Goal: Task Accomplishment & Management: Manage account settings

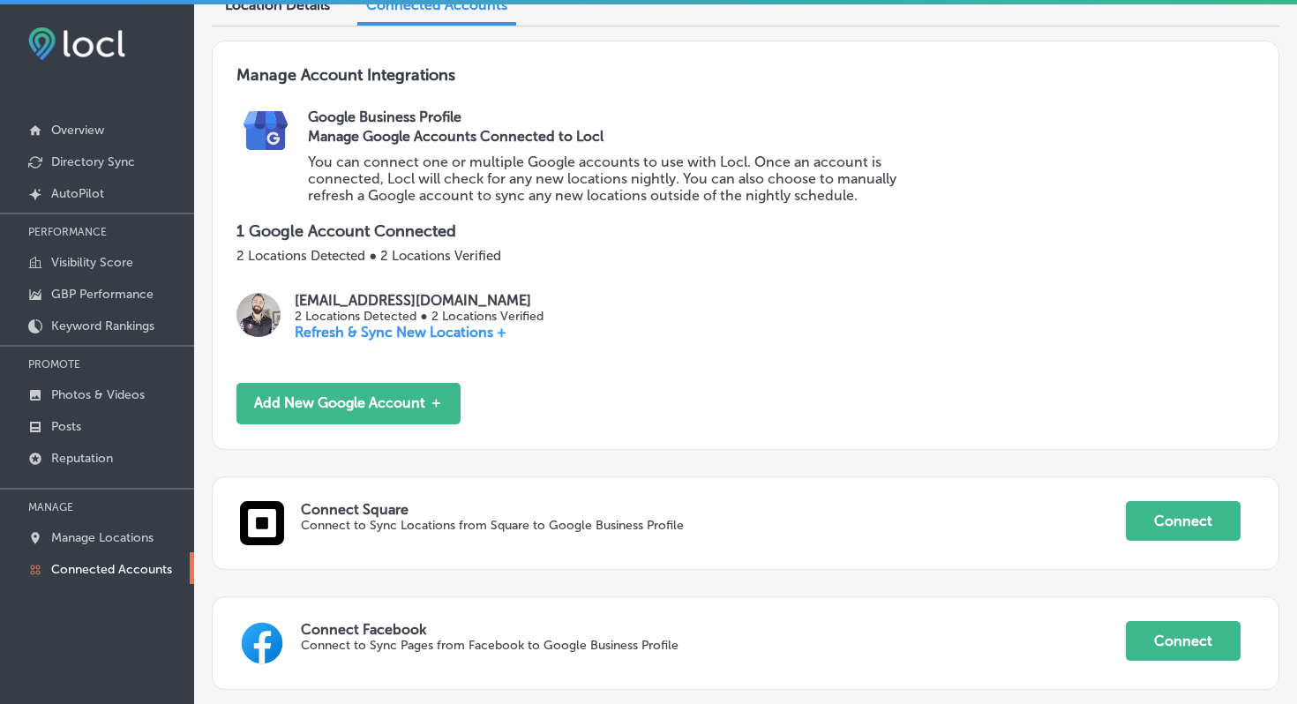
scroll to position [188, 0]
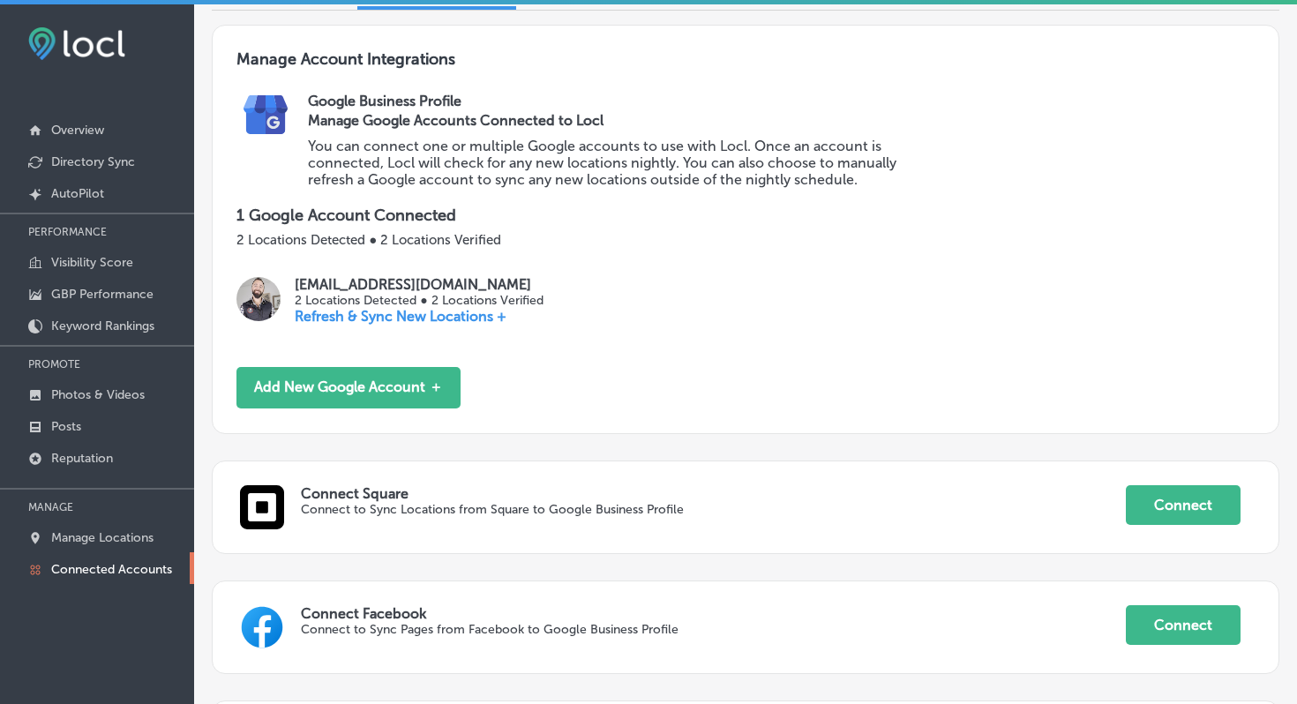
click at [387, 286] on p "[EMAIL_ADDRESS][DOMAIN_NAME]" at bounding box center [419, 284] width 248 height 17
click at [351, 281] on p "[EMAIL_ADDRESS][DOMAIN_NAME]" at bounding box center [419, 284] width 248 height 17
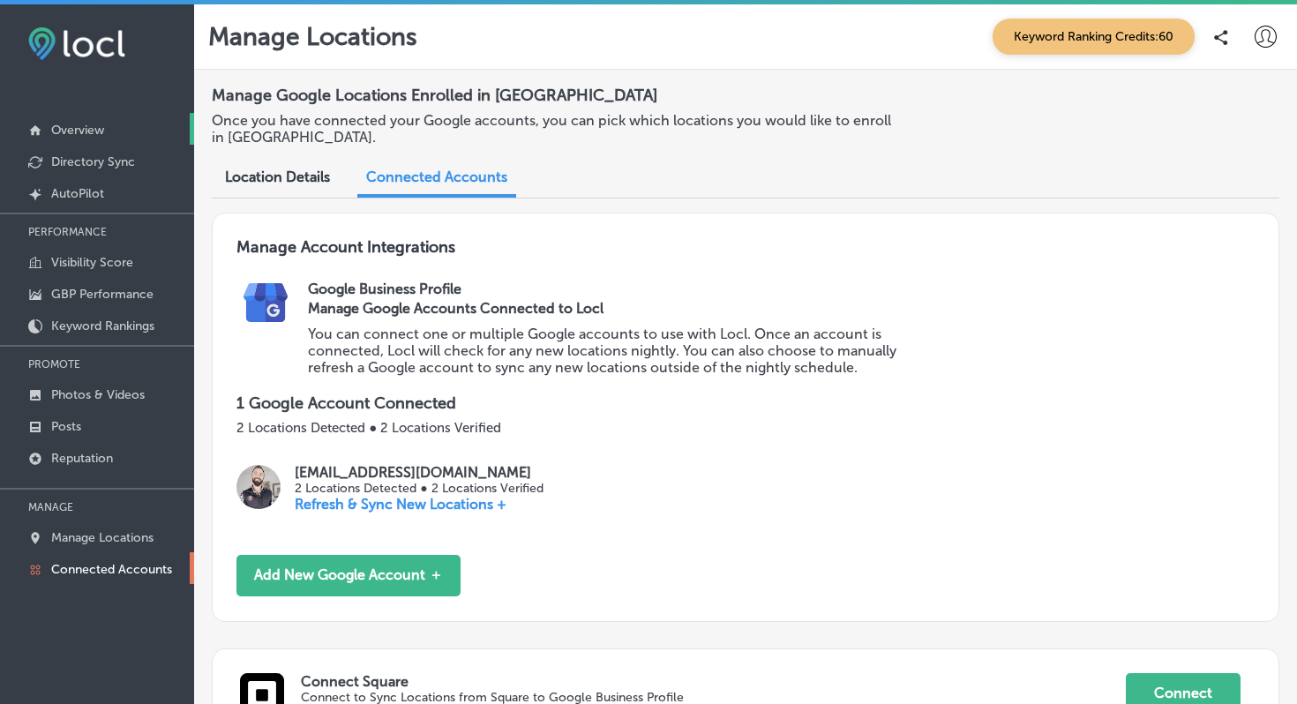
click at [86, 128] on p "Overview" at bounding box center [77, 130] width 53 height 15
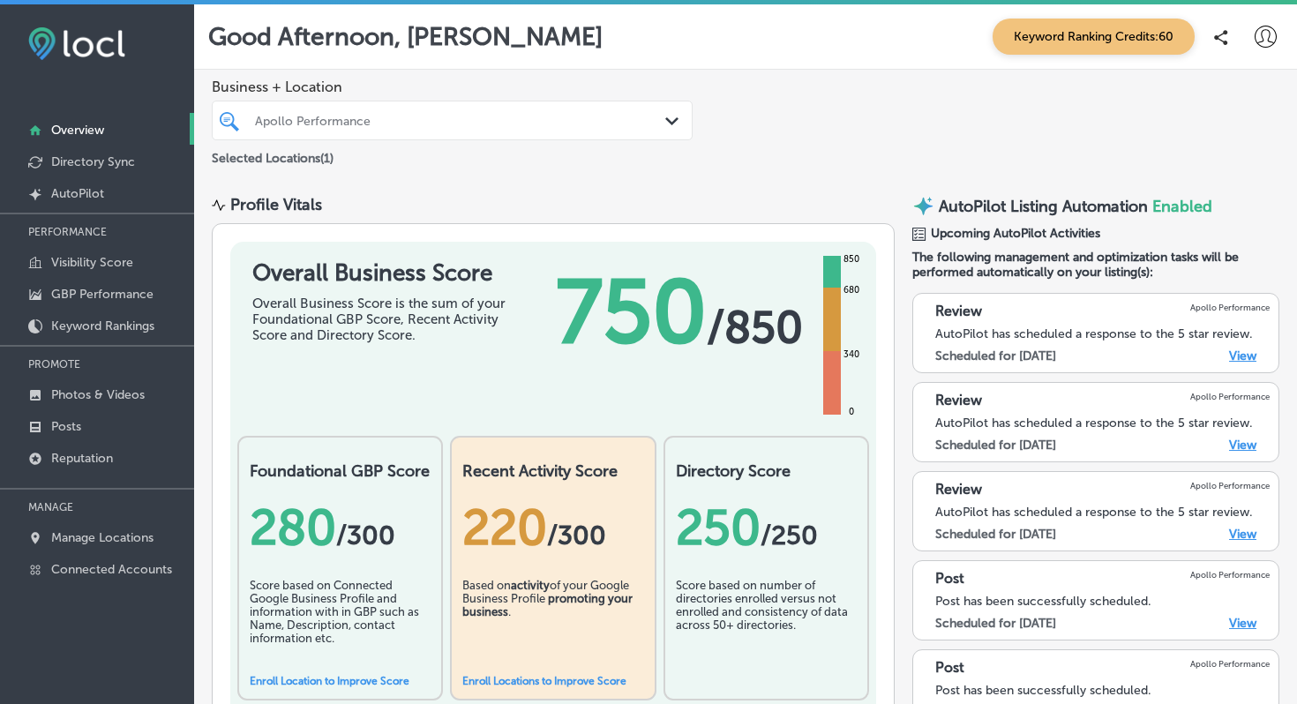
click at [1216, 44] on icon at bounding box center [1221, 37] width 14 height 15
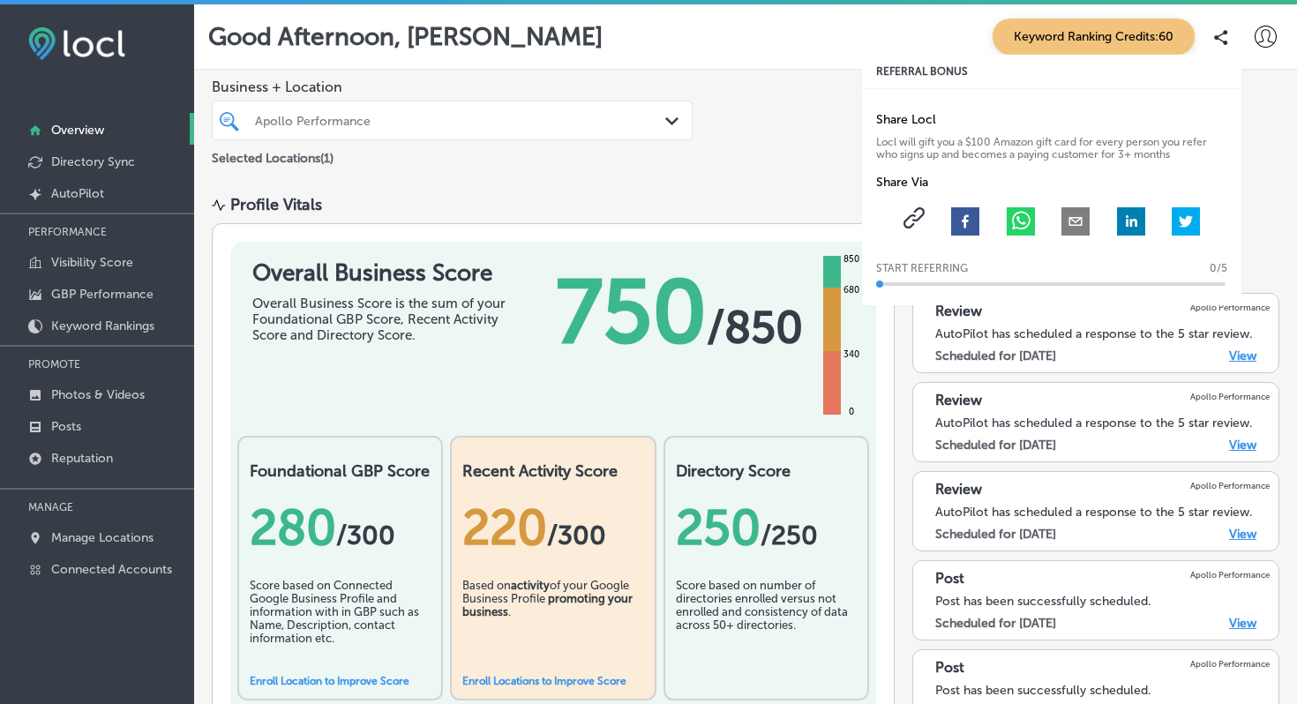
click at [1216, 43] on icon at bounding box center [1221, 37] width 14 height 15
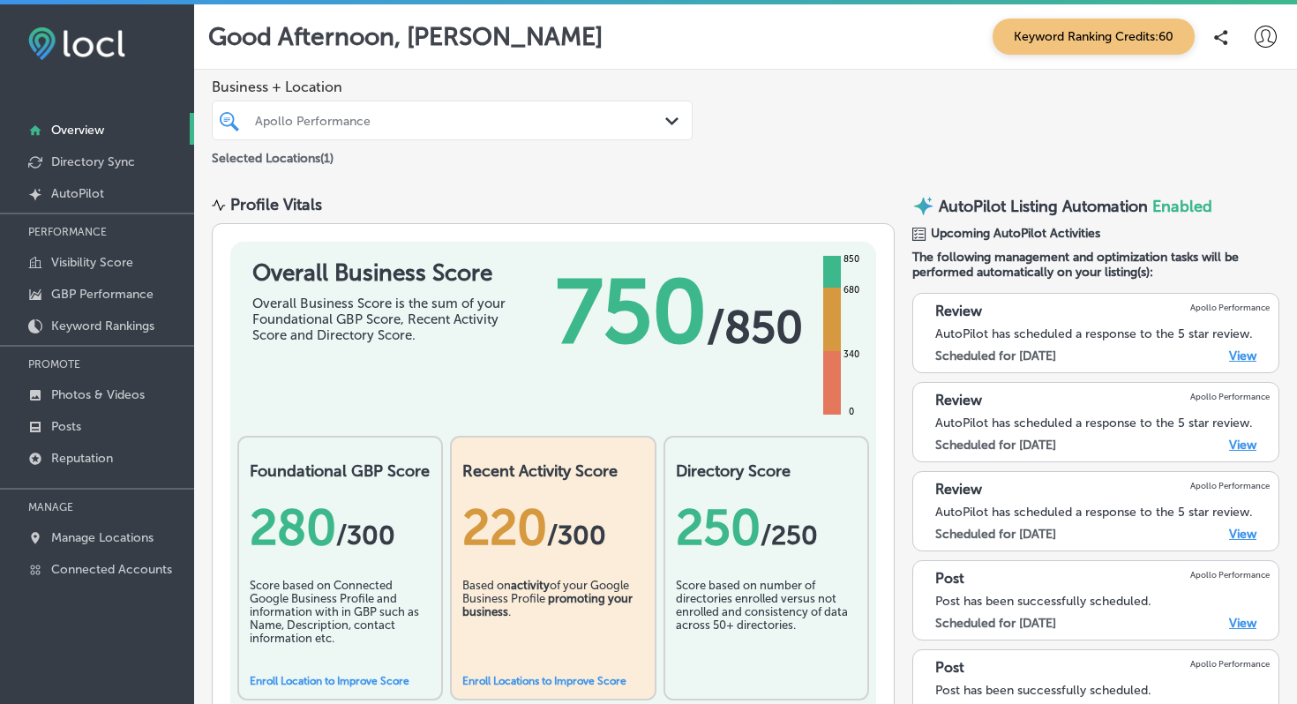
click at [1273, 41] on icon at bounding box center [1266, 37] width 22 height 22
click at [1273, 41] on div at bounding box center [648, 352] width 1297 height 704
click at [109, 270] on link "Visibility Score" at bounding box center [97, 261] width 194 height 32
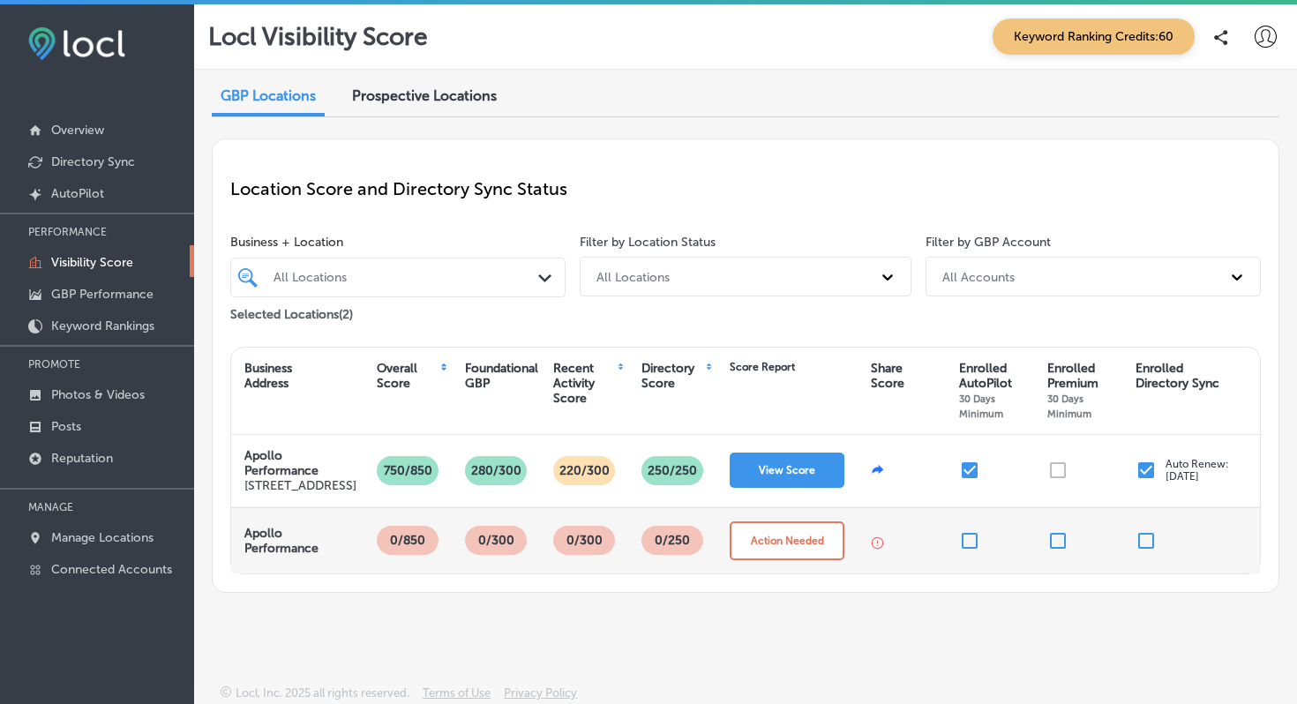
scroll to position [4, 0]
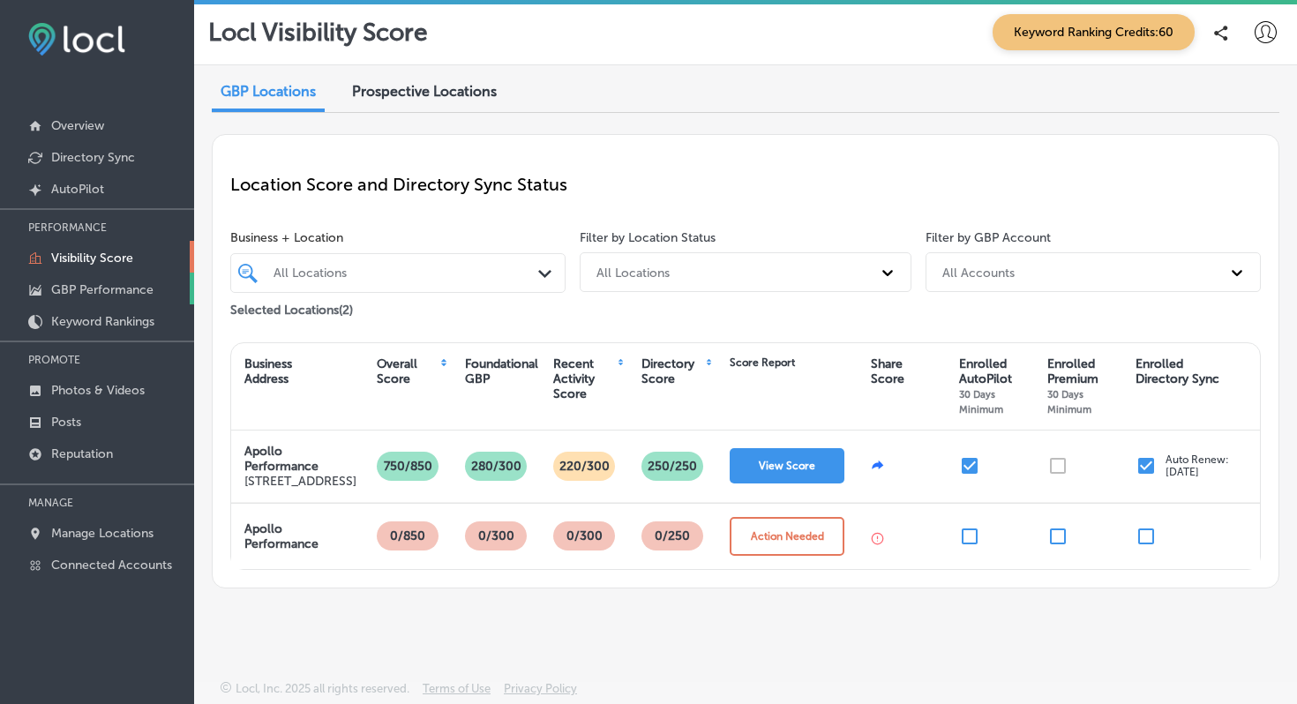
click at [132, 290] on p "GBP Performance" at bounding box center [102, 289] width 102 height 15
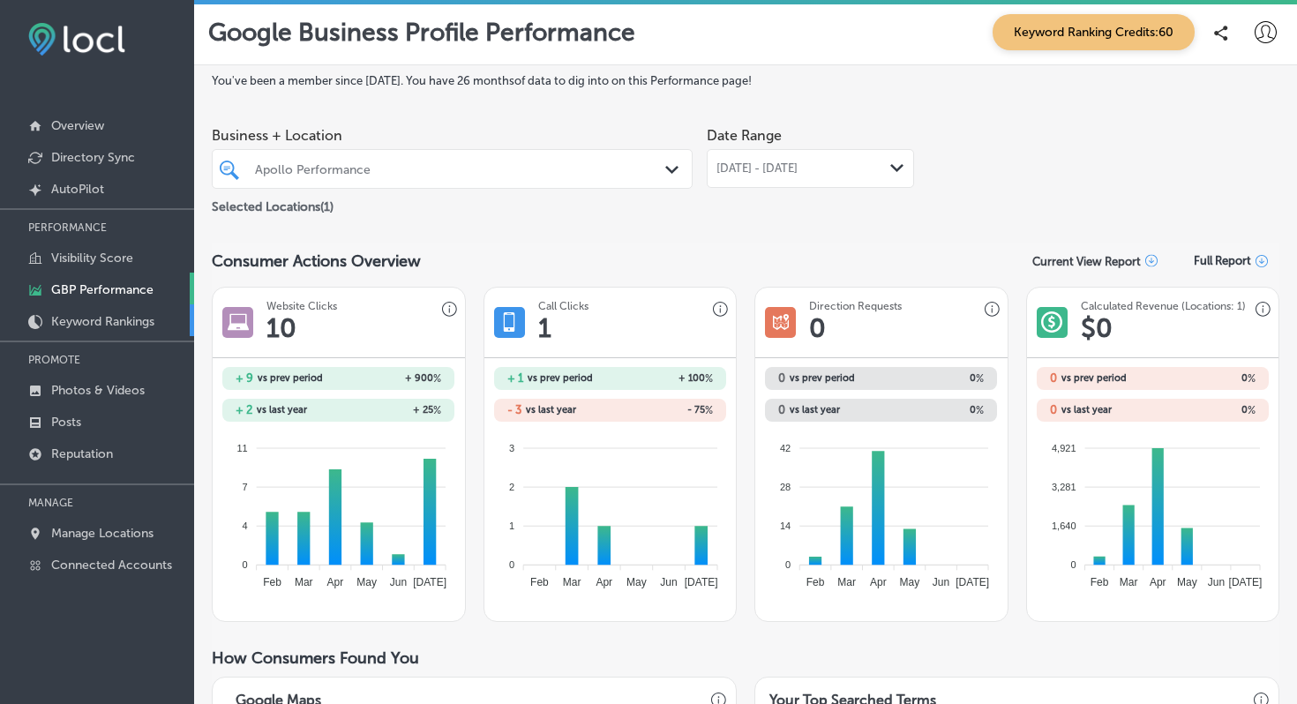
click at [131, 327] on link "Keyword Rankings" at bounding box center [97, 320] width 194 height 32
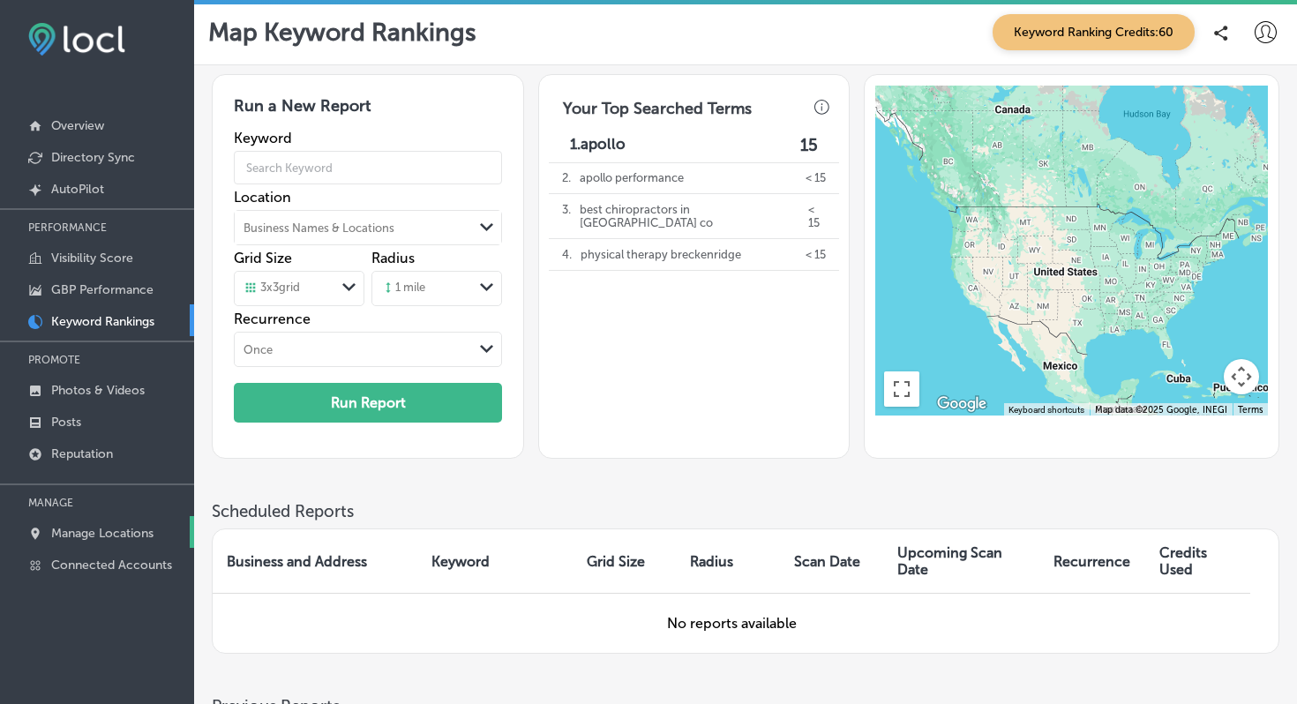
click at [130, 533] on p "Manage Locations" at bounding box center [102, 533] width 102 height 15
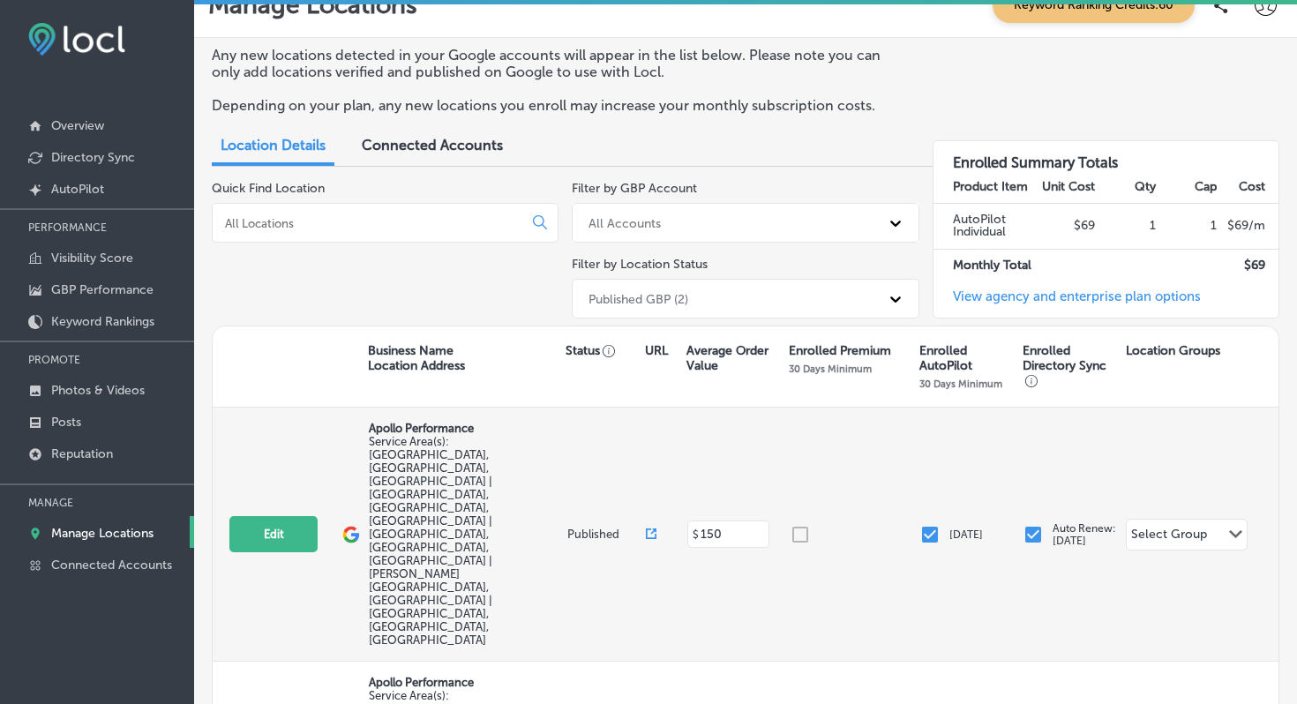
scroll to position [40, 0]
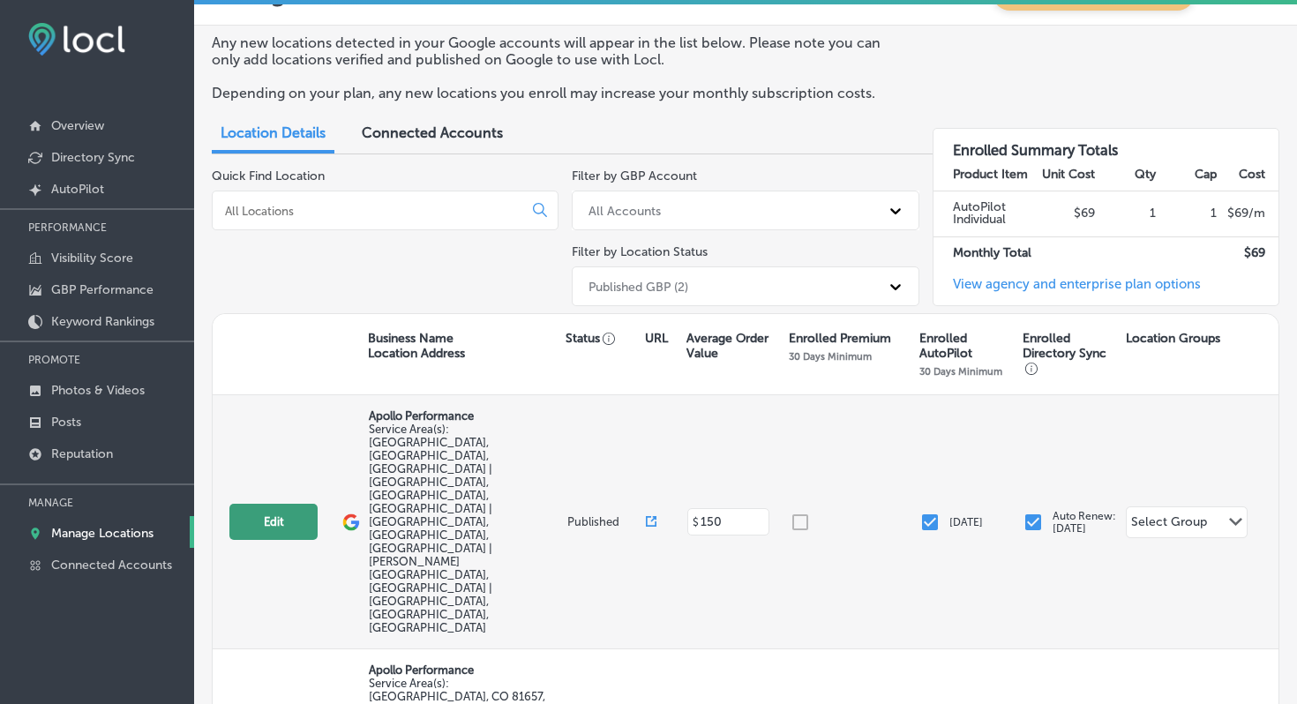
click at [278, 504] on button "Edit" at bounding box center [273, 522] width 88 height 36
select select "US"
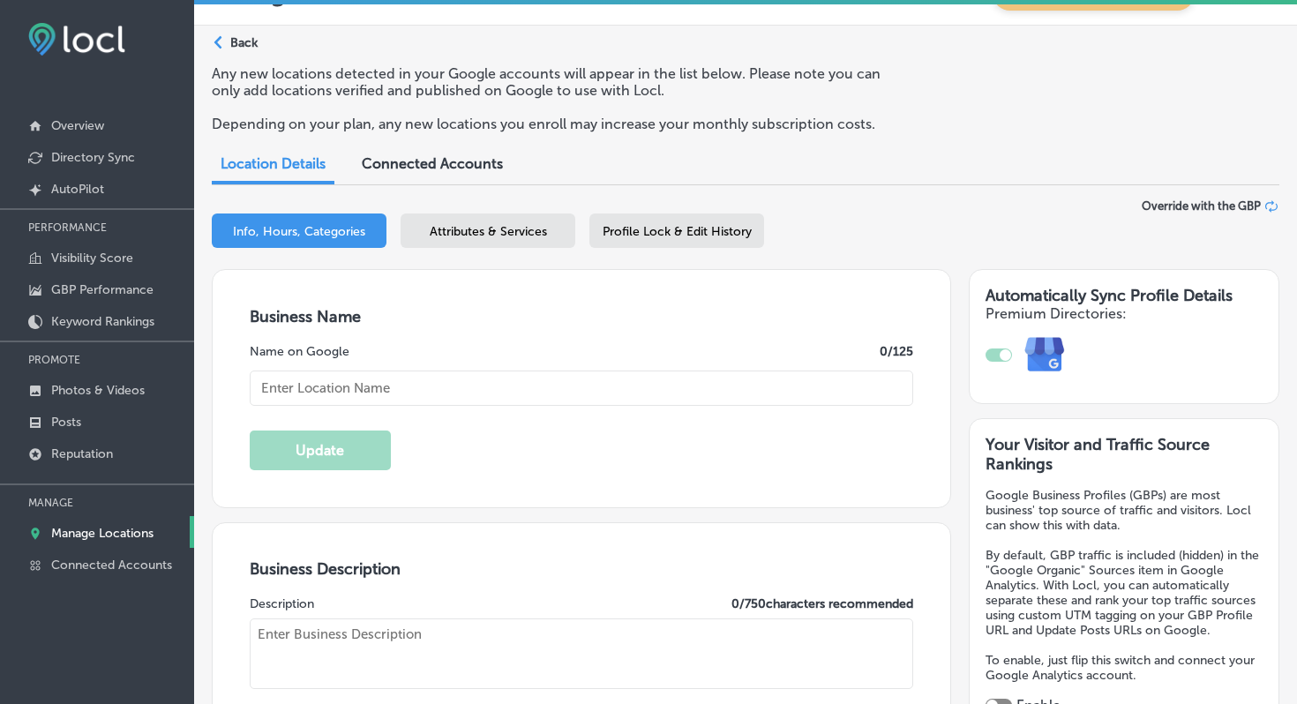
type input "Apollo Performance"
type textarea "Apollo Performance delivers elite physiotherapy directly to you—at home, in hot…"
type input "[STREET_ADDRESS]"
type input "Suite 12B"
type input "BRECKENRIDGE"
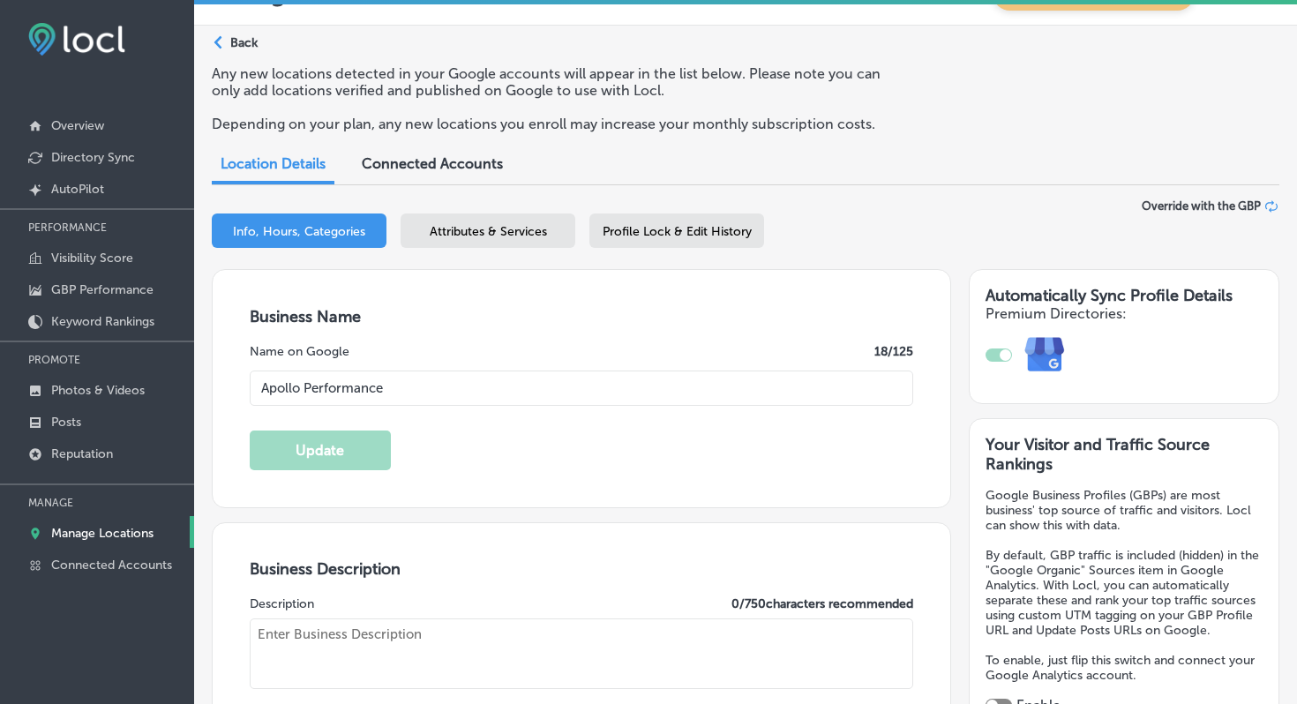
type input "80424"
type input "US"
type input "[URL][DOMAIN_NAME]"
checkbox input "true"
type textarea "Apollo Performance delivers elite physiotherapy directly to you—at home, in hot…"
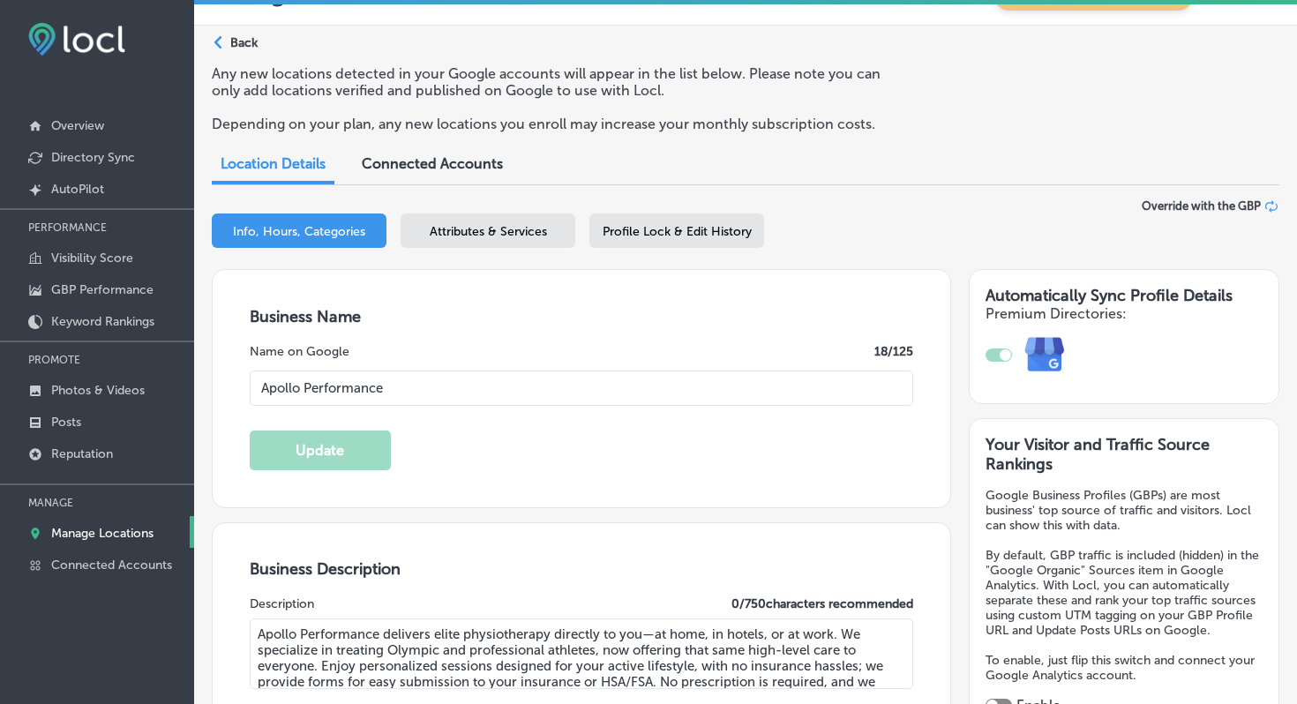
type input "[PHONE_NUMBER]"
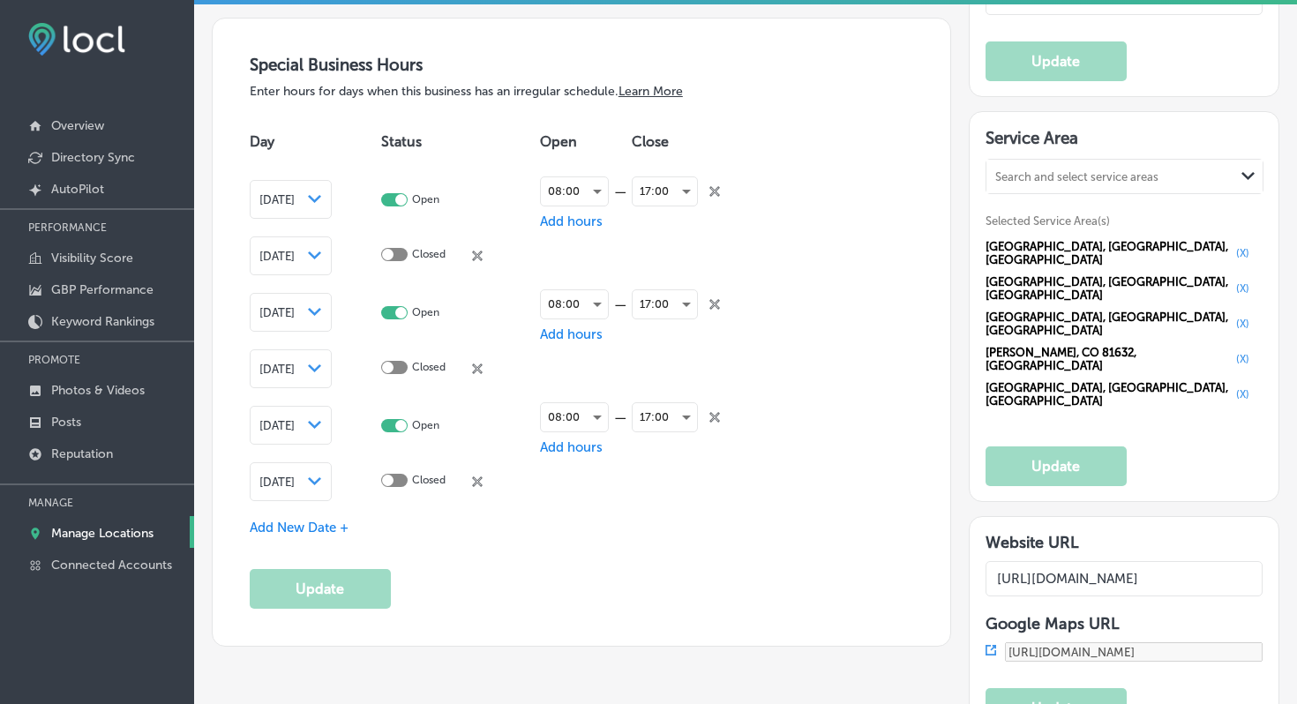
scroll to position [1894, 0]
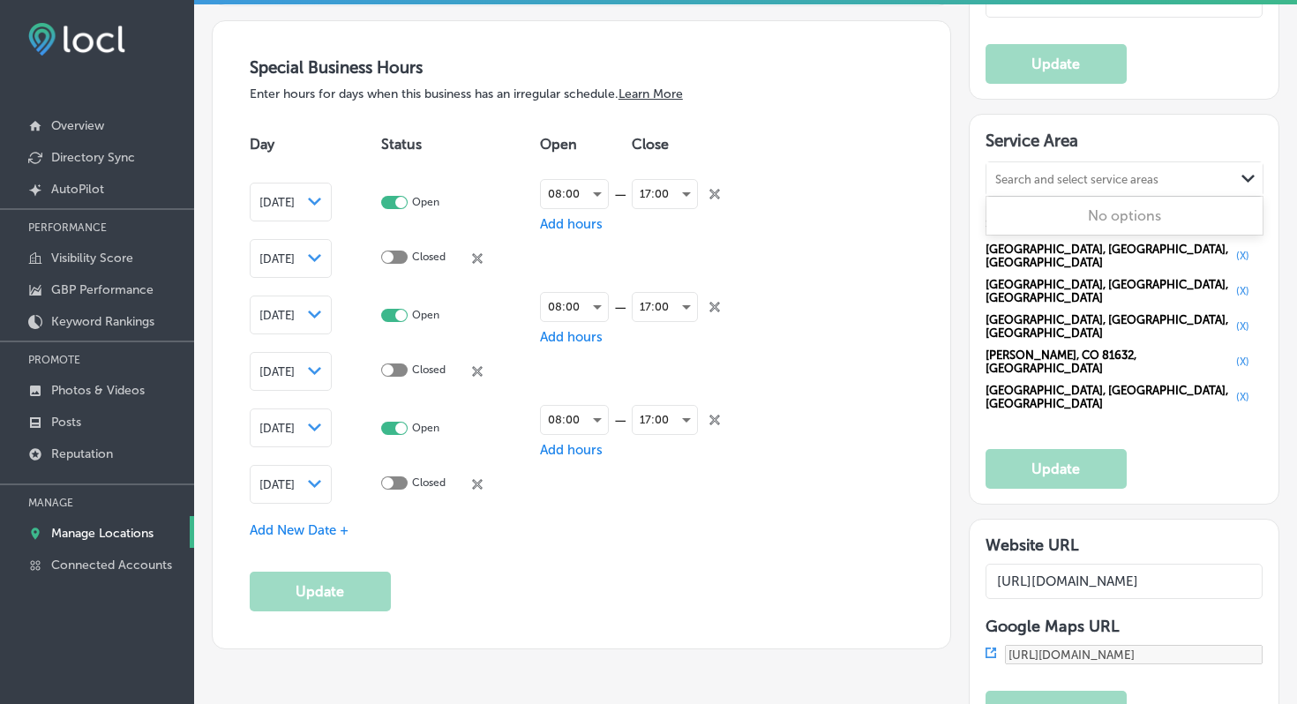
click at [1146, 181] on div "Search and select service areas" at bounding box center [1111, 179] width 248 height 24
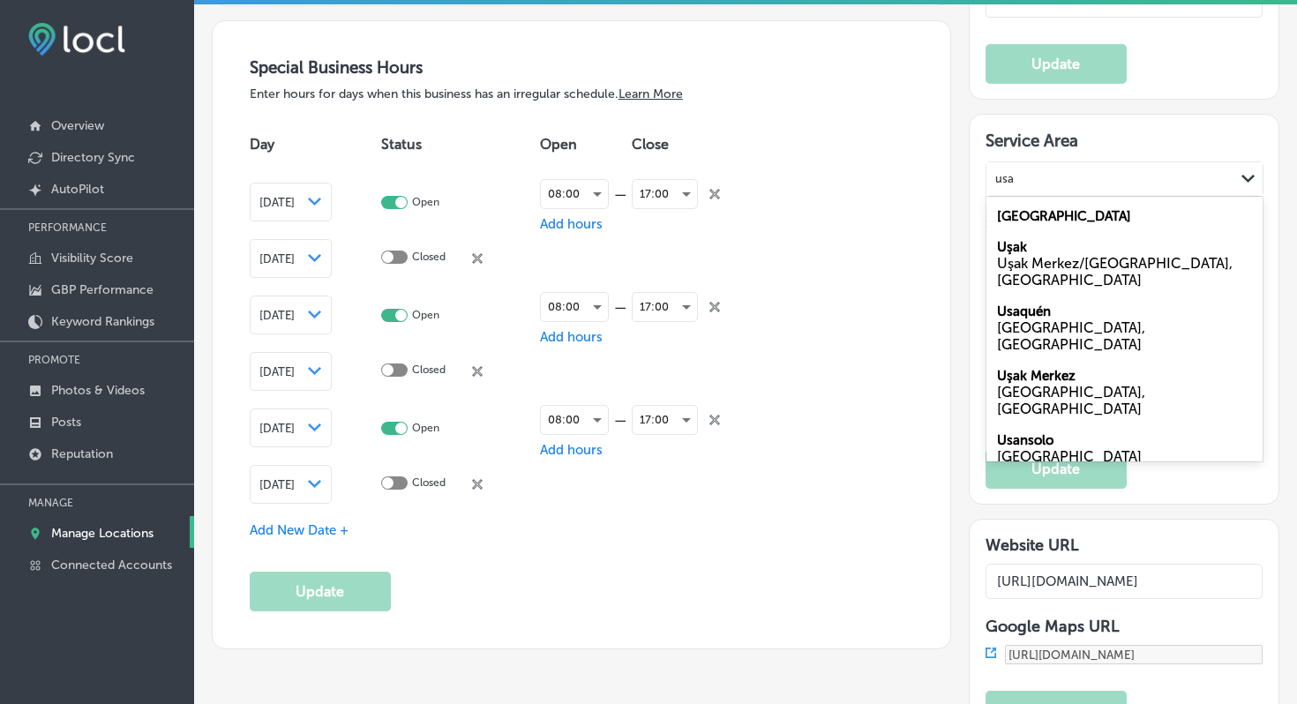
click at [1020, 208] on label "[GEOGRAPHIC_DATA]" at bounding box center [1064, 216] width 134 height 16
type input "usa"
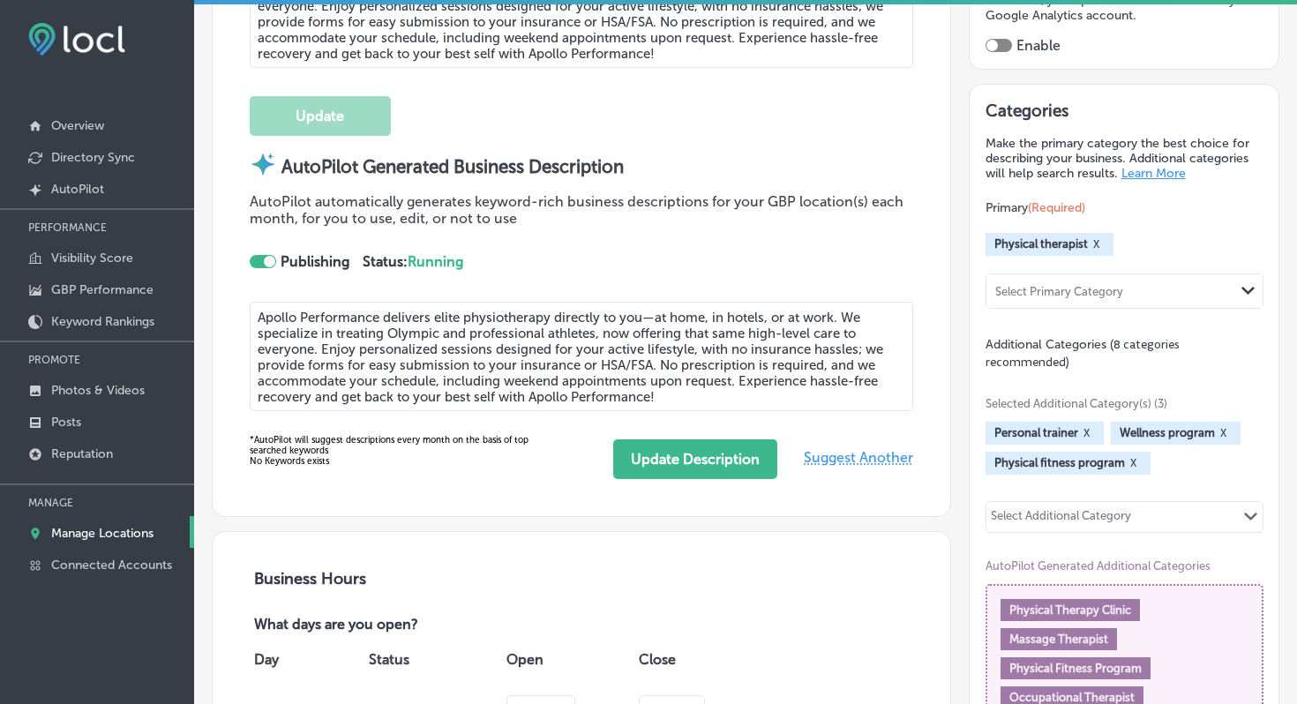
scroll to position [682, 0]
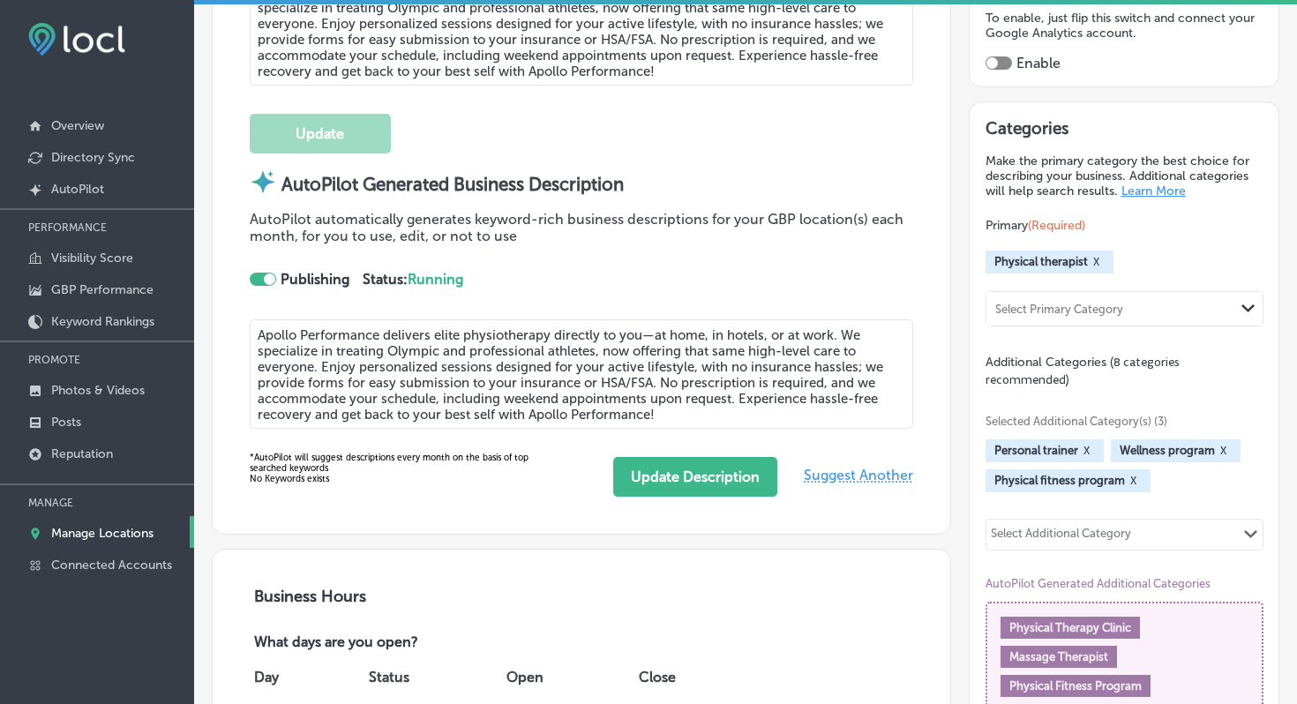
click at [1115, 311] on div "Select Primary Category" at bounding box center [1111, 309] width 248 height 24
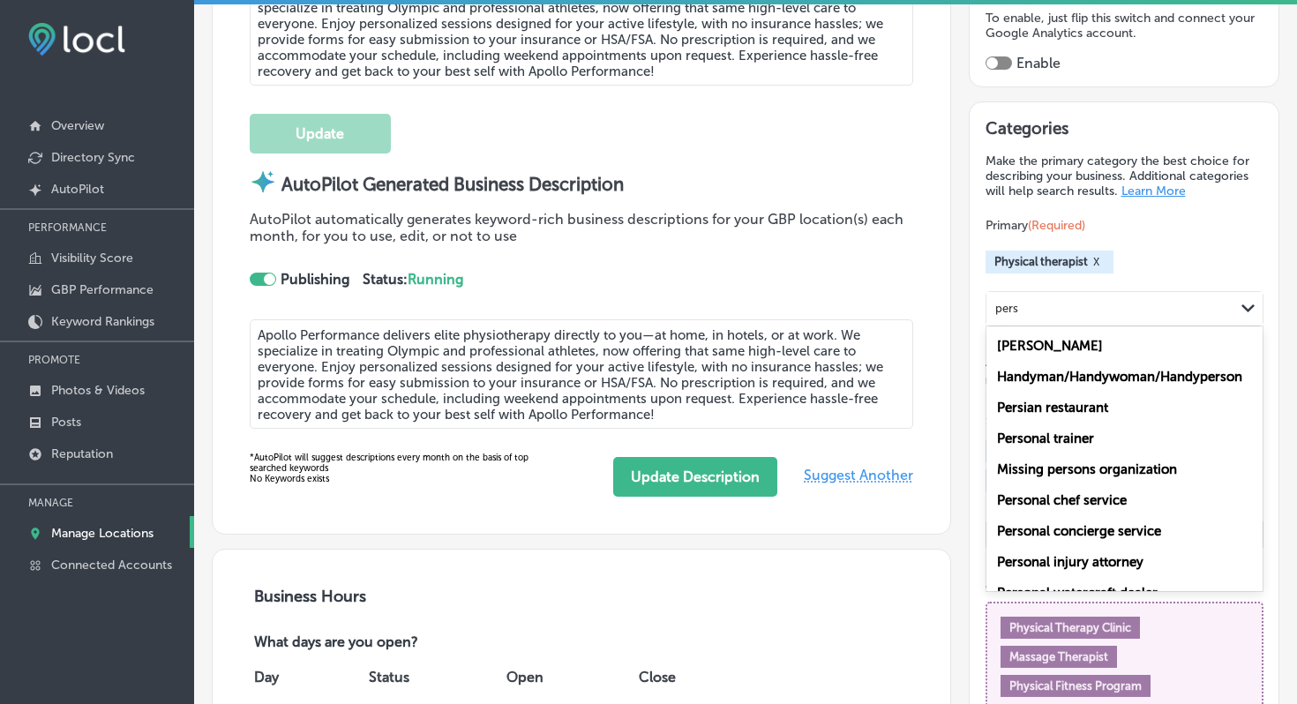
click at [1086, 435] on label "Personal trainer" at bounding box center [1045, 439] width 97 height 16
type input "pers"
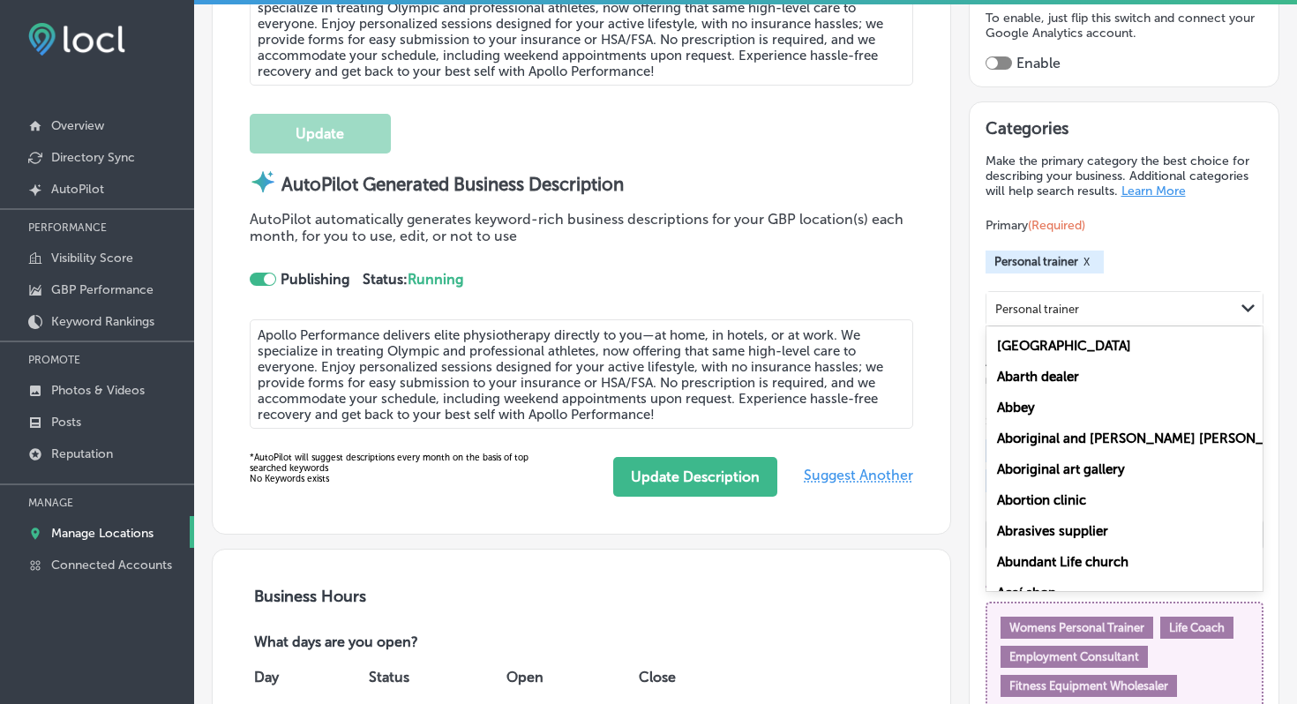
click at [1102, 297] on div "Personal trainer" at bounding box center [1111, 309] width 248 height 24
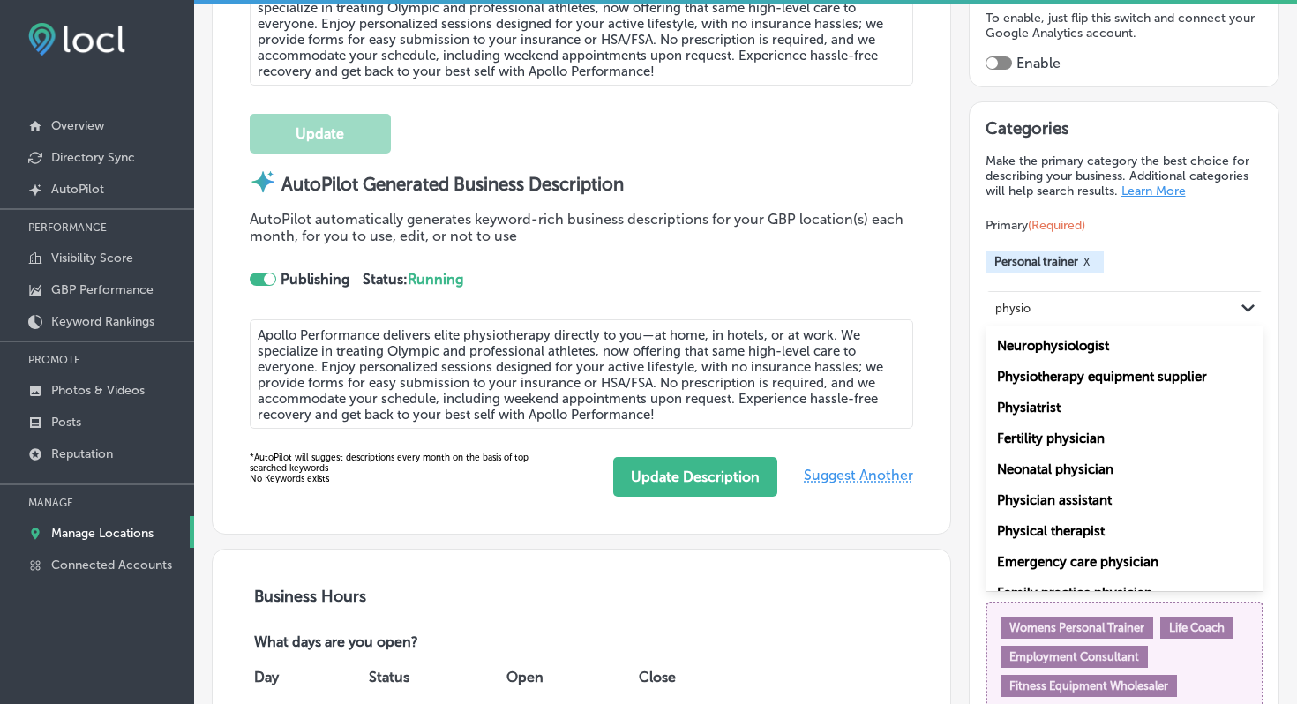
click at [1064, 523] on label "Physical therapist" at bounding box center [1051, 531] width 108 height 16
type input "physio"
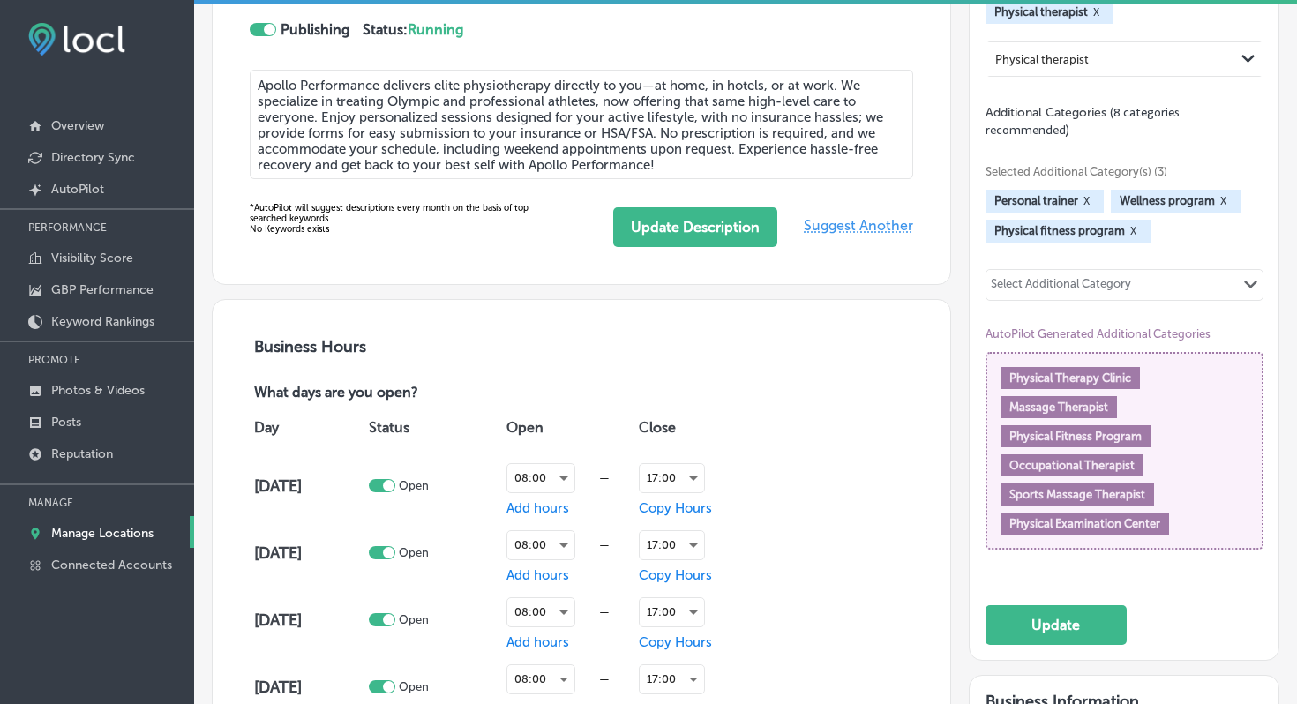
scroll to position [936, 0]
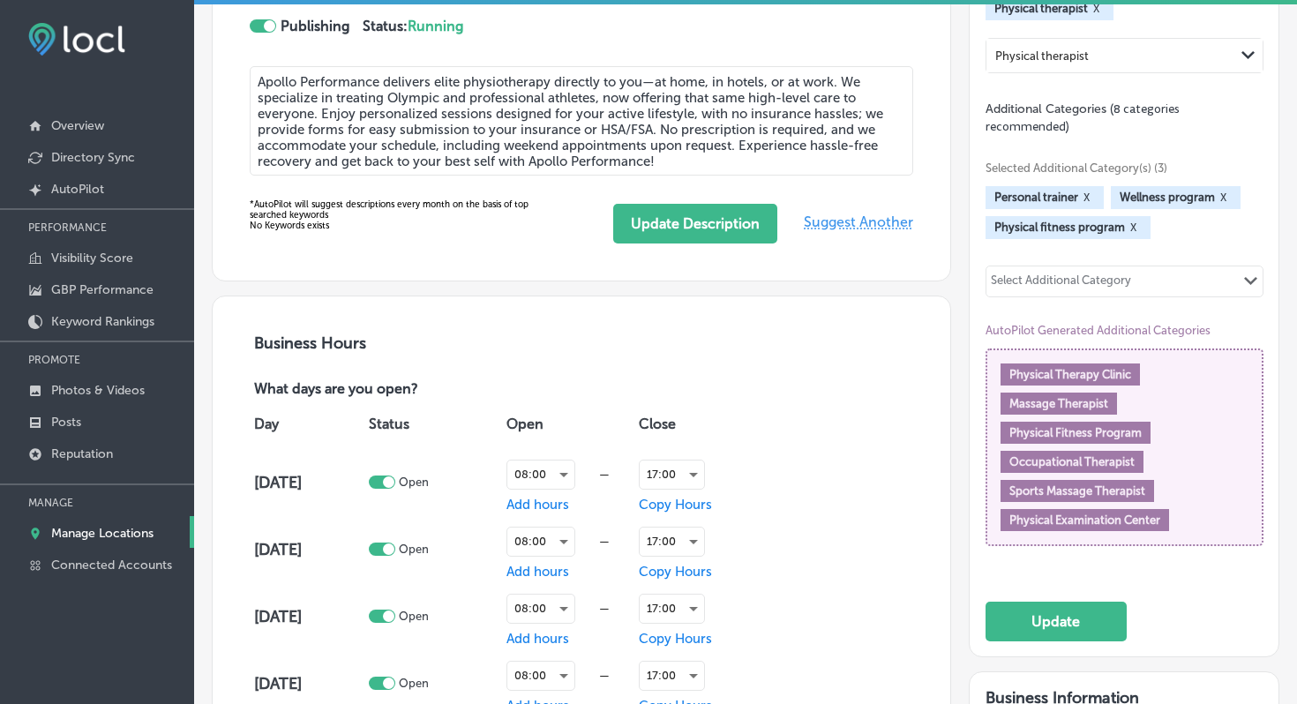
click at [1183, 268] on div "Select Additional Category Path Created with Sketch." at bounding box center [1125, 282] width 276 height 30
type input "e"
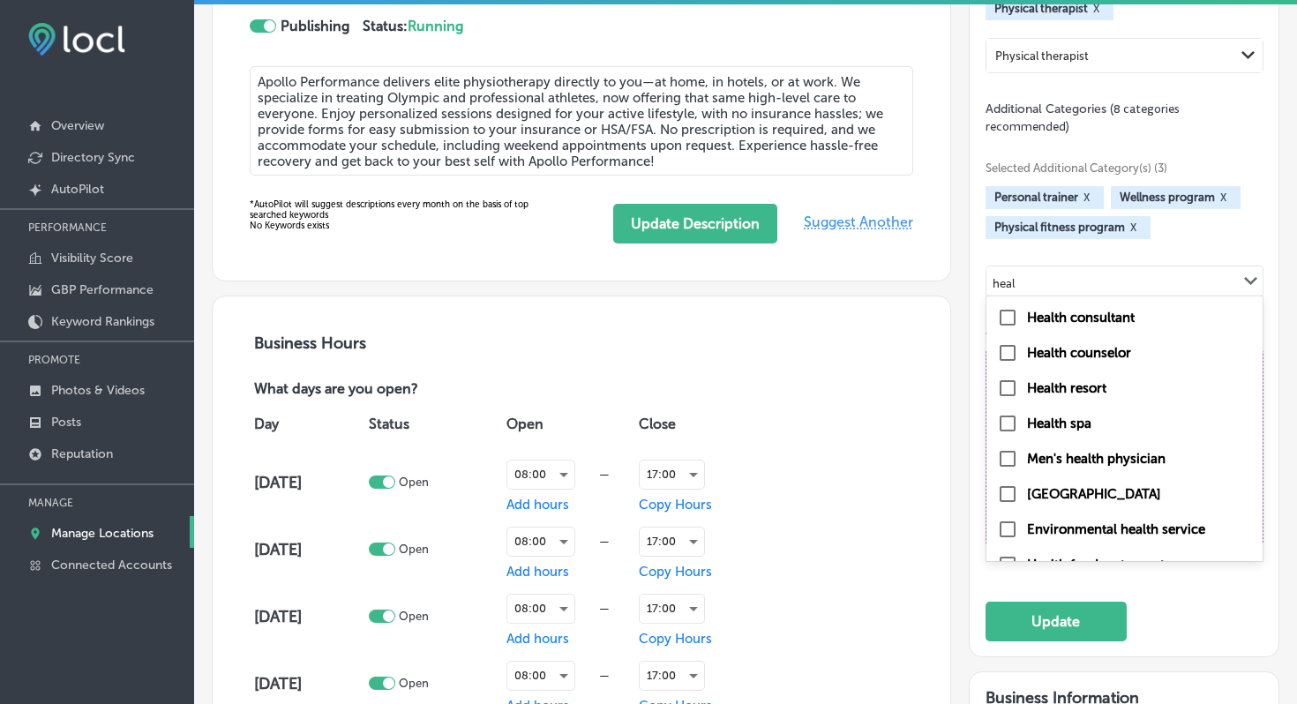
click at [1011, 353] on input "checkbox" at bounding box center [1007, 352] width 21 height 21
type input "heal"
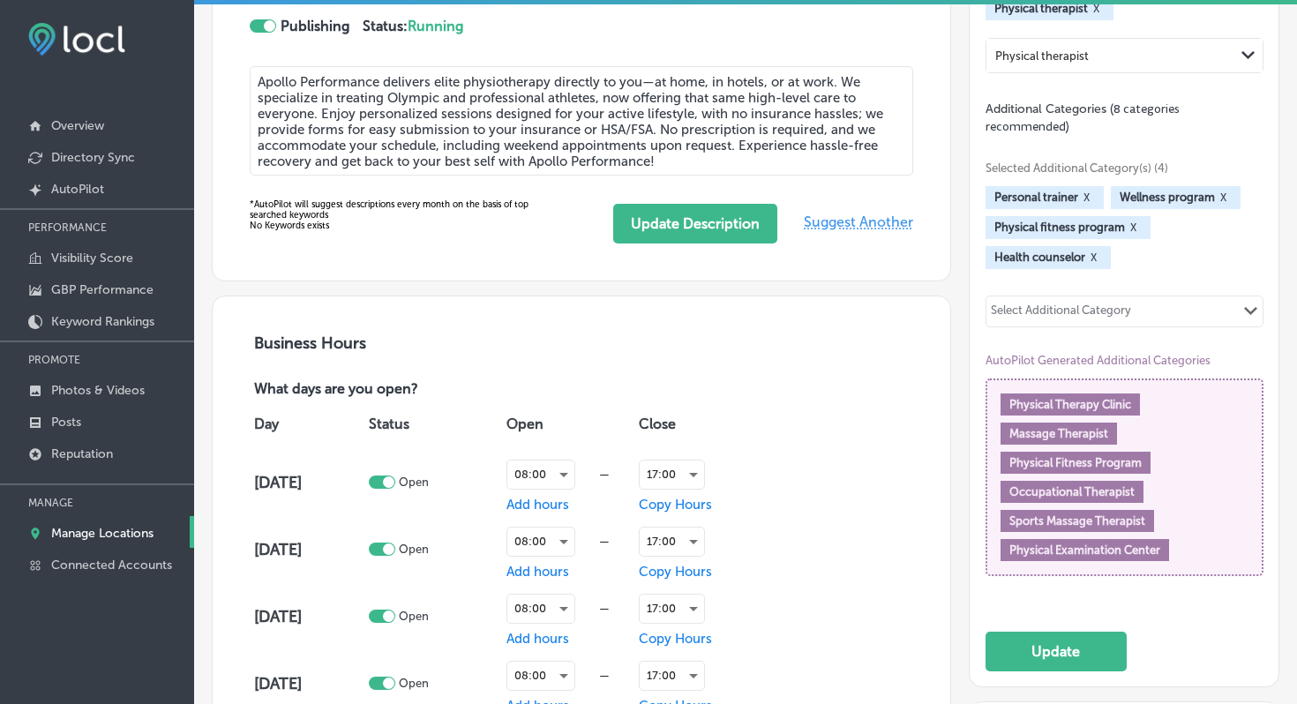
click at [1094, 320] on div "Selected Additional Category(s) (4) Personal trainer X Wellness program X Physi…" at bounding box center [1125, 366] width 278 height 463
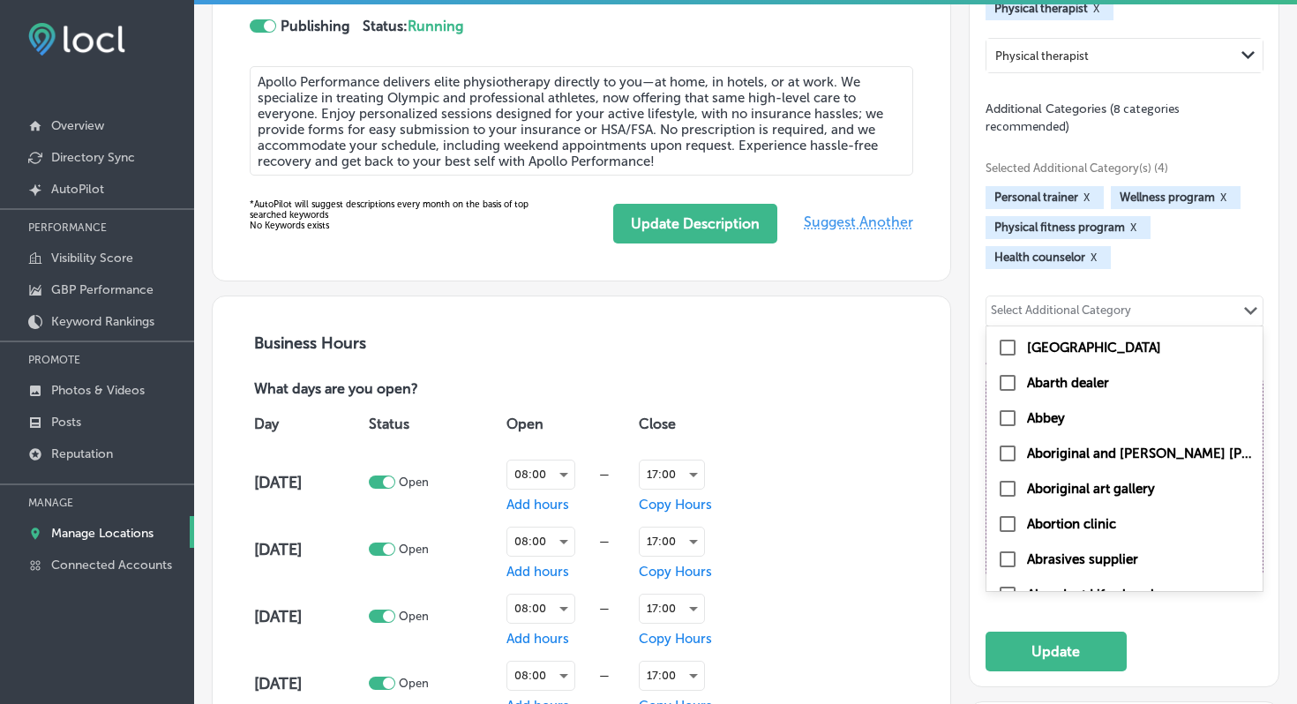
click at [1119, 307] on div "Select Additional Category" at bounding box center [1061, 314] width 140 height 20
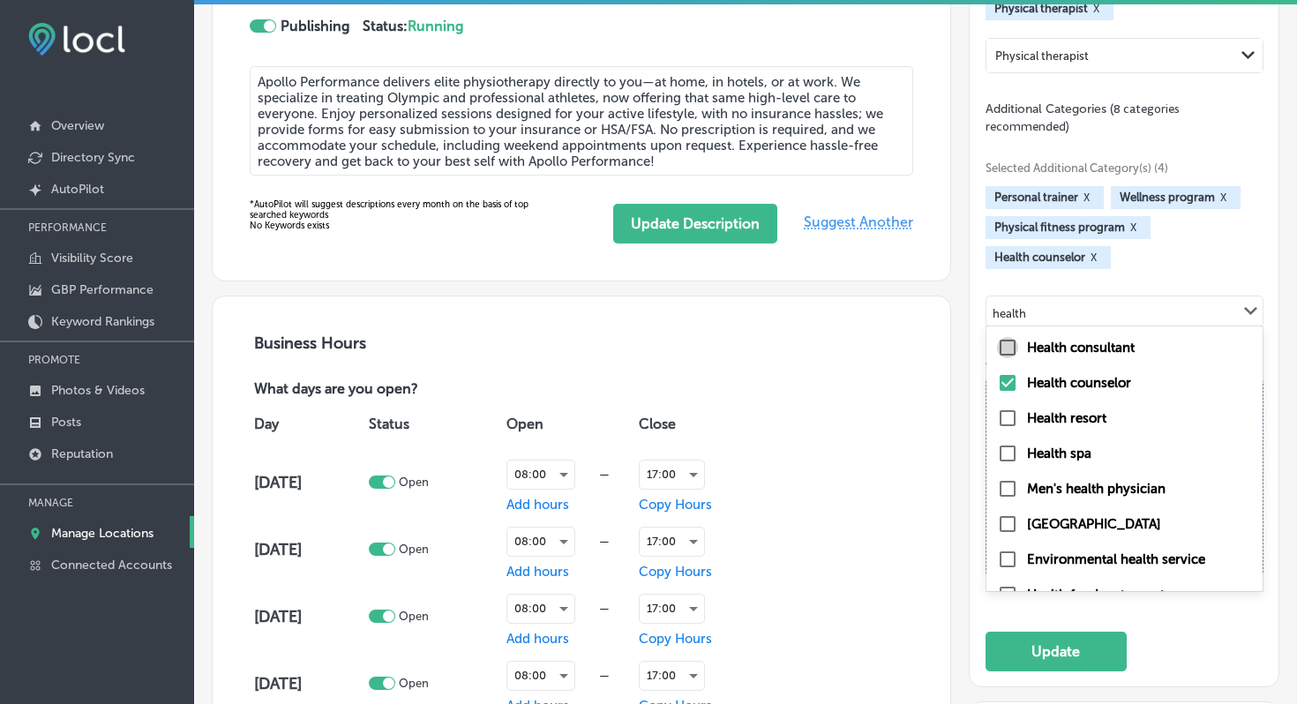
click at [1007, 346] on input "checkbox" at bounding box center [1007, 347] width 21 height 21
type input "health"
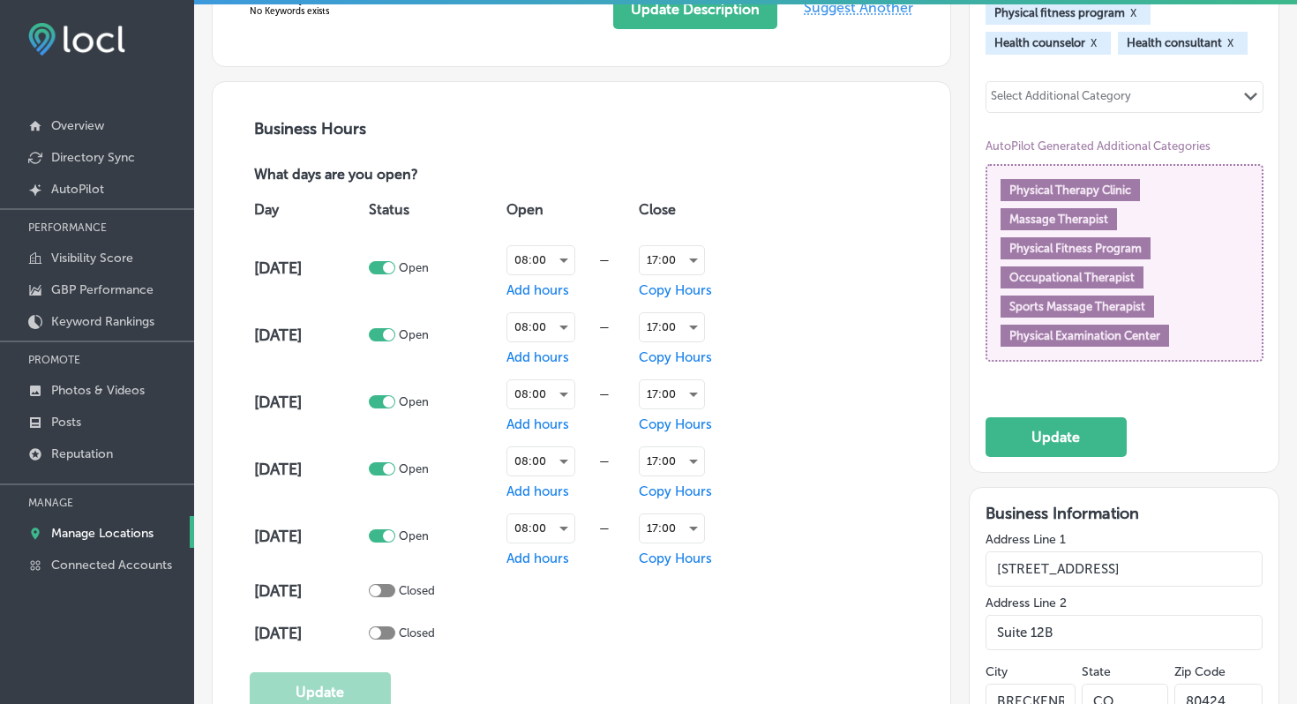
scroll to position [1151, 0]
click at [1084, 453] on div "Categories Make the primary category the best choice for describing your busine…" at bounding box center [1124, 53] width 309 height 838
click at [1088, 436] on button "Update" at bounding box center [1056, 437] width 141 height 40
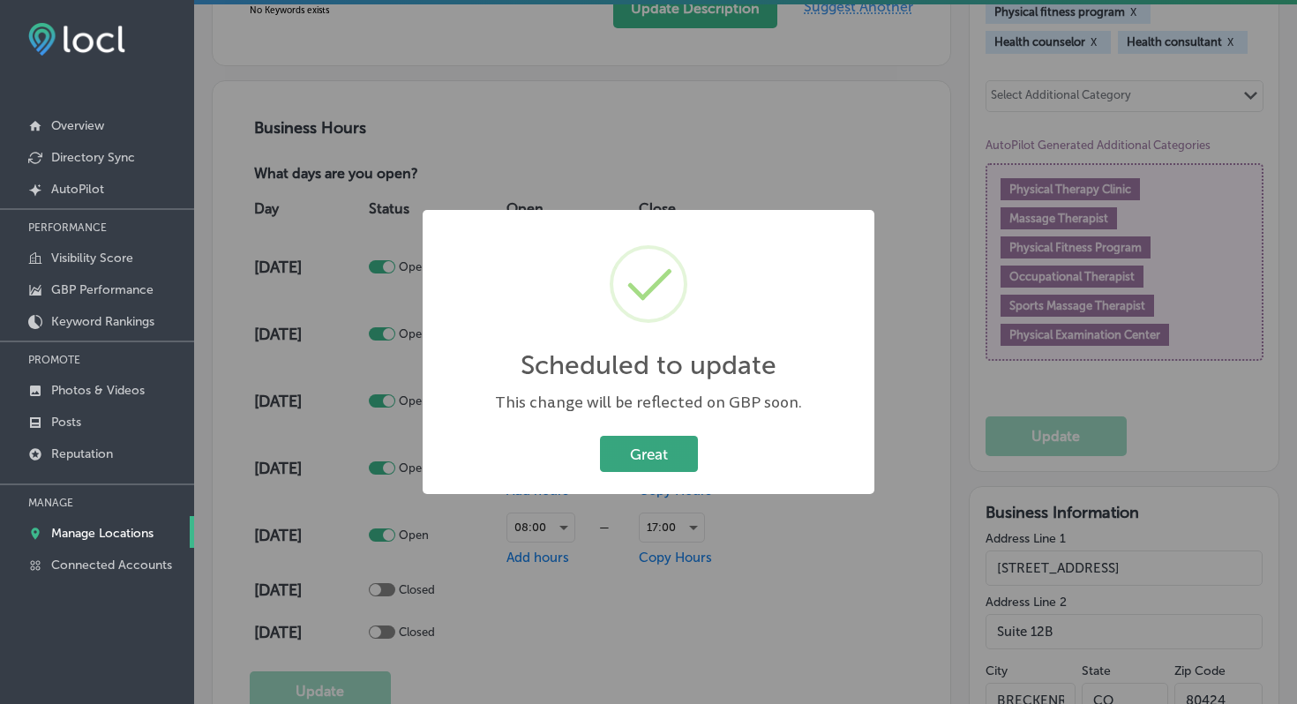
click at [649, 460] on button "Great" at bounding box center [649, 454] width 98 height 36
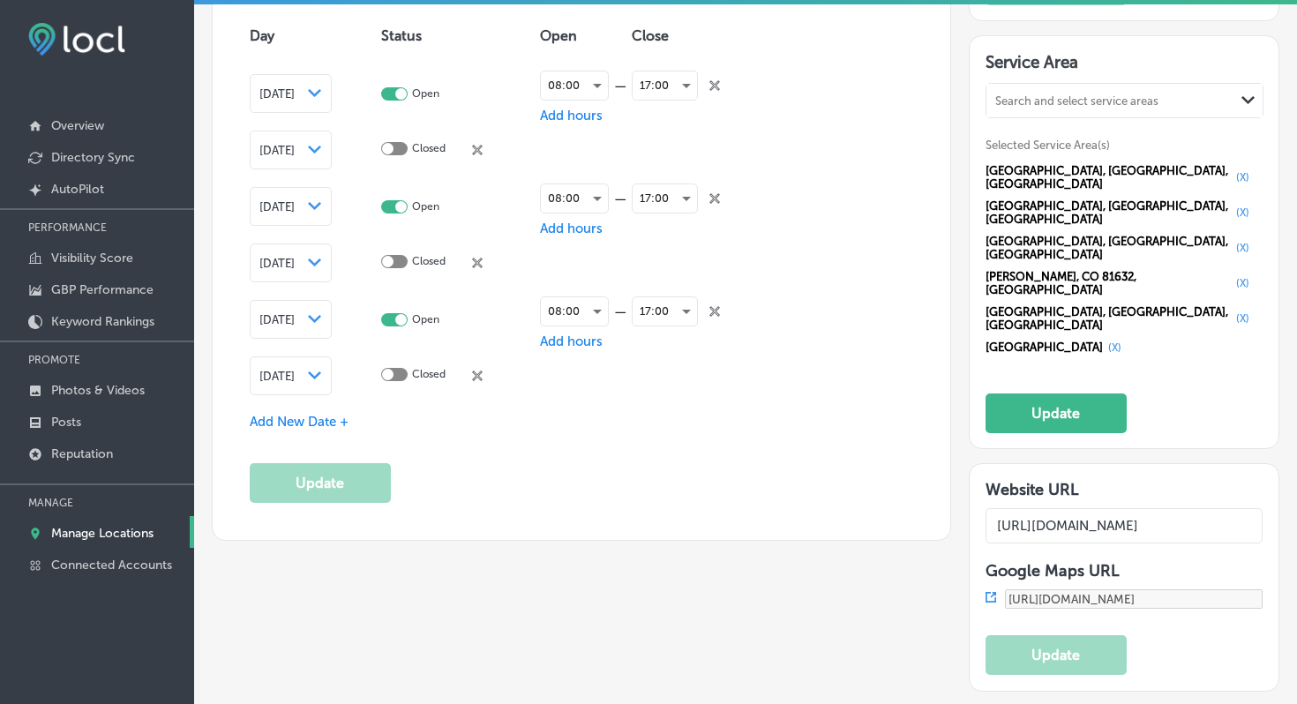
scroll to position [2006, 0]
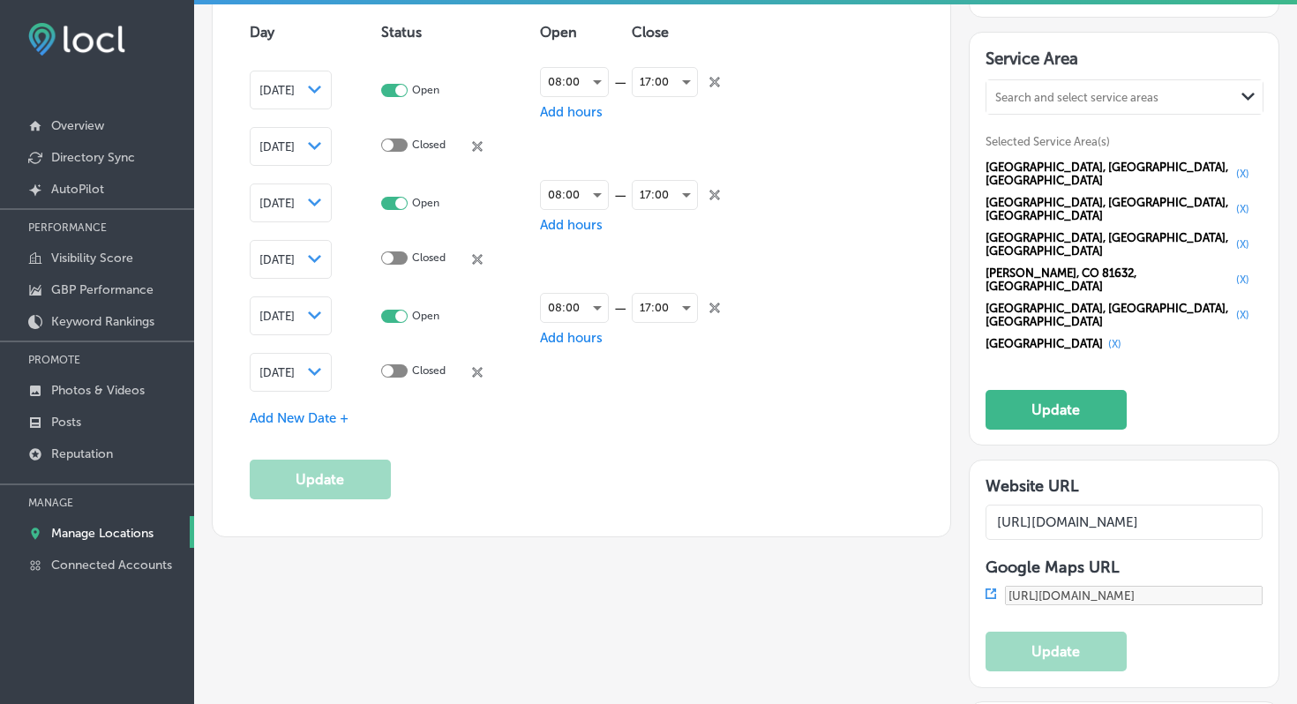
click at [1065, 85] on div "Search and select service areas" at bounding box center [1111, 97] width 248 height 24
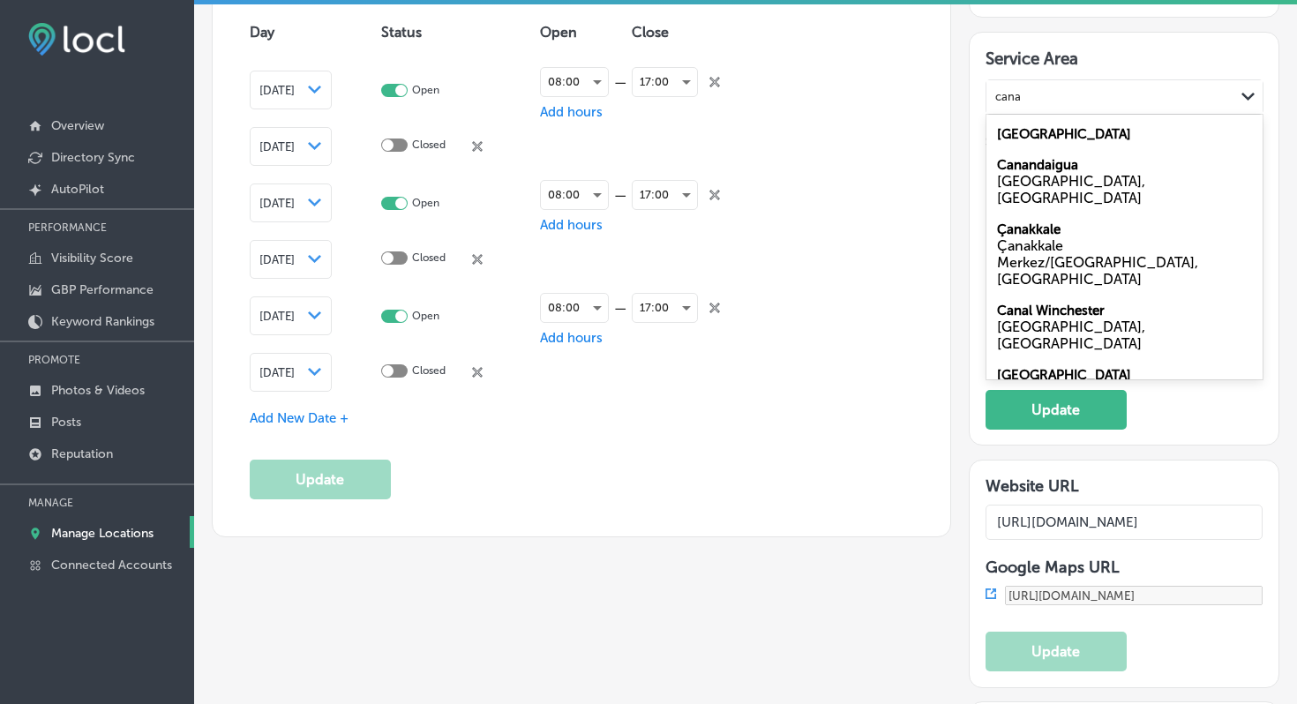
click at [999, 129] on label "[GEOGRAPHIC_DATA]" at bounding box center [1064, 134] width 134 height 16
type input "cana"
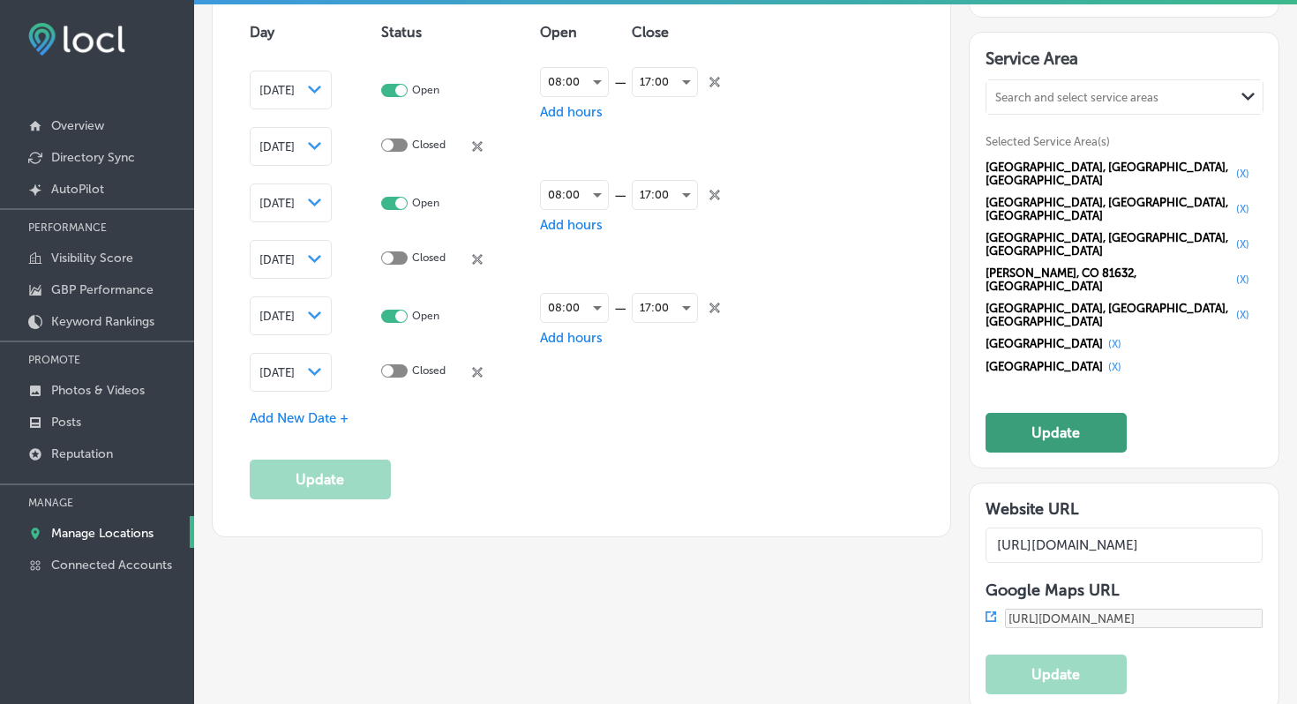
click at [1065, 413] on button "Update" at bounding box center [1056, 433] width 141 height 40
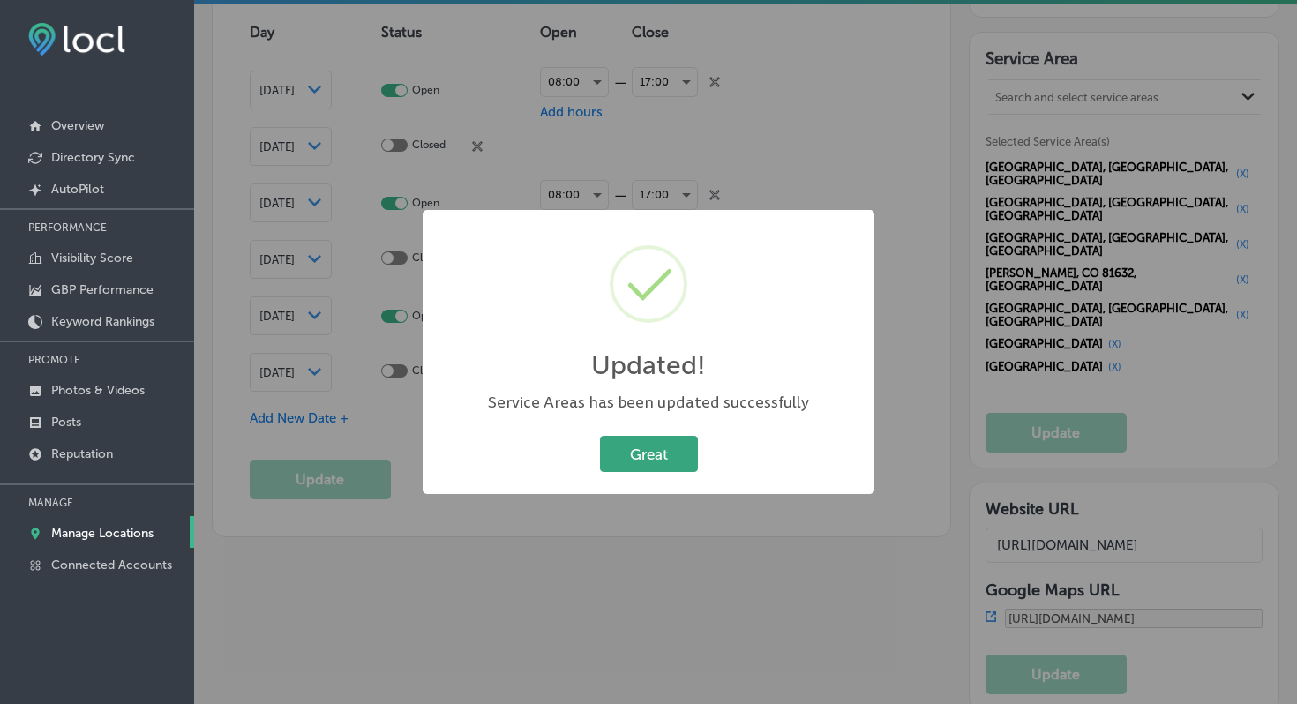
click at [635, 462] on button "Great" at bounding box center [649, 454] width 98 height 36
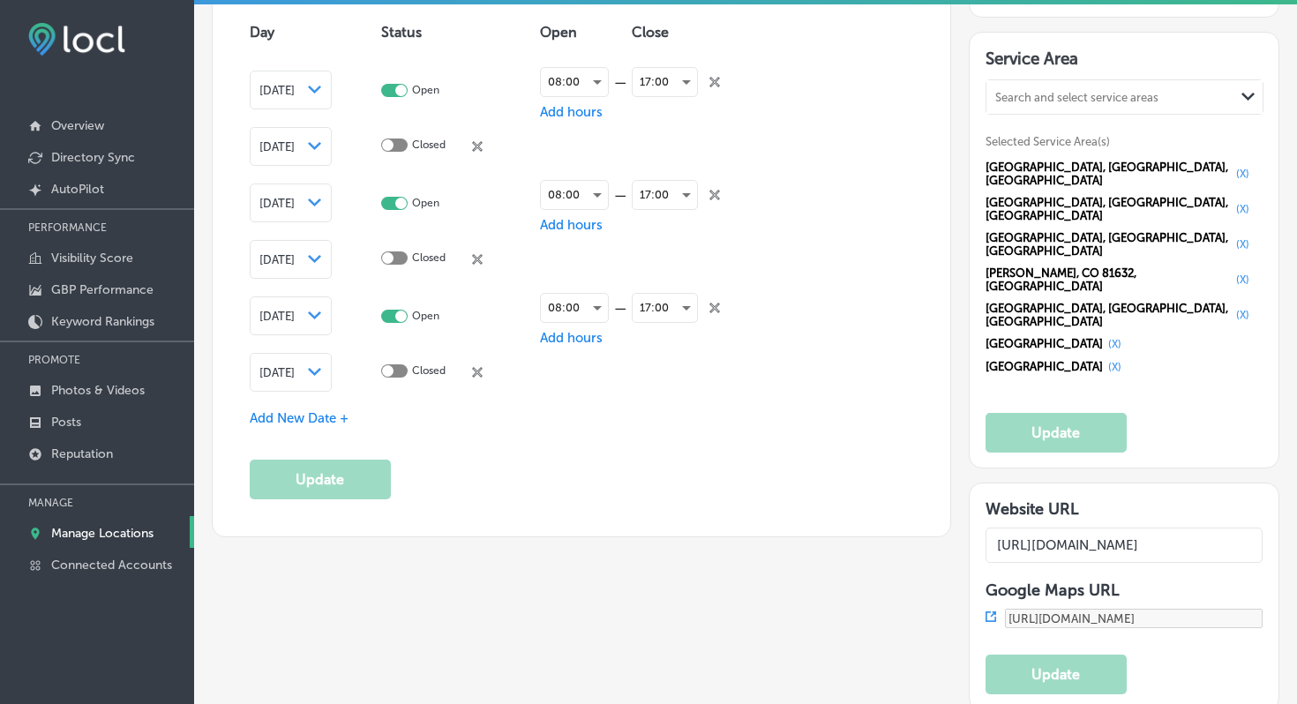
click at [1066, 101] on div "Search and select service areas" at bounding box center [1111, 97] width 248 height 24
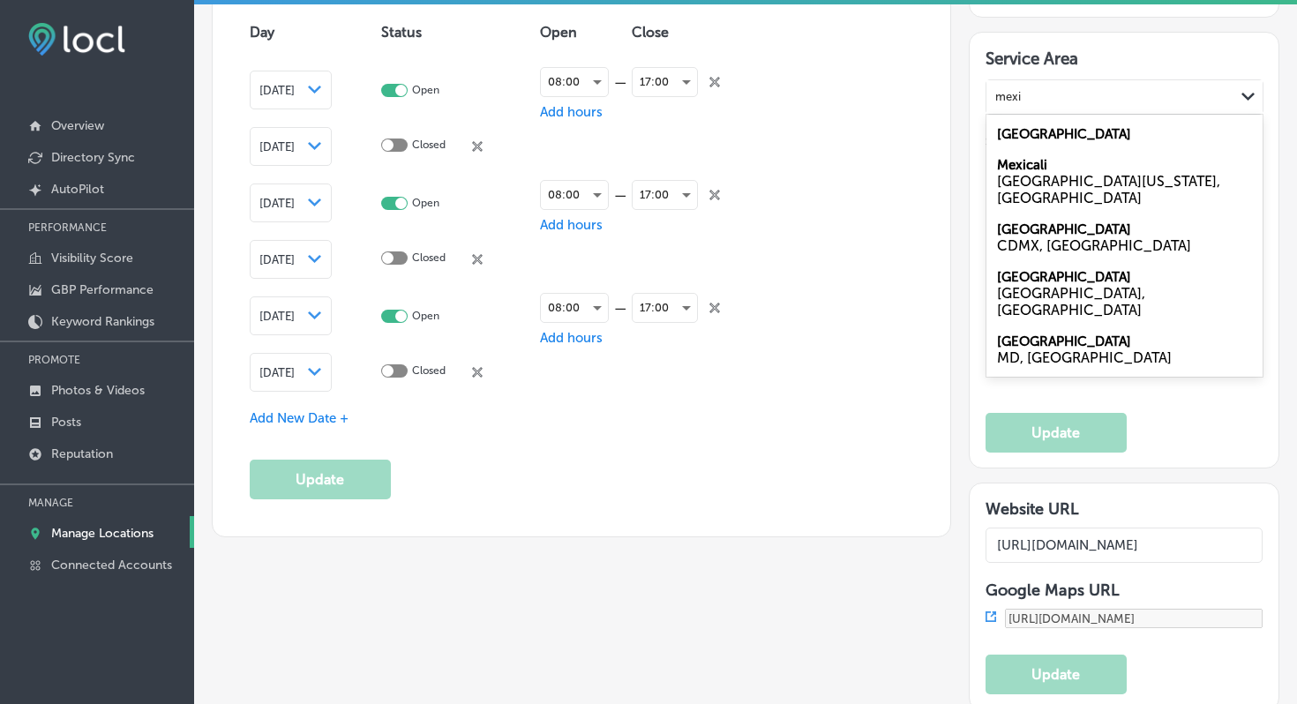
click at [1019, 126] on label "[GEOGRAPHIC_DATA]" at bounding box center [1064, 134] width 134 height 16
type input "mexi"
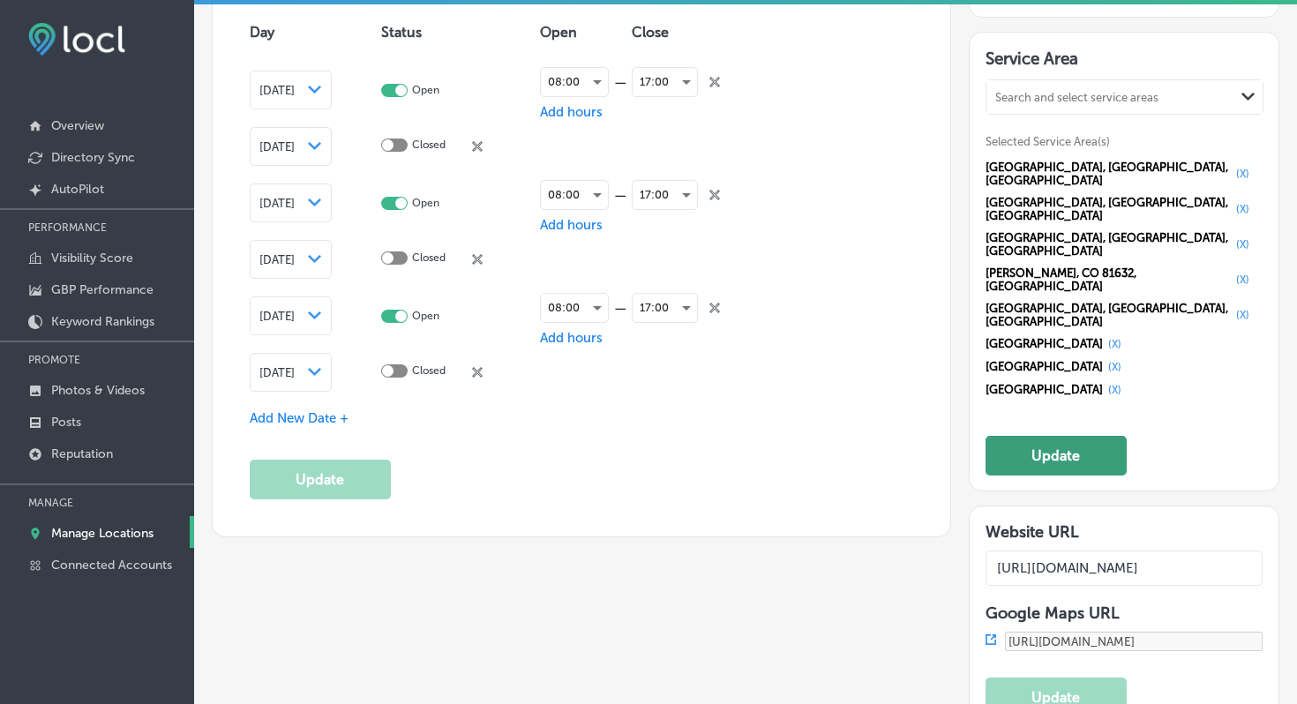
click at [1059, 436] on button "Update" at bounding box center [1056, 456] width 141 height 40
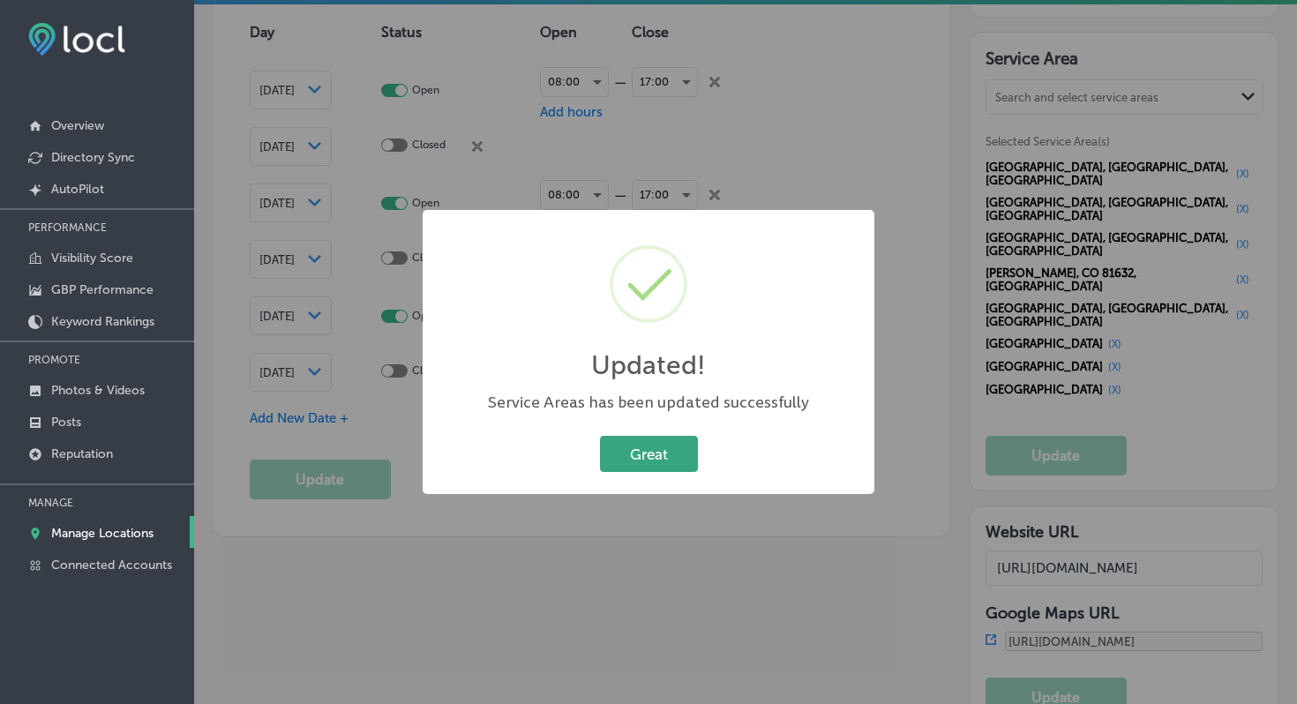
click at [673, 459] on button "Great" at bounding box center [649, 454] width 98 height 36
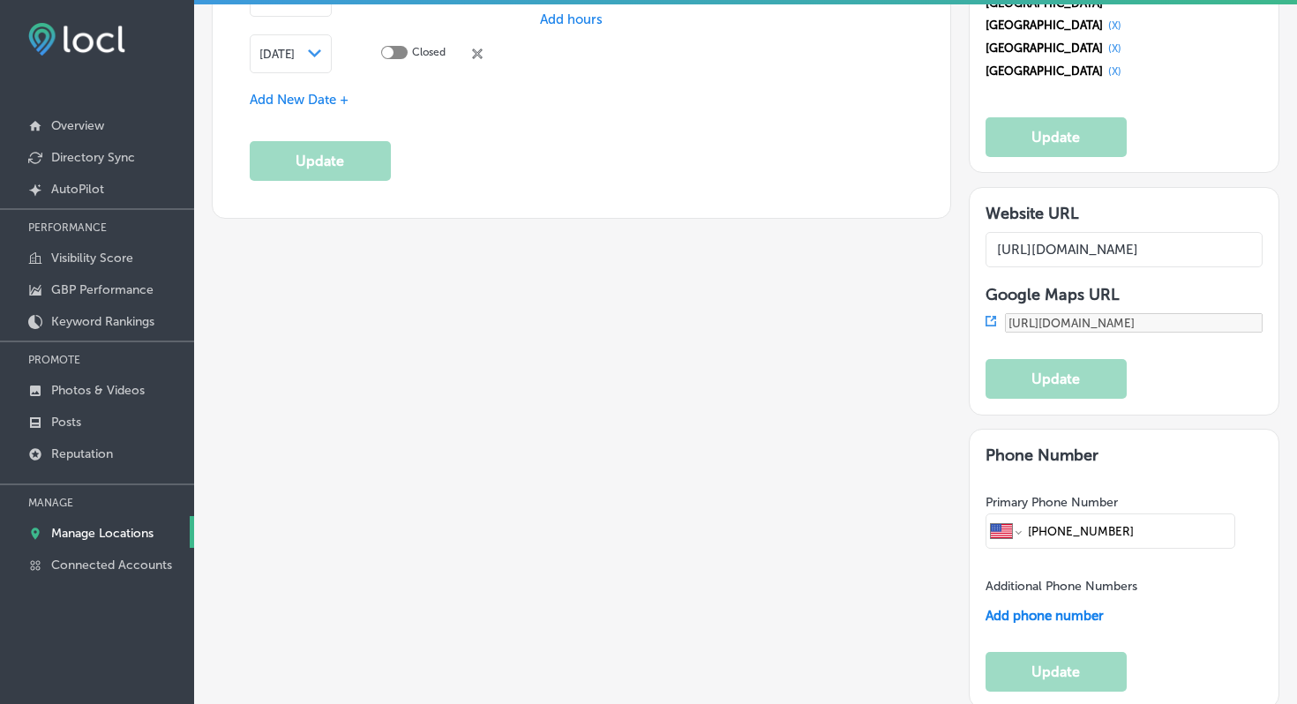
scroll to position [2337, 0]
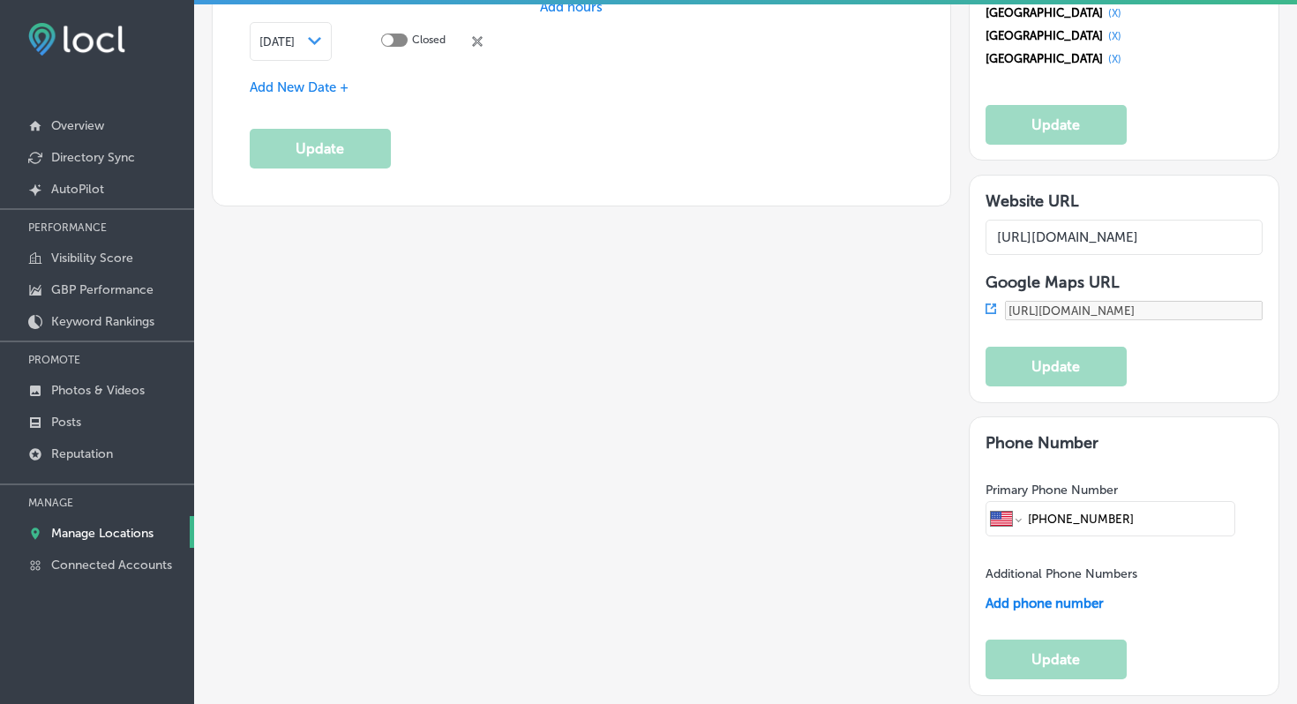
click at [1081, 596] on span "Add phone number" at bounding box center [1045, 604] width 118 height 16
select select "US"
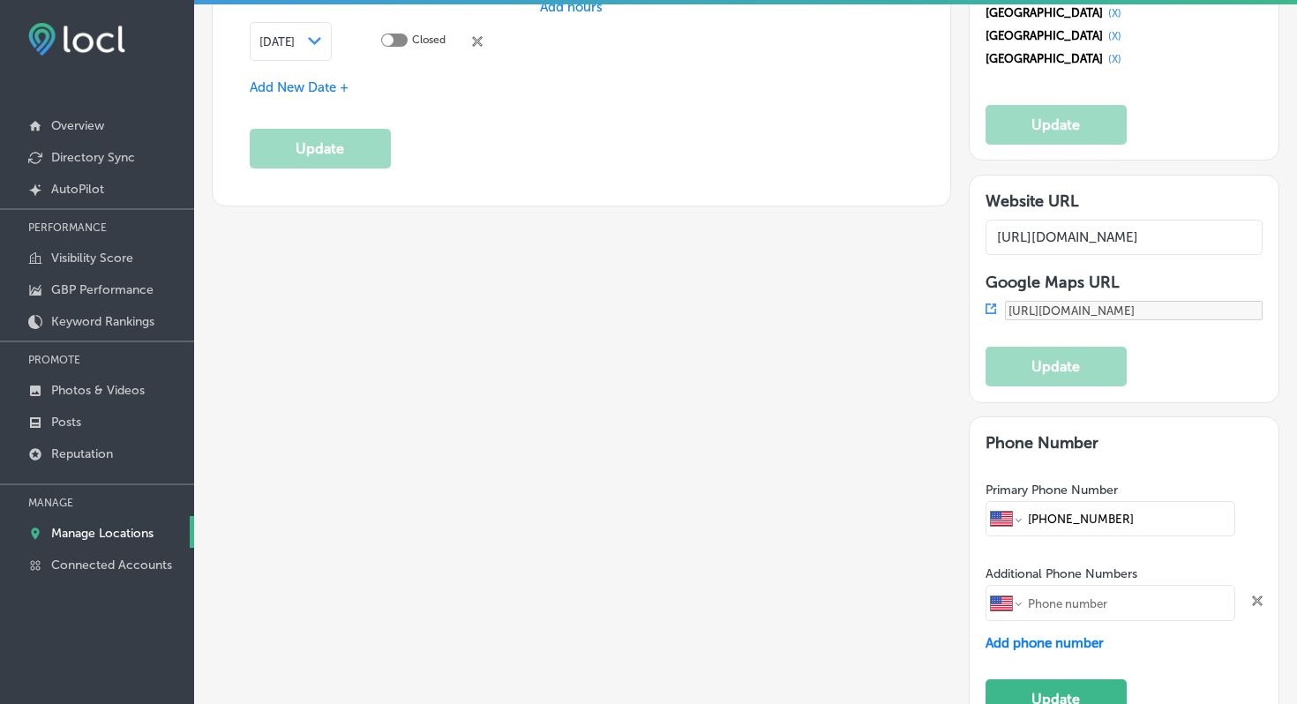
click at [1095, 586] on input "tel" at bounding box center [1128, 603] width 204 height 34
type input "[PHONE_NUMBER]"
click at [1062, 680] on button "Update" at bounding box center [1056, 700] width 141 height 40
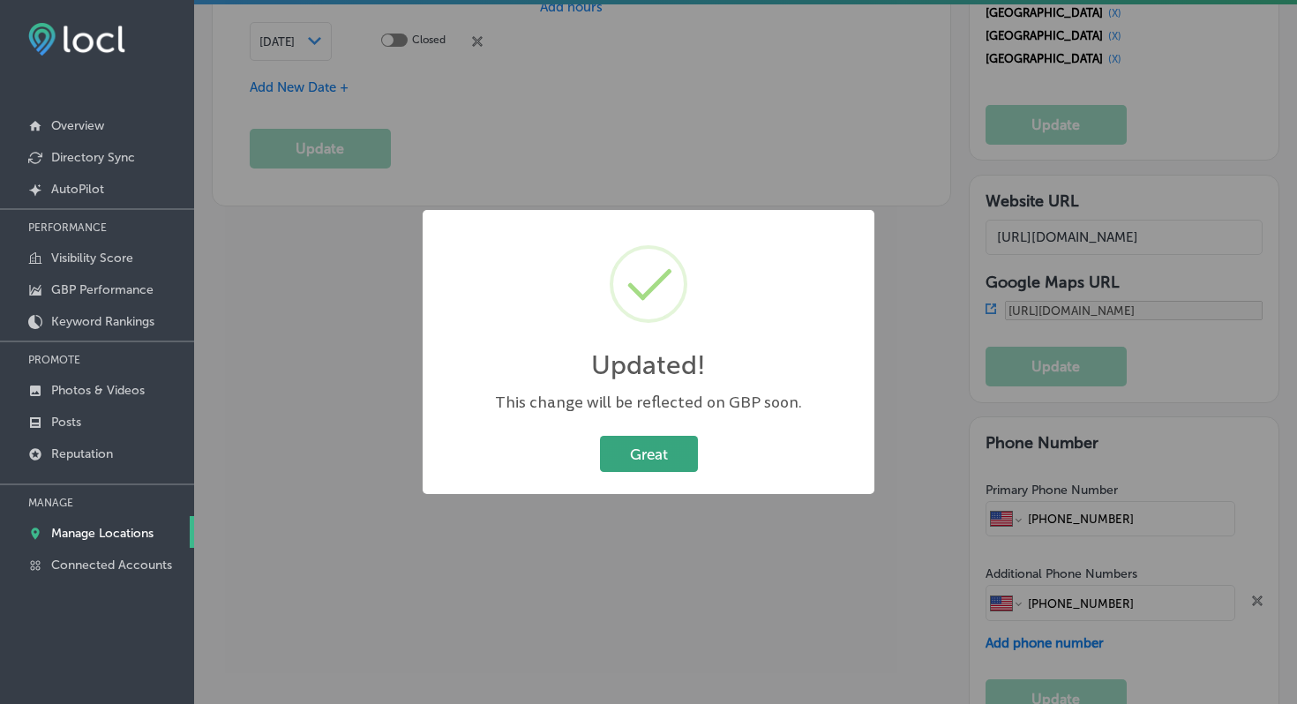
click at [654, 447] on button "Great" at bounding box center [649, 454] width 98 height 36
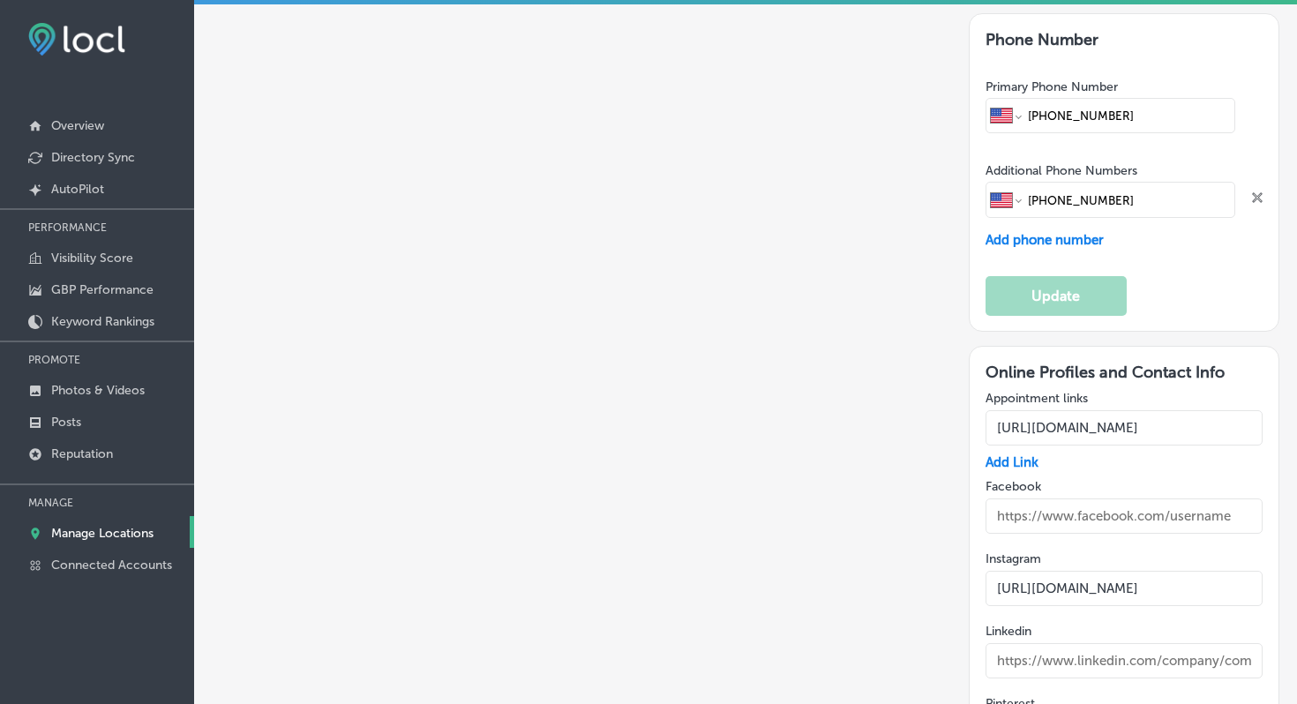
scroll to position [2751, 0]
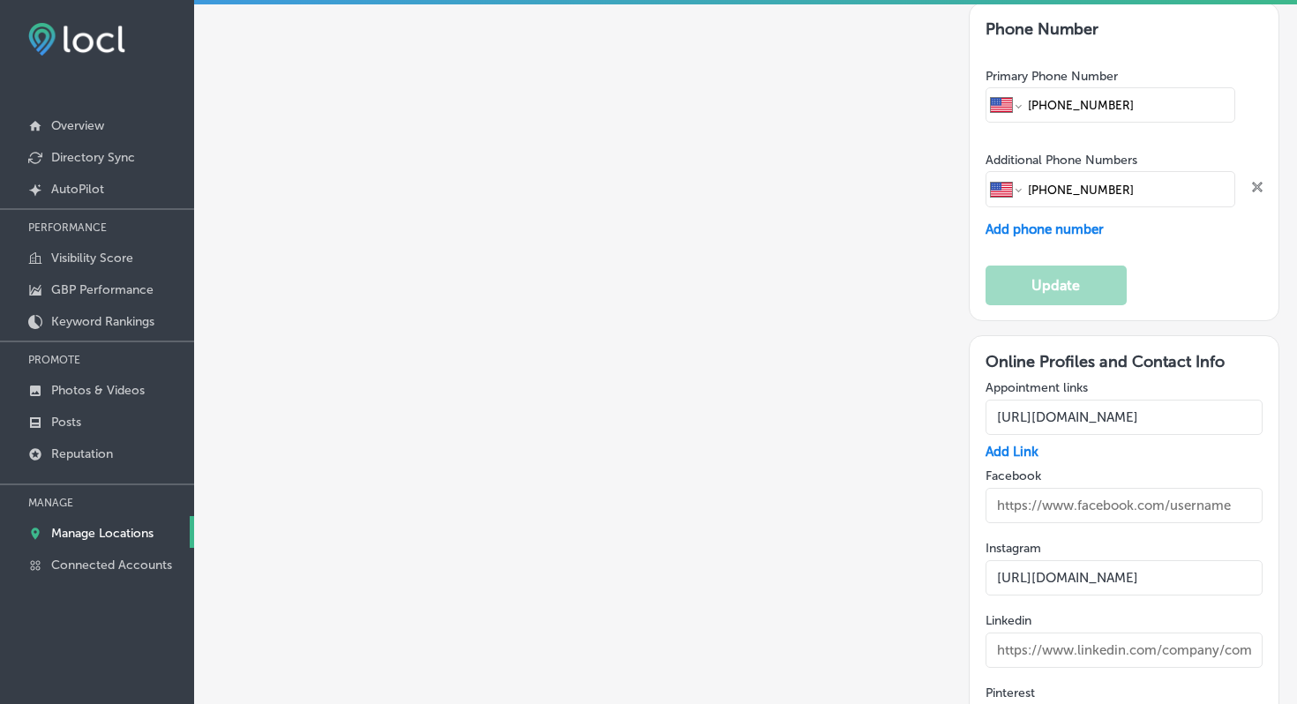
click at [1192, 400] on input "[URL][DOMAIN_NAME]" at bounding box center [1125, 417] width 278 height 35
paste input "[DOMAIN_NAME][URL]"
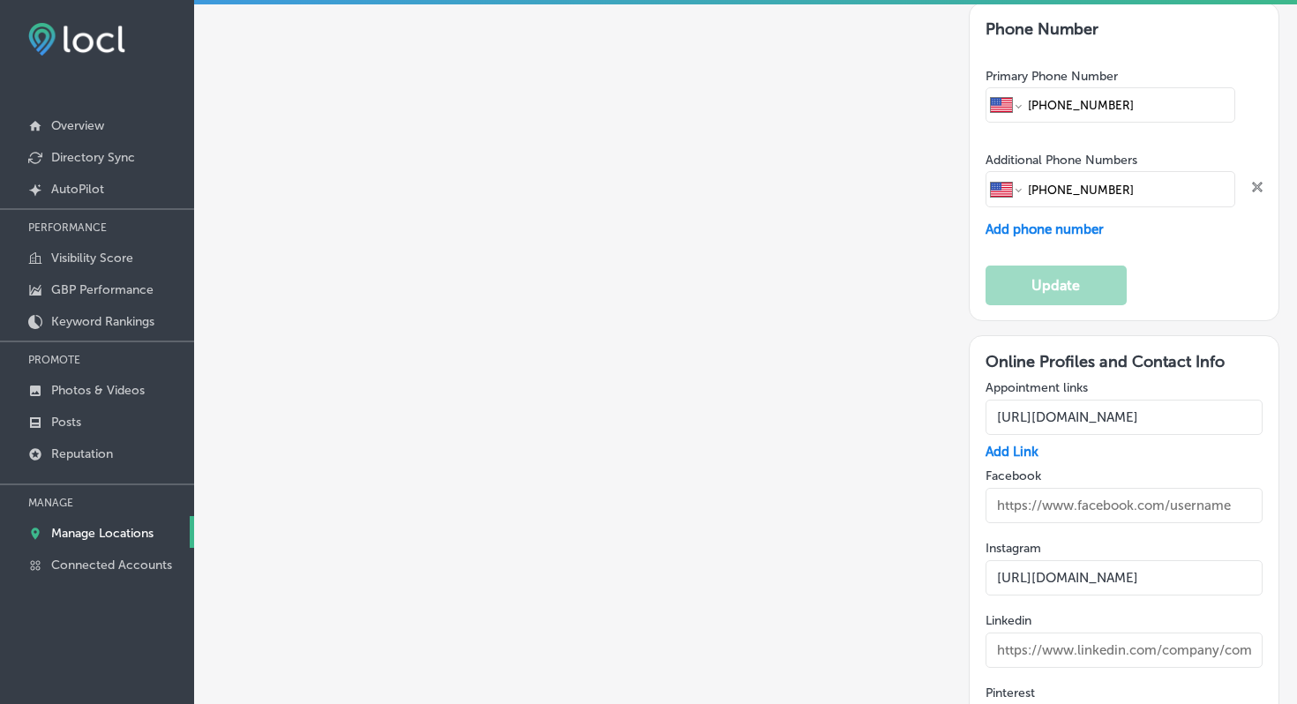
type input "[URL][DOMAIN_NAME]"
click at [1078, 444] on div "Add Link" at bounding box center [1125, 452] width 278 height 16
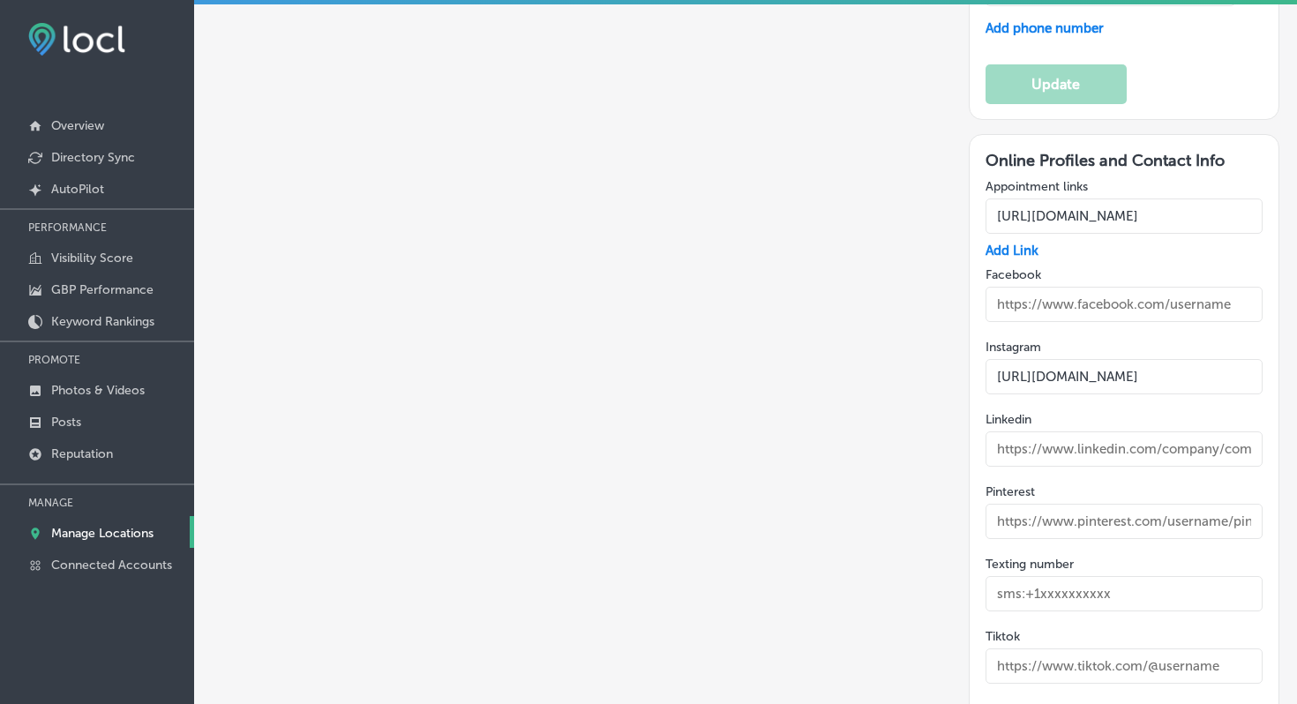
scroll to position [2968, 0]
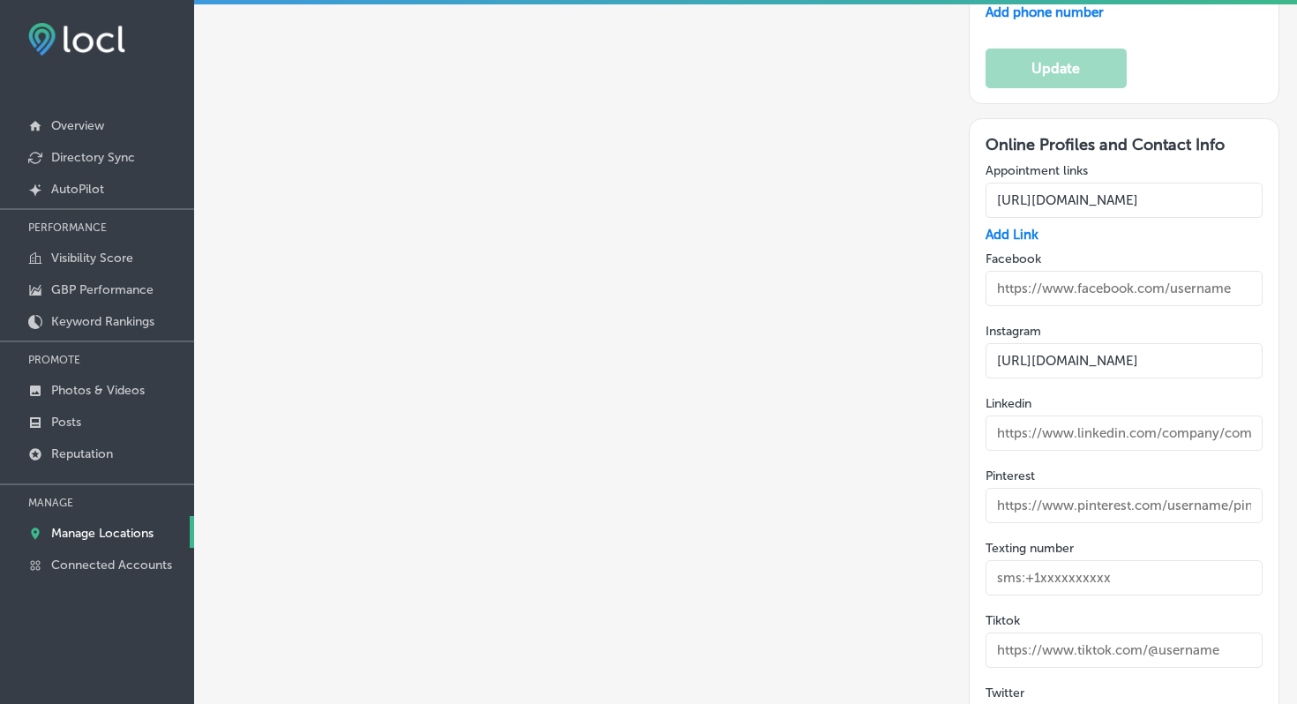
click at [1109, 560] on input "text" at bounding box center [1125, 577] width 278 height 35
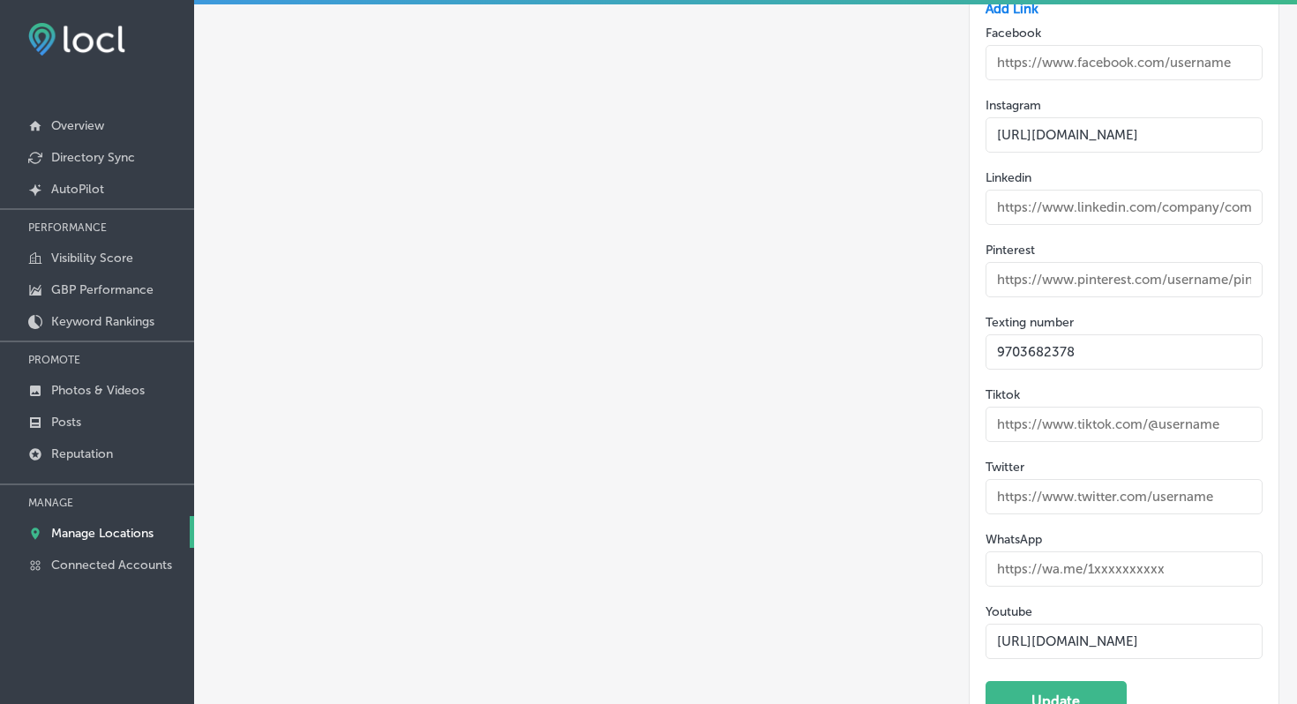
scroll to position [3180, 0]
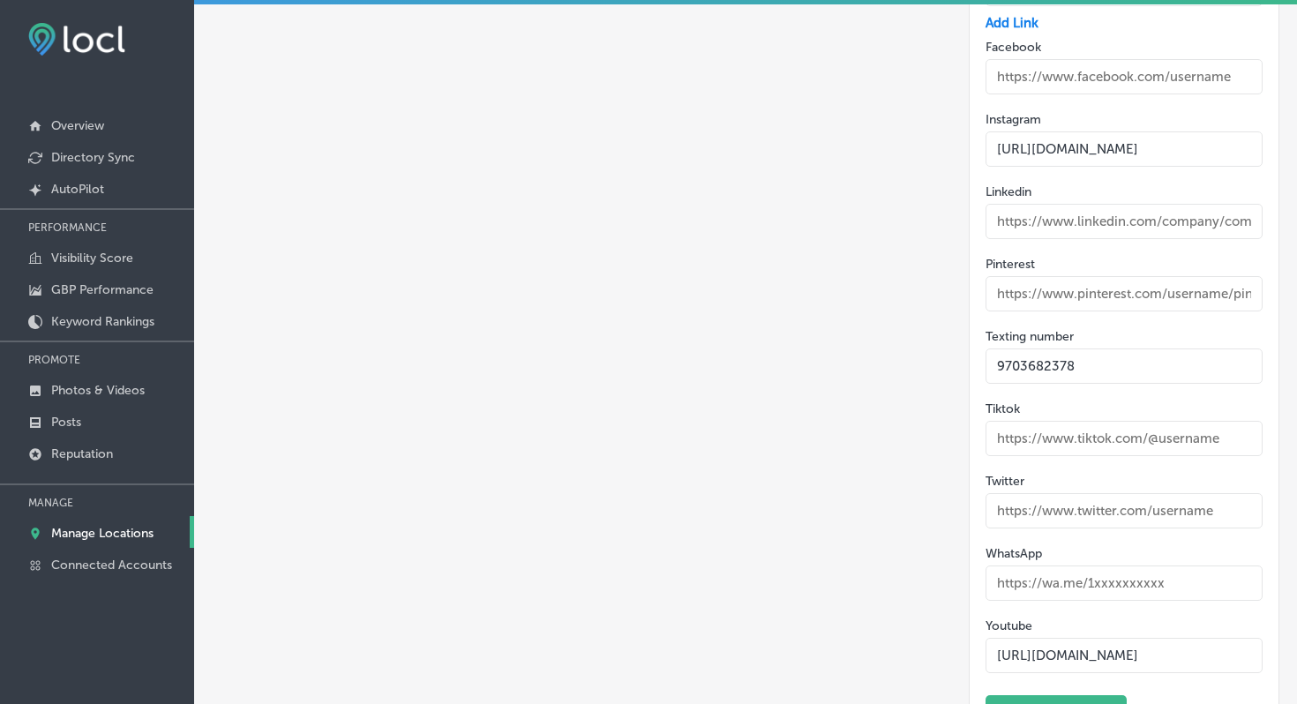
type input "9703682378"
click at [1122, 566] on input "text" at bounding box center [1125, 583] width 278 height 35
click at [1063, 695] on button "Update" at bounding box center [1056, 715] width 141 height 40
click at [1005, 566] on input "[PHONE_NUMBER]" at bounding box center [1125, 583] width 278 height 35
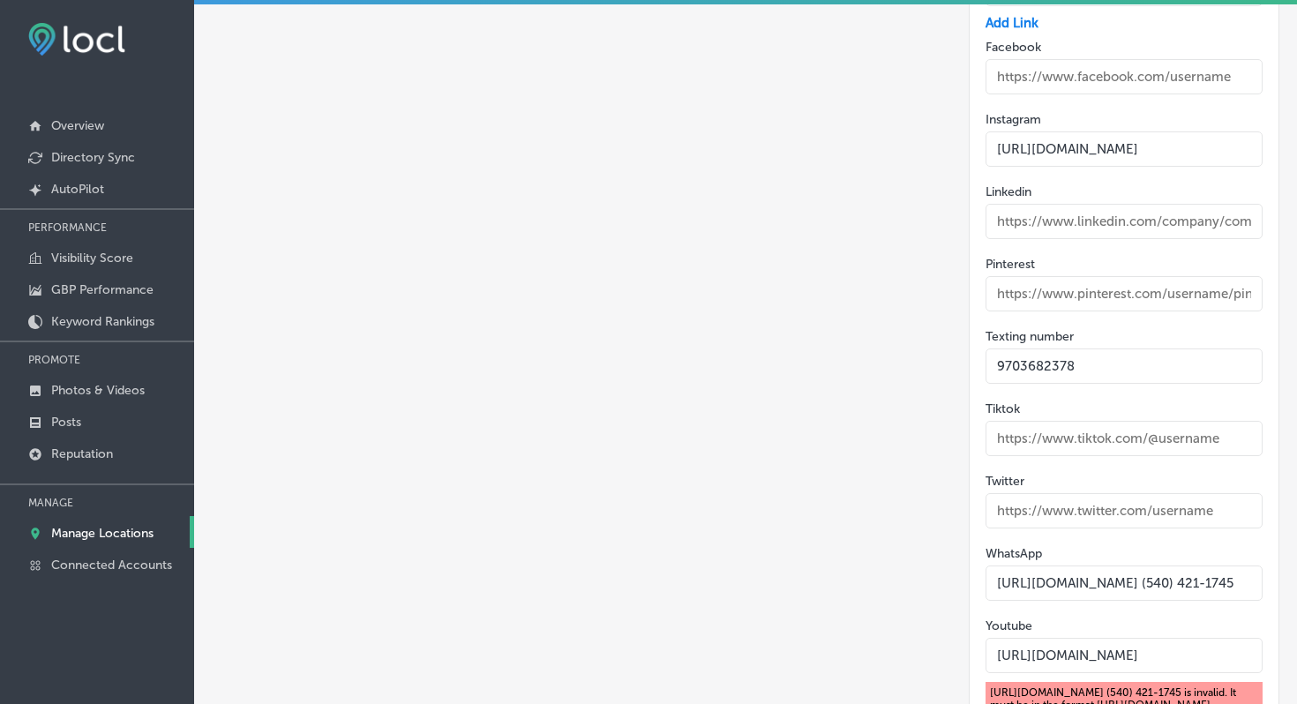
click at [1107, 566] on input "[URL][DOMAIN_NAME] (540) 421-1745" at bounding box center [1125, 583] width 278 height 35
click at [1101, 566] on input "[URL][DOMAIN_NAME] (540) 421-1745" at bounding box center [1125, 583] width 278 height 35
click at [1128, 566] on input "[URL][DOMAIN_NAME]) 421-1745" at bounding box center [1125, 583] width 278 height 35
click at [1149, 566] on input "[URL][DOMAIN_NAME]" at bounding box center [1125, 583] width 278 height 35
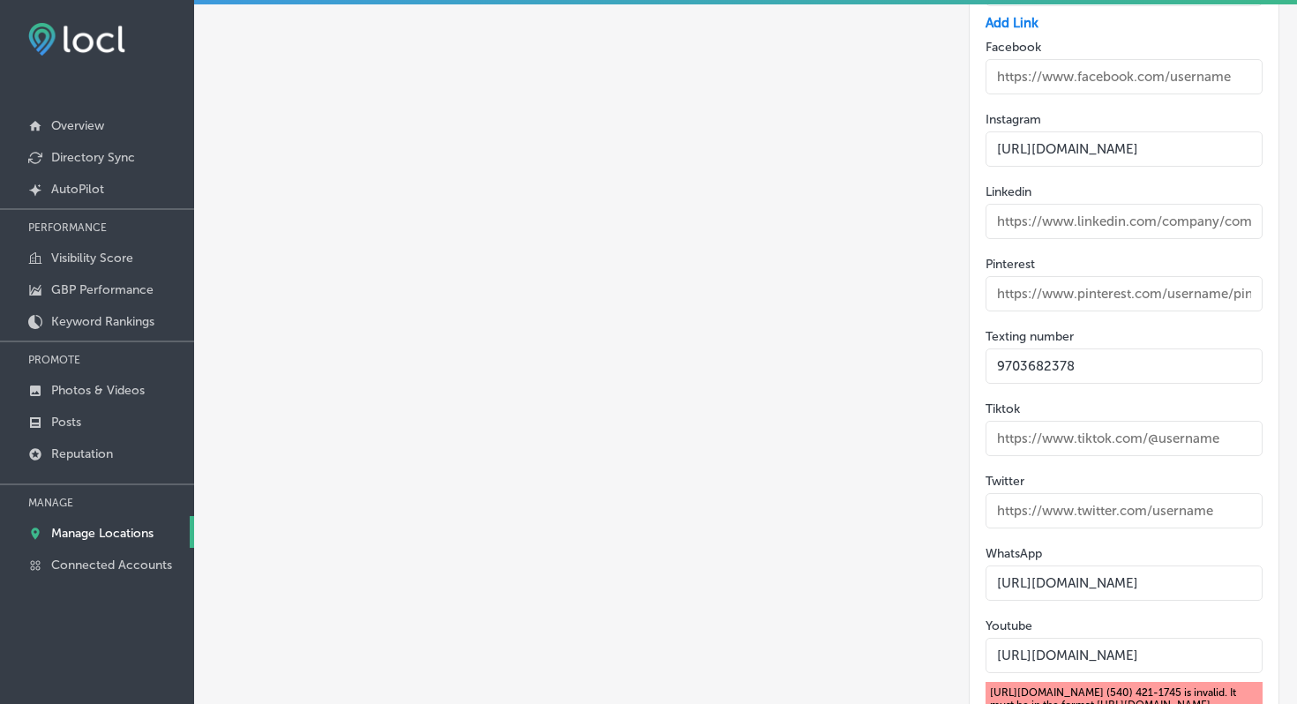
type input "[URL][DOMAIN_NAME]"
click at [996, 349] on input "9703682378" at bounding box center [1125, 366] width 278 height 35
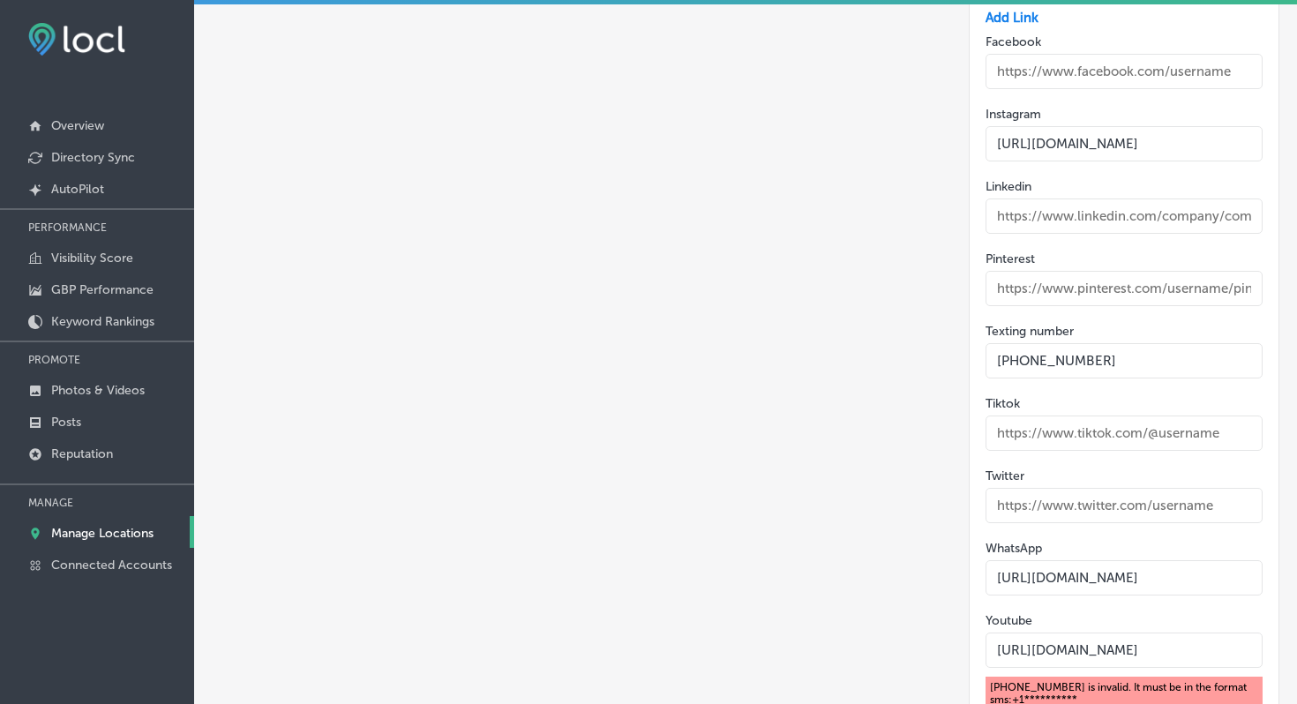
scroll to position [3232, 0]
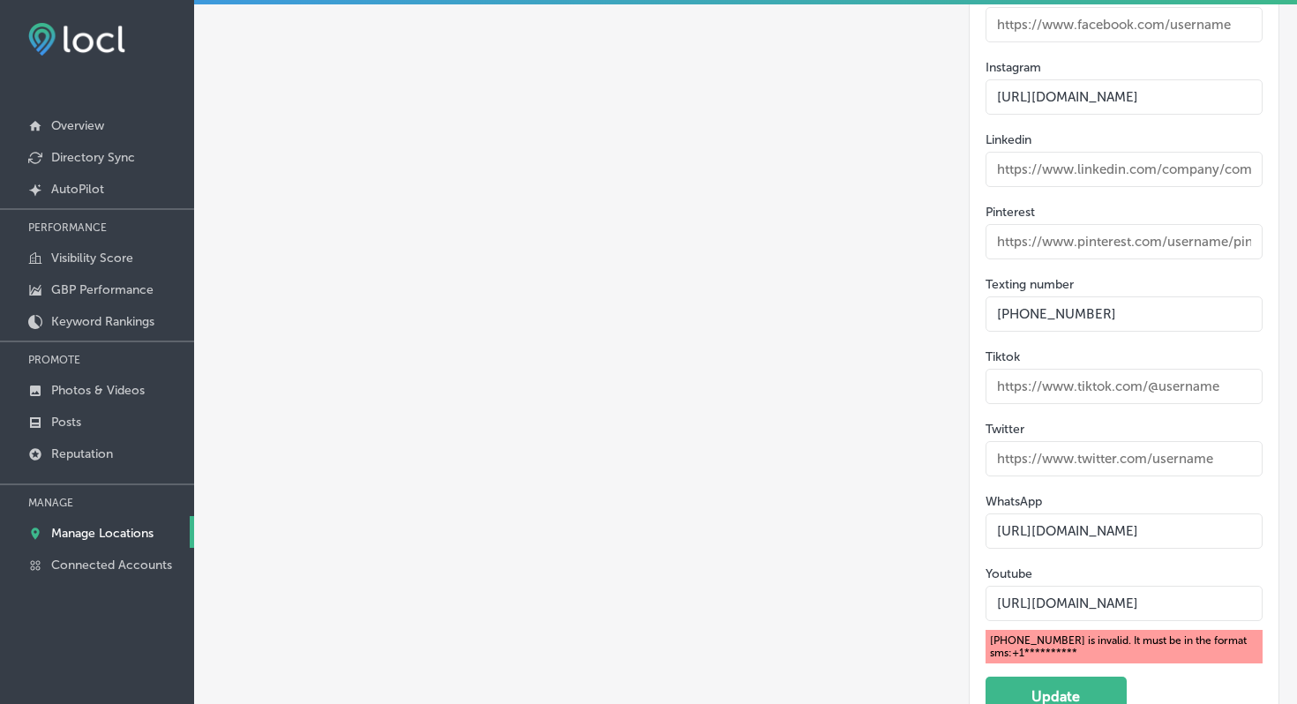
click at [1038, 297] on input "[PHONE_NUMBER]" at bounding box center [1125, 314] width 278 height 35
click at [1064, 297] on input "[PHONE_NUMBER]" at bounding box center [1125, 314] width 278 height 35
click at [1065, 677] on button "Update" at bounding box center [1056, 697] width 141 height 40
click at [1013, 297] on input "[PHONE_NUMBER]" at bounding box center [1125, 314] width 278 height 35
click at [1056, 677] on button "Update" at bounding box center [1056, 697] width 141 height 40
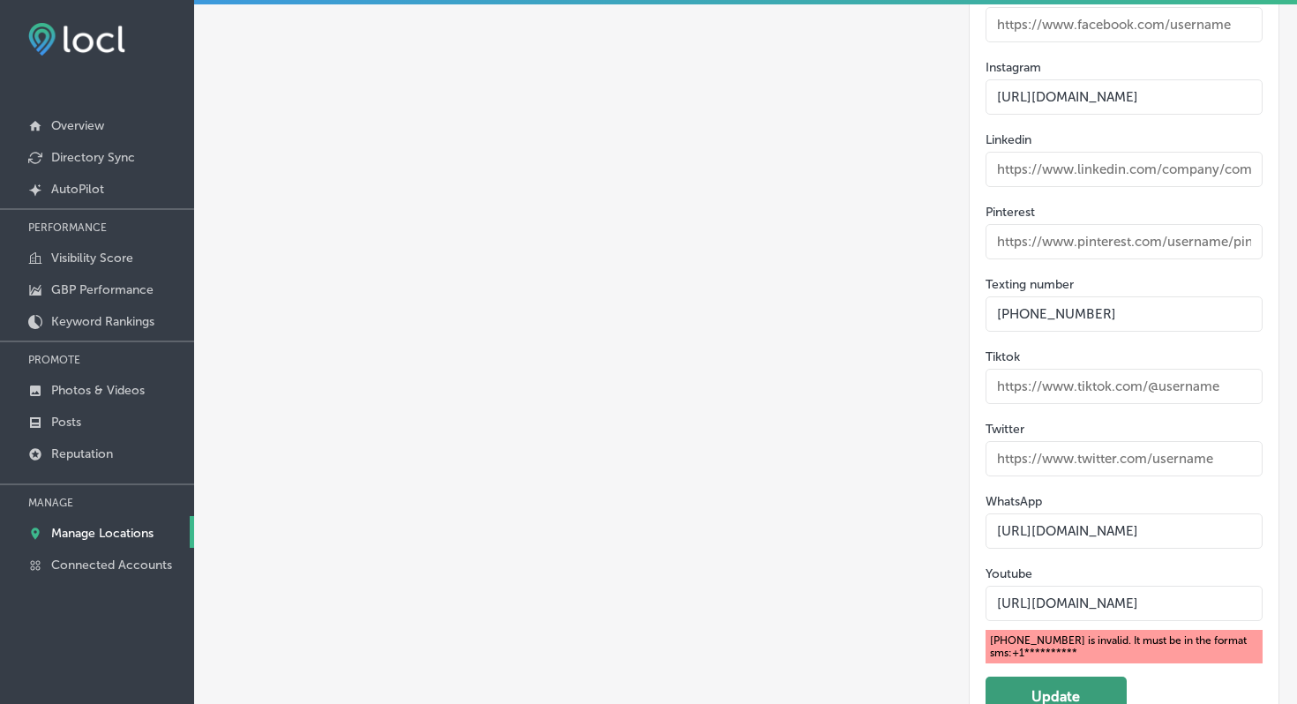
click at [1067, 677] on button "Update" at bounding box center [1056, 697] width 141 height 40
click at [1044, 297] on input "[PHONE_NUMBER]" at bounding box center [1125, 314] width 278 height 35
click at [1076, 677] on button "Update" at bounding box center [1056, 697] width 141 height 40
click at [1069, 297] on input "[PHONE_NUMBER]" at bounding box center [1125, 314] width 278 height 35
click at [1076, 677] on button "Update" at bounding box center [1056, 697] width 141 height 40
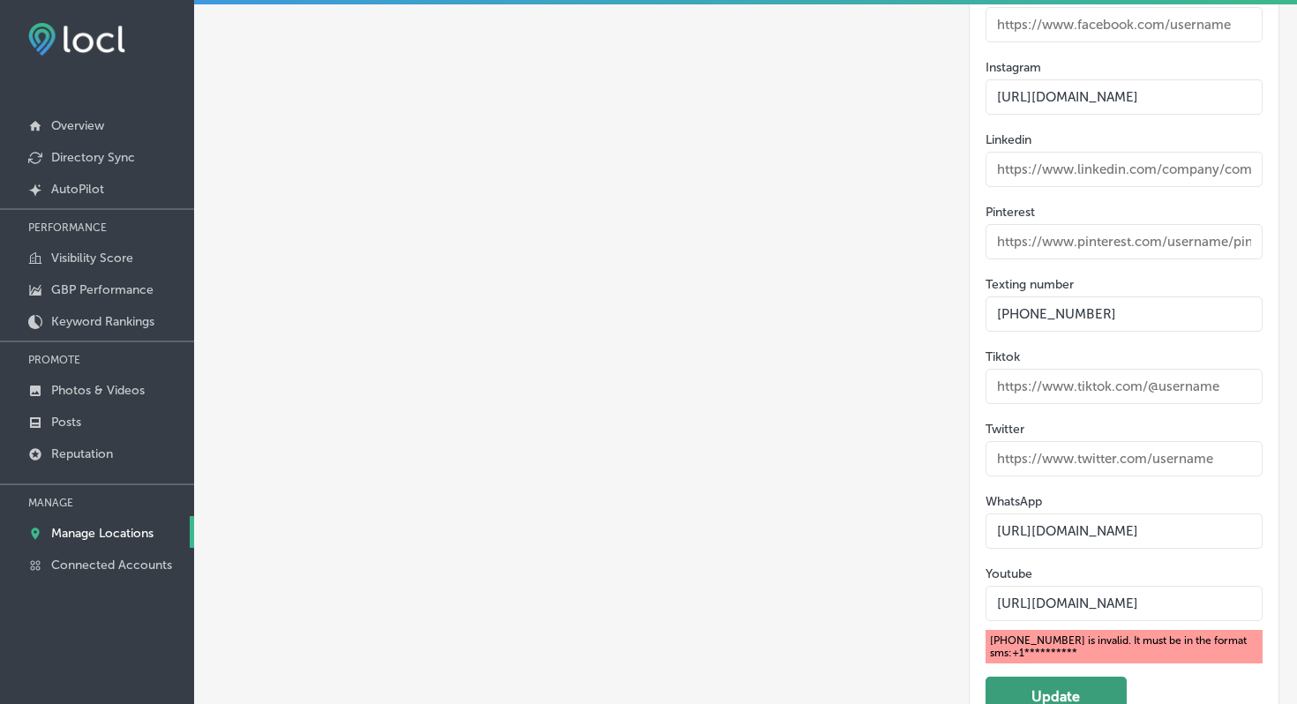
click at [1076, 677] on button "Update" at bounding box center [1056, 697] width 141 height 40
click at [1018, 297] on input "[PHONE_NUMBER]" at bounding box center [1125, 314] width 278 height 35
click at [1077, 677] on button "Update" at bounding box center [1056, 697] width 141 height 40
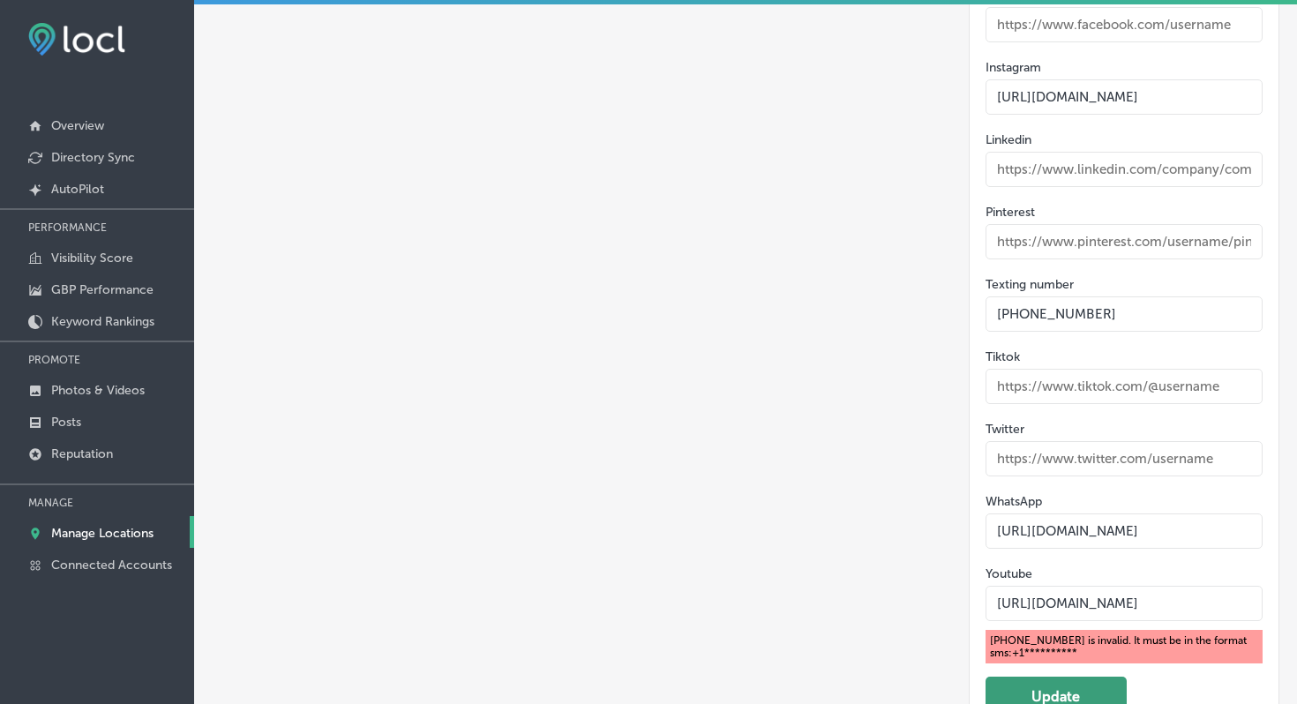
click at [1077, 677] on button "Update" at bounding box center [1056, 697] width 141 height 40
click at [1038, 297] on input "[PHONE_NUMBER]" at bounding box center [1125, 314] width 278 height 35
click at [1085, 677] on button "Update" at bounding box center [1056, 697] width 141 height 40
click at [1010, 297] on input "[PHONE_NUMBER]" at bounding box center [1125, 314] width 278 height 35
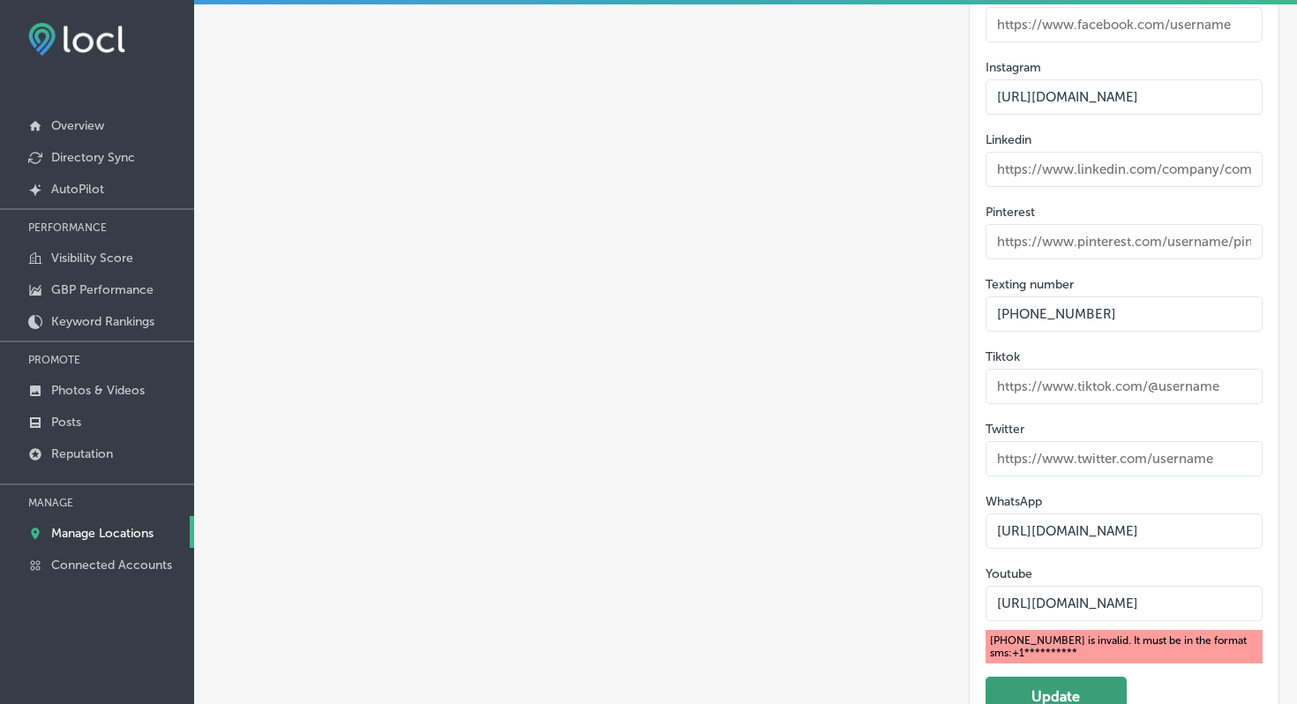
click at [1066, 677] on button "Update" at bounding box center [1056, 697] width 141 height 40
click at [1047, 297] on input "[PHONE_NUMBER]" at bounding box center [1125, 314] width 278 height 35
click at [1075, 677] on button "Update" at bounding box center [1056, 697] width 141 height 40
click at [1062, 297] on input "[PHONE_NUMBER]" at bounding box center [1125, 314] width 278 height 35
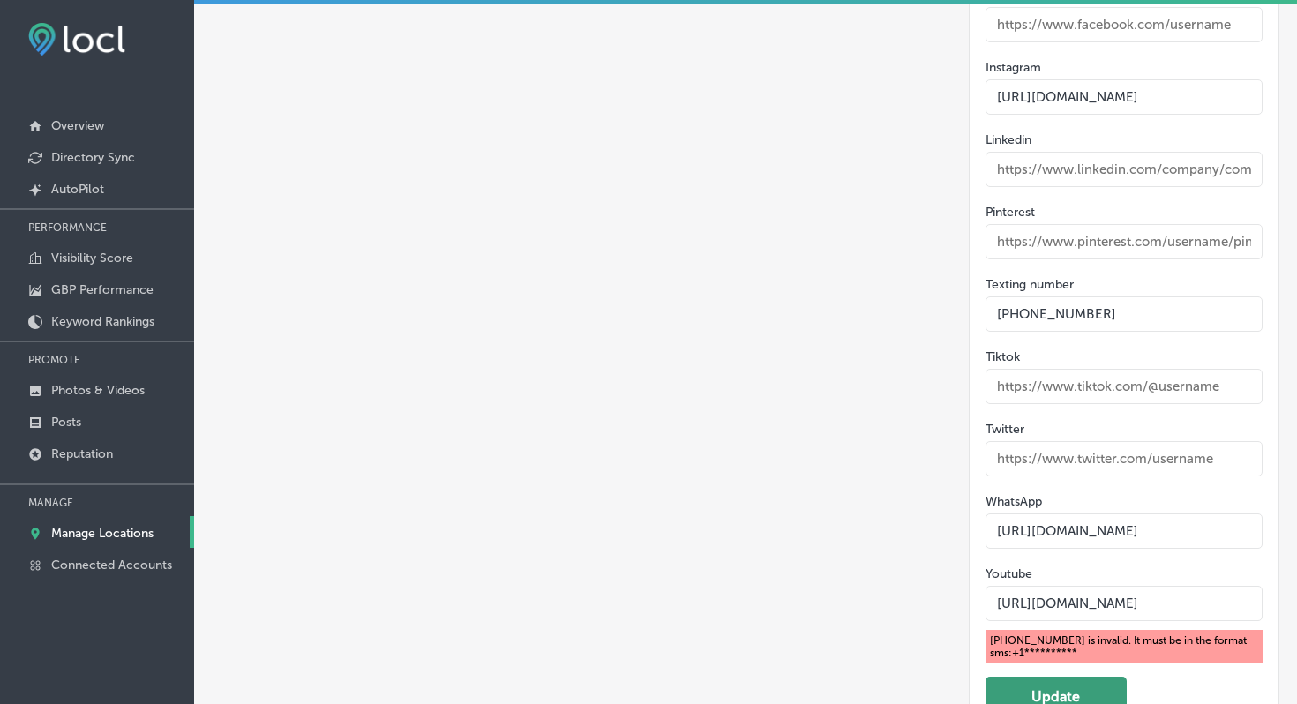
click at [1061, 677] on button "Update" at bounding box center [1056, 697] width 141 height 40
click at [1042, 297] on input "[PHONE_NUMBER]" at bounding box center [1125, 314] width 278 height 35
click at [1043, 677] on button "Update" at bounding box center [1056, 697] width 141 height 40
click at [1040, 297] on input "[PHONE_NUMBER]" at bounding box center [1125, 314] width 278 height 35
click at [1051, 677] on button "Update" at bounding box center [1056, 697] width 141 height 40
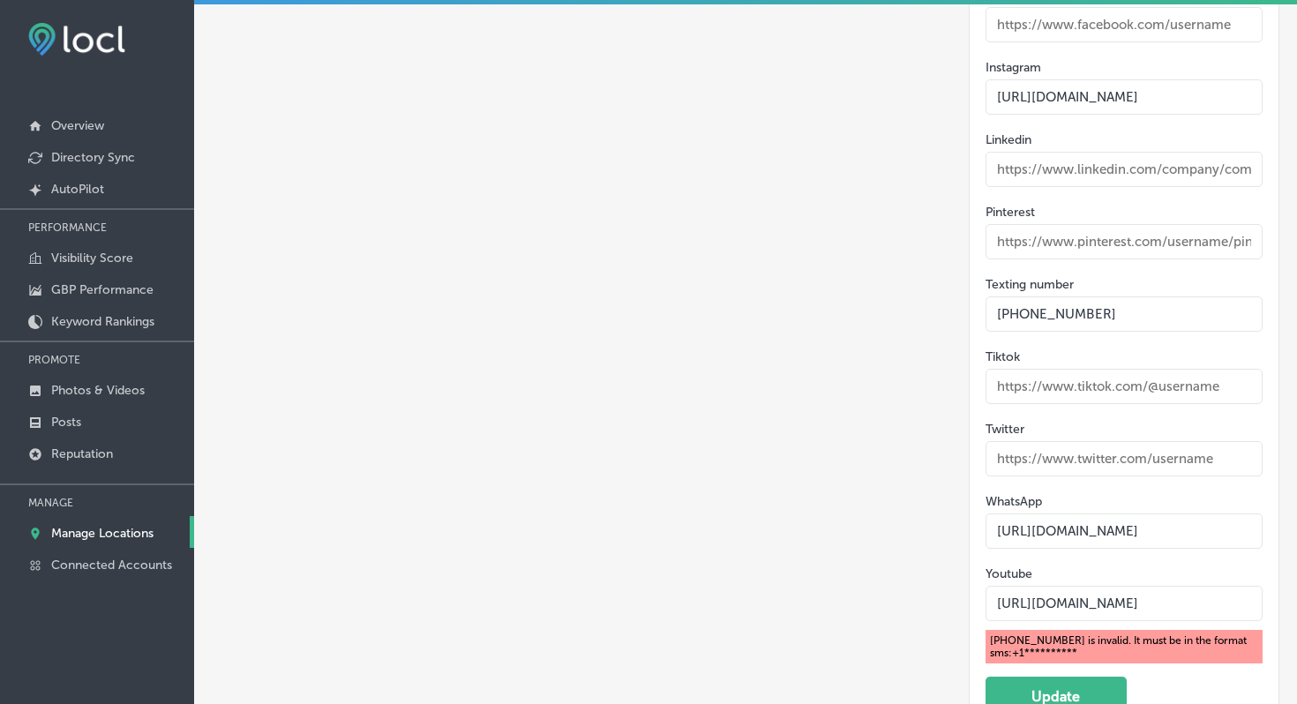
click at [1022, 297] on input "[PHONE_NUMBER]" at bounding box center [1125, 314] width 278 height 35
click at [1018, 297] on input "[PHONE_NUMBER]" at bounding box center [1125, 314] width 278 height 35
click at [1078, 677] on button "Update" at bounding box center [1056, 697] width 141 height 40
click at [1039, 297] on input "[PHONE_NUMBER]" at bounding box center [1125, 314] width 278 height 35
click at [1063, 677] on button "Update" at bounding box center [1056, 697] width 141 height 40
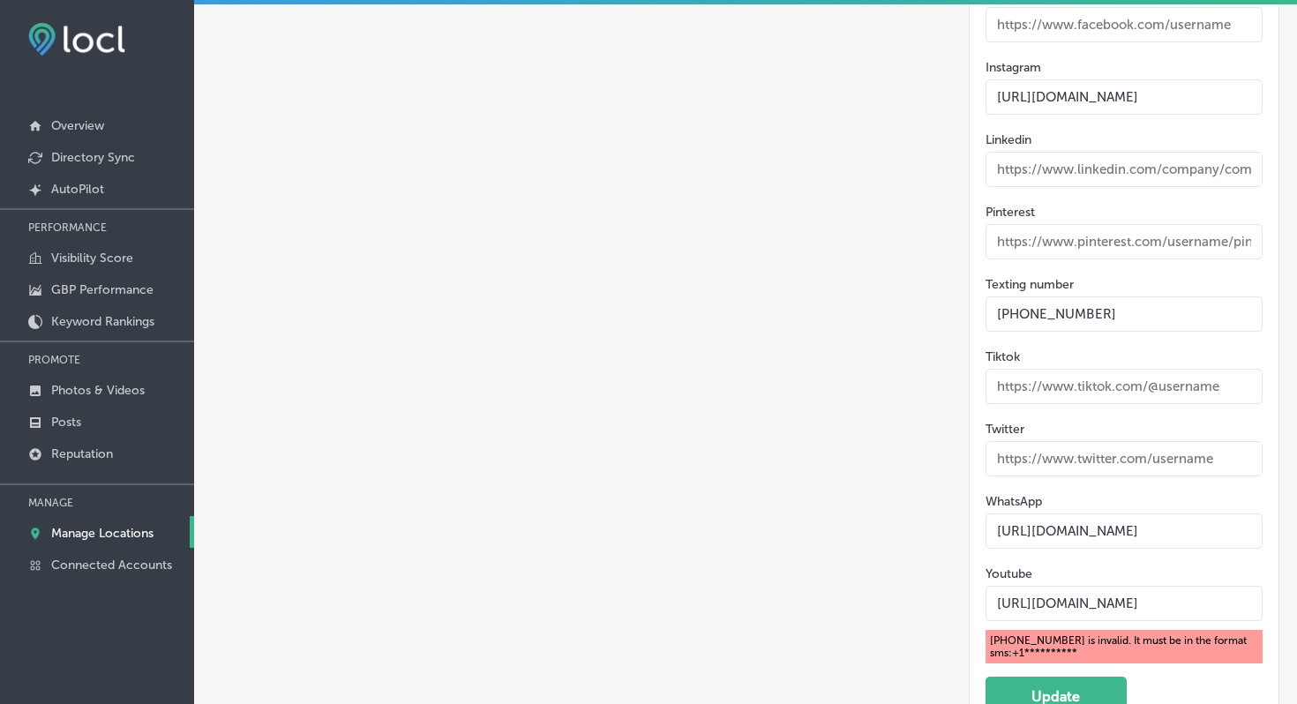
click at [1066, 297] on input "[PHONE_NUMBER]" at bounding box center [1125, 314] width 278 height 35
click at [1065, 297] on input "[PHONE_NUMBER]" at bounding box center [1125, 314] width 278 height 35
click at [1074, 677] on button "Update" at bounding box center [1056, 697] width 141 height 40
click at [1033, 297] on input "[PHONE_NUMBER]" at bounding box center [1125, 314] width 278 height 35
type input "[PHONE_NUMBER]"
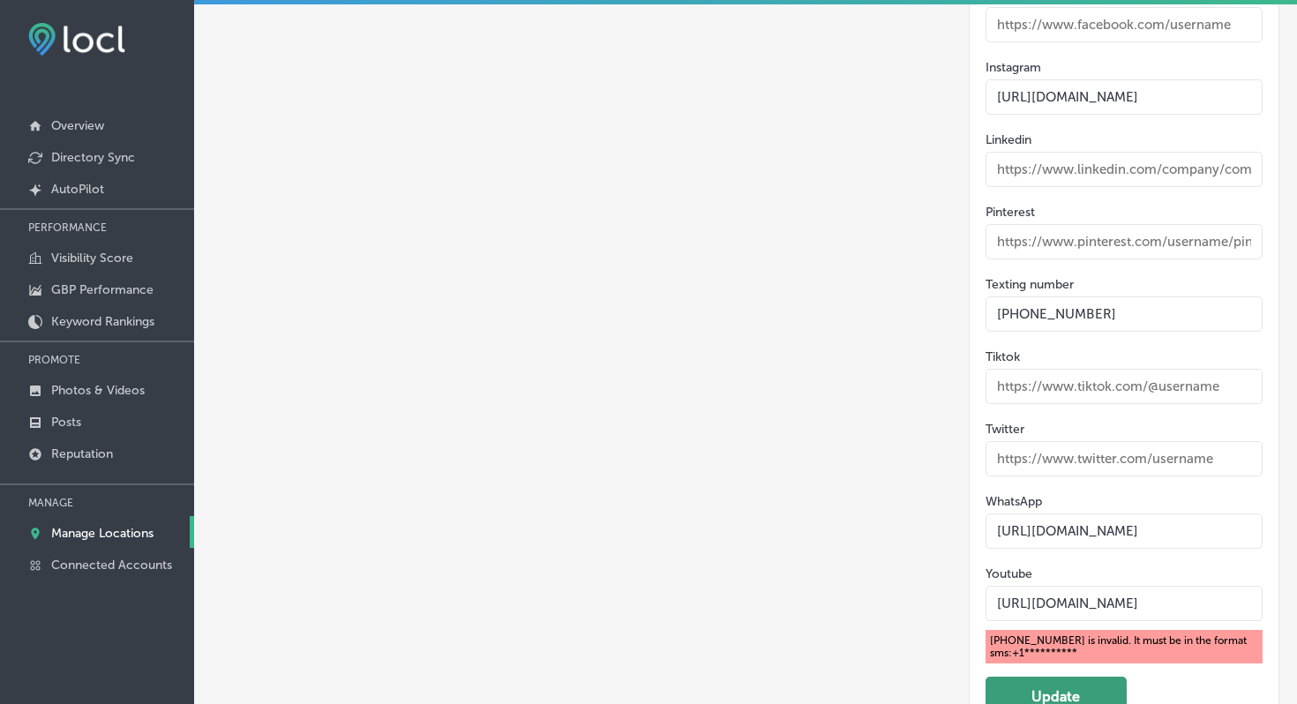
click at [1084, 677] on button "Update" at bounding box center [1056, 697] width 141 height 40
drag, startPoint x: 1105, startPoint y: 177, endPoint x: 883, endPoint y: 79, distance: 243.0
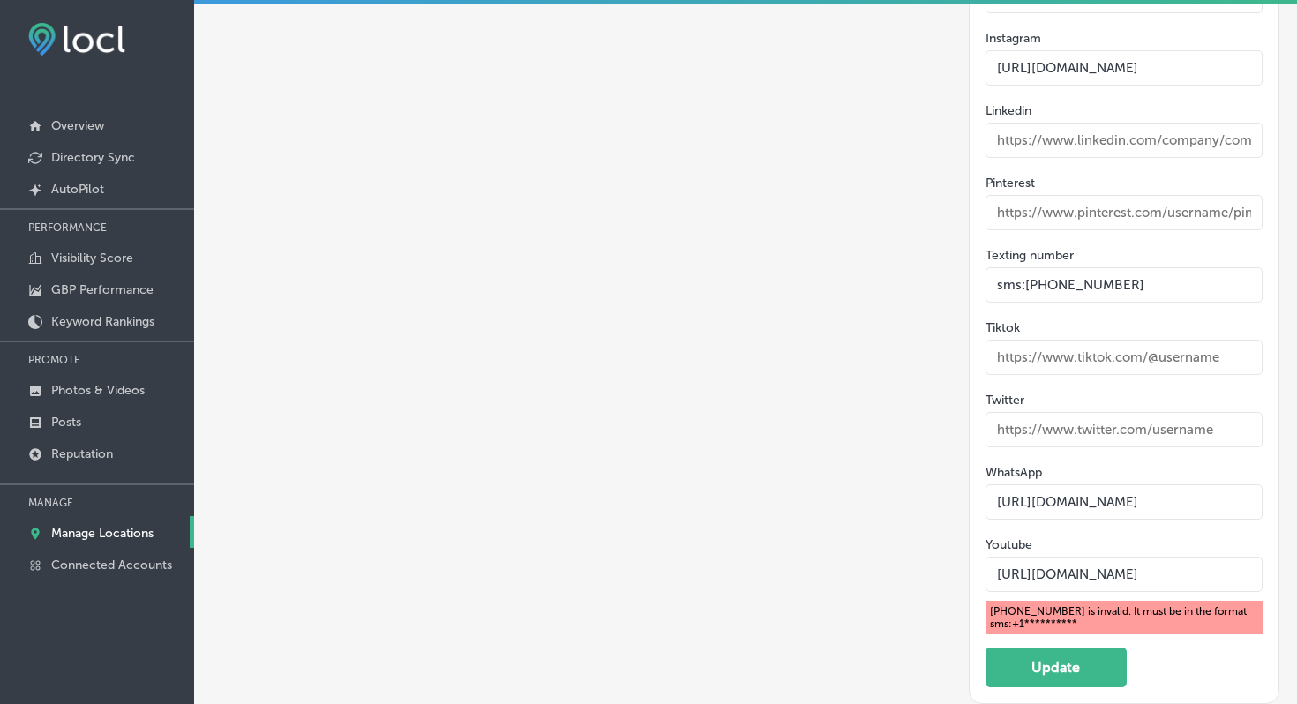
scroll to position [3266, 0]
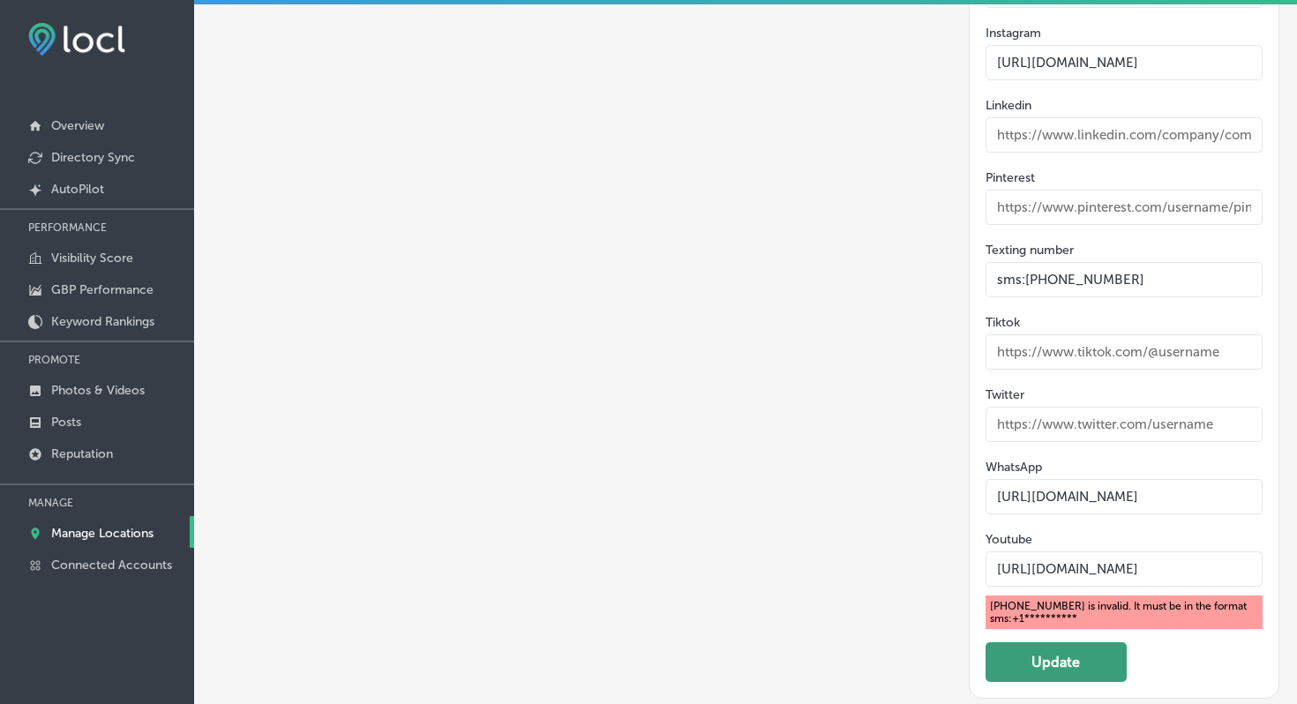
type input "sms:[PHONE_NUMBER]"
click at [1090, 643] on button "Update" at bounding box center [1056, 663] width 141 height 40
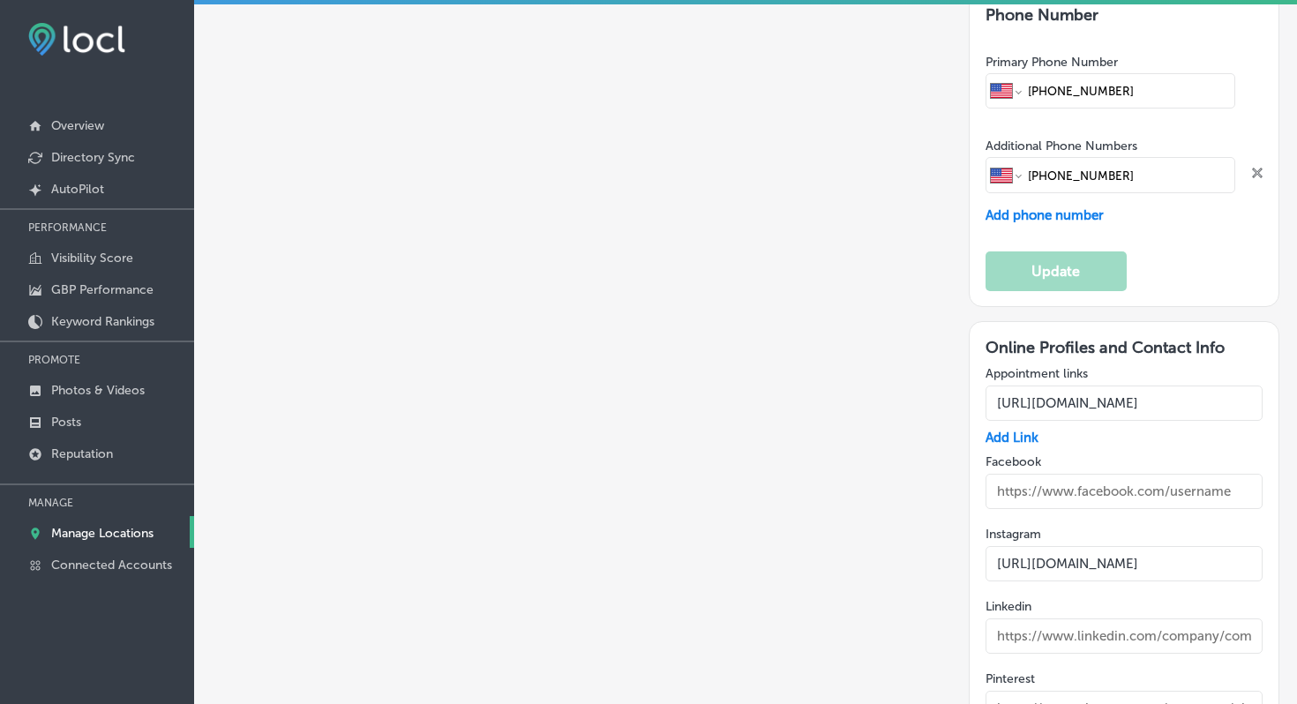
scroll to position [2764, 0]
click at [1139, 387] on input "[URL][DOMAIN_NAME]" at bounding box center [1125, 404] width 278 height 35
click at [1048, 387] on input "[URL][DOMAIN_NAME]" at bounding box center [1125, 404] width 278 height 35
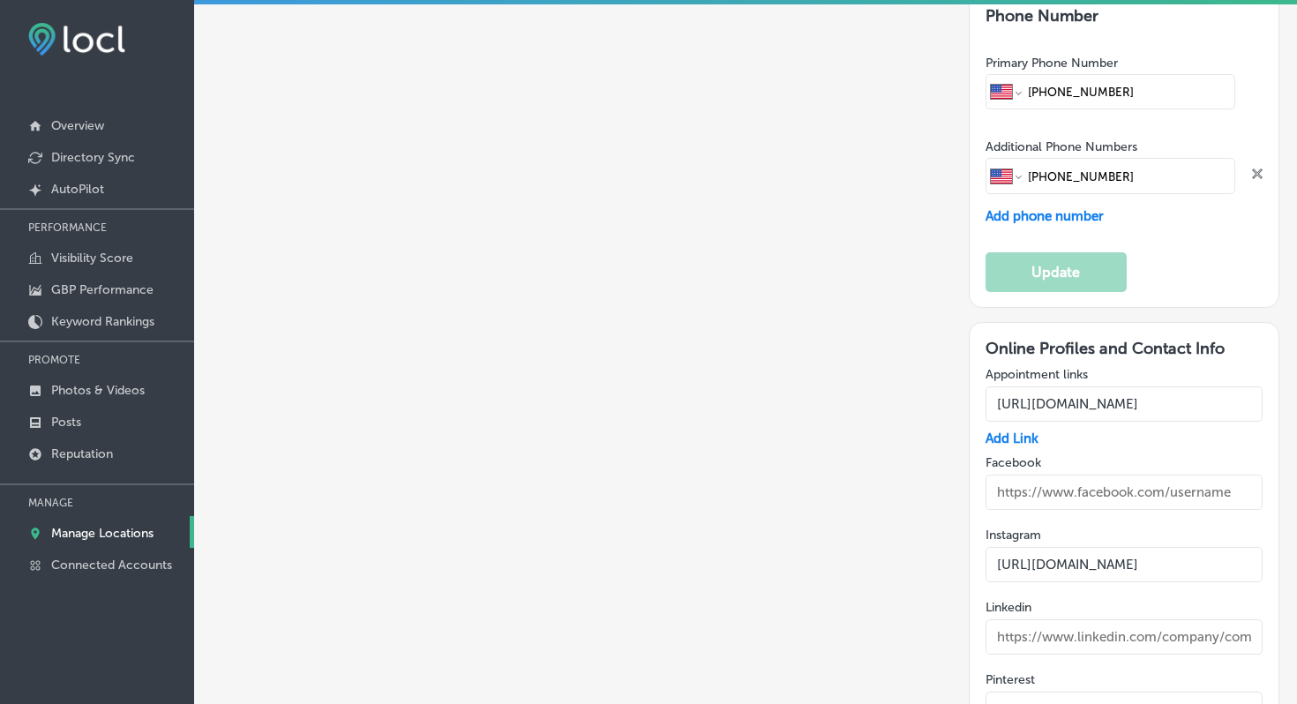
click at [1045, 387] on input "[URL][DOMAIN_NAME]" at bounding box center [1125, 404] width 278 height 35
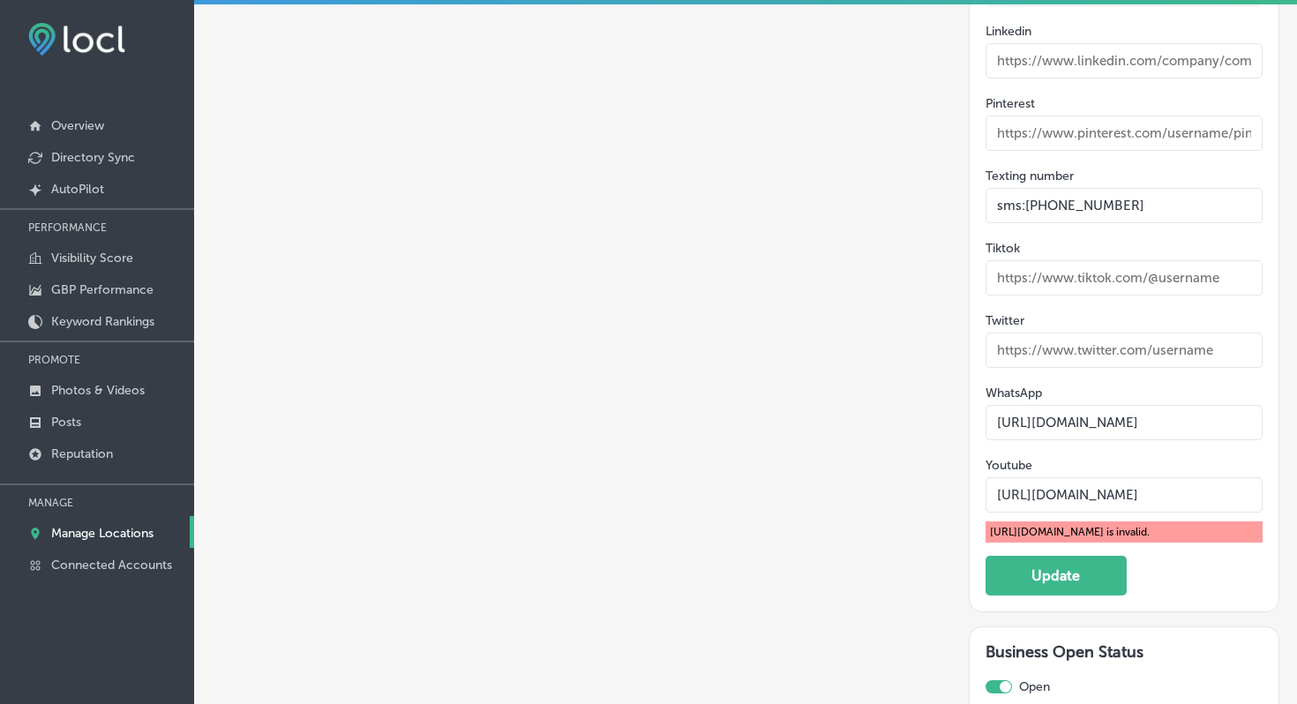
scroll to position [3424, 0]
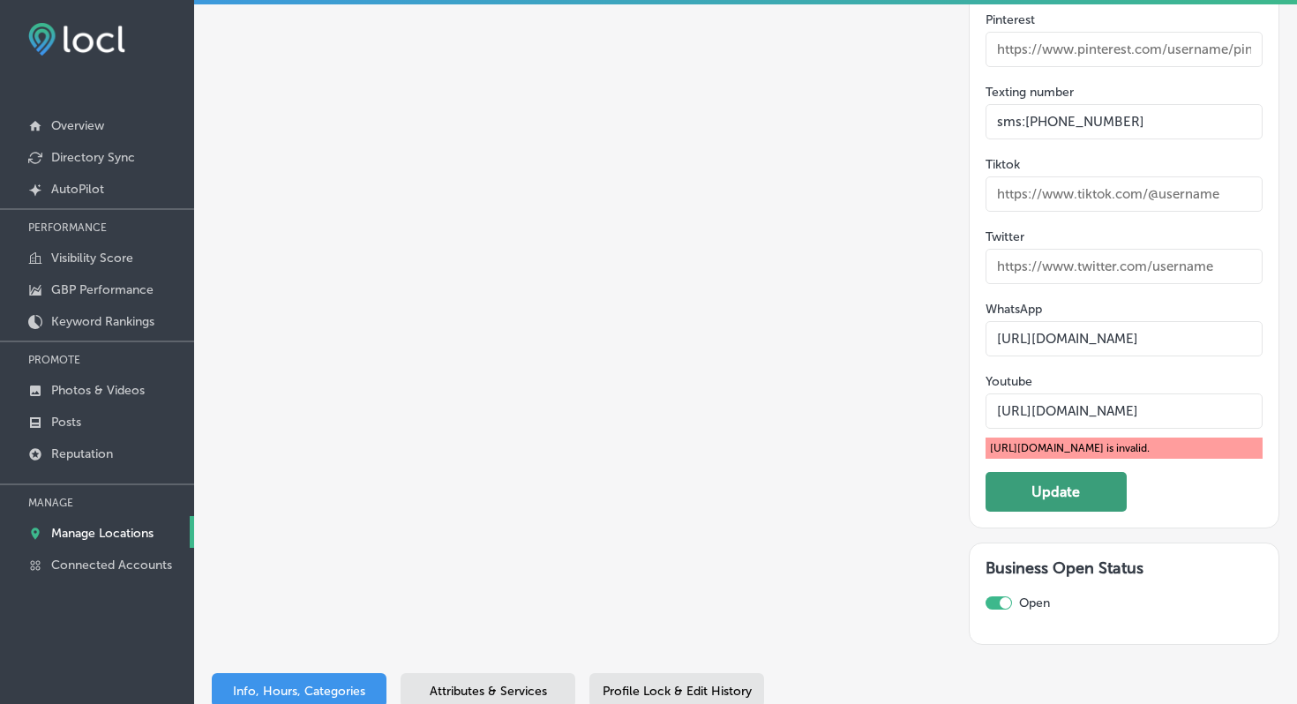
click at [1075, 472] on button "Update" at bounding box center [1056, 492] width 141 height 40
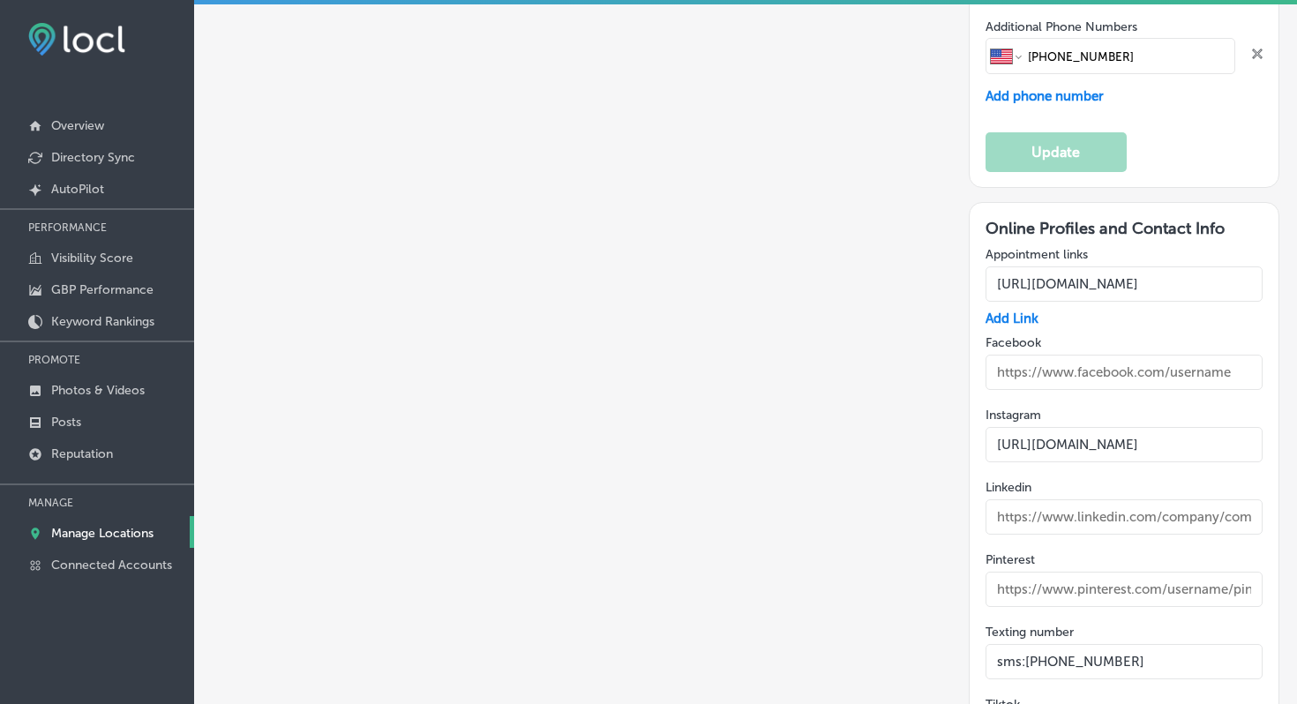
scroll to position [2882, 0]
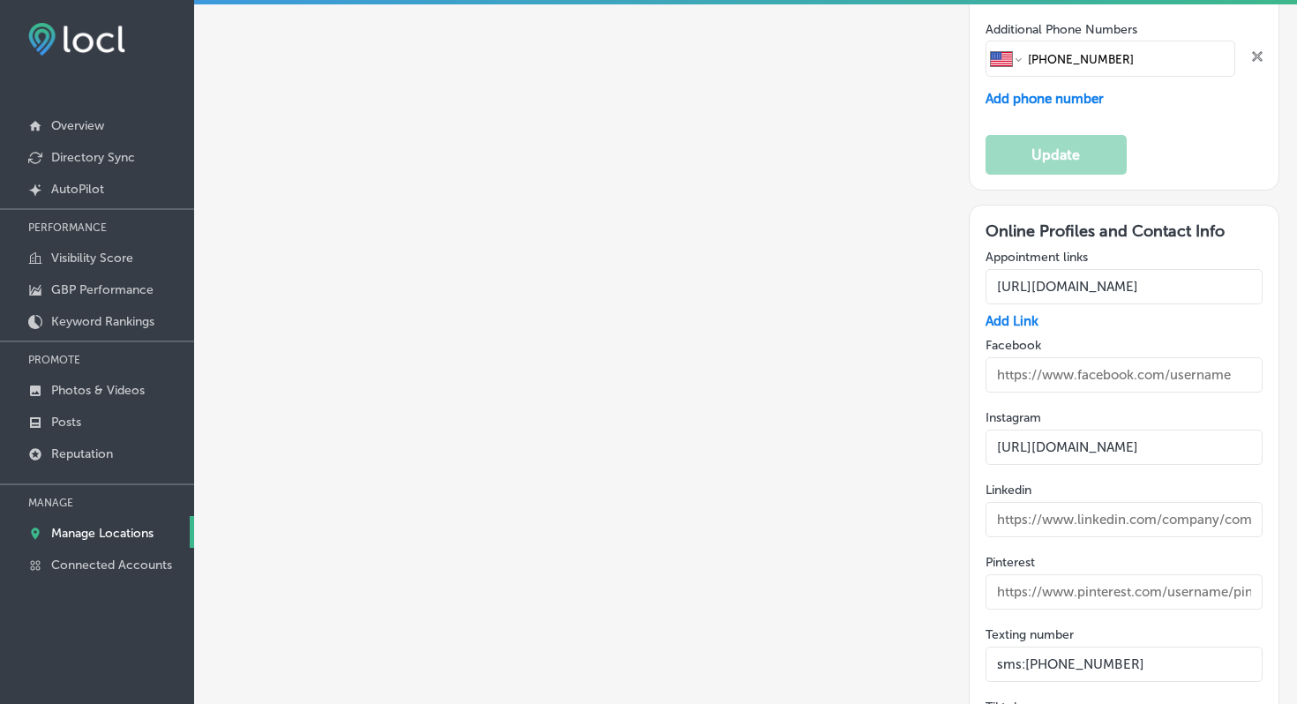
click at [1129, 269] on input "[URL][DOMAIN_NAME]" at bounding box center [1125, 286] width 278 height 35
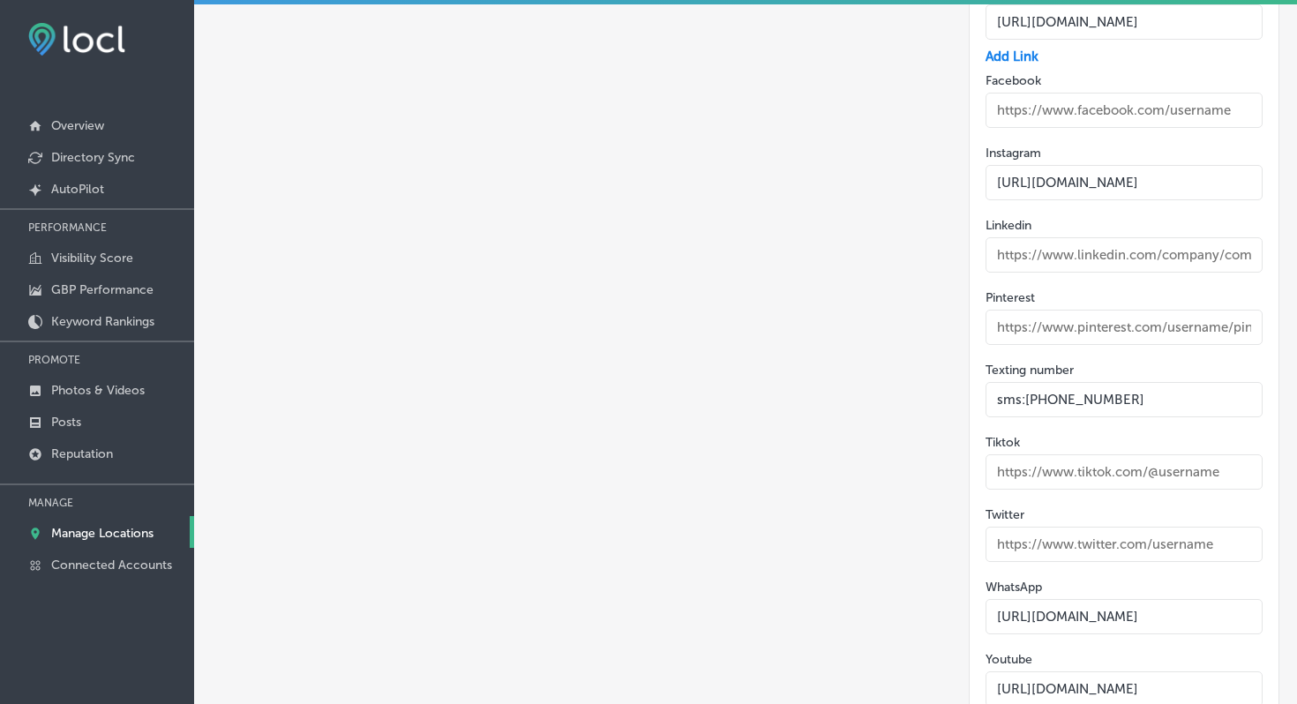
scroll to position [3437, 0]
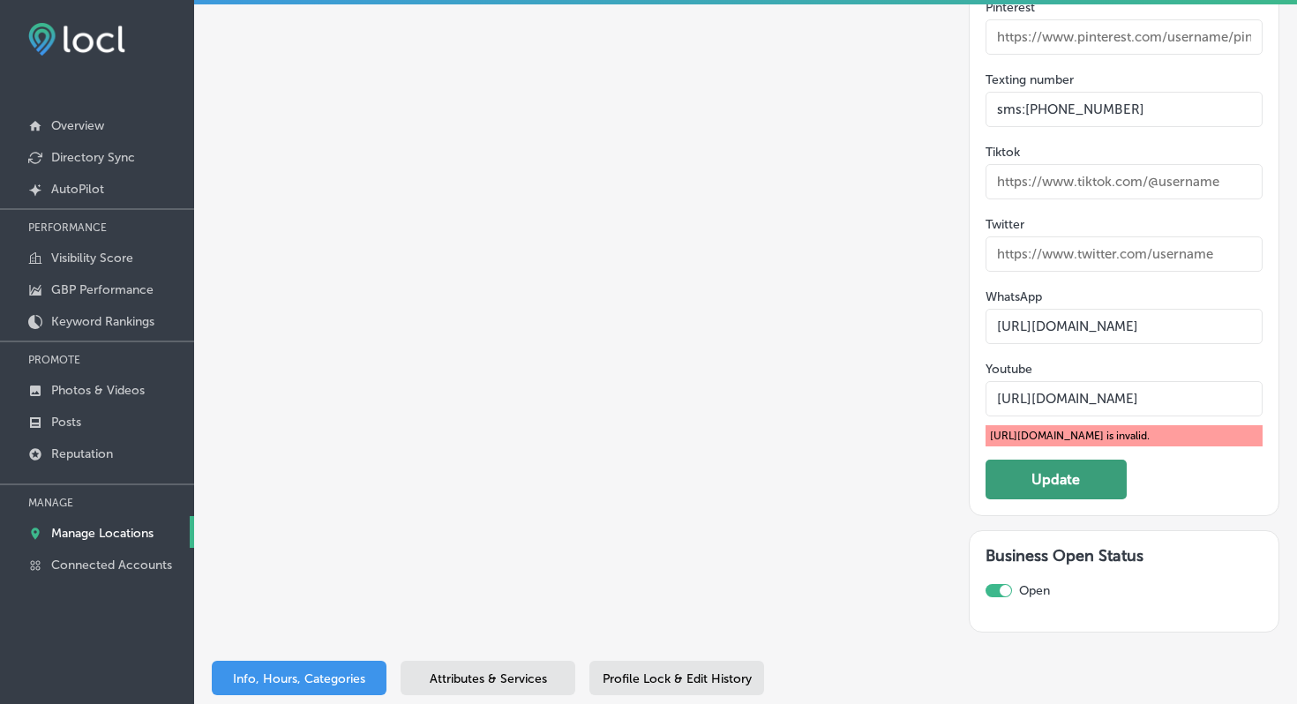
type input "[URL][DOMAIN_NAME]"
click at [1067, 460] on button "Update" at bounding box center [1056, 480] width 141 height 40
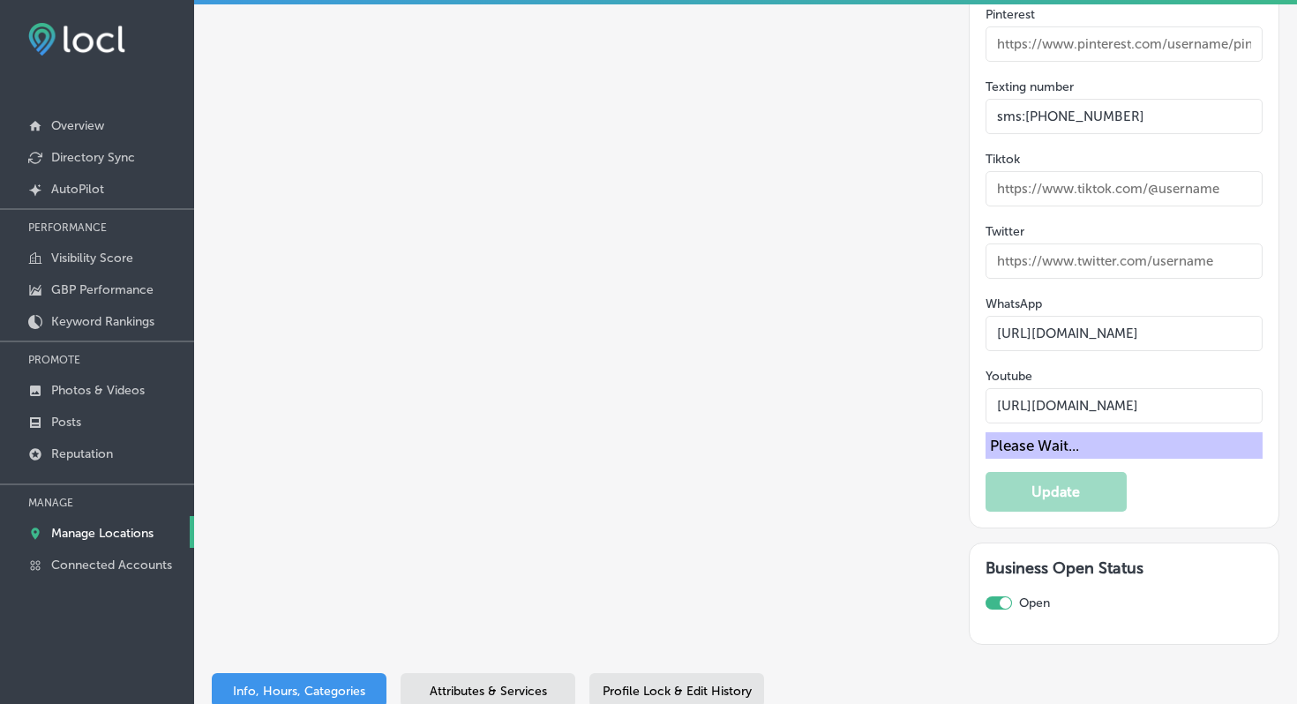
scroll to position [3402, 0]
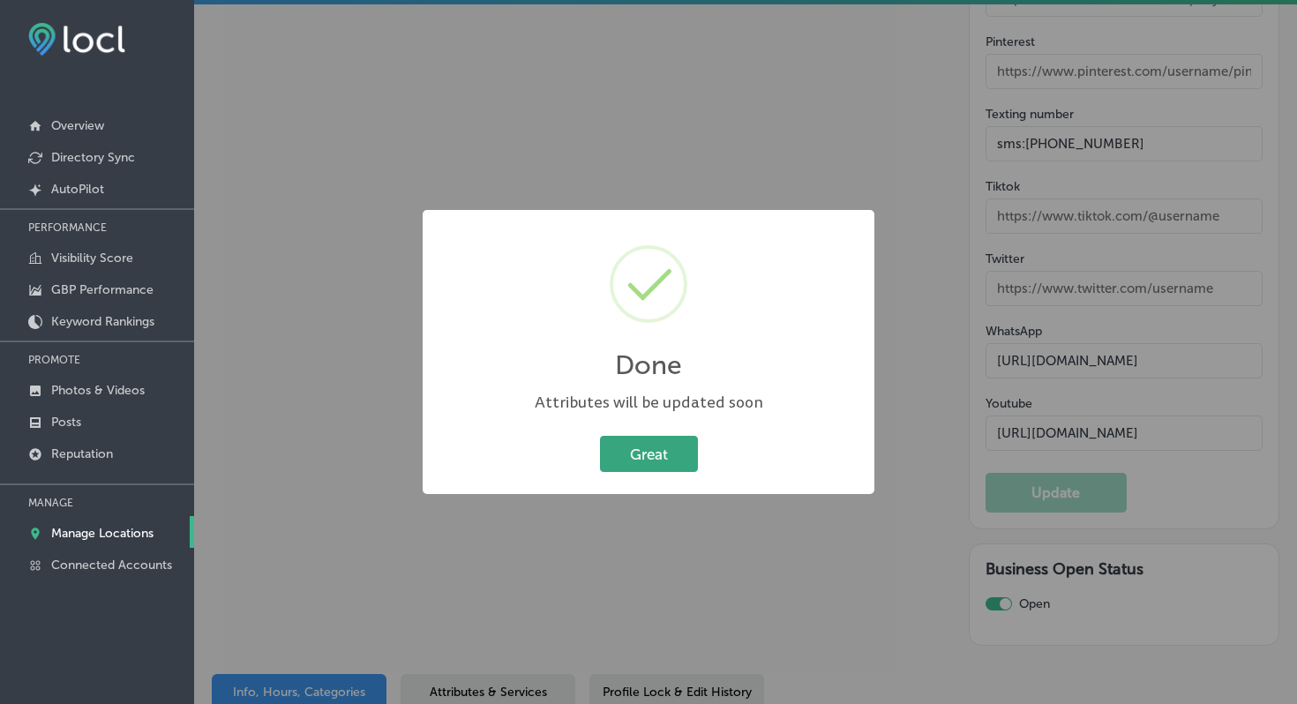
click at [656, 441] on button "Great" at bounding box center [649, 454] width 98 height 36
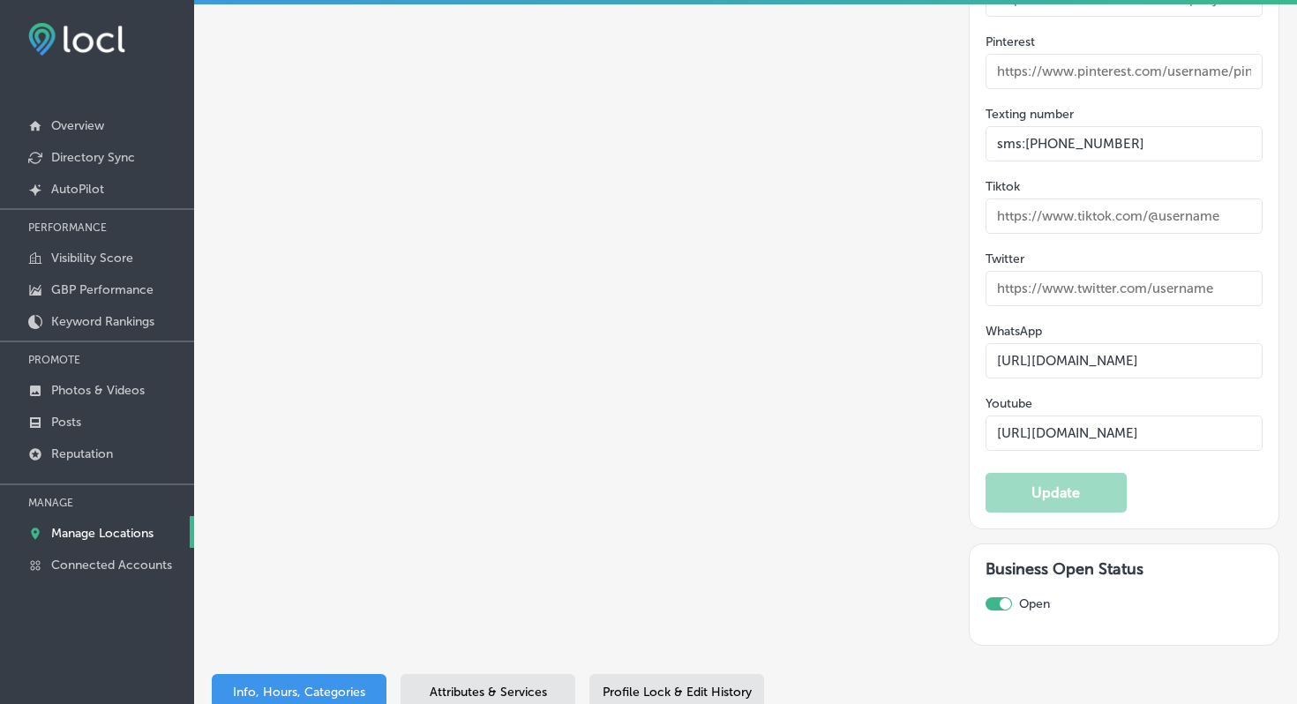
click at [478, 685] on span "Attributes & Services" at bounding box center [488, 692] width 117 height 15
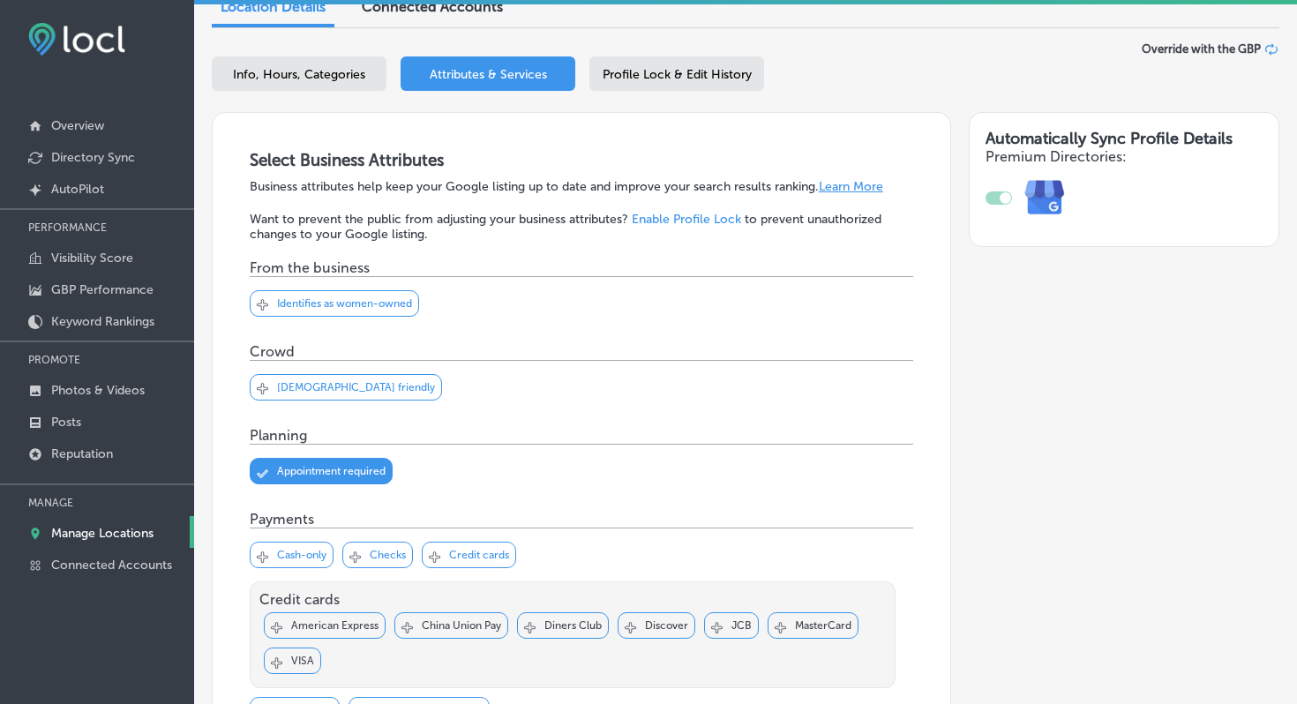
scroll to position [193, 0]
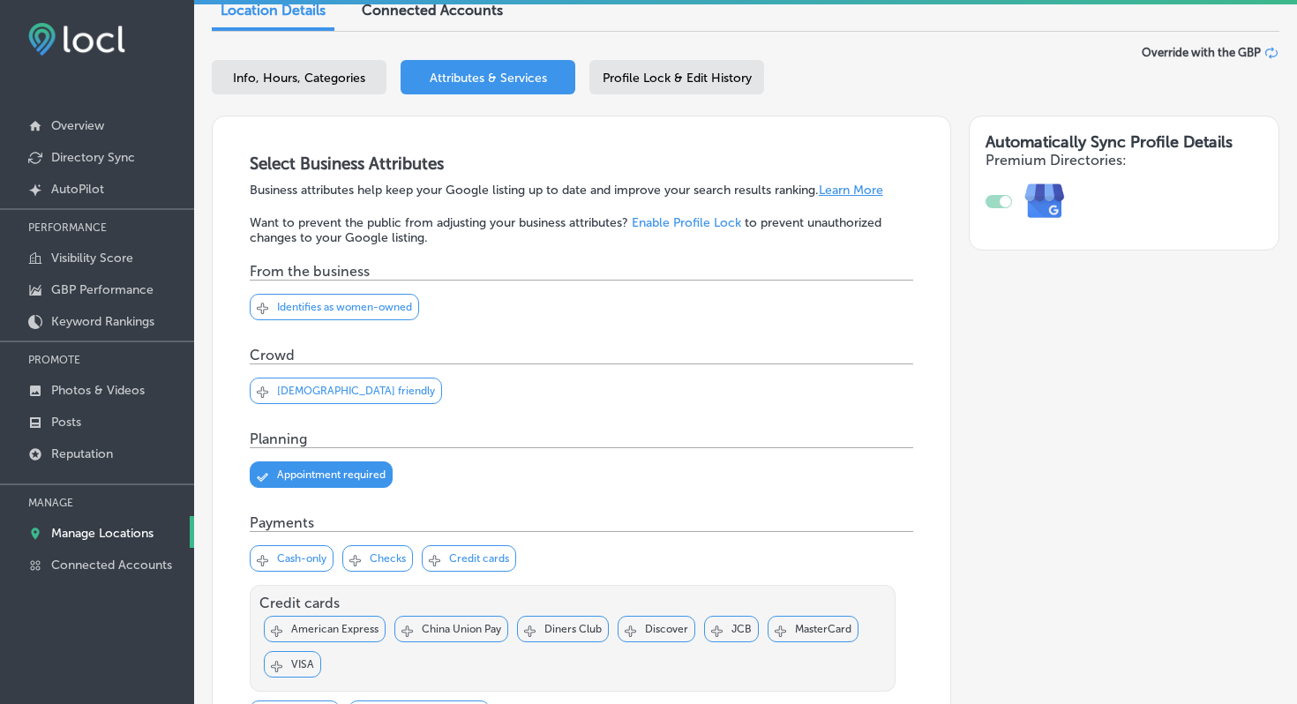
click at [279, 359] on p "Crowd" at bounding box center [272, 355] width 45 height 17
click at [304, 394] on p "[DEMOGRAPHIC_DATA] friendly" at bounding box center [356, 391] width 158 height 12
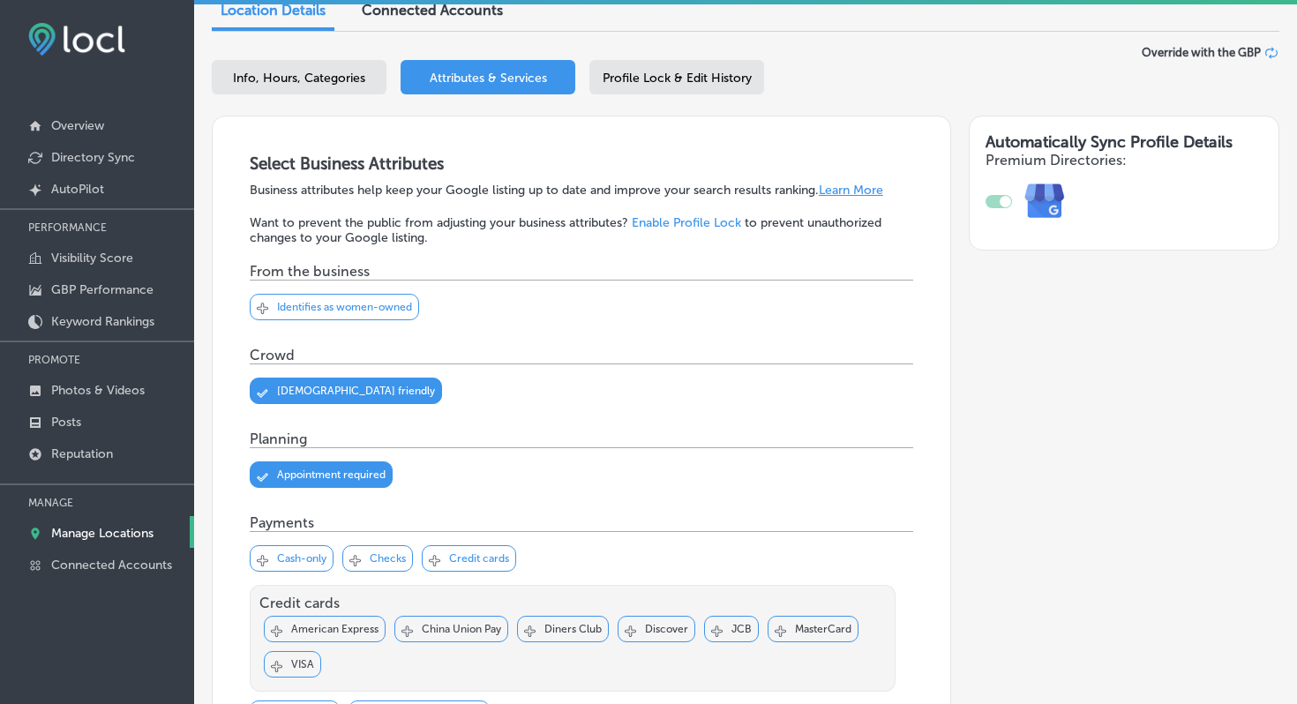
click at [865, 187] on link "Learn More" at bounding box center [851, 190] width 64 height 15
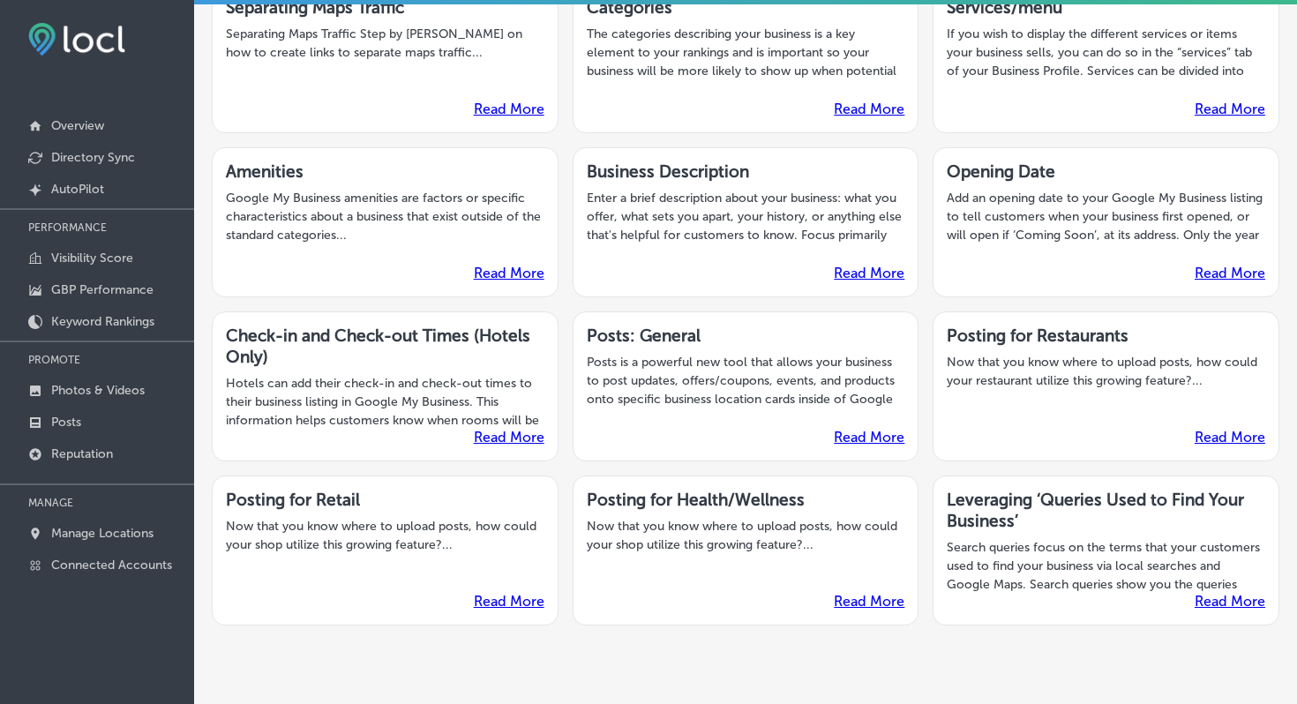
scroll to position [344, 0]
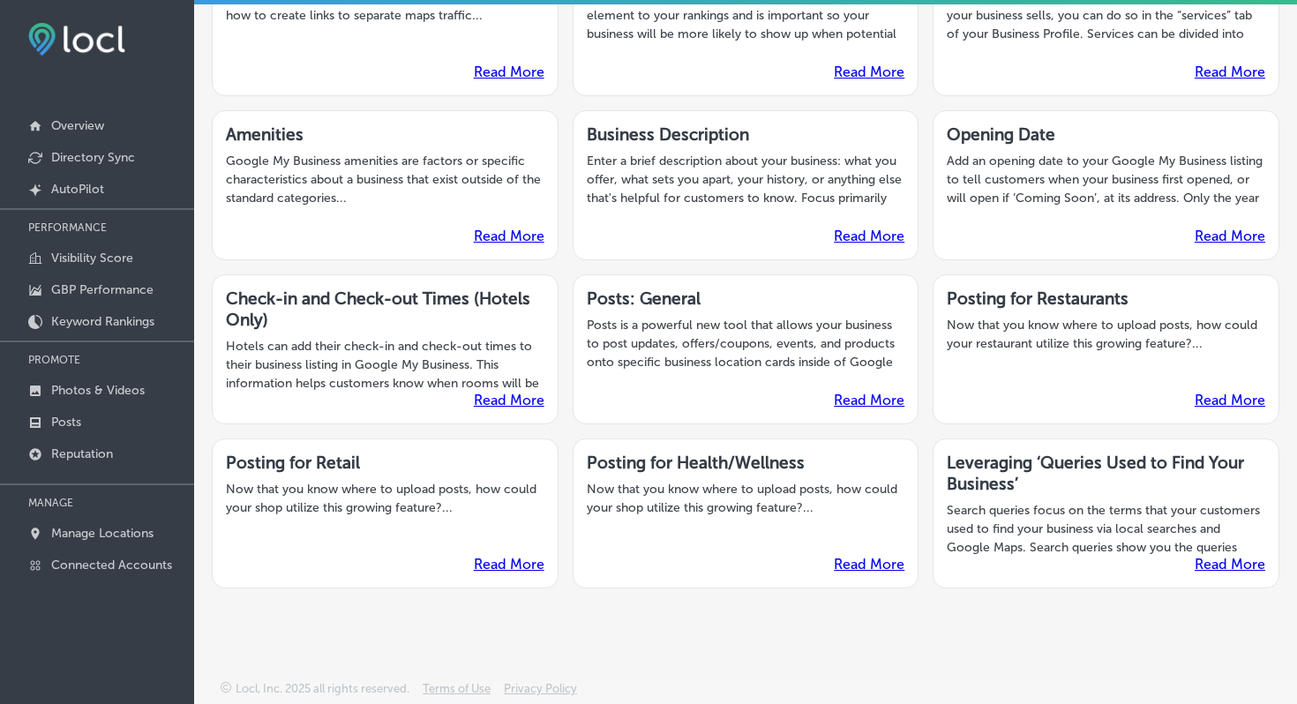
click at [861, 573] on label "Read More" at bounding box center [869, 564] width 71 height 19
click at [879, 564] on link "Read More" at bounding box center [869, 564] width 71 height 17
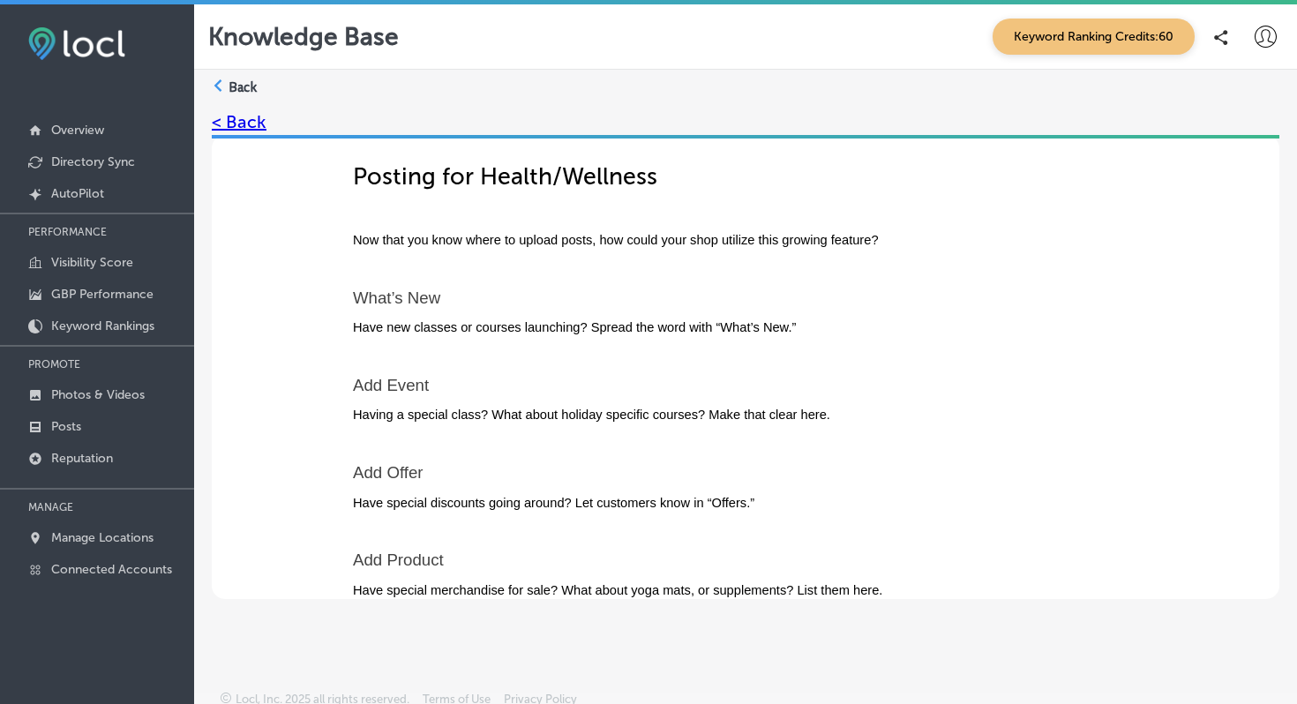
click at [239, 124] on link "< Back" at bounding box center [239, 121] width 55 height 21
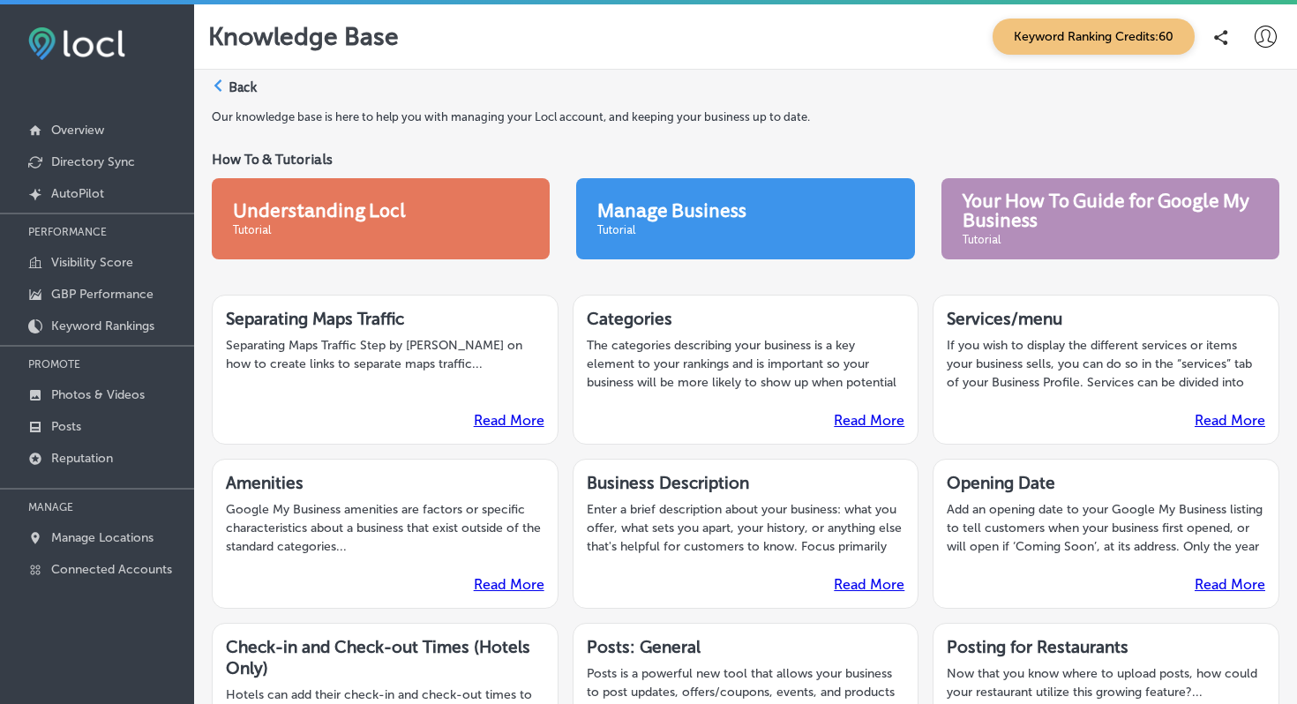
click at [222, 88] on icon at bounding box center [218, 85] width 12 height 12
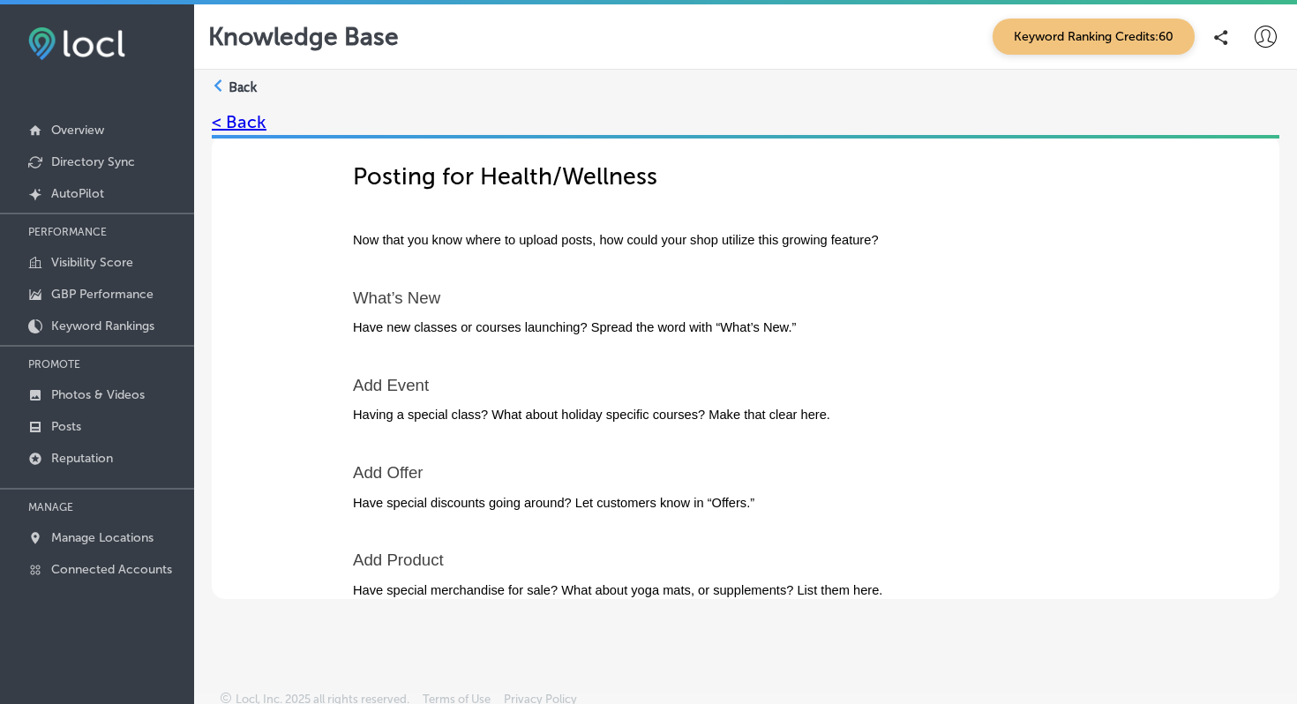
click at [247, 80] on label "Back" at bounding box center [243, 88] width 28 height 19
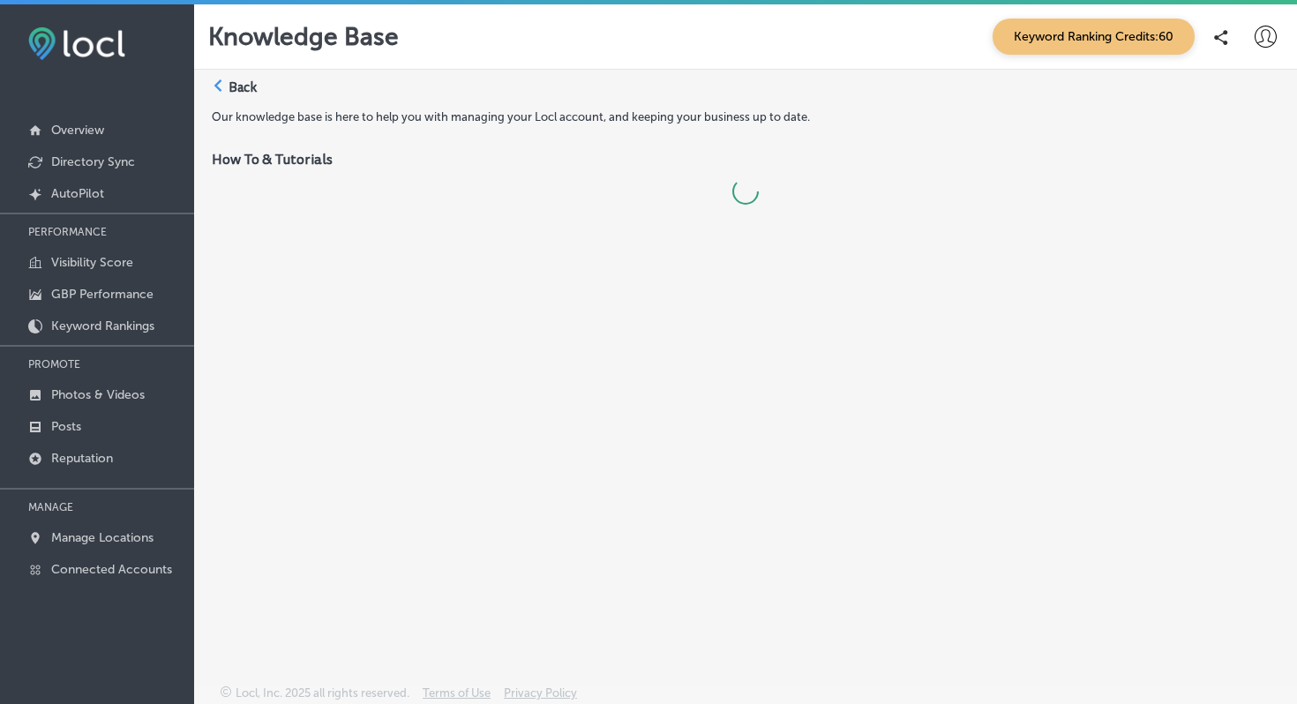
scroll to position [4, 0]
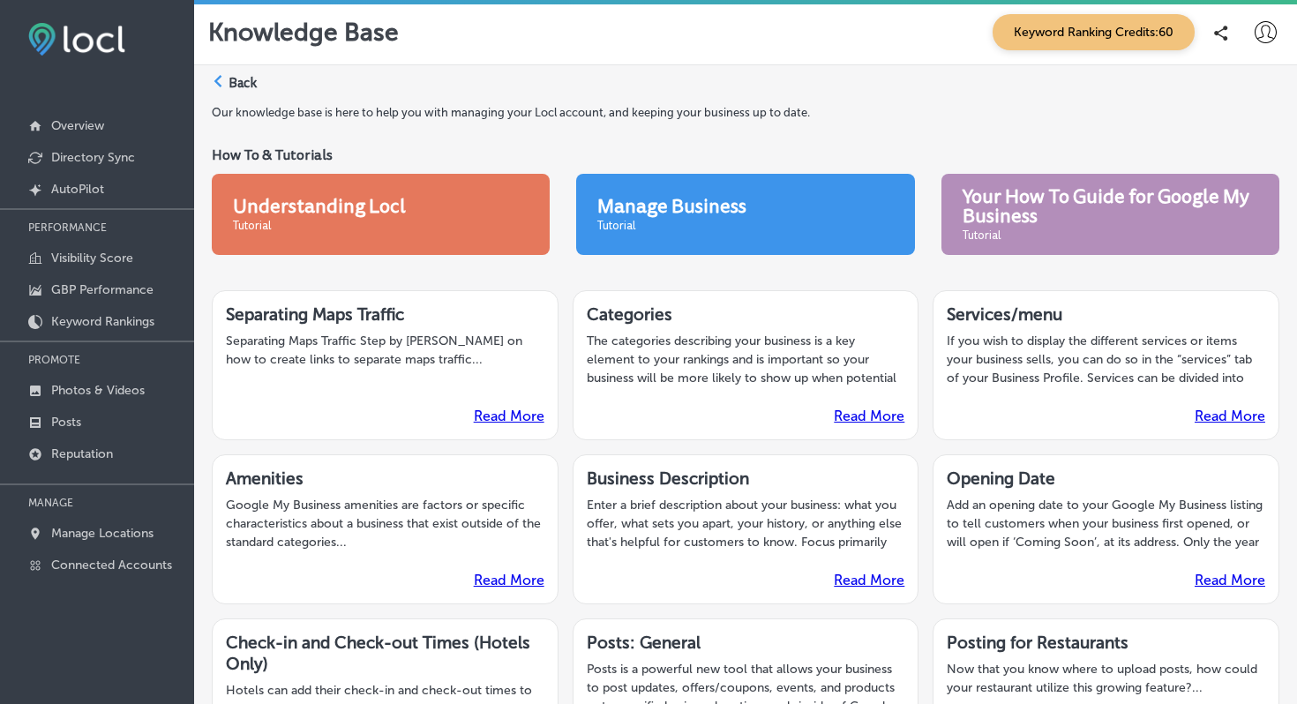
click at [247, 80] on label "Back" at bounding box center [243, 83] width 28 height 19
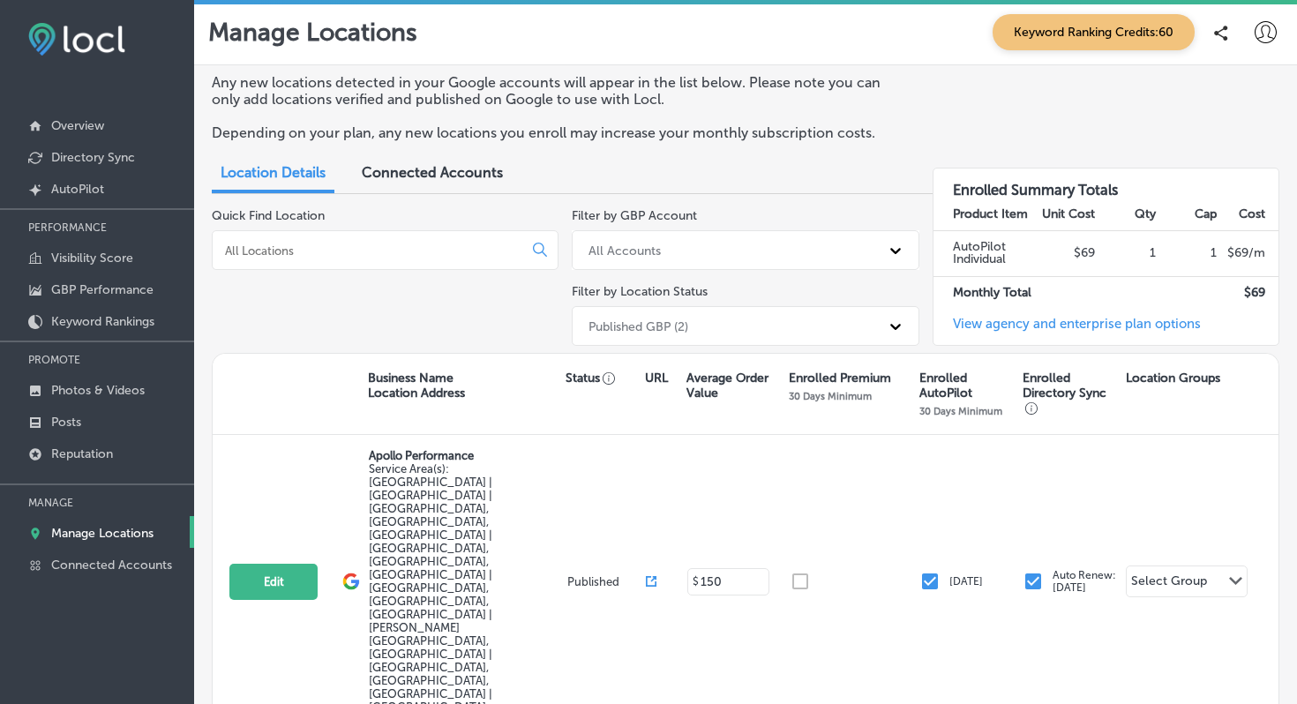
click at [131, 529] on p "Manage Locations" at bounding box center [102, 533] width 102 height 15
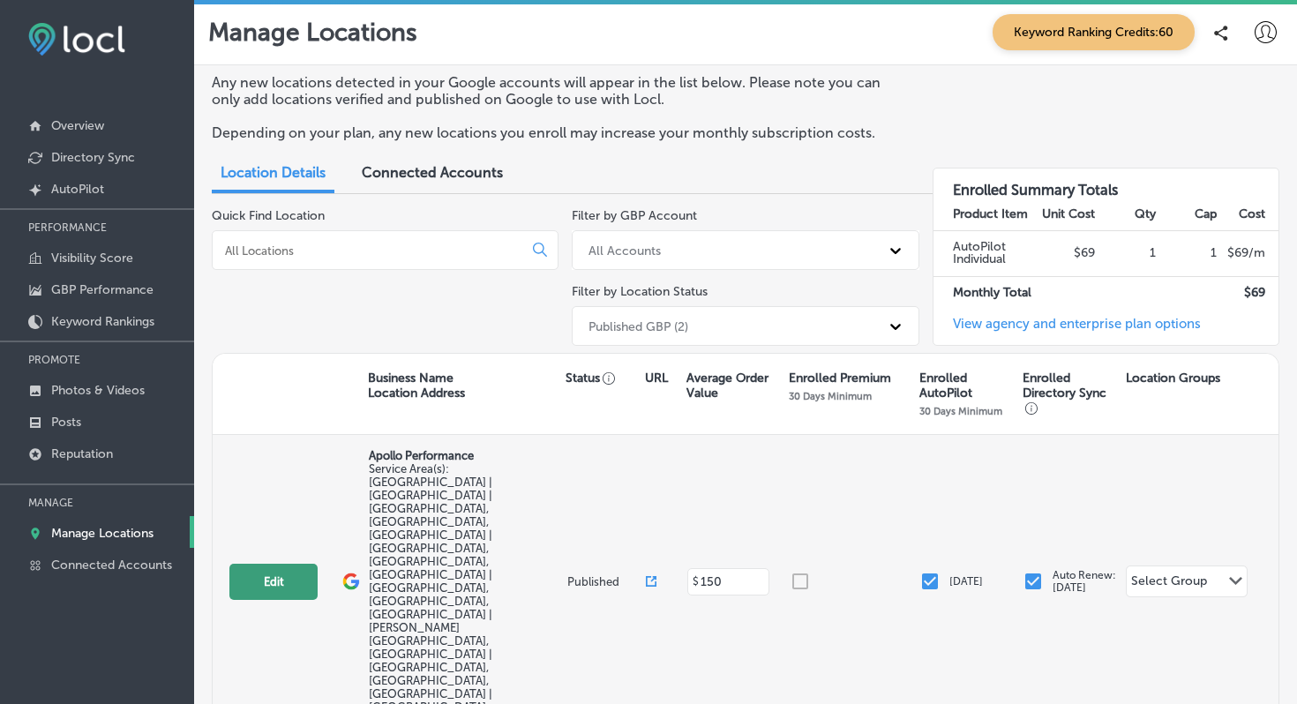
click at [282, 564] on button "Edit" at bounding box center [273, 582] width 88 height 36
select select "US"
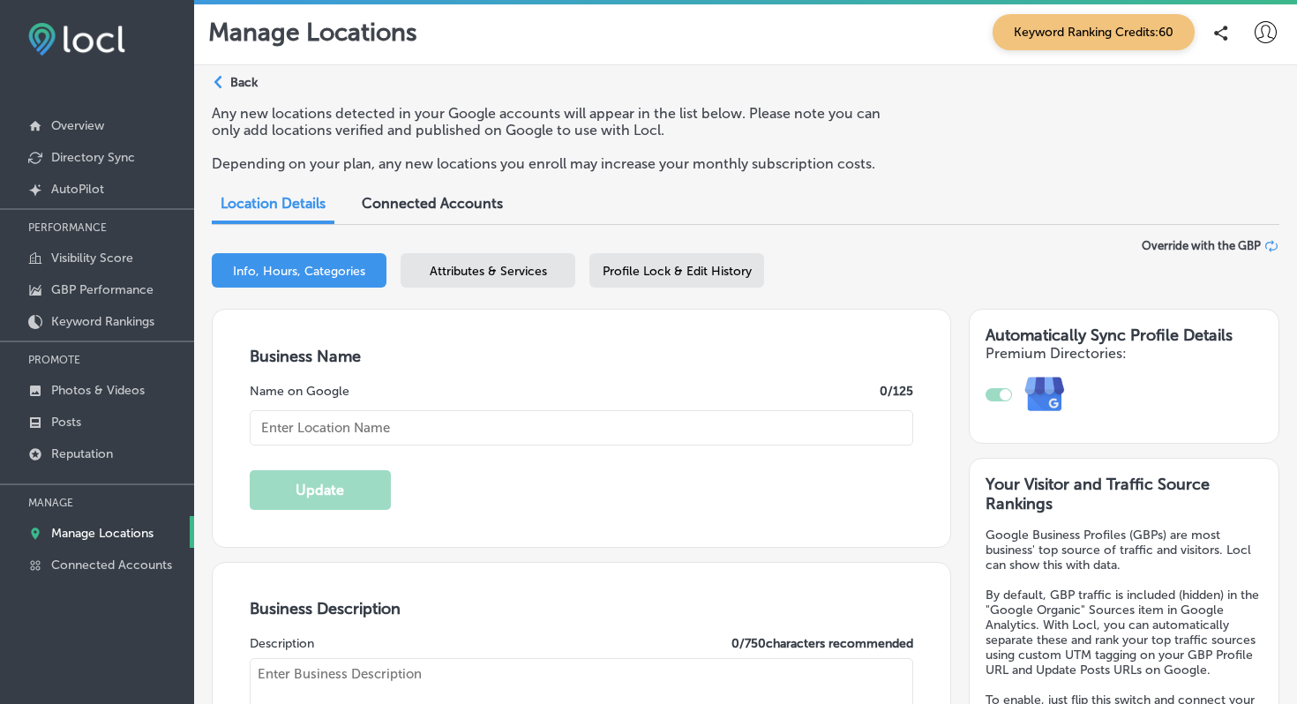
type input "Apollo Performance"
type textarea "Apollo Performance delivers elite physiotherapy directly to you—at home, in hot…"
checkbox input "true"
type input "[STREET_ADDRESS]"
type input "Suite 12B"
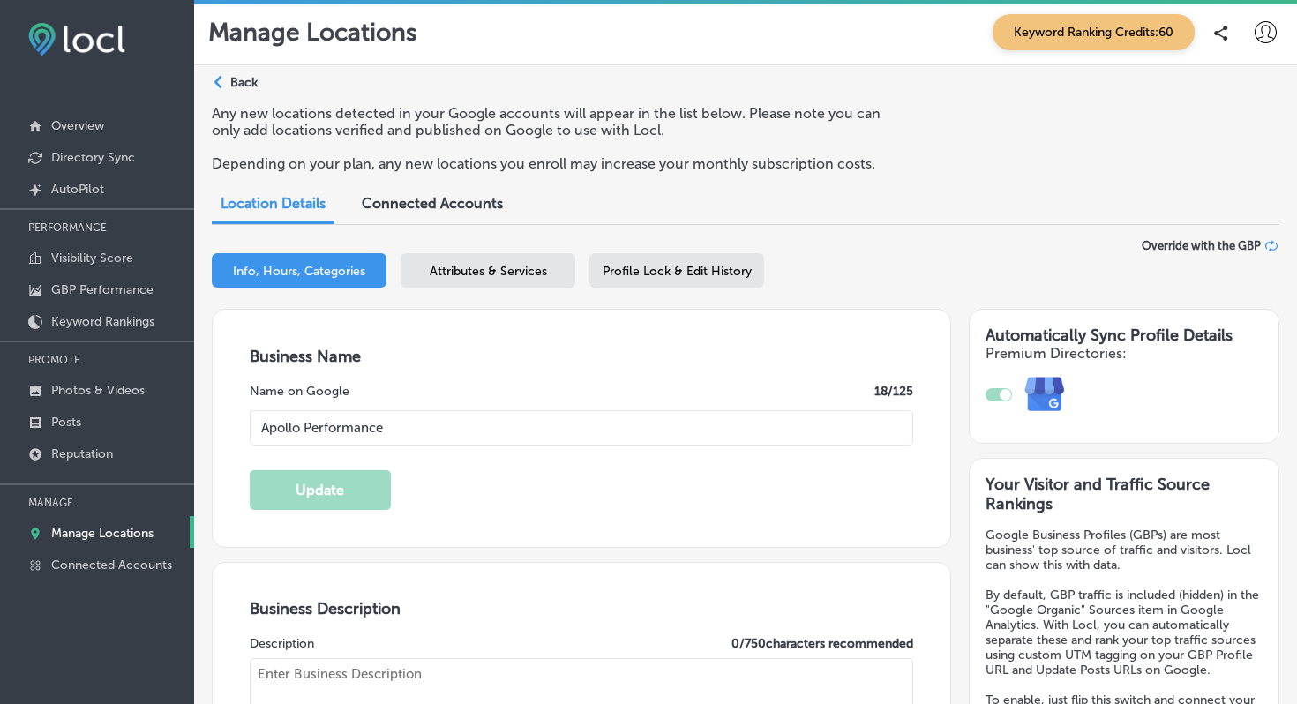
type input "BRECKENRIDGE"
type input "80424"
type input "US"
type input "[URL][DOMAIN_NAME]"
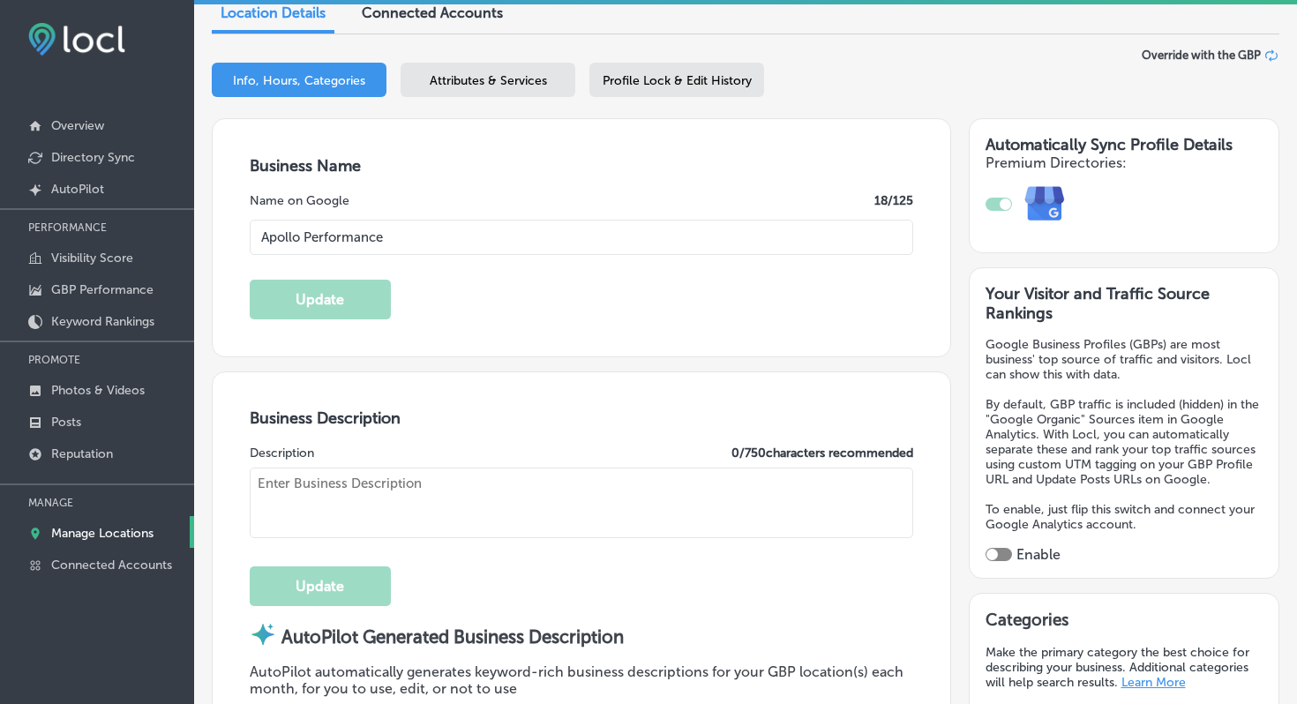
type textarea "Apollo Performance delivers elite physiotherapy directly to you—at home, in hot…"
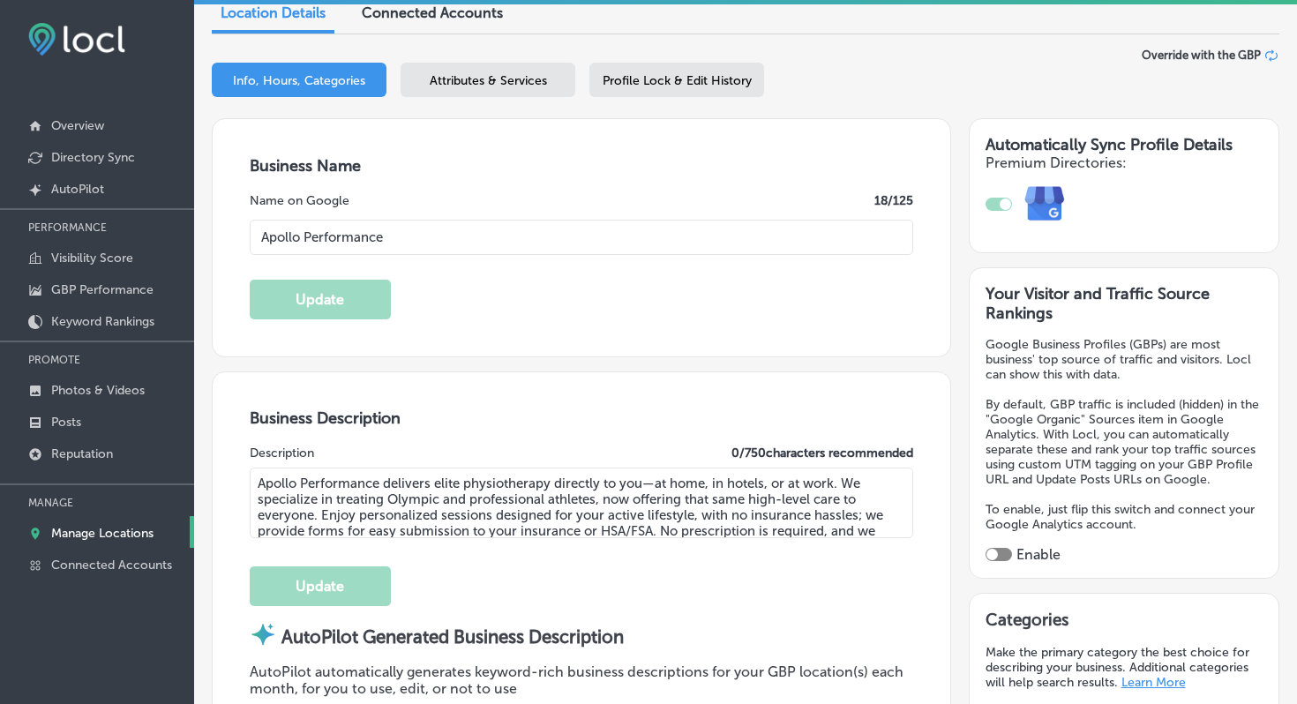
type input "[PHONE_NUMBER]"
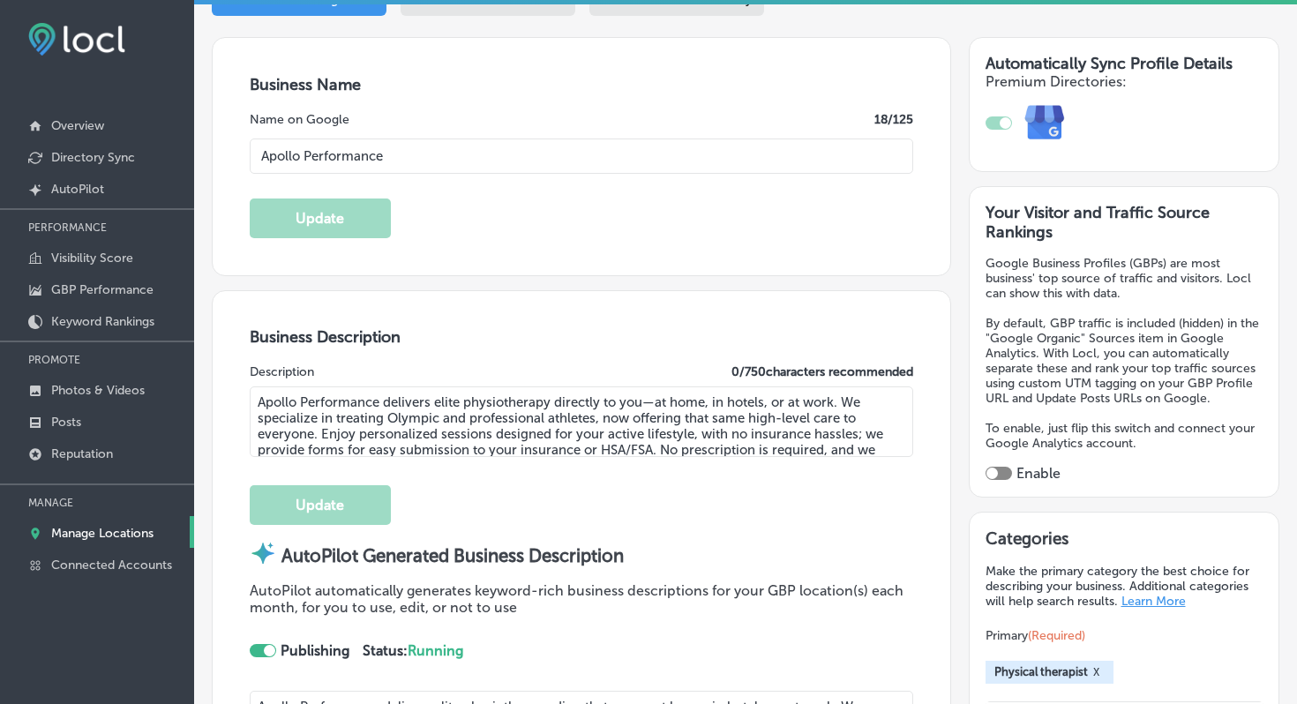
select select "US"
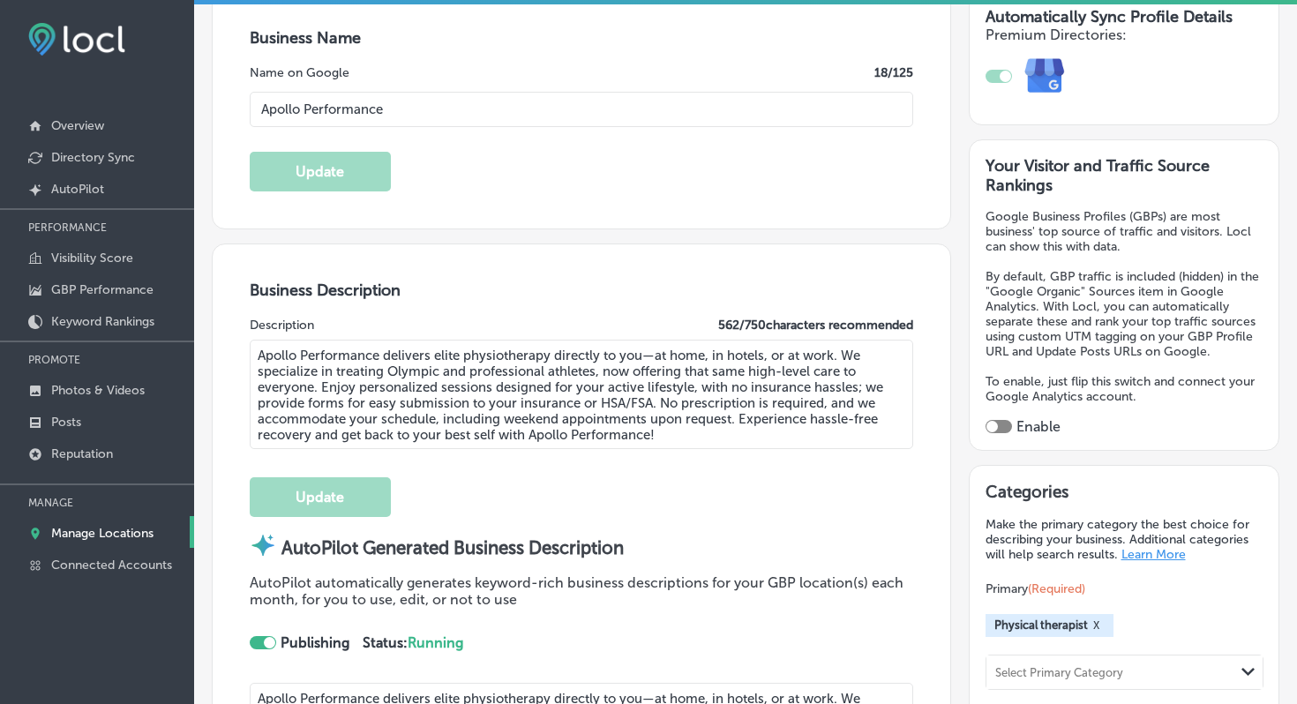
scroll to position [436, 0]
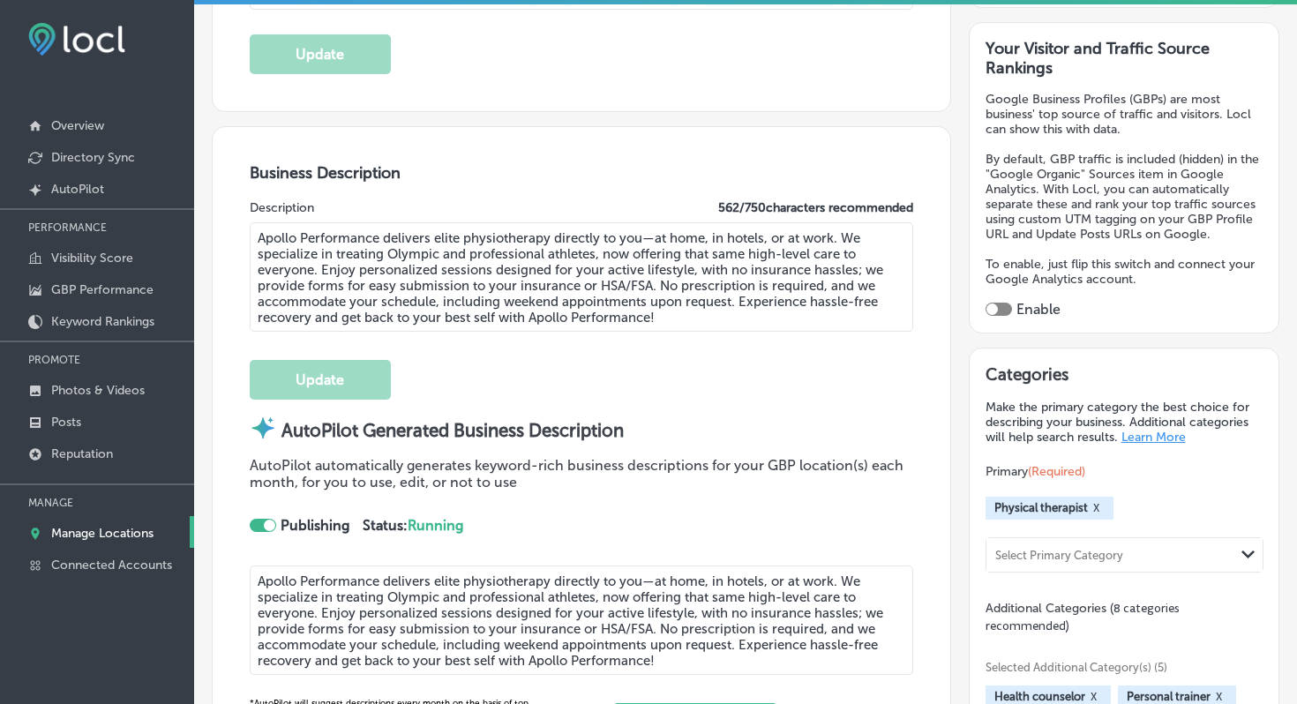
click at [699, 322] on textarea "Apollo Performance delivers elite physiotherapy directly to you—at home, in hot…" at bounding box center [582, 276] width 664 height 109
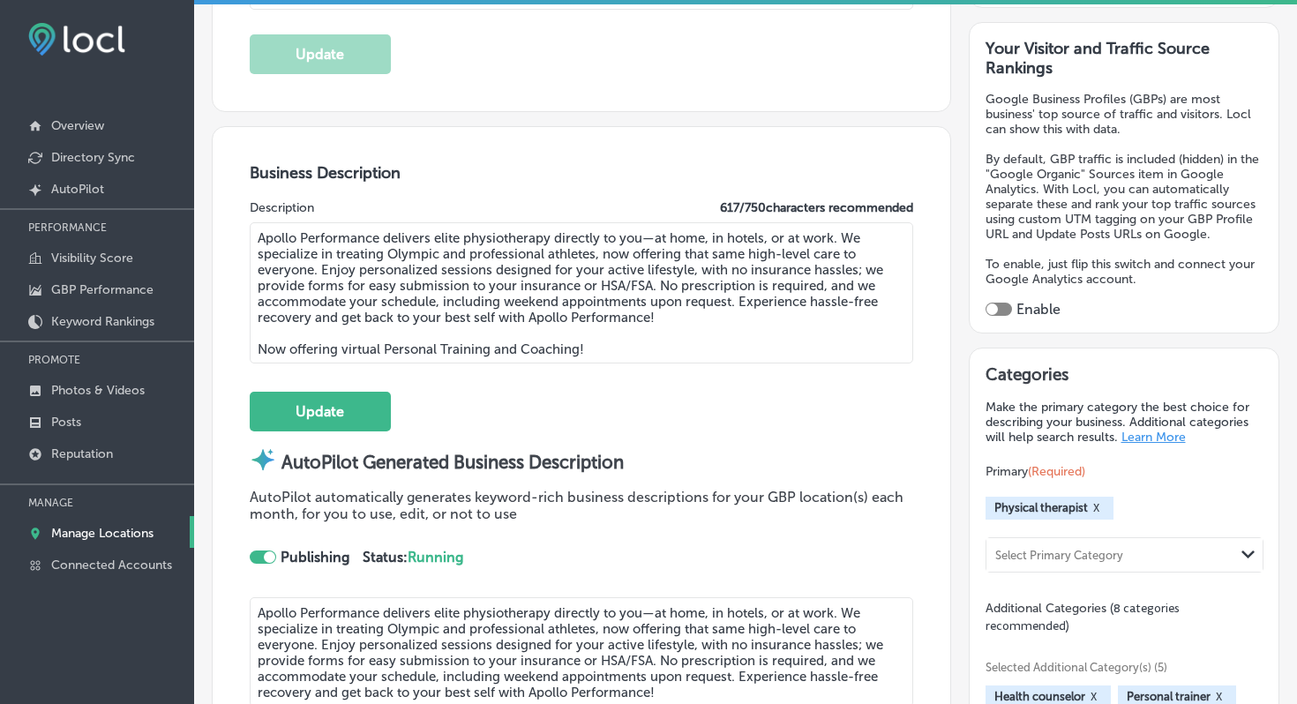
paste textarea "Get virtual expert coaching adapted to meet the needs of your goals, experience…"
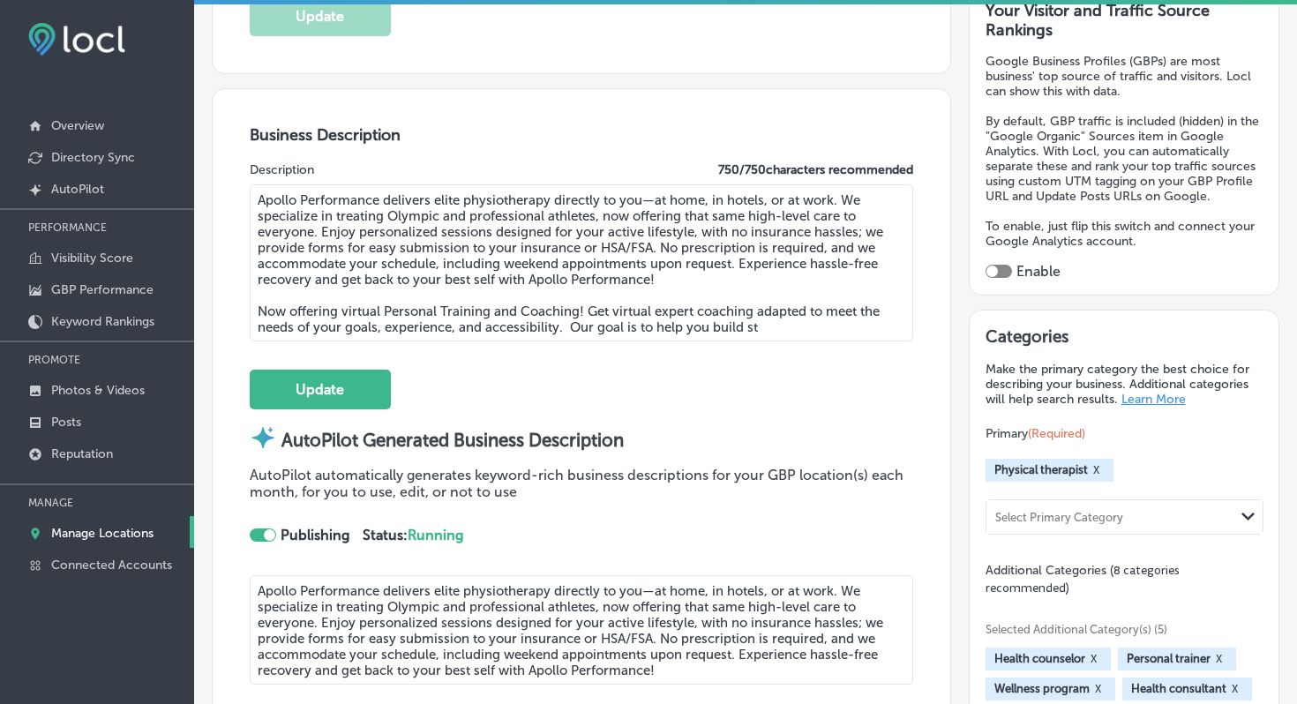
scroll to position [476, 0]
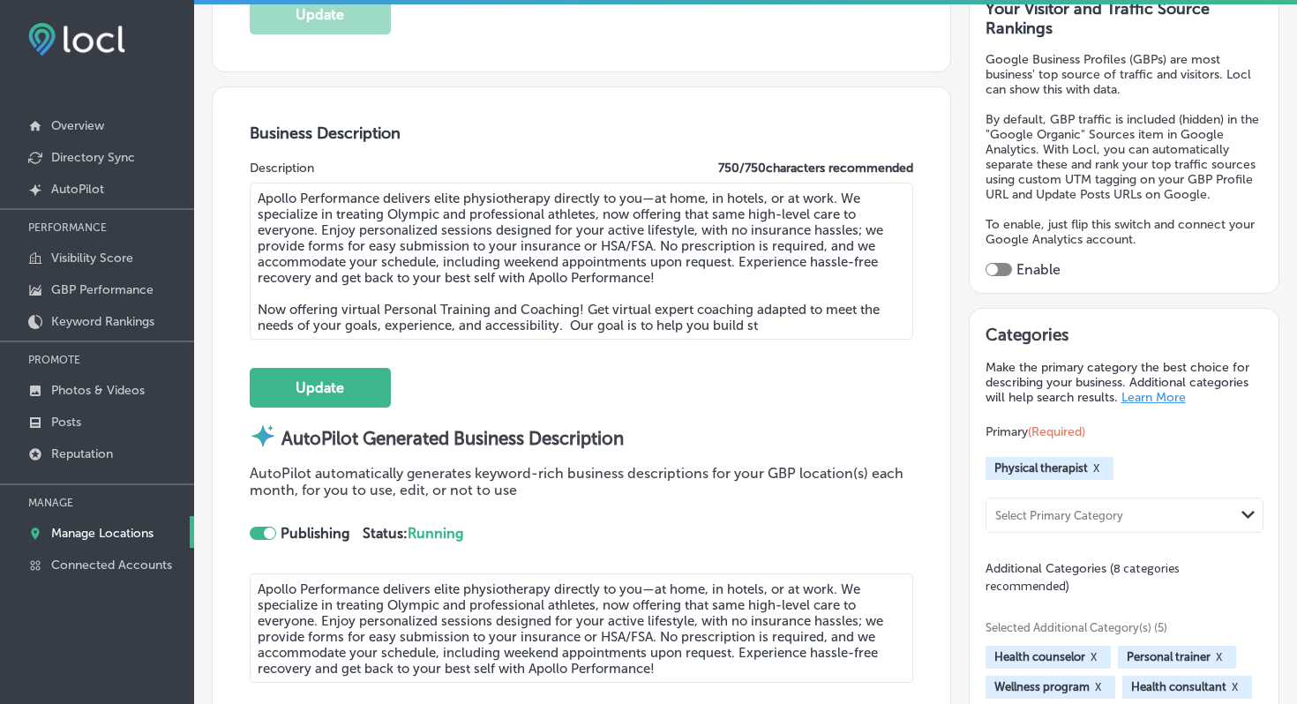
drag, startPoint x: 778, startPoint y: 329, endPoint x: 568, endPoint y: 319, distance: 210.3
click at [568, 319] on textarea "Apollo Performance delivers elite physiotherapy directly to you—at home, in hot…" at bounding box center [582, 261] width 664 height 157
type textarea "Apollo Performance delivers elite physiotherapy directly to you—at home, in hot…"
click at [330, 380] on button "Update" at bounding box center [320, 388] width 141 height 40
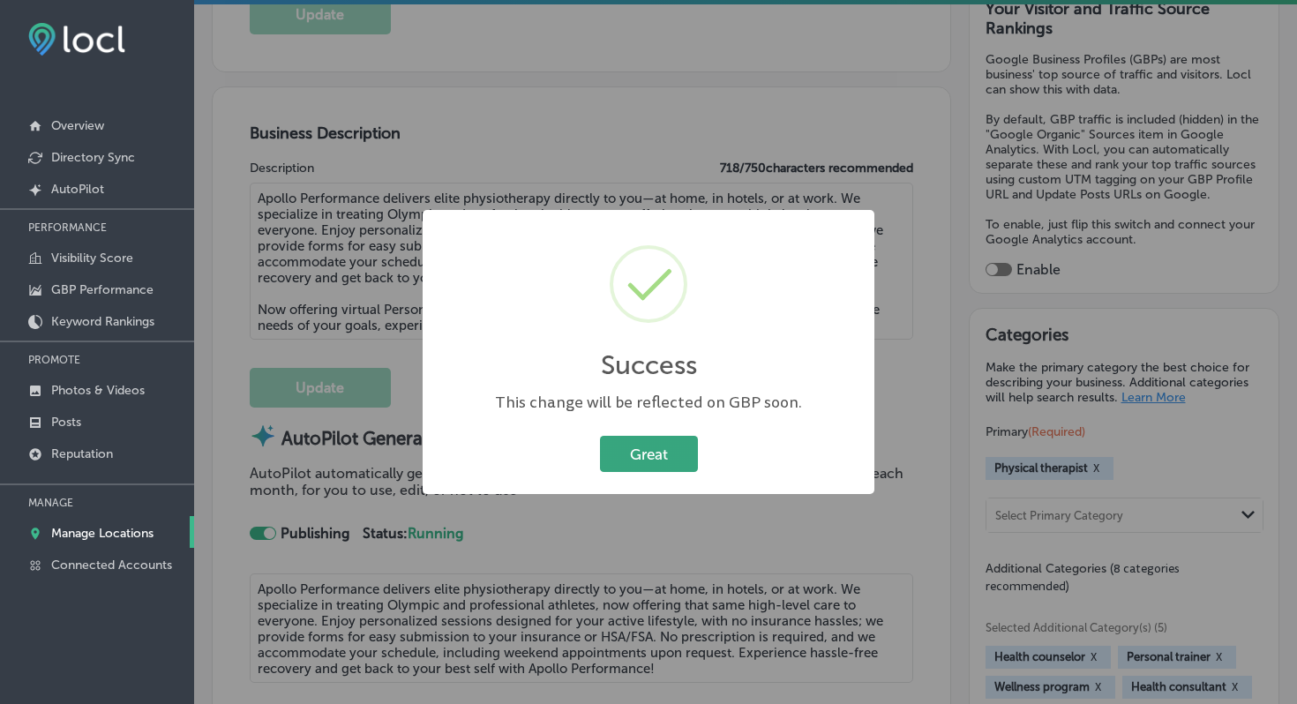
click at [657, 453] on button "Great" at bounding box center [649, 454] width 98 height 36
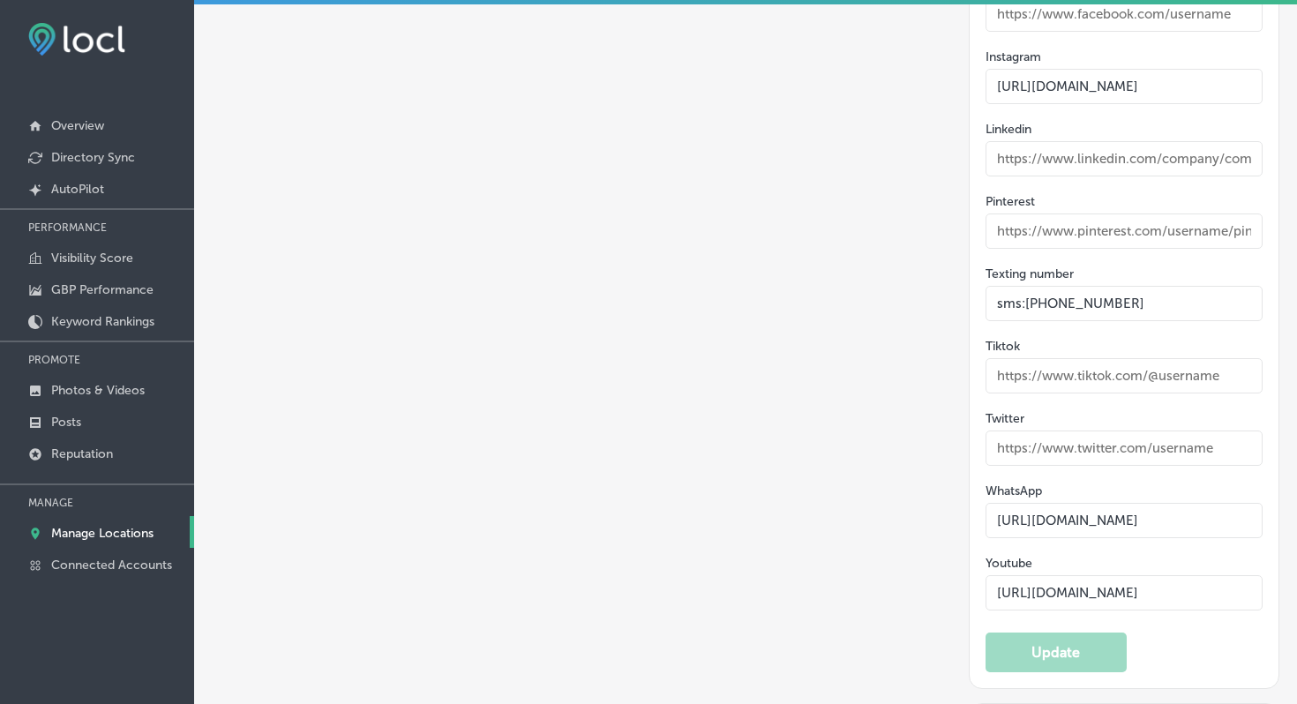
scroll to position [3402, 0]
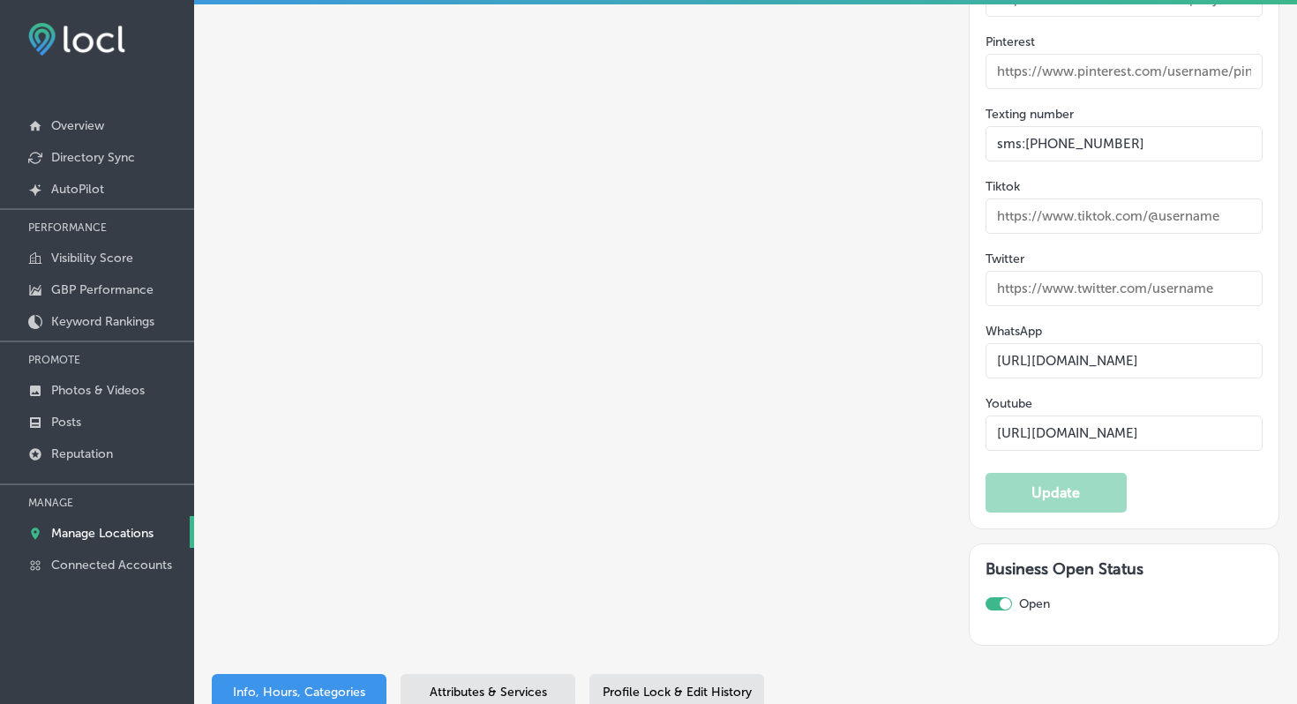
click at [509, 685] on span "Attributes & Services" at bounding box center [488, 692] width 117 height 15
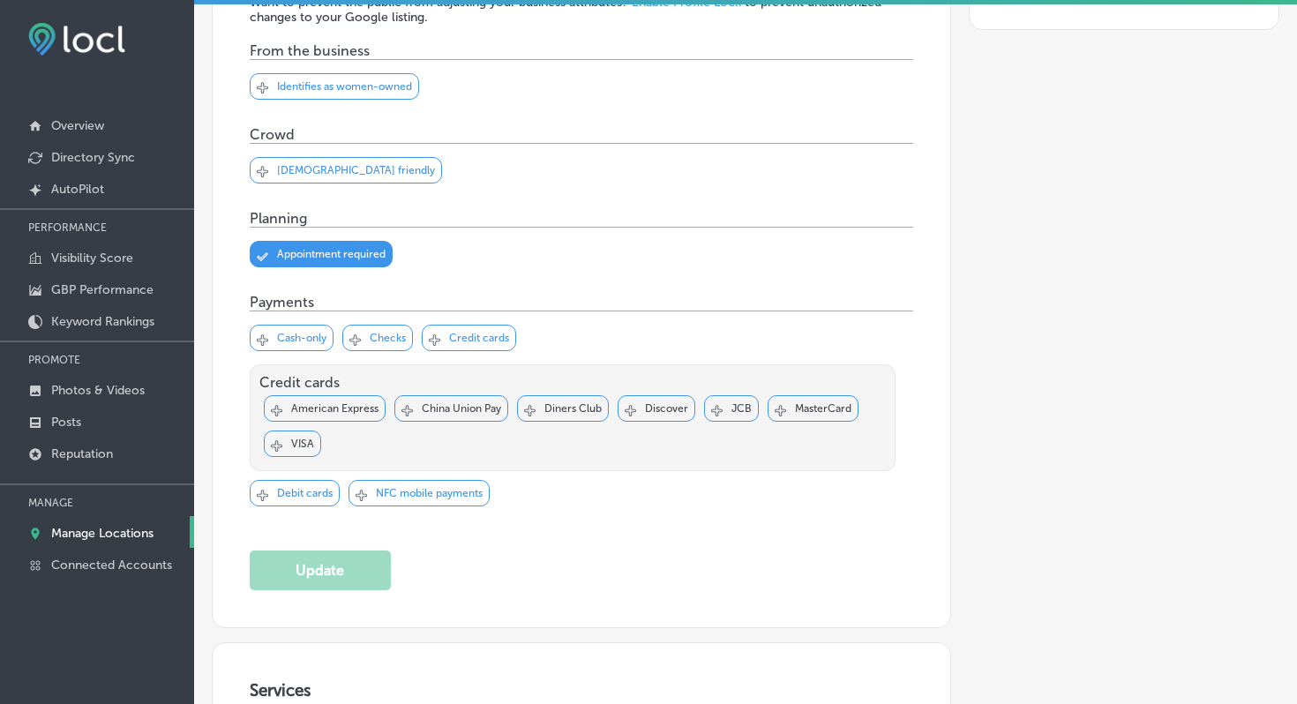
scroll to position [400, 0]
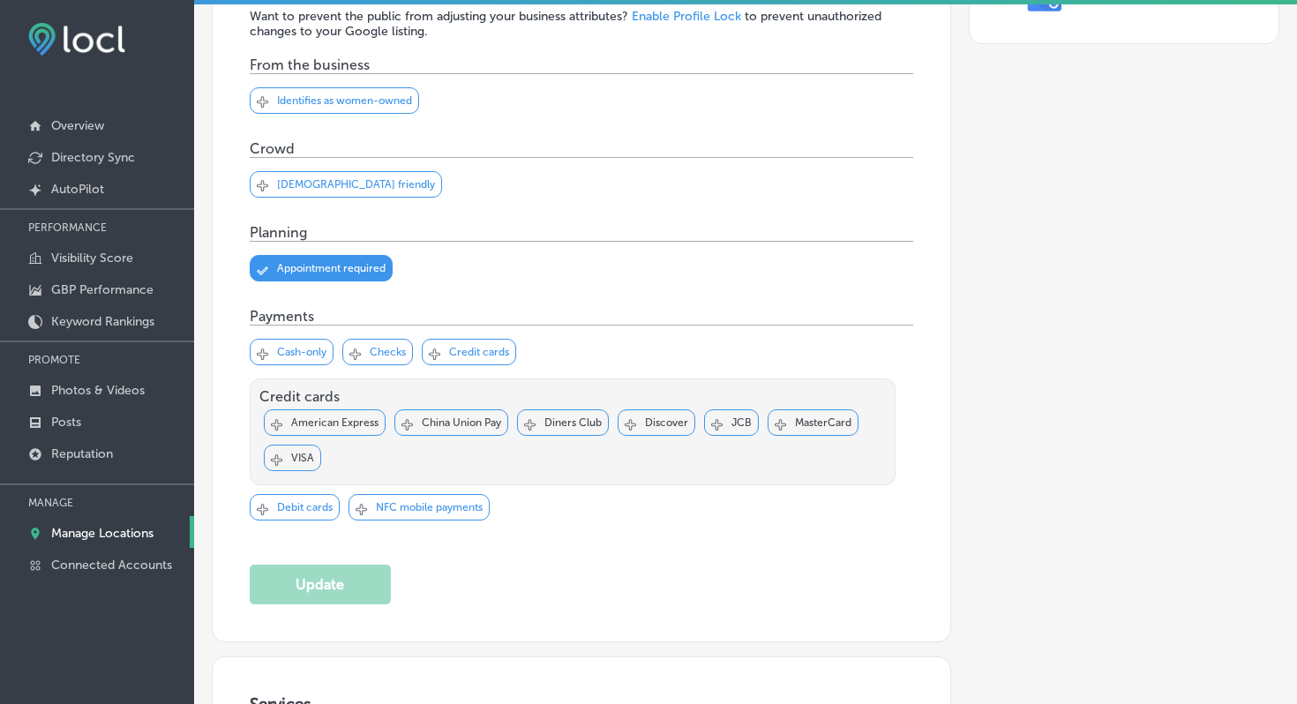
click at [469, 352] on p "Credit cards" at bounding box center [479, 352] width 60 height 12
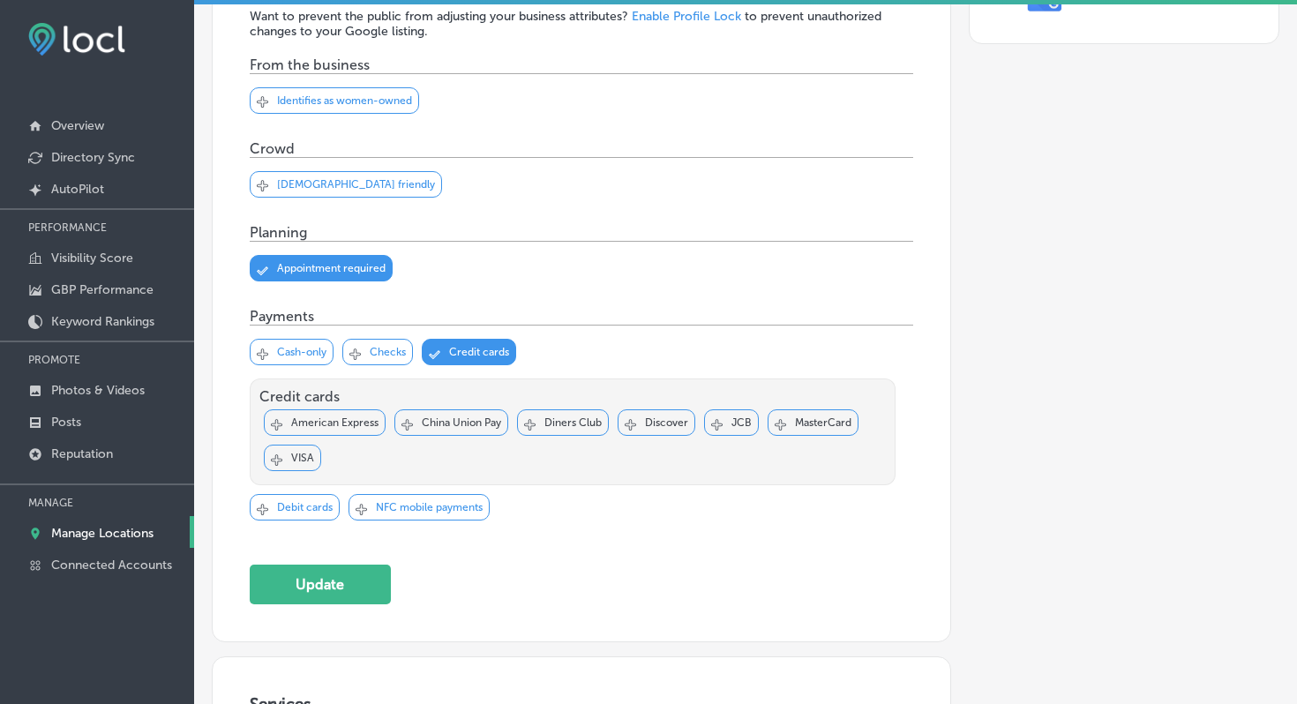
click at [382, 347] on p "Checks" at bounding box center [388, 352] width 36 height 12
click at [329, 504] on p "Debit cards" at bounding box center [305, 507] width 56 height 12
click at [341, 420] on p "American Express" at bounding box center [334, 423] width 87 height 12
click at [662, 432] on div "Svg Vector Icons : [URL][DOMAIN_NAME] Checked Created with Sketch. close Create…" at bounding box center [657, 423] width 78 height 26
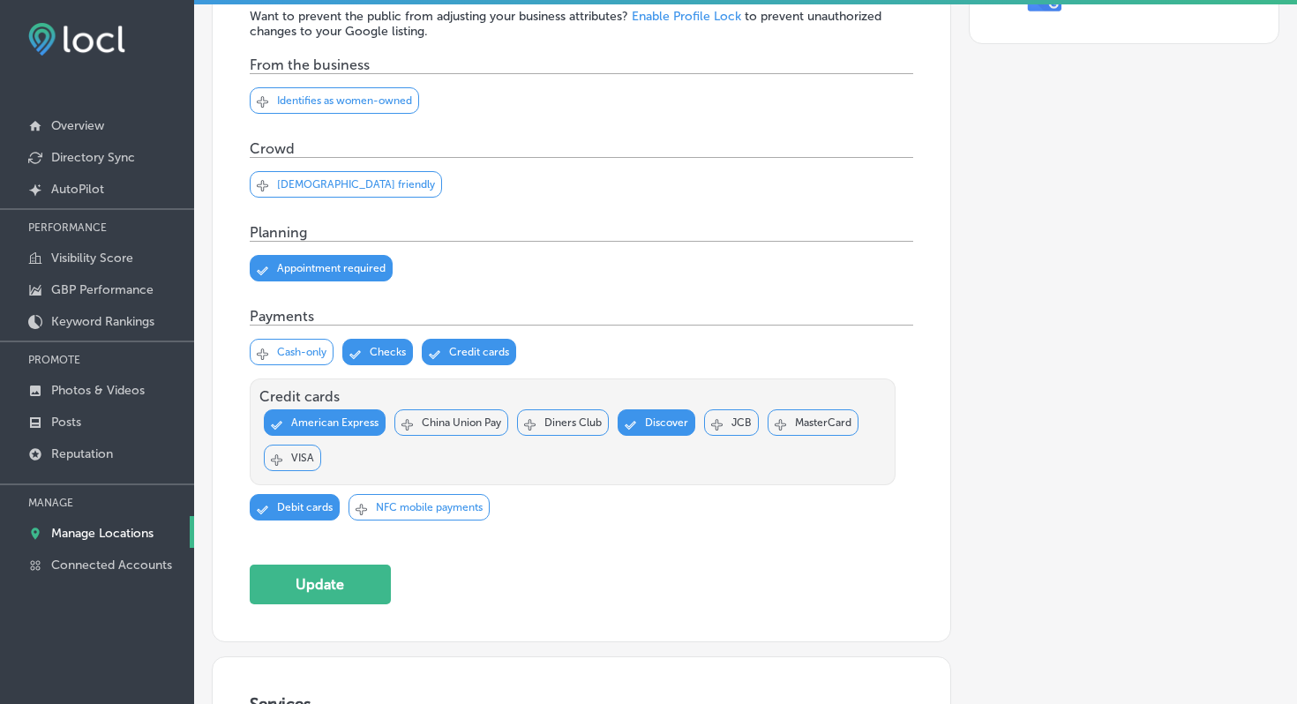
click at [820, 424] on p "MasterCard" at bounding box center [823, 423] width 56 height 12
click at [287, 456] on div "Svg Vector Icons : [URL][DOMAIN_NAME] Checked Created with Sketch. close Create…" at bounding box center [292, 458] width 57 height 26
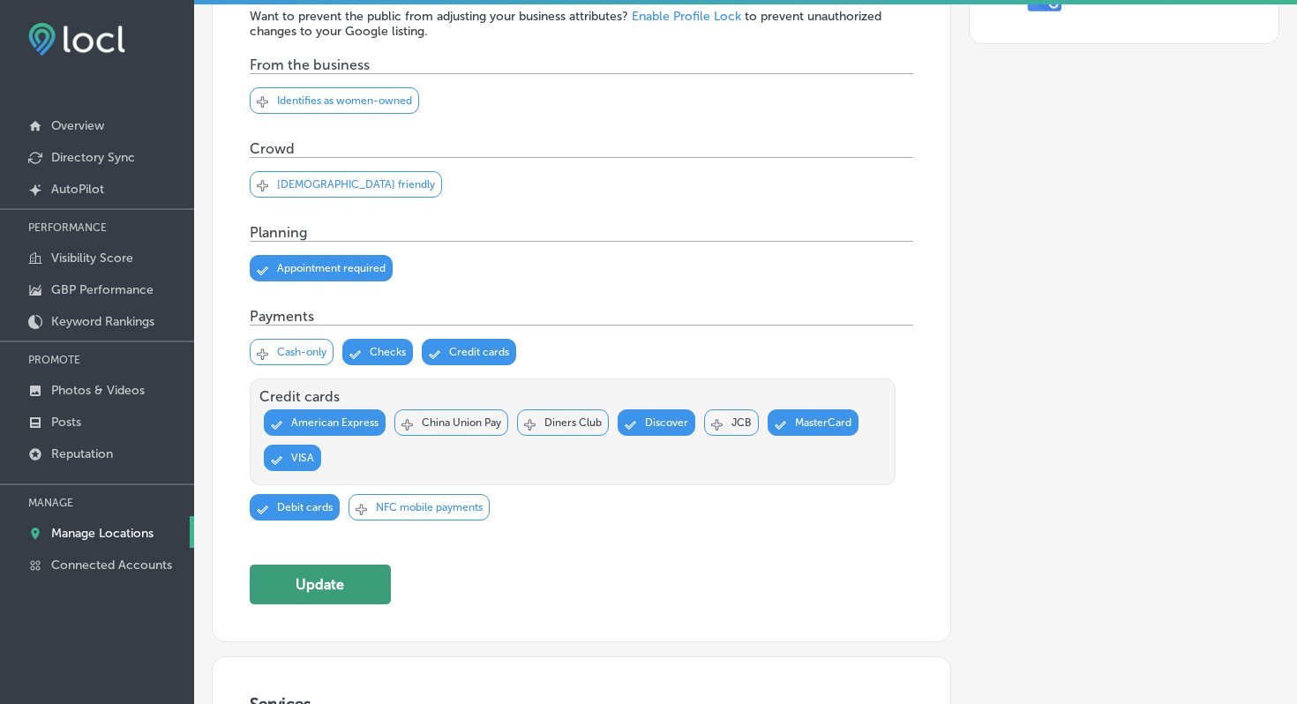
click at [345, 570] on button "Update" at bounding box center [320, 585] width 141 height 40
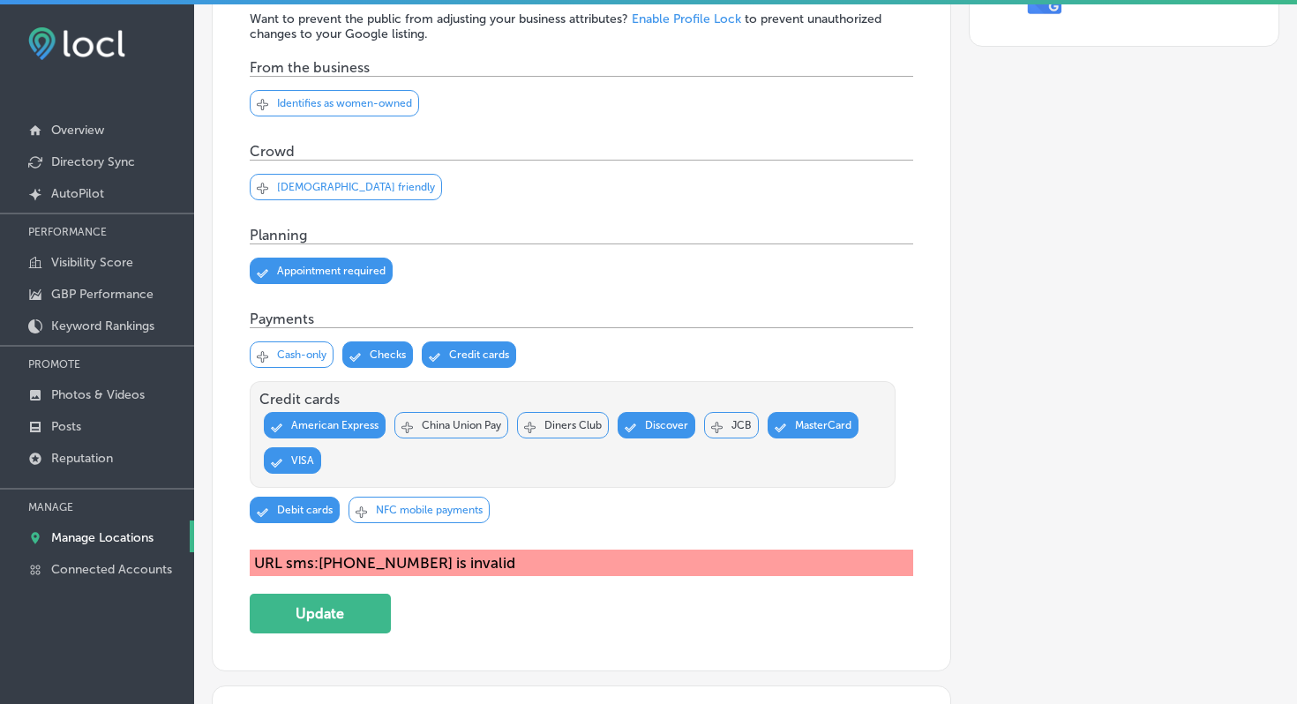
scroll to position [411, 0]
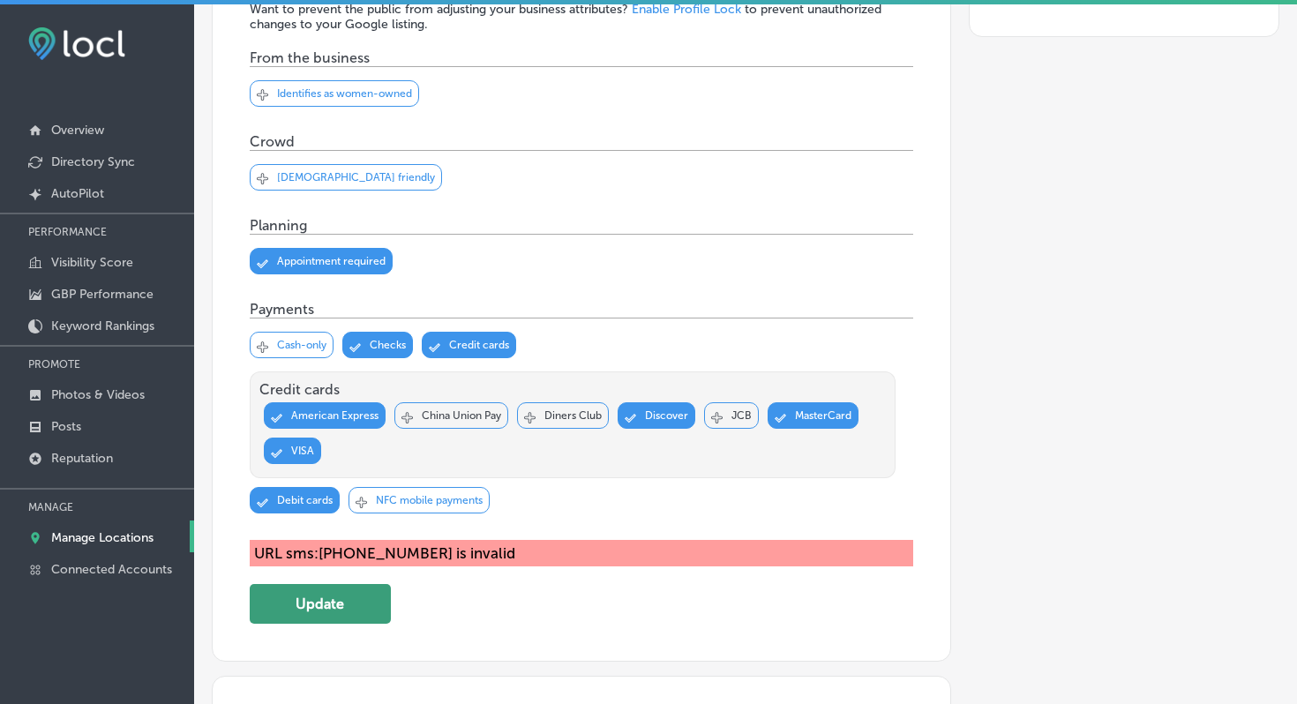
click at [336, 587] on button "Update" at bounding box center [320, 604] width 141 height 40
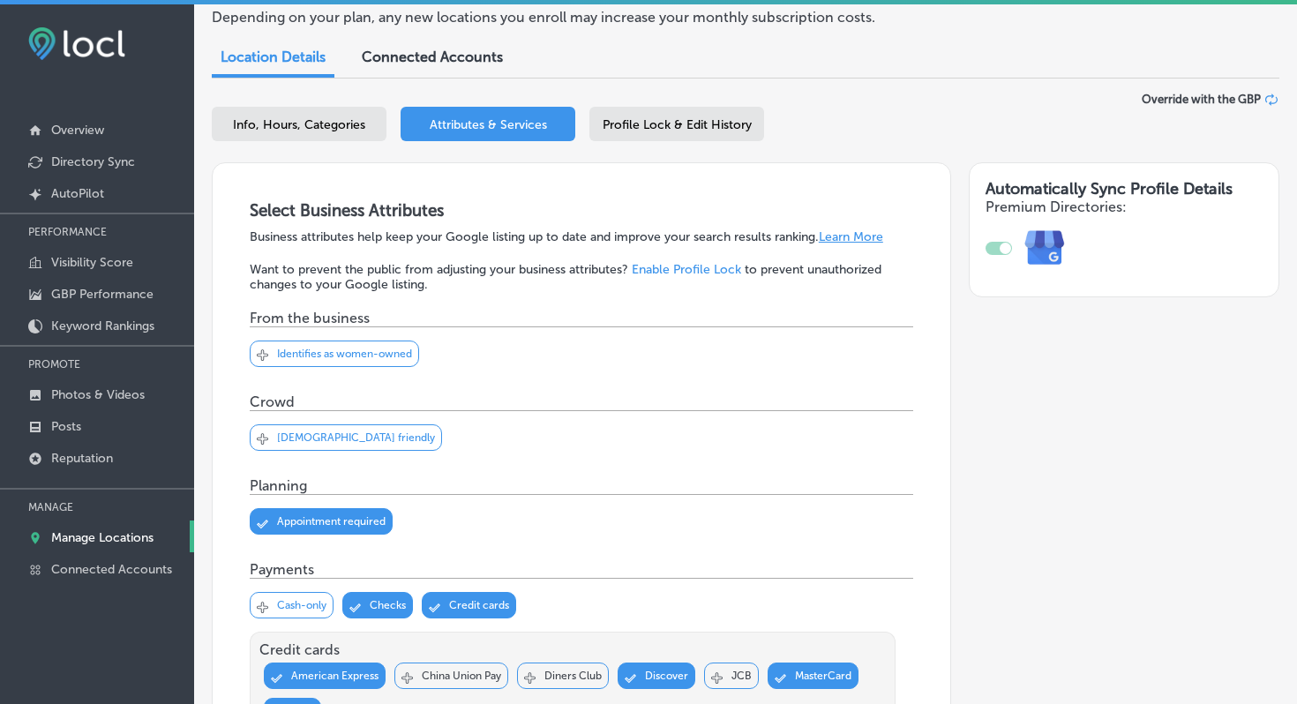
scroll to position [0, 0]
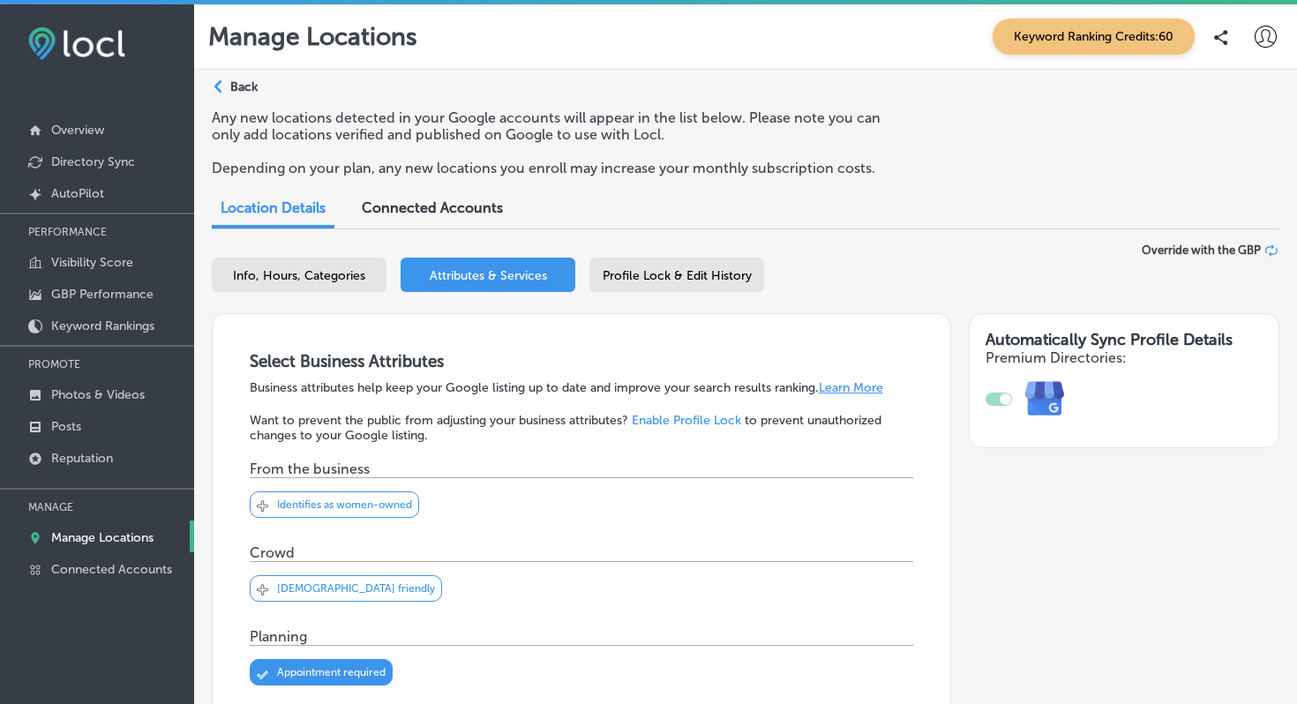
click at [317, 278] on span "Info, Hours, Categories" at bounding box center [299, 275] width 132 height 15
select select "US"
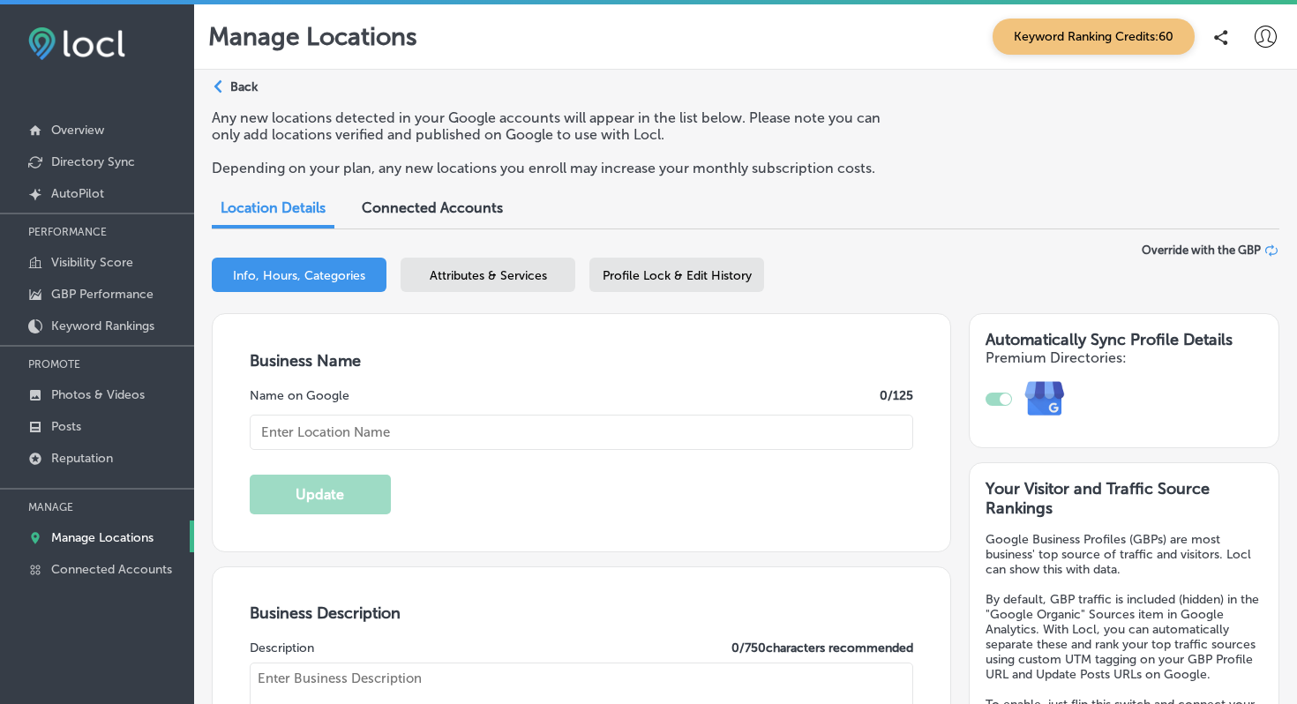
type textarea "Apollo Performance delivers elite physiotherapy directly to you—at home, in hot…"
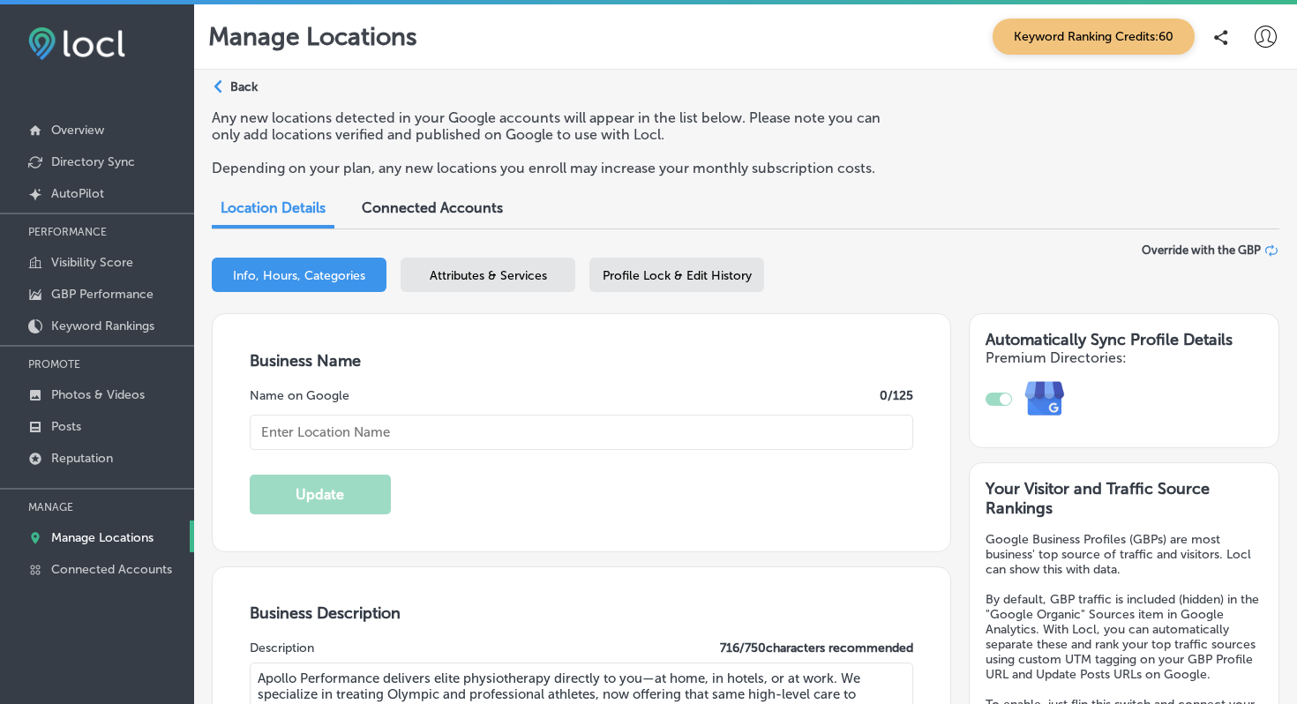
type textarea "Apollo Performance delivers elite physiotherapy directly to you—at home, in hot…"
type input "[STREET_ADDRESS]"
type input "Suite 12B"
type input "BRECKENRIDGE"
type input "80424"
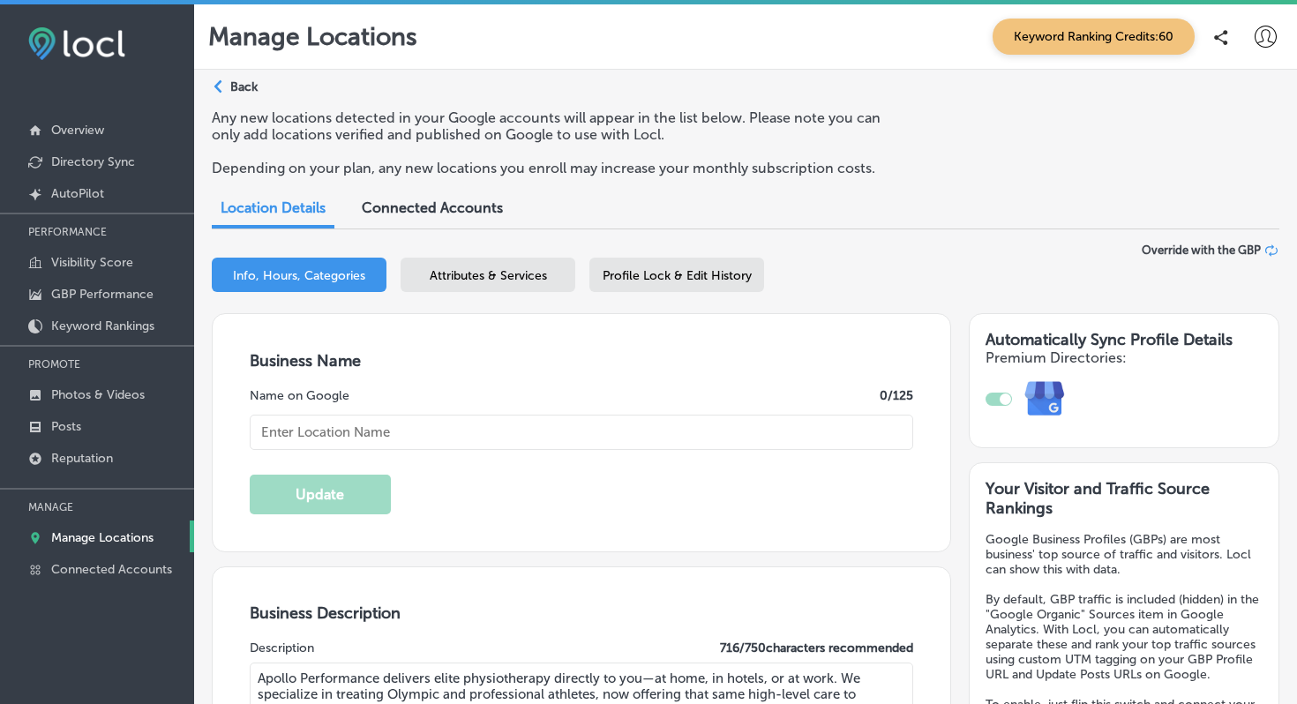
type input "US"
type input "[URL][DOMAIN_NAME]"
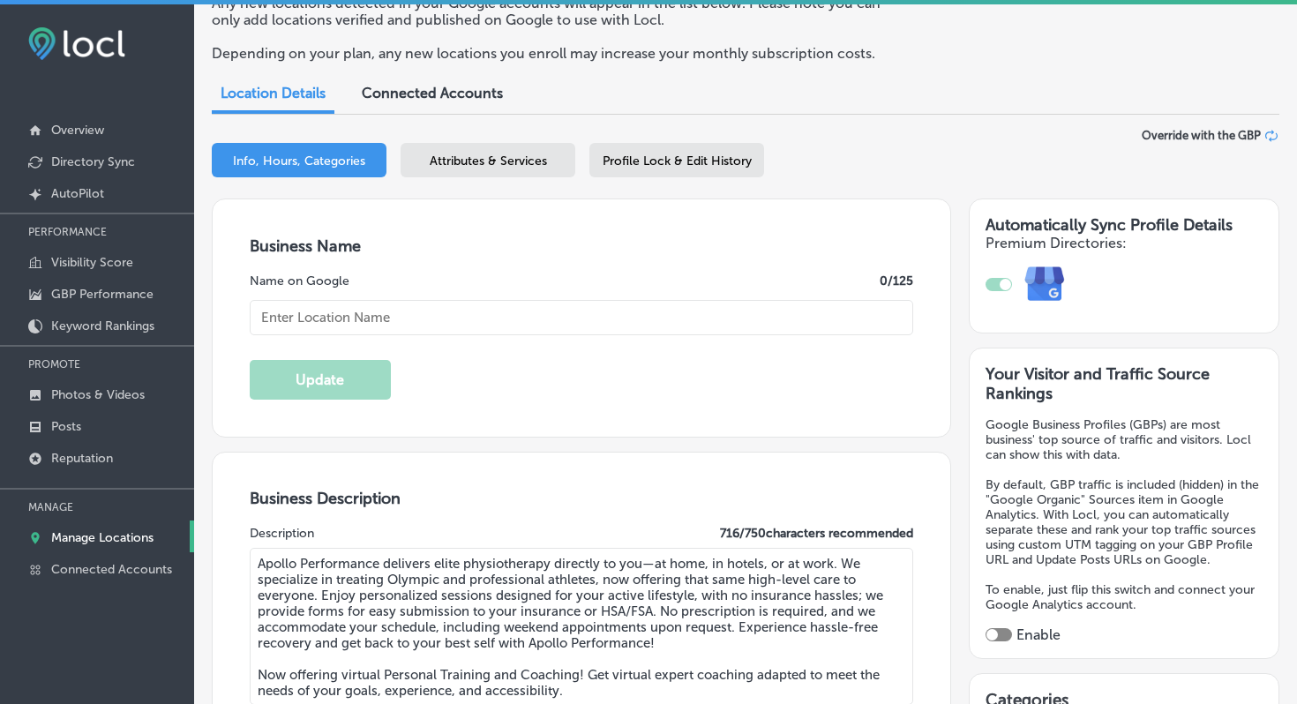
checkbox input "true"
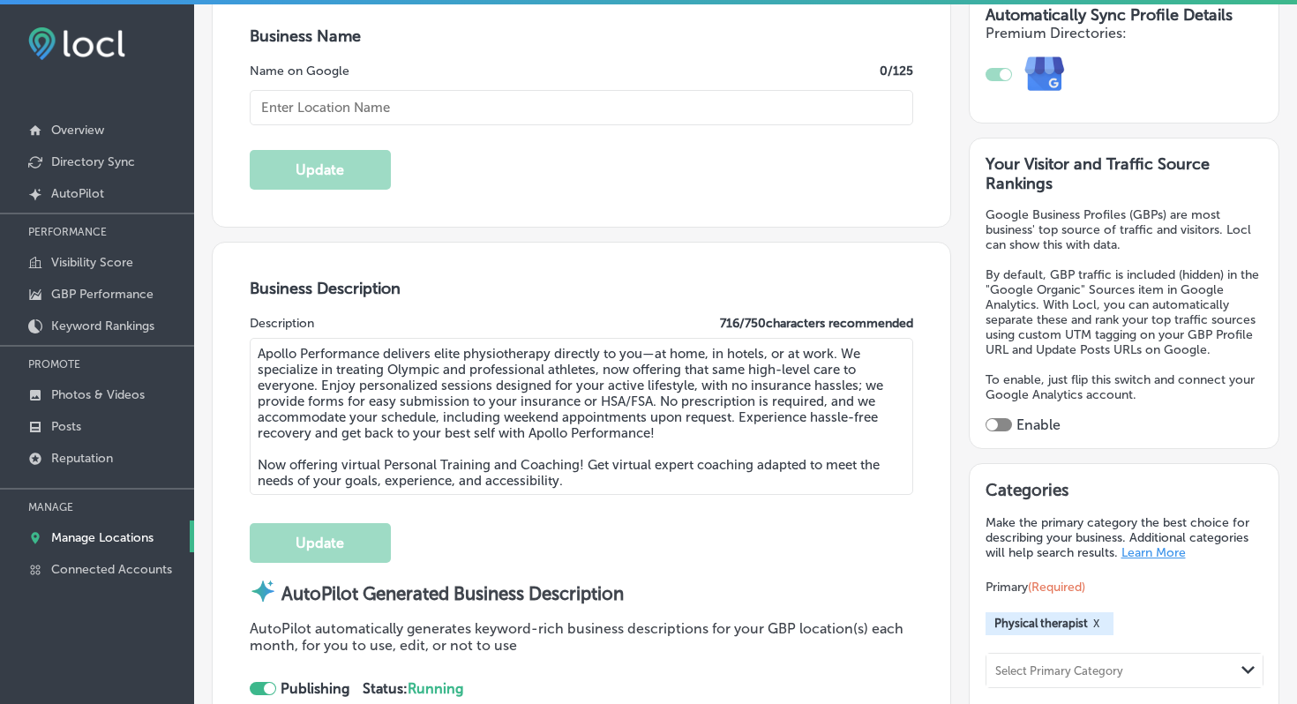
type input "Apollo Performance"
type input "[PHONE_NUMBER]"
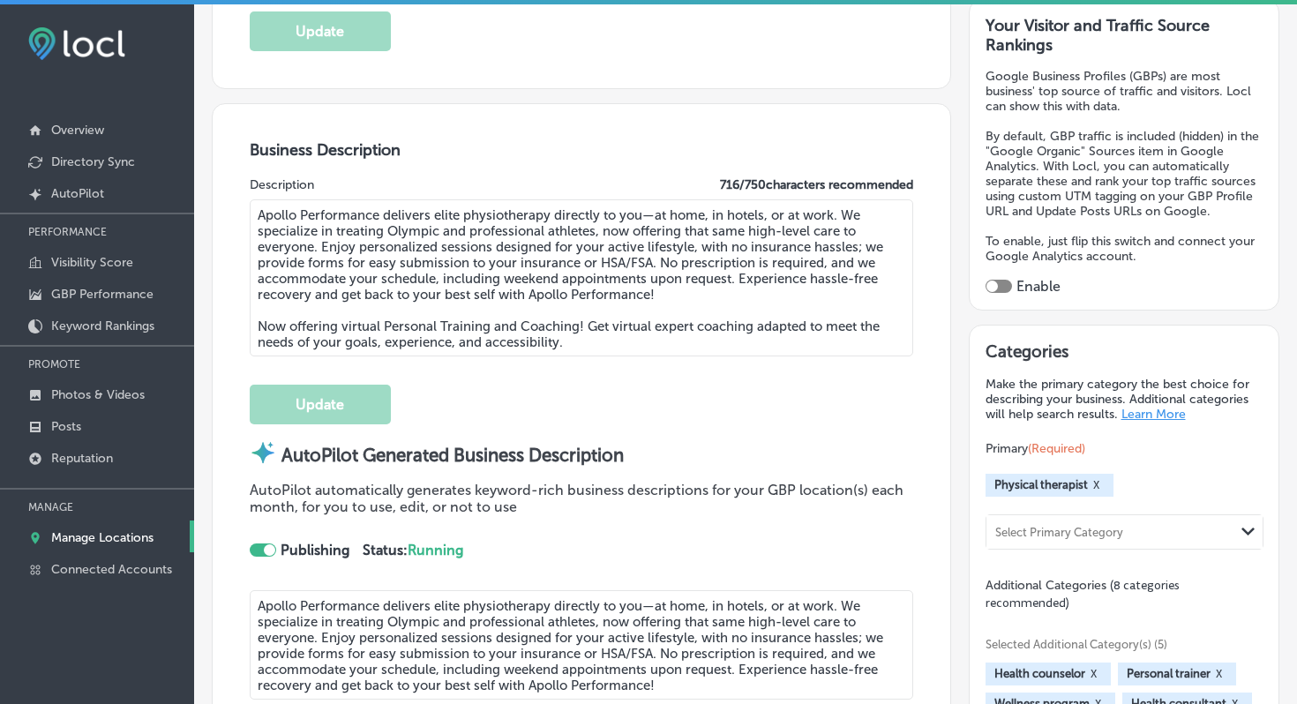
select select "US"
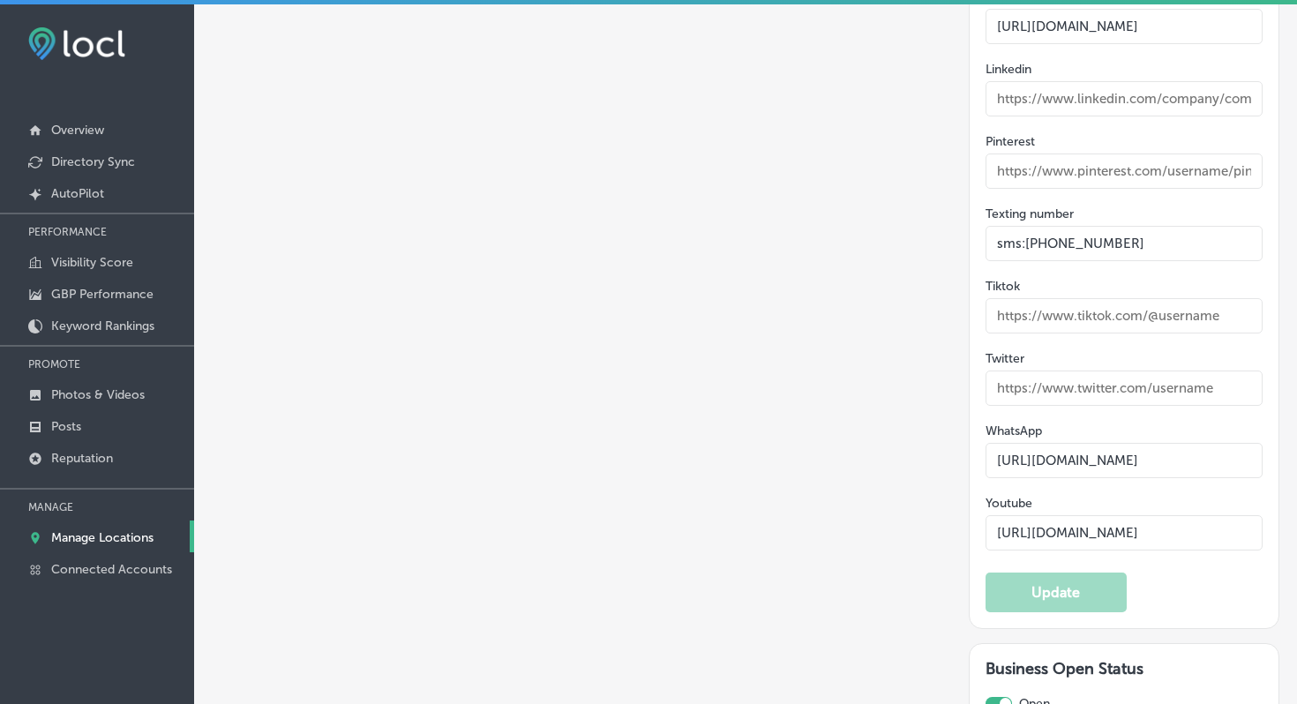
scroll to position [3286, 0]
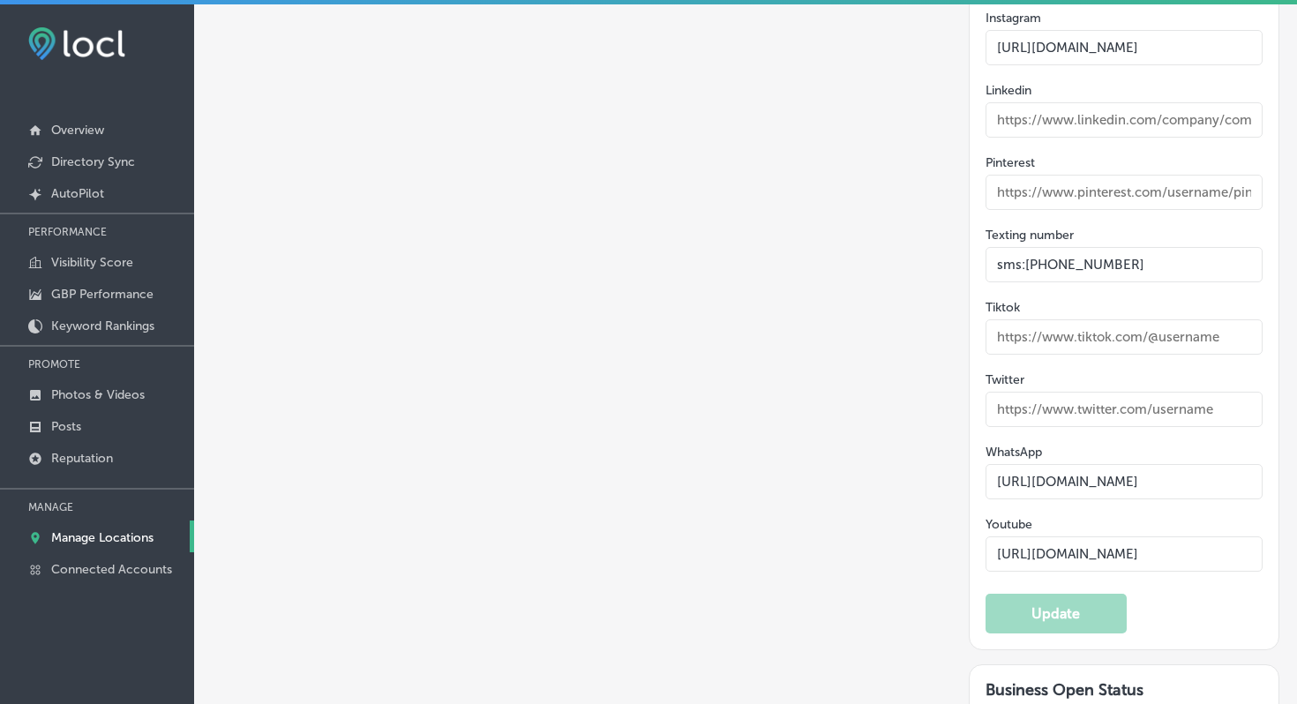
click at [1021, 247] on input "sms:[PHONE_NUMBER]" at bounding box center [1125, 264] width 278 height 35
drag, startPoint x: 1023, startPoint y: 124, endPoint x: 984, endPoint y: 132, distance: 39.6
click at [984, 132] on div "Online Profiles and Contact Info Appointment links [URL][DOMAIN_NAME] Add Link …" at bounding box center [1124, 227] width 311 height 845
click at [1070, 594] on button "Update" at bounding box center [1056, 614] width 141 height 40
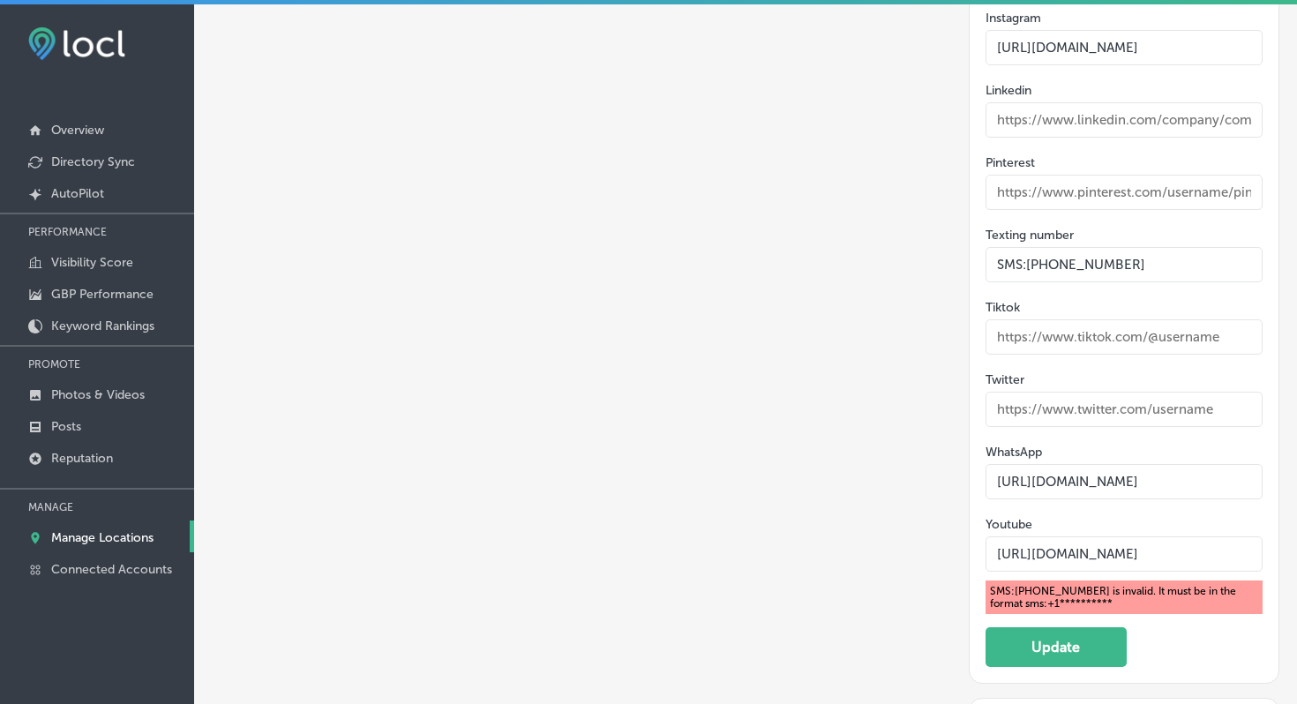
drag, startPoint x: 1020, startPoint y: 128, endPoint x: 951, endPoint y: 122, distance: 70.0
click at [1026, 247] on input "sms:[PHONE_NUMBER]" at bounding box center [1125, 264] width 278 height 35
type input "sms: [PHONE_NUMBER]"
click at [1066, 628] on button "Update" at bounding box center [1056, 648] width 141 height 40
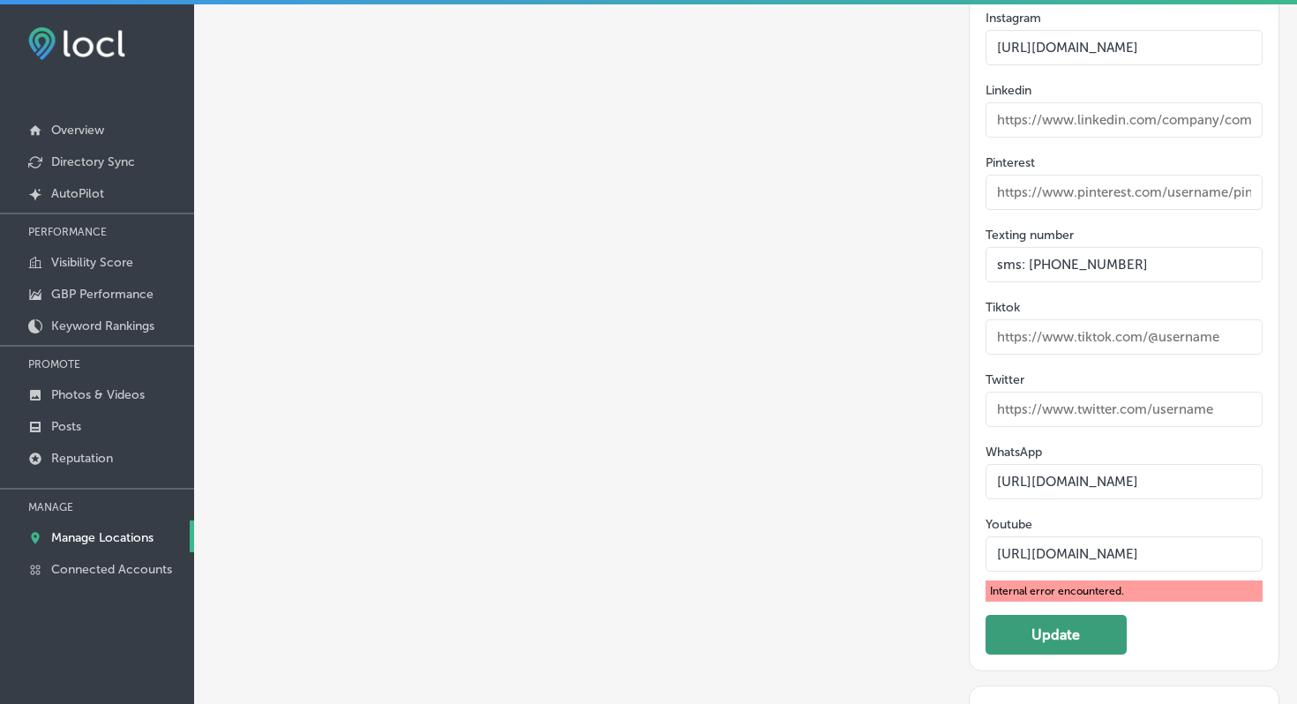
click at [1033, 615] on button "Update" at bounding box center [1056, 635] width 141 height 40
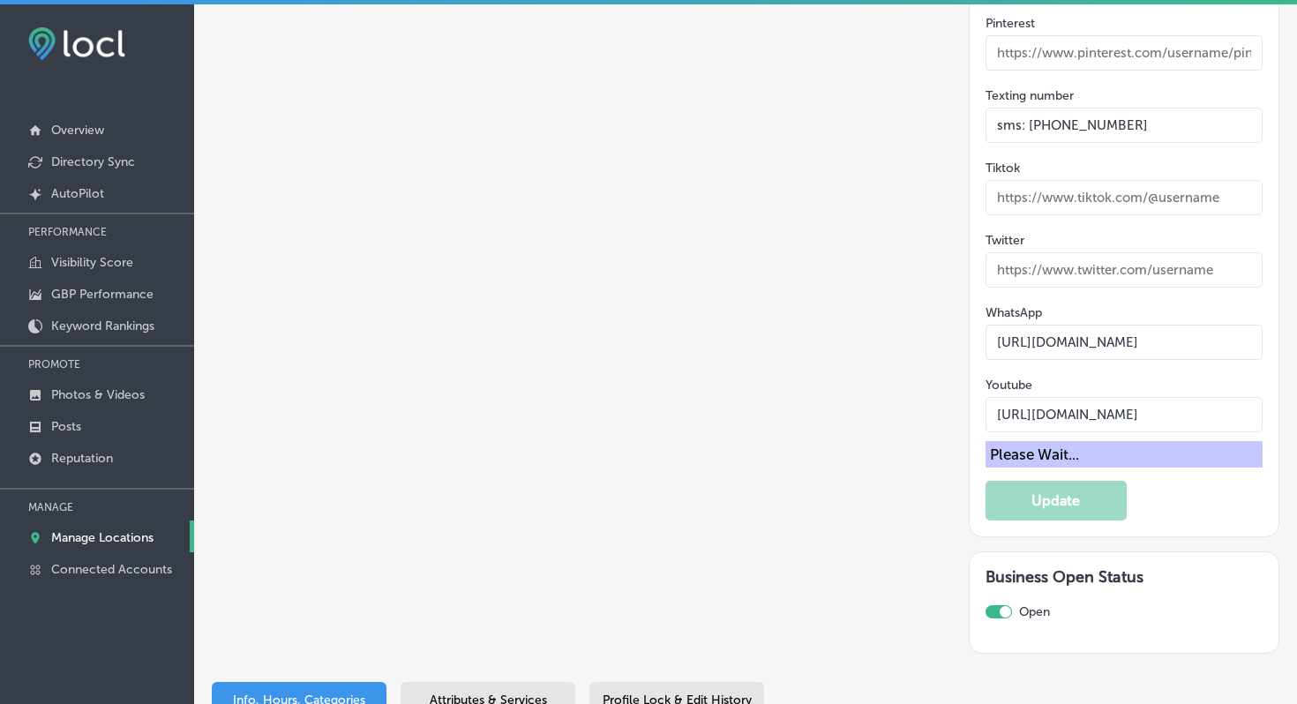
scroll to position [3424, 0]
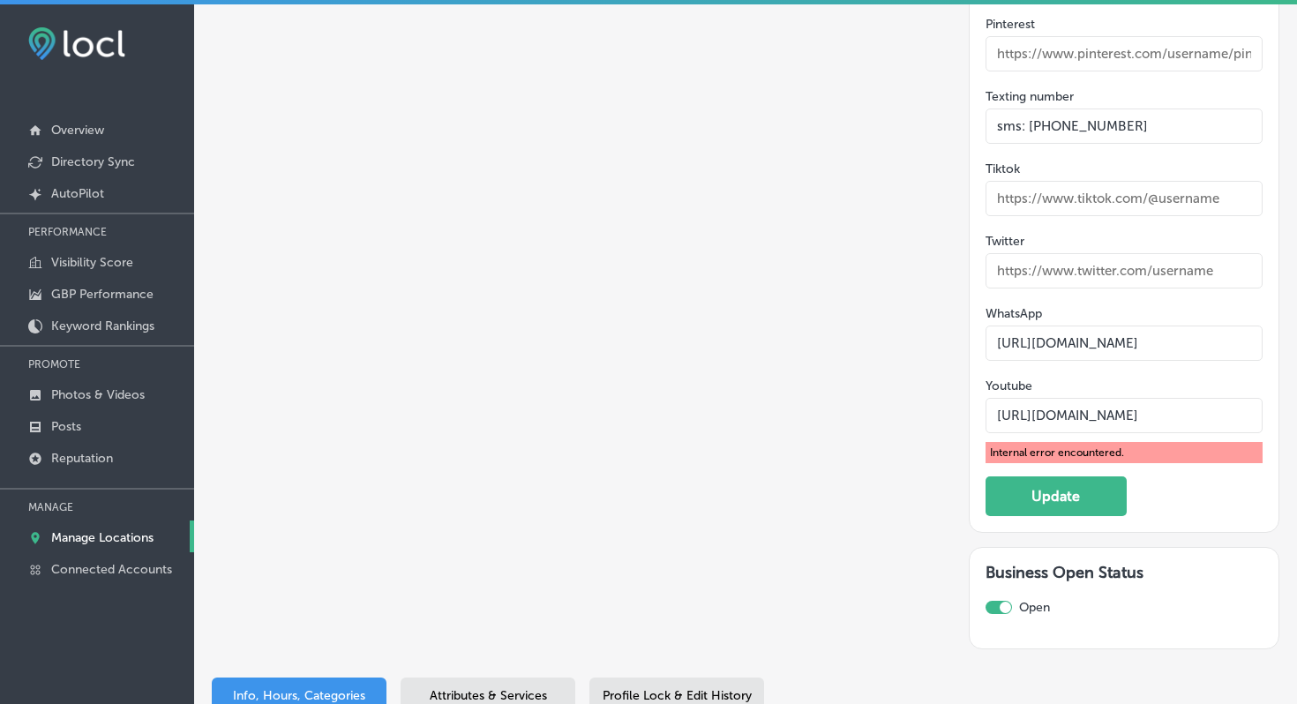
click at [520, 678] on div "Attributes & Services" at bounding box center [488, 695] width 175 height 34
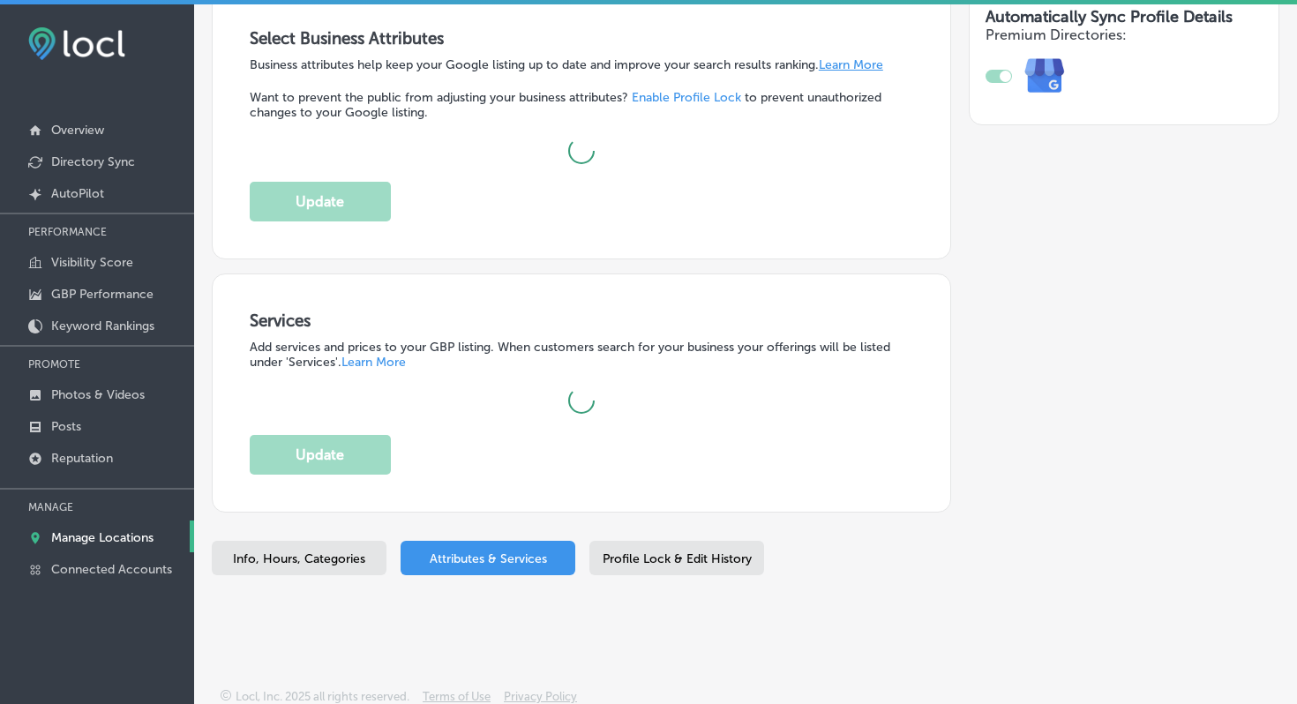
scroll to position [1098, 0]
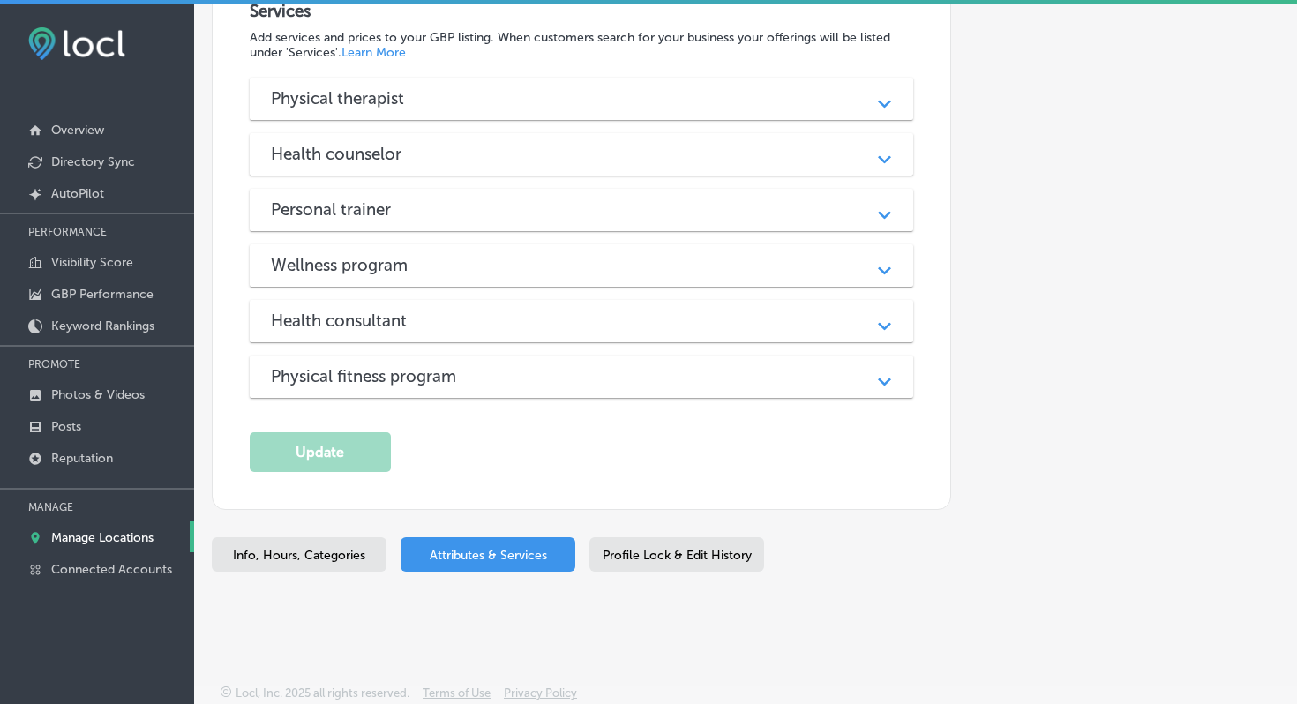
click at [716, 540] on div "Profile Lock & Edit History" at bounding box center [677, 554] width 175 height 34
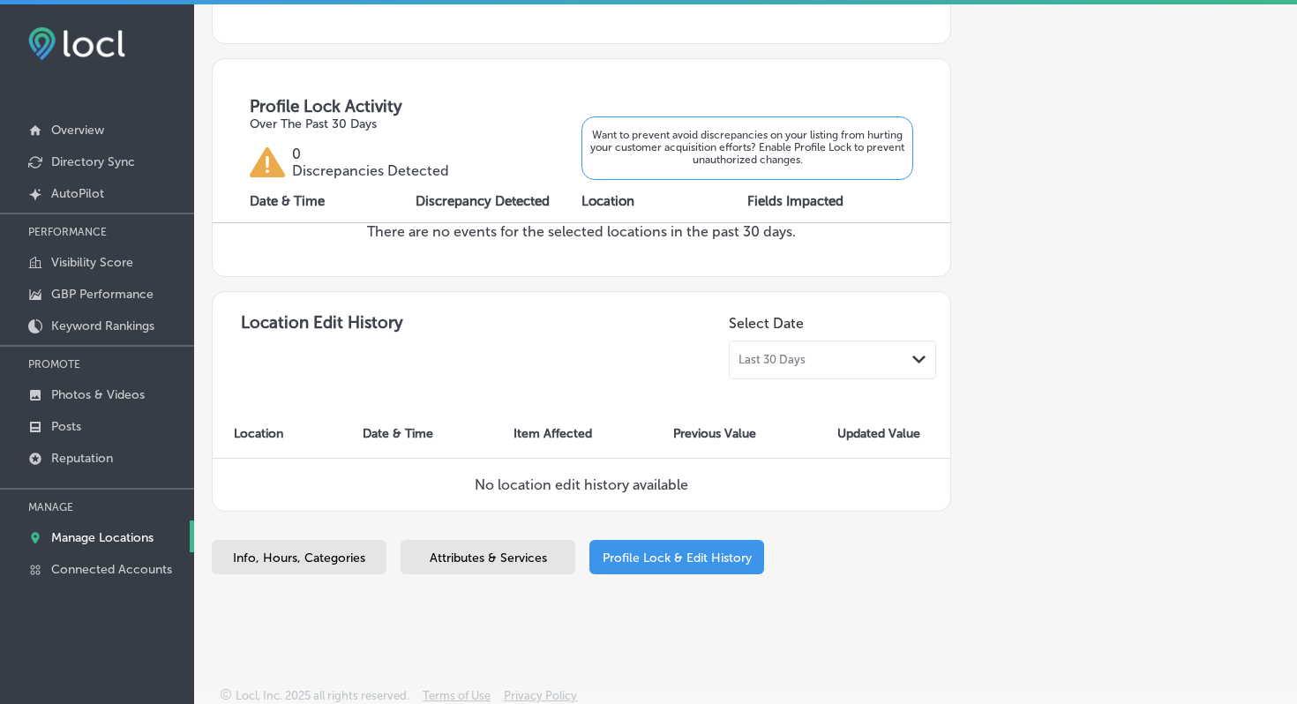
scroll to position [1602, 0]
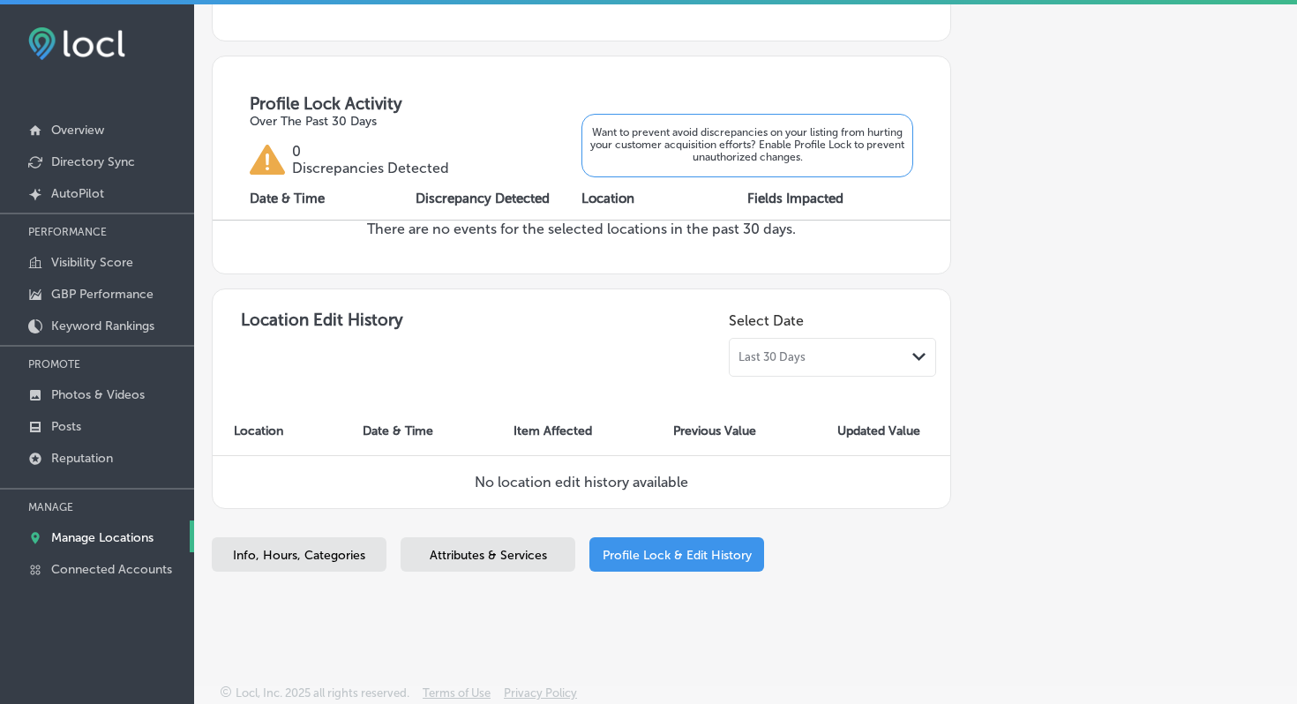
select select "US"
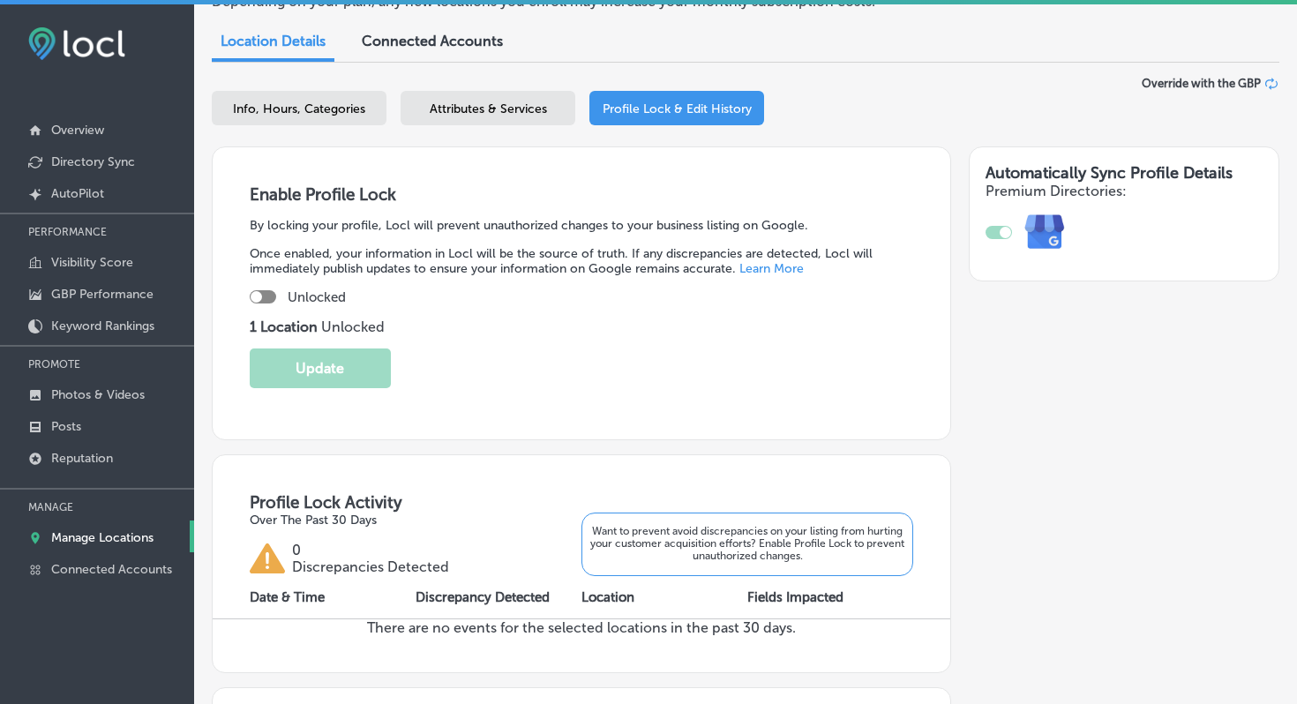
scroll to position [0, 0]
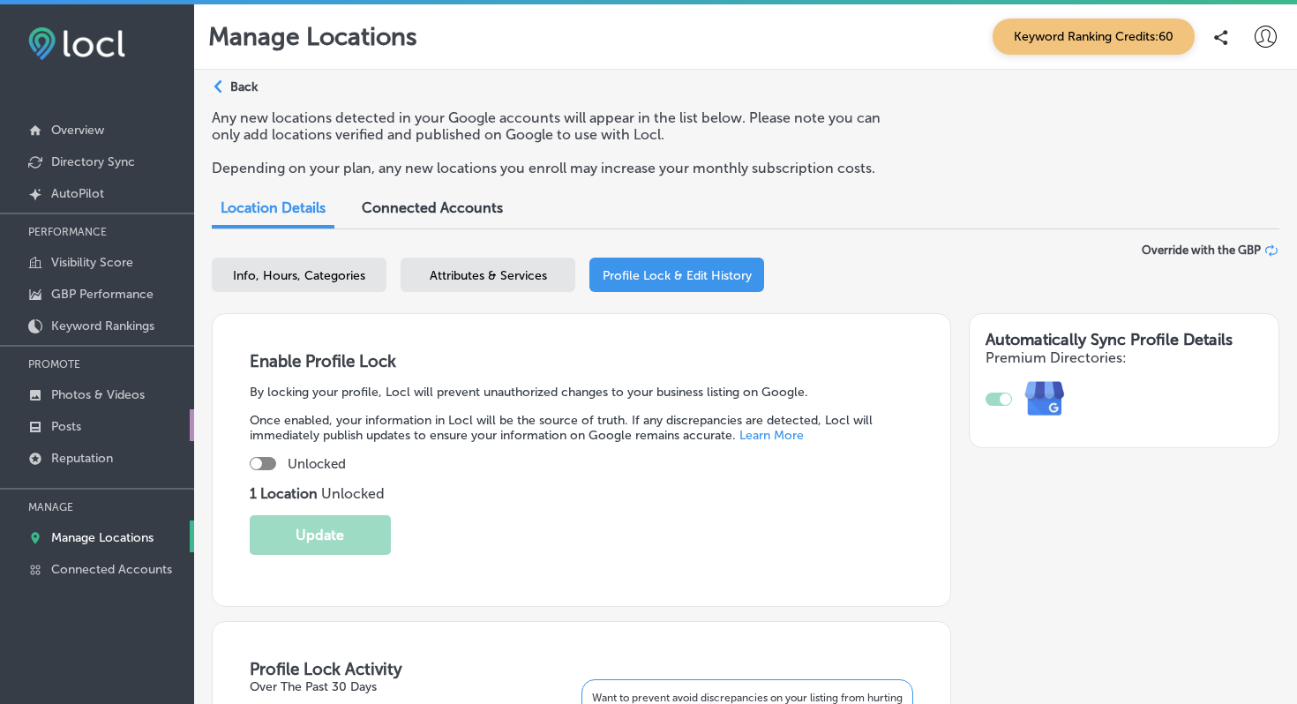
click at [65, 419] on p "Posts" at bounding box center [66, 426] width 30 height 15
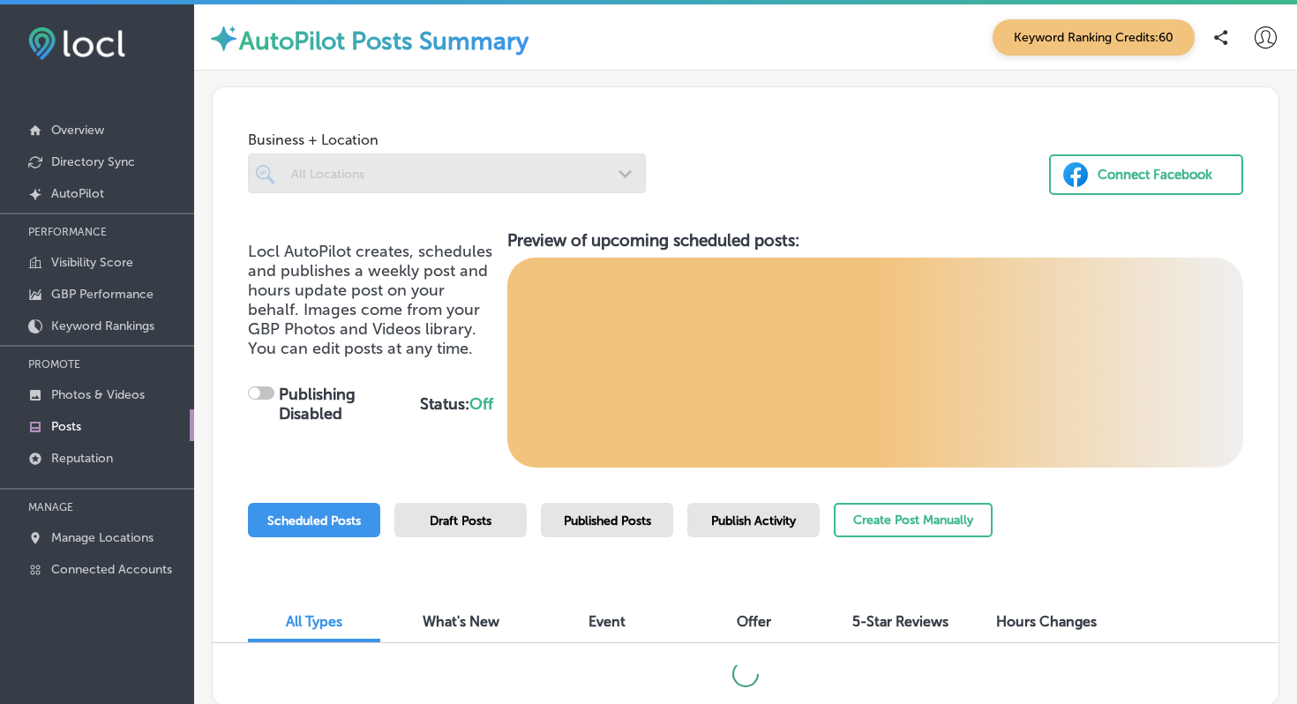
checkbox input "true"
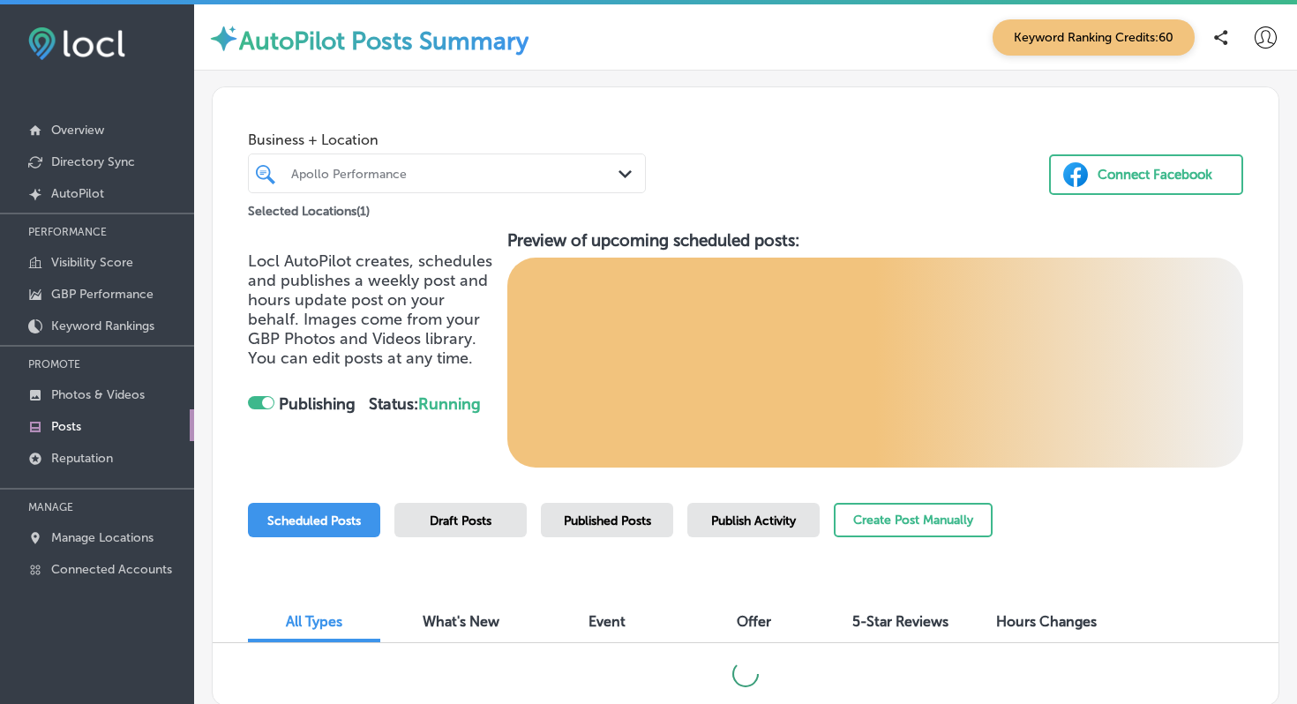
scroll to position [113, 0]
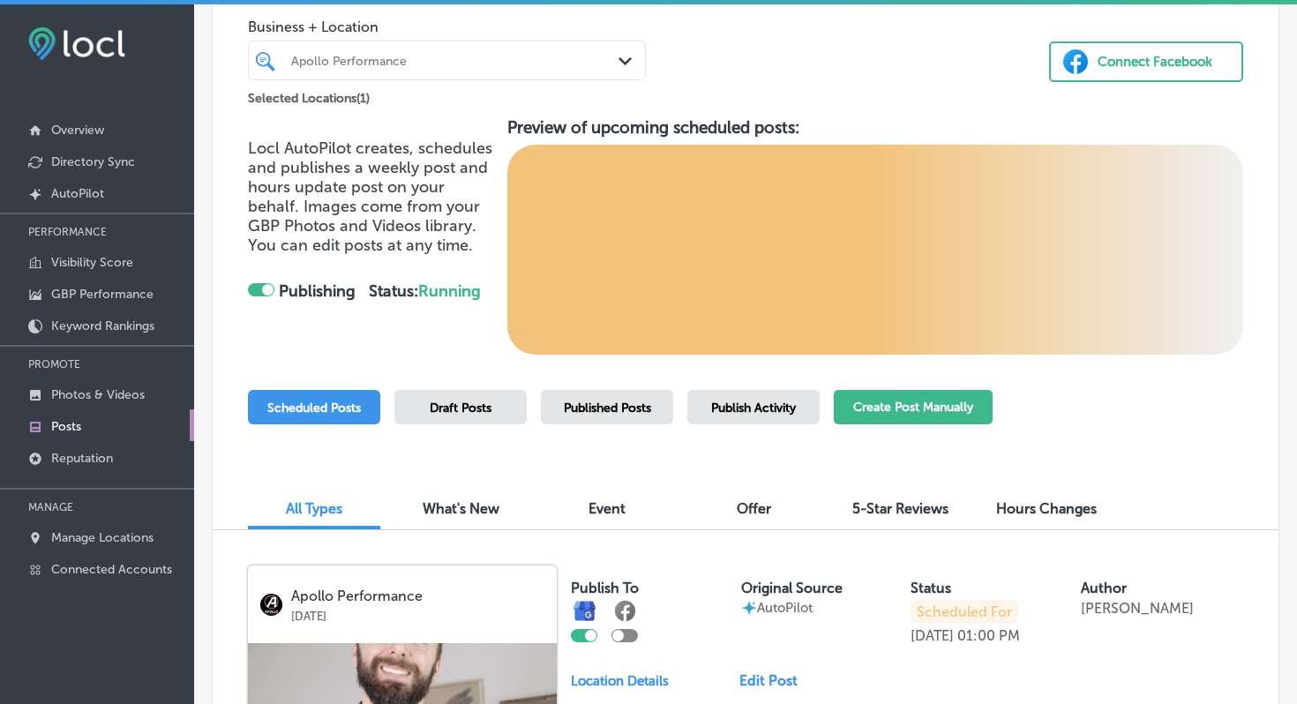
click at [931, 402] on button "Create Post Manually" at bounding box center [913, 407] width 159 height 34
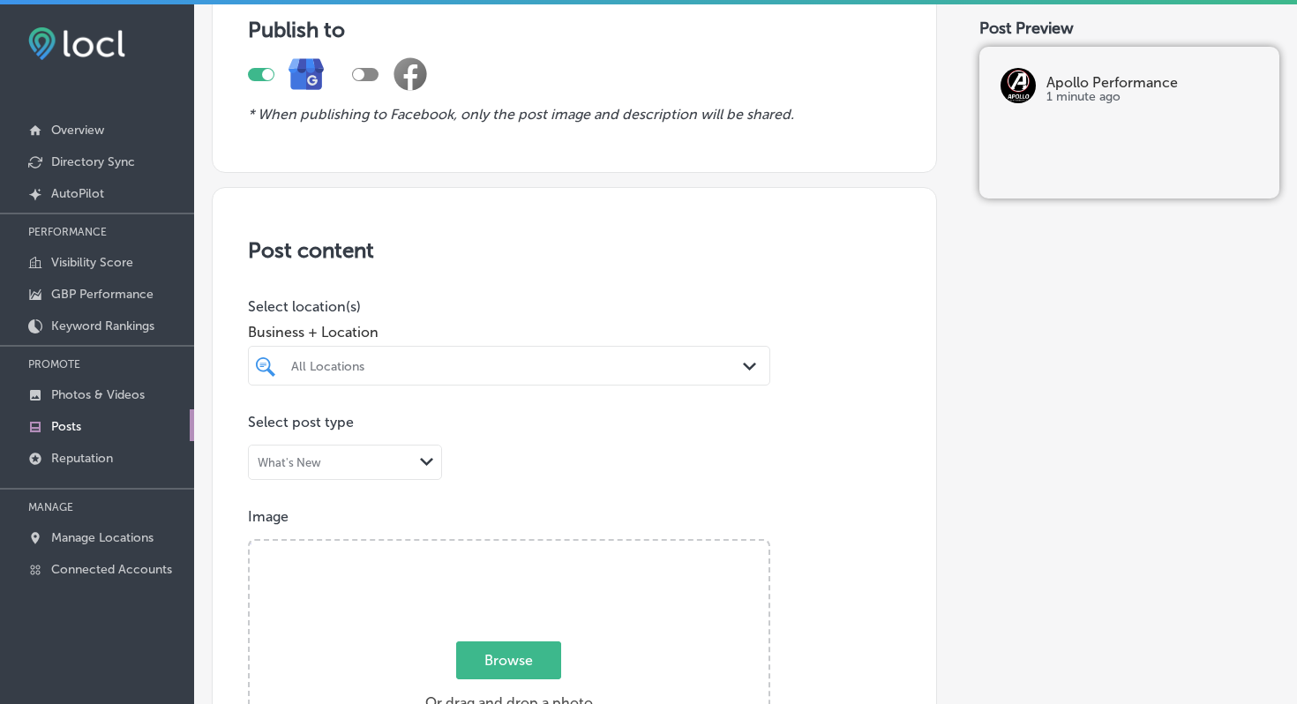
scroll to position [192, 0]
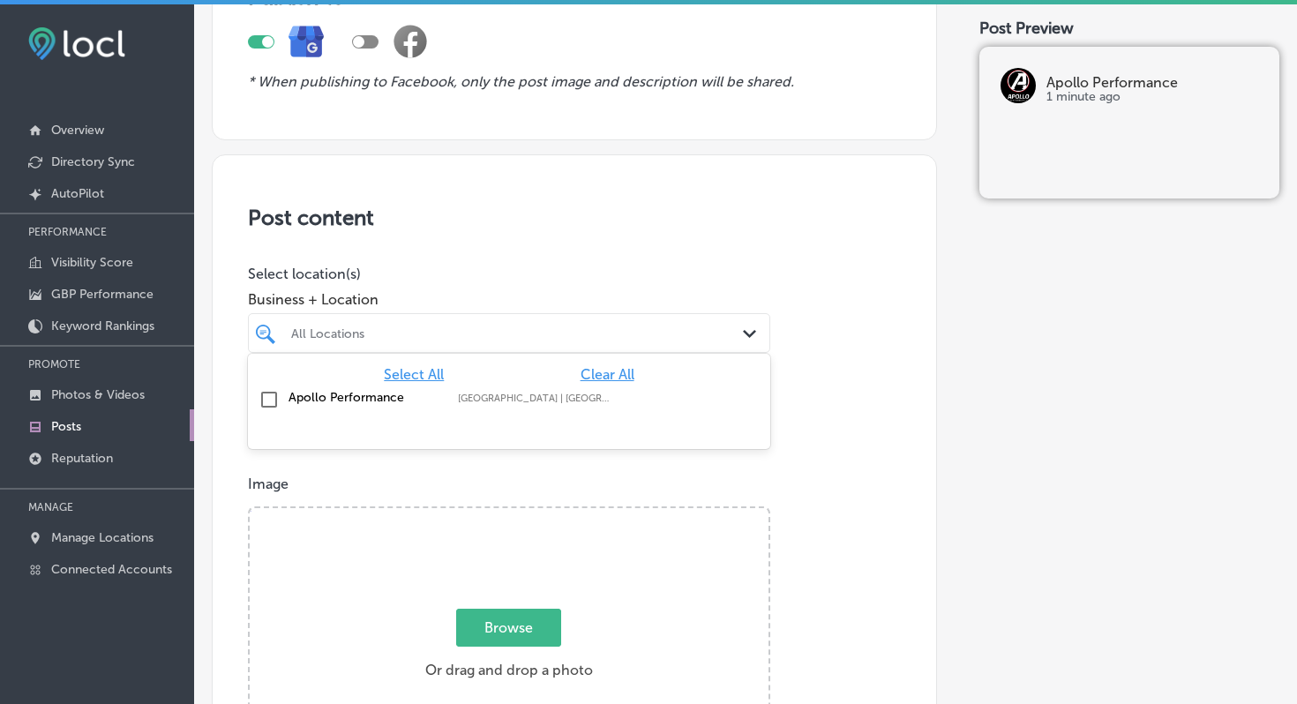
click at [593, 333] on div "All Locations" at bounding box center [518, 333] width 454 height 15
click at [269, 405] on input "checkbox" at bounding box center [269, 399] width 21 height 21
click at [698, 274] on p "Select location(s)" at bounding box center [509, 274] width 522 height 17
click at [366, 423] on div "What's New" at bounding box center [331, 430] width 164 height 17
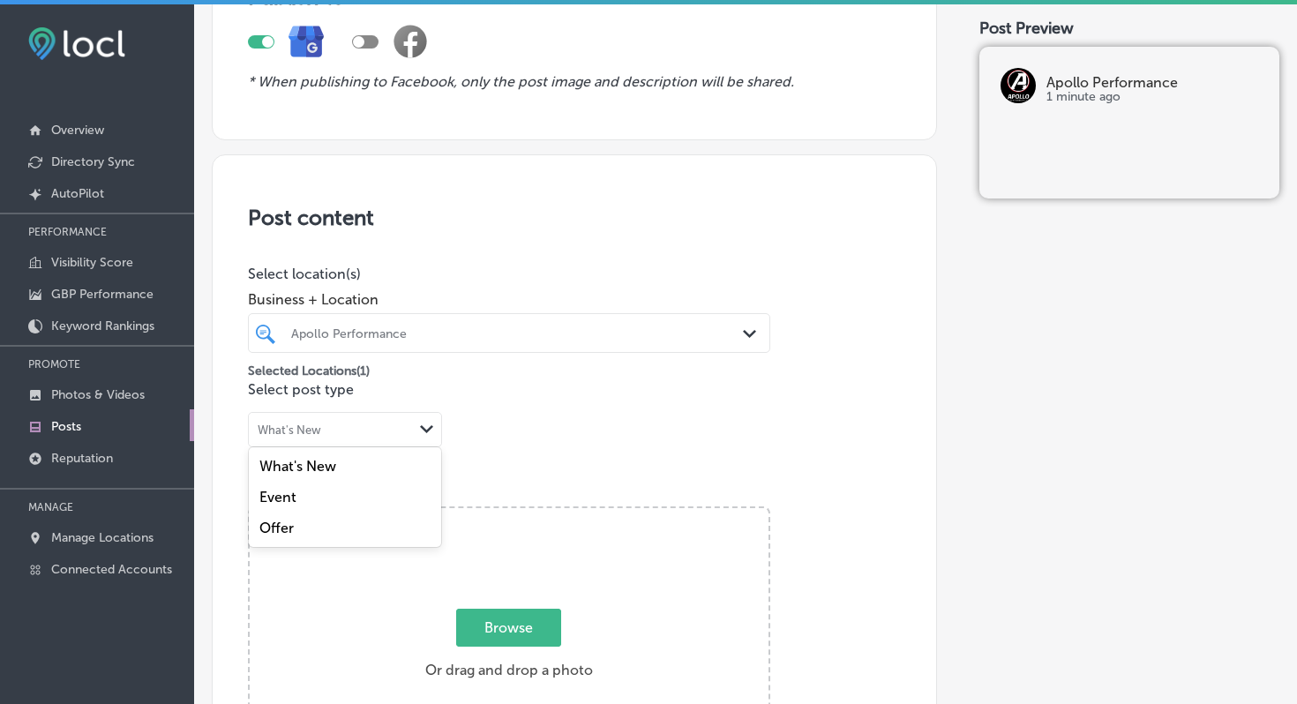
click at [356, 463] on div "What's New" at bounding box center [345, 466] width 192 height 31
click at [434, 420] on div "Path Created with Sketch." at bounding box center [427, 430] width 28 height 28
click at [568, 381] on p "Select post type" at bounding box center [574, 389] width 653 height 17
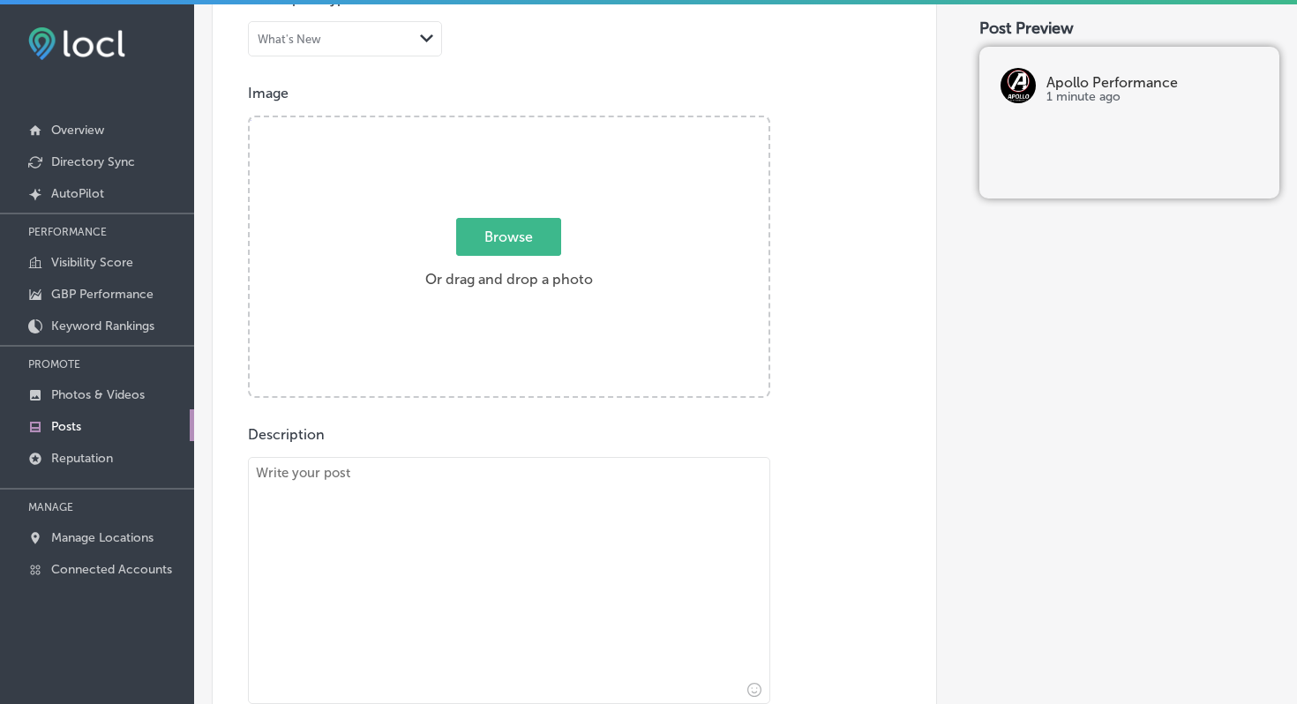
scroll to position [586, 0]
click at [541, 238] on span "Browse" at bounding box center [508, 233] width 105 height 38
click at [541, 119] on input "Browse Or drag and drop a photo" at bounding box center [509, 116] width 519 height 5
type input "C:\fakepath\IMG_5458.jpeg"
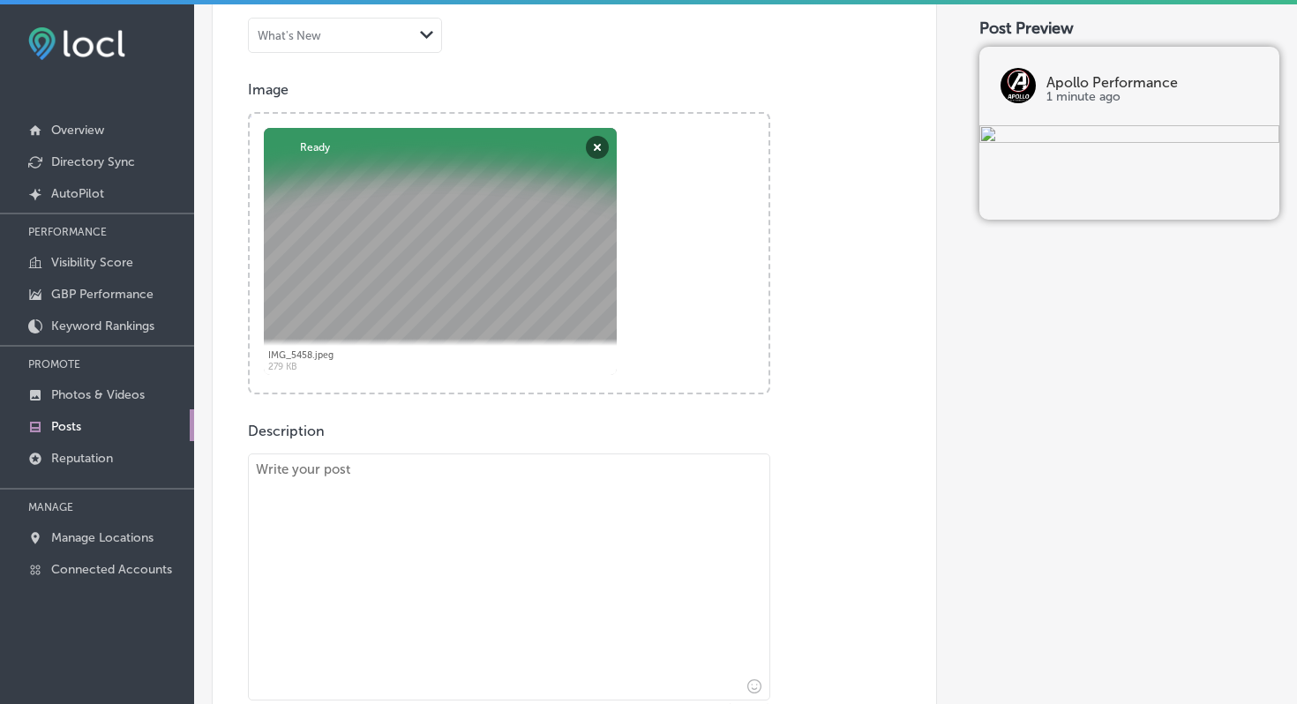
click at [533, 466] on textarea at bounding box center [509, 577] width 522 height 247
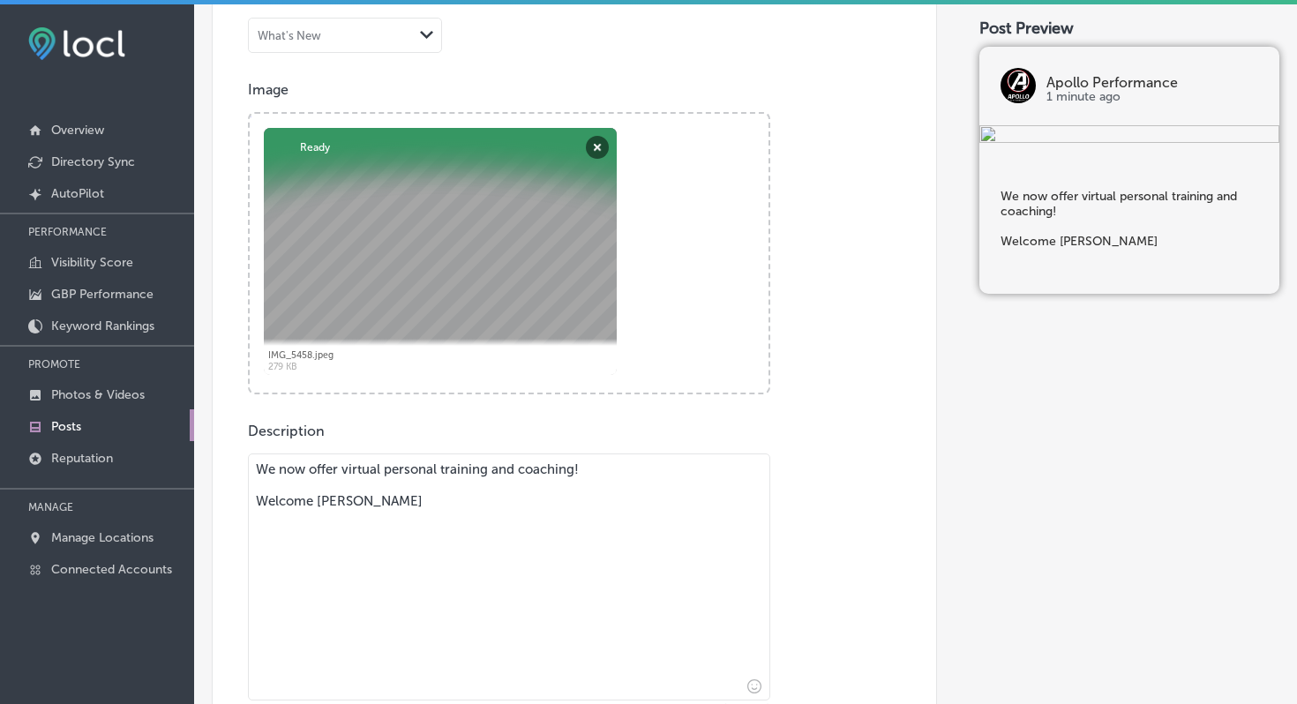
drag, startPoint x: 424, startPoint y: 503, endPoint x: 319, endPoint y: 496, distance: 105.3
click at [319, 496] on textarea "We now offer virtual personal training and coaching! Welcome [PERSON_NAME]" at bounding box center [509, 577] width 522 height 247
paste textarea "BA, BSW, CPT, CF-1, RYT, CLC Bachelor of Psychology - Bachelor of Social Work -…"
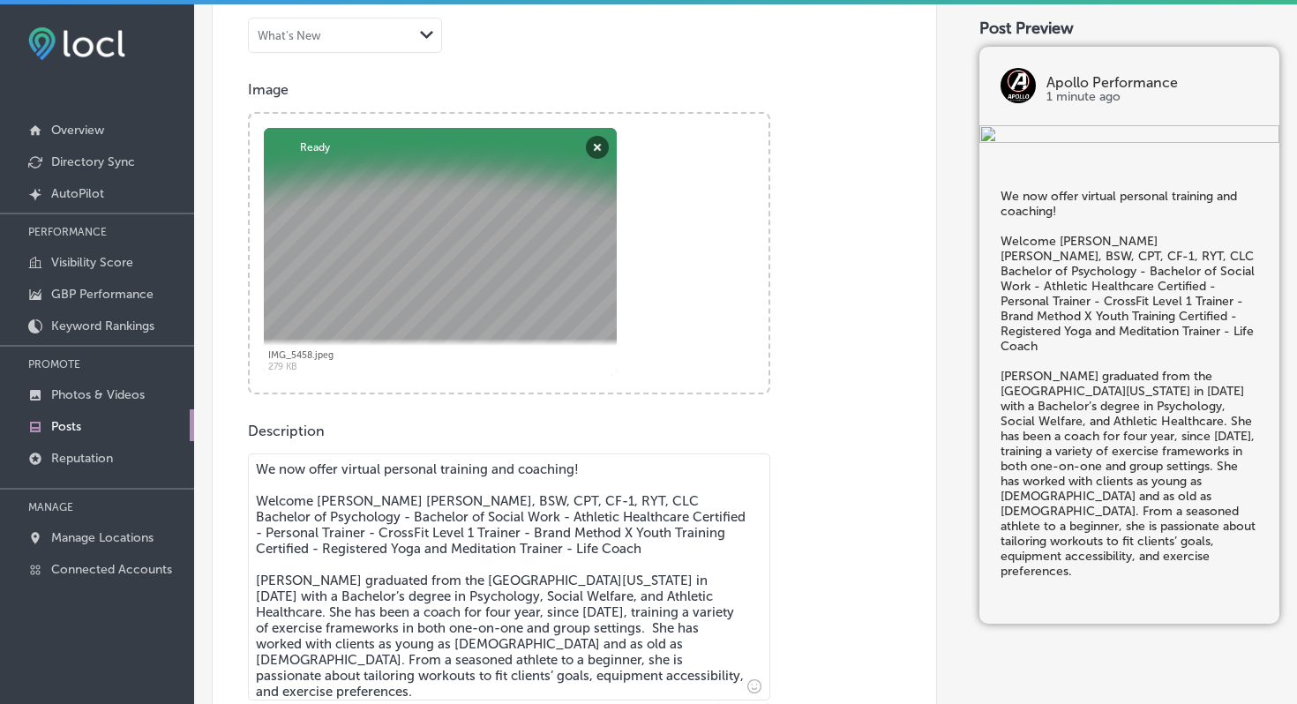
click at [602, 496] on textarea "We now offer virtual personal training and coaching! Welcome [PERSON_NAME] [PER…" at bounding box center [509, 577] width 522 height 247
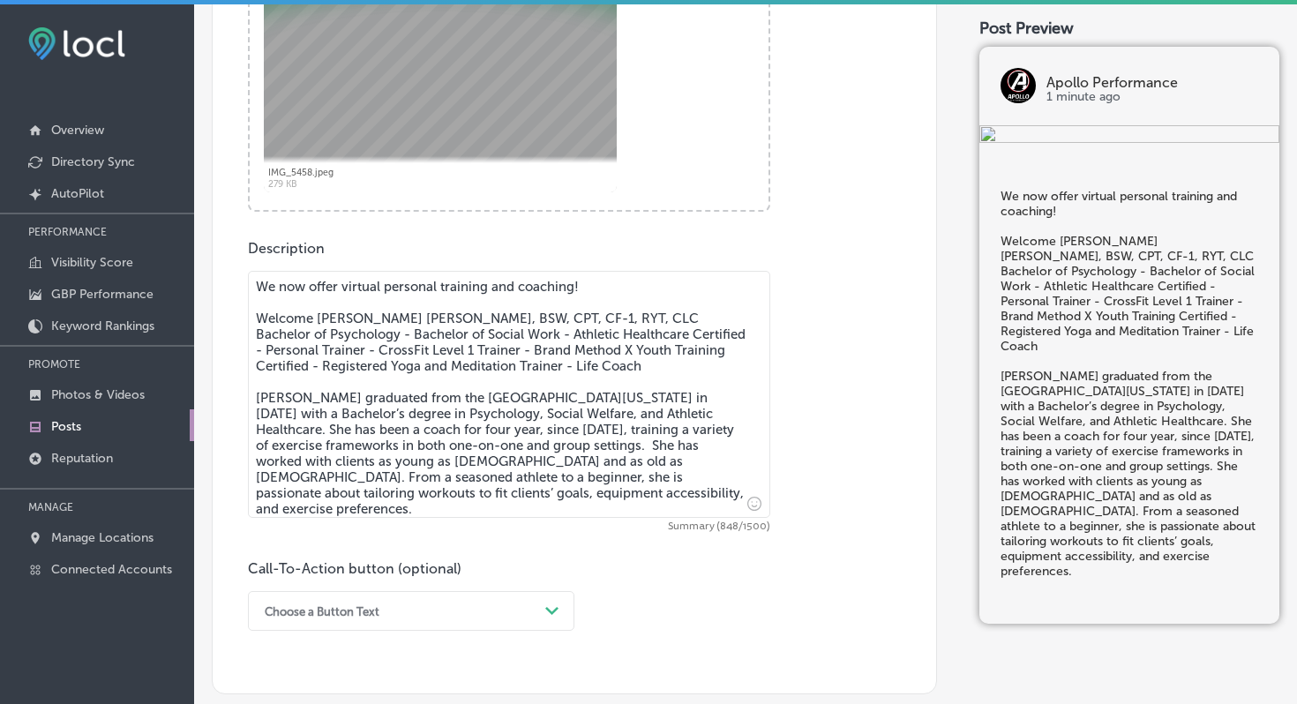
scroll to position [771, 0]
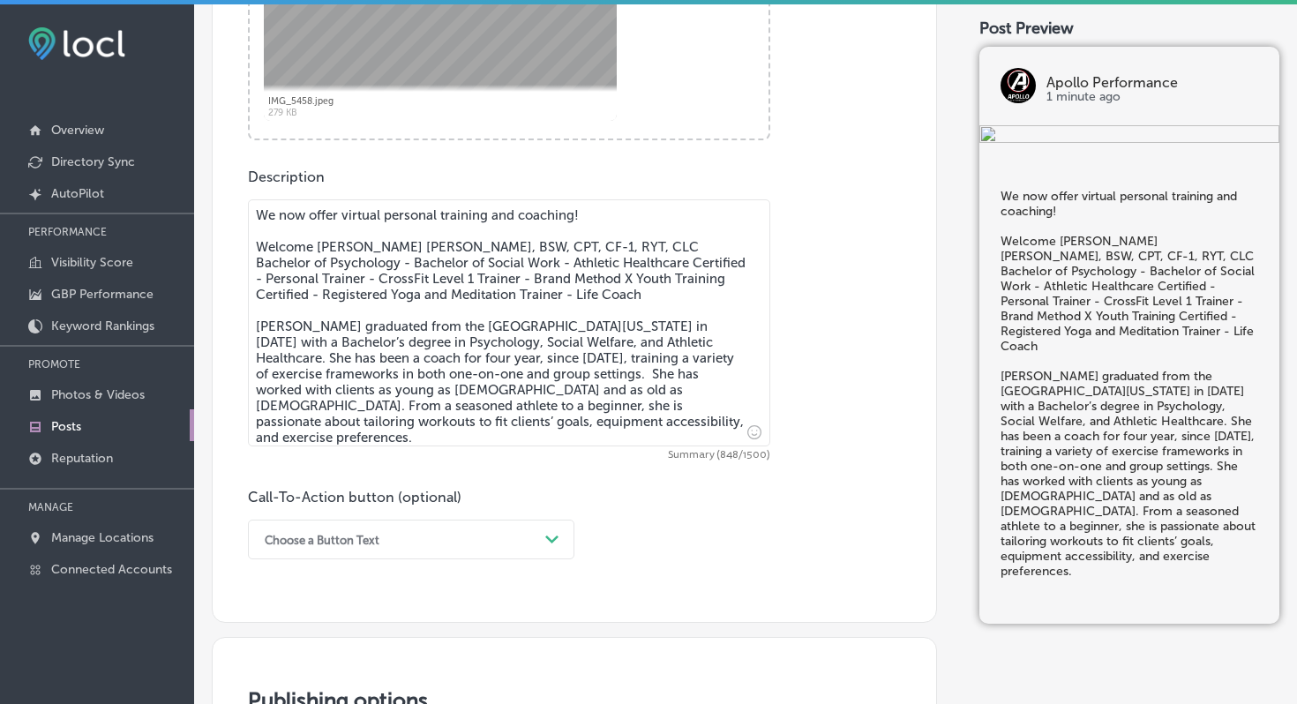
type textarea "We now offer virtual personal training and coaching! Welcome [PERSON_NAME] [PER…"
click at [552, 540] on div "Choose a Button Text Path Created with Sketch." at bounding box center [411, 540] width 327 height 40
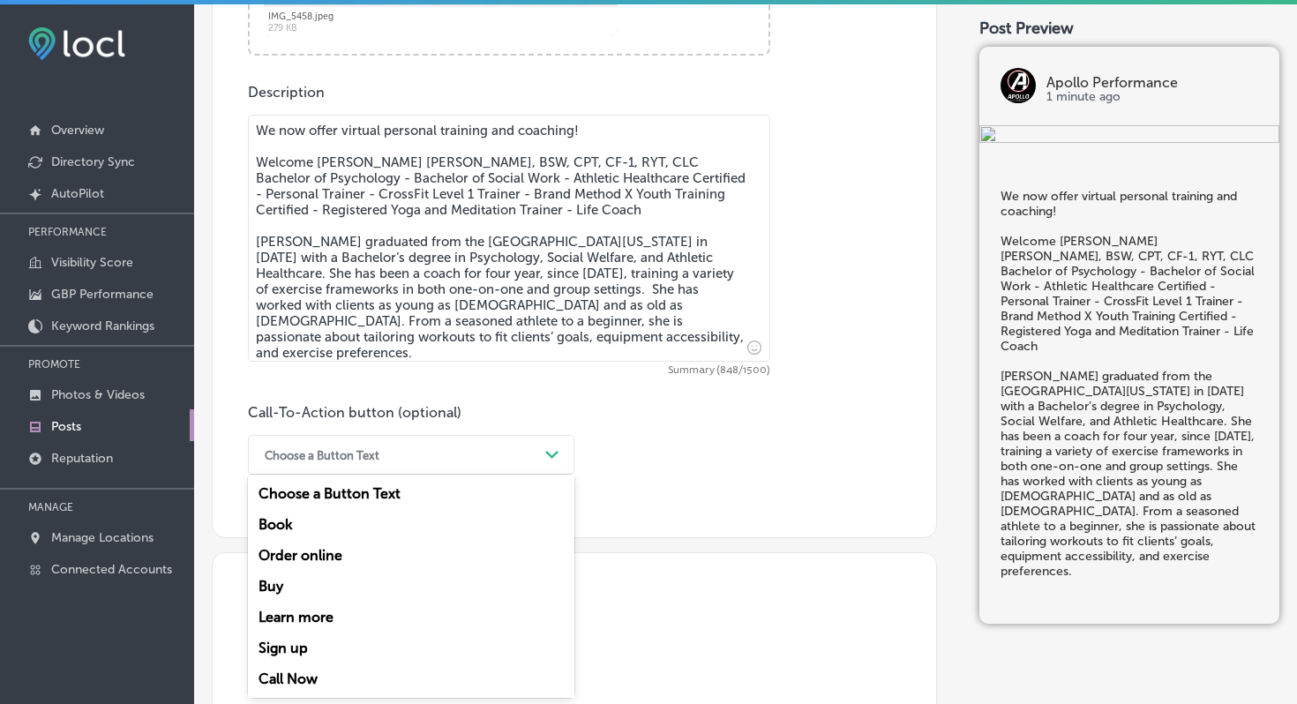
click at [299, 679] on div "Call Now" at bounding box center [411, 679] width 327 height 31
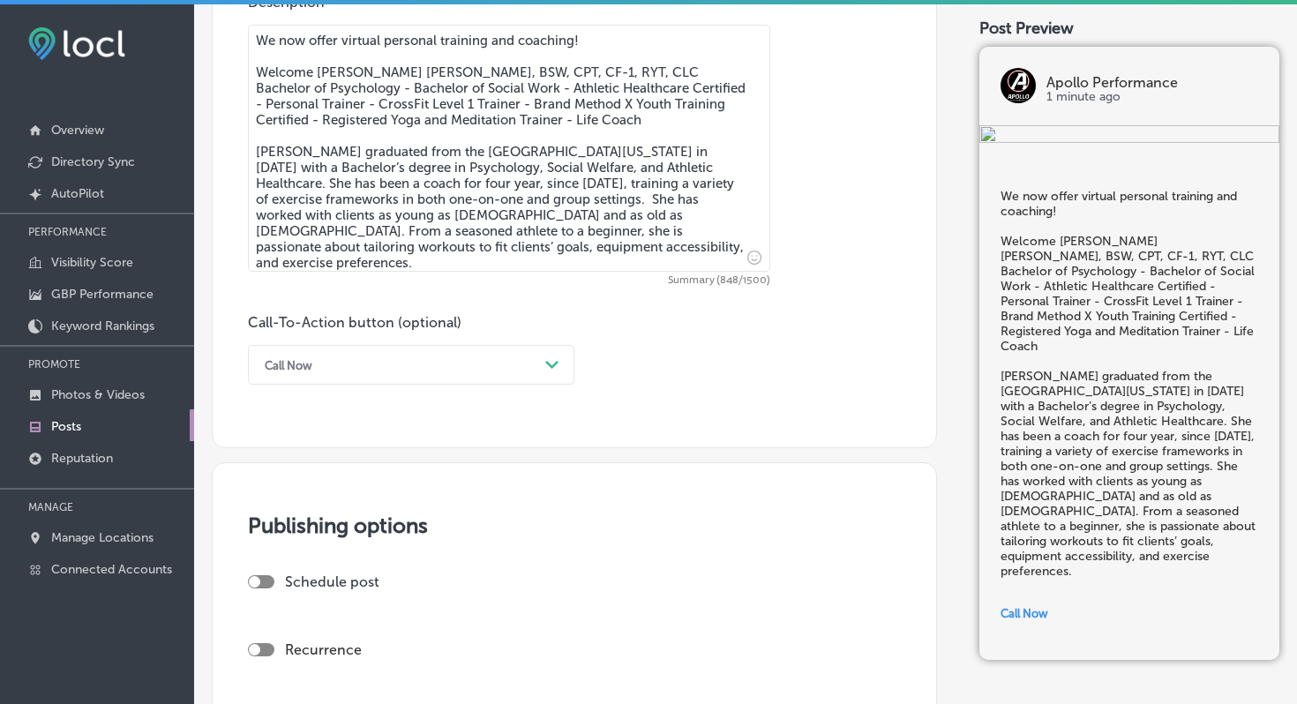
scroll to position [1086, 0]
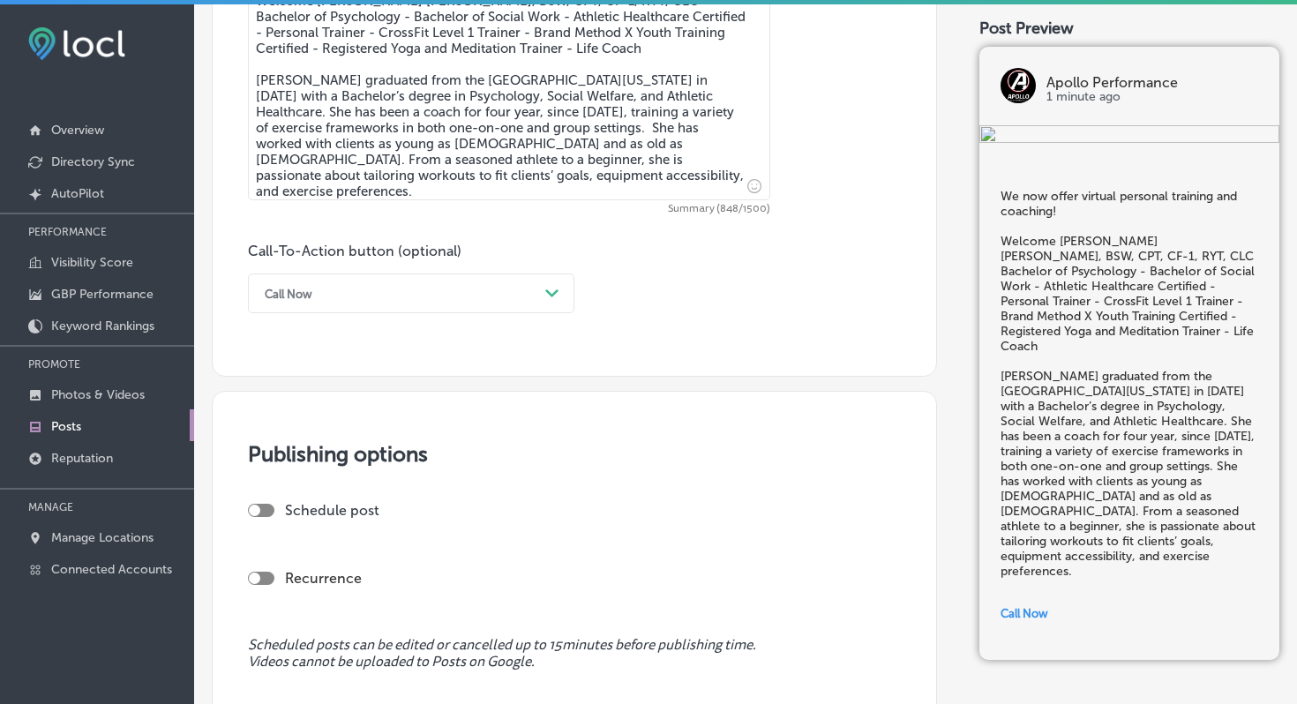
click at [272, 514] on div "Schedule post" at bounding box center [567, 510] width 639 height 17
click at [254, 510] on div at bounding box center [254, 510] width 11 height 11
checkbox input "true"
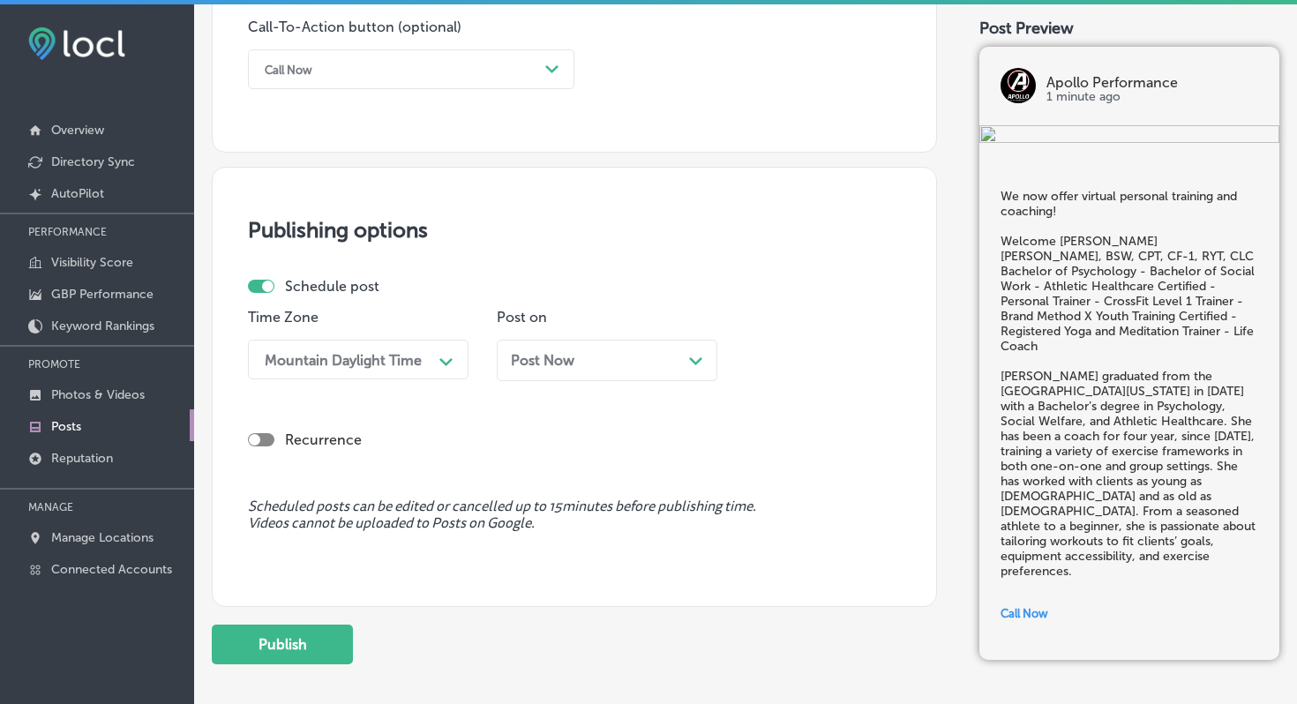
scroll to position [1316, 0]
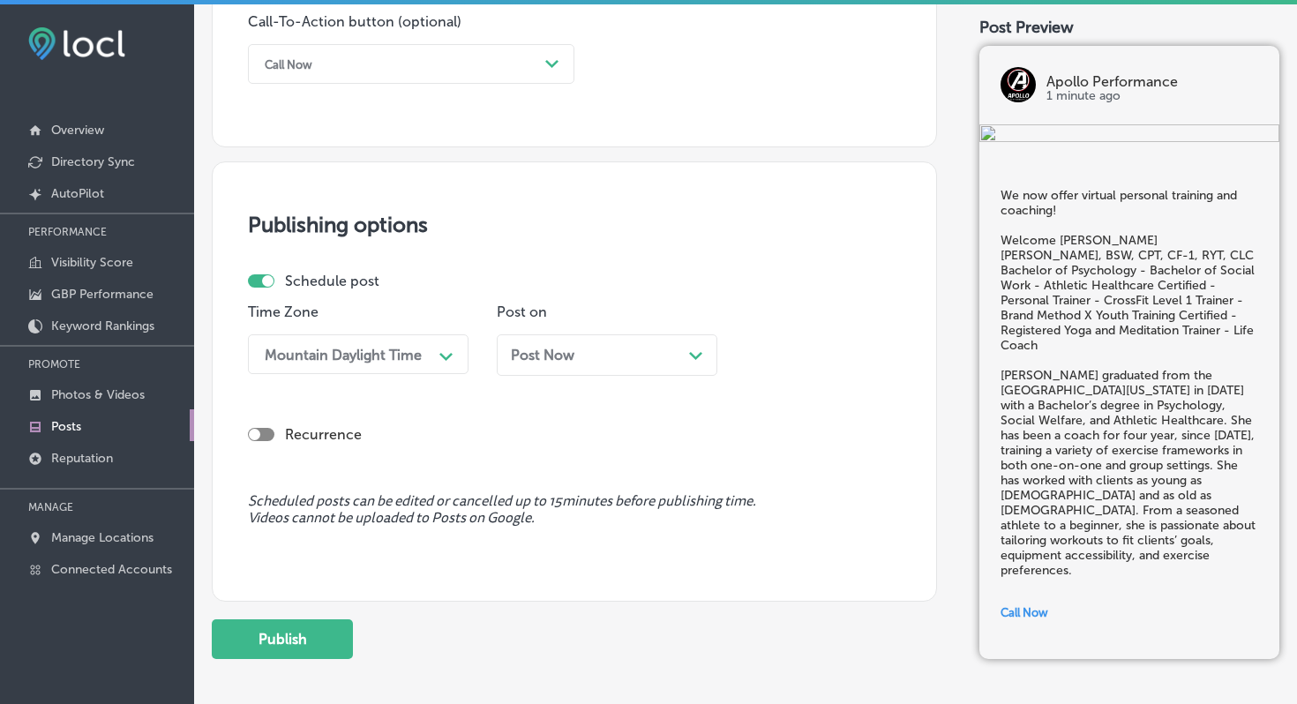
click at [267, 435] on div at bounding box center [261, 434] width 26 height 13
checkbox input "true"
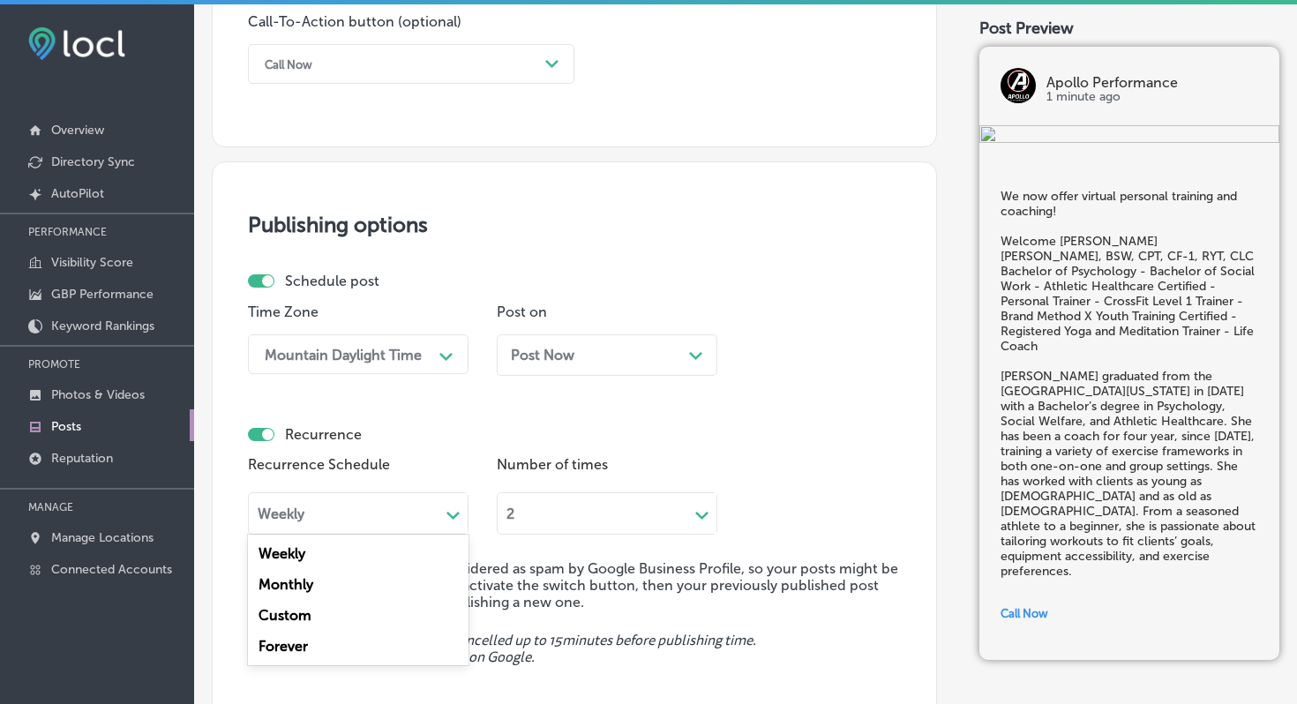
click at [460, 511] on div "Path Created with Sketch." at bounding box center [454, 514] width 14 height 14
click at [429, 543] on div "Weekly" at bounding box center [358, 553] width 221 height 31
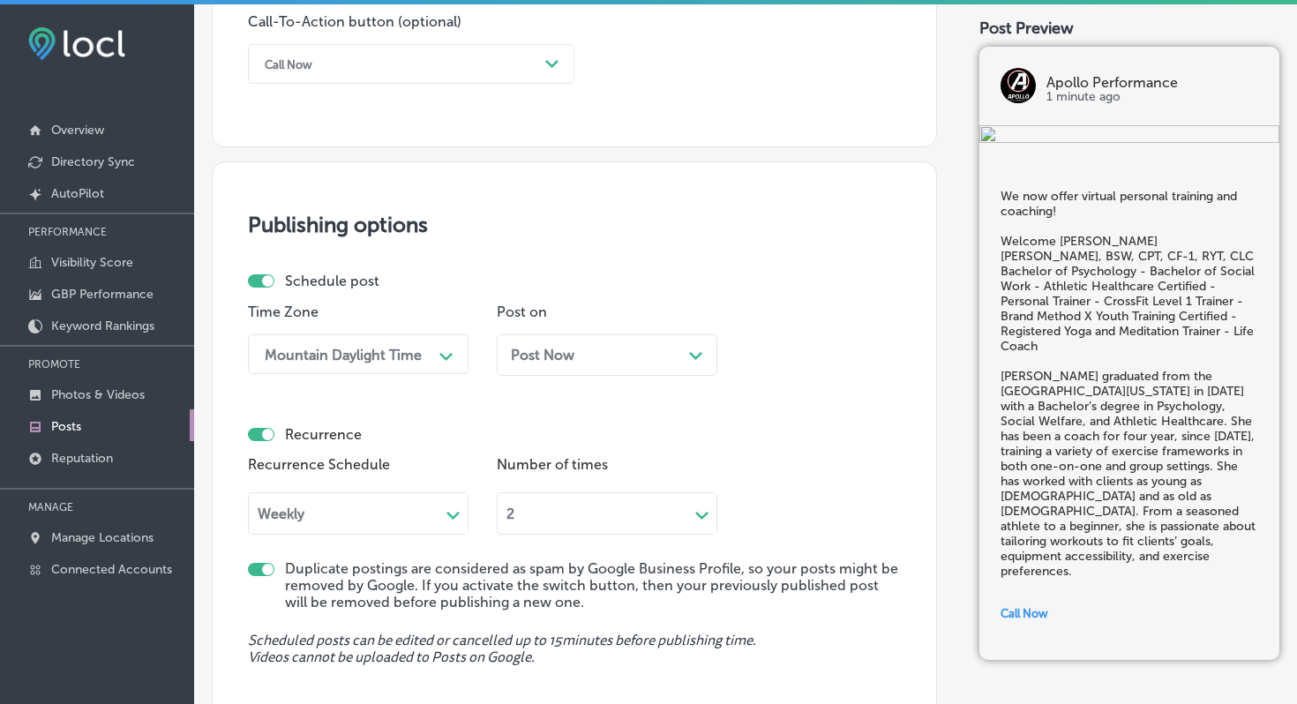
click at [710, 518] on div "2 Path Created with Sketch." at bounding box center [607, 511] width 221 height 48
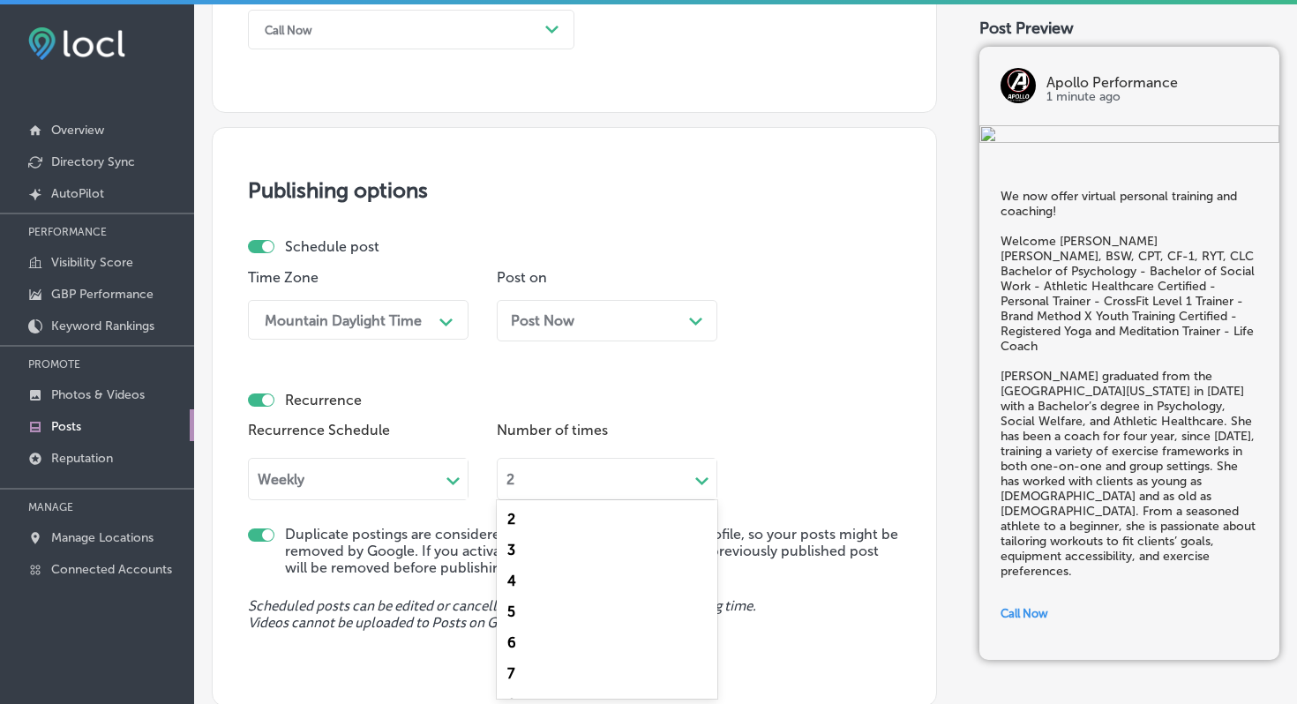
click at [600, 530] on div "2" at bounding box center [607, 519] width 221 height 31
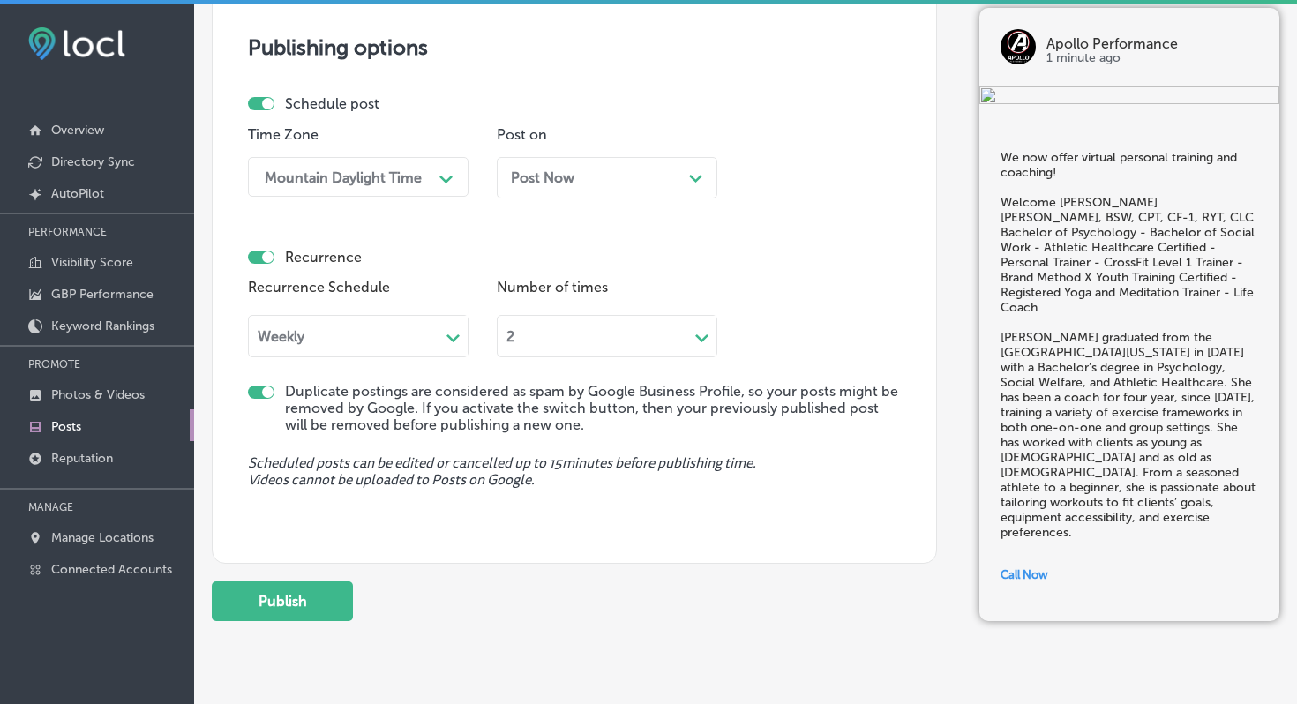
scroll to position [1537, 0]
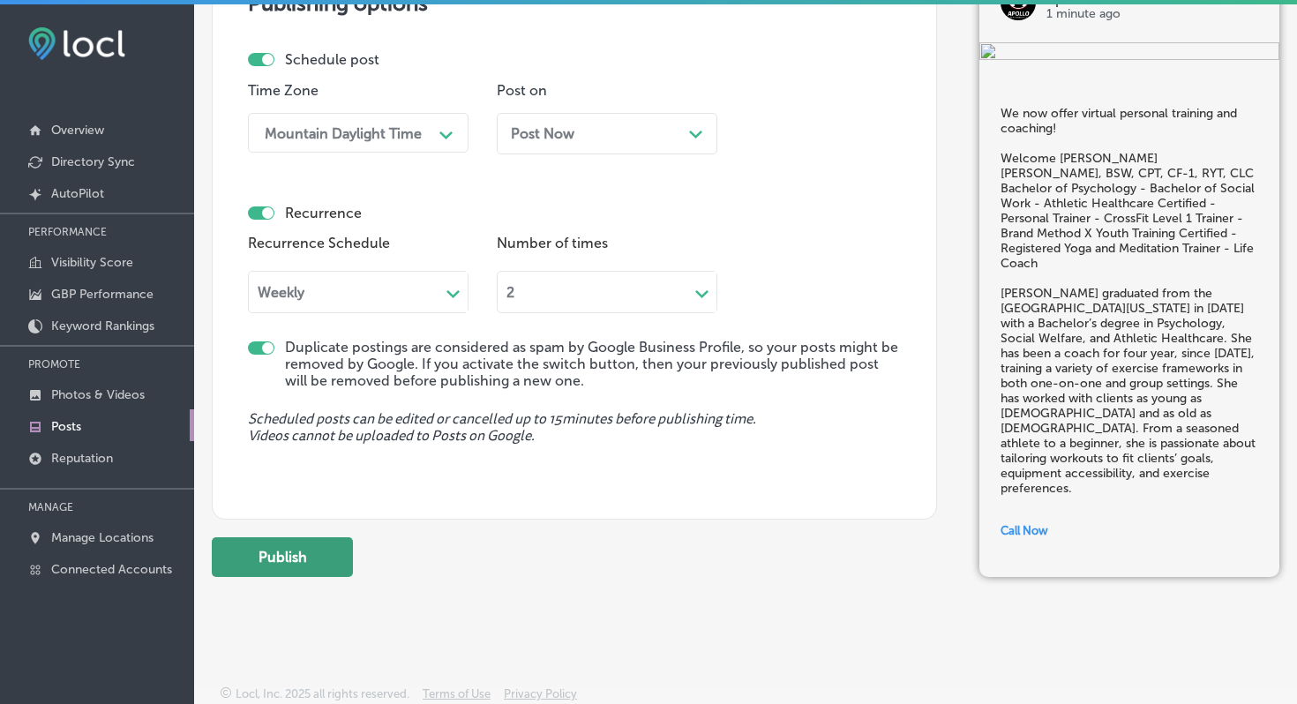
click at [309, 556] on button "Publish" at bounding box center [282, 557] width 141 height 40
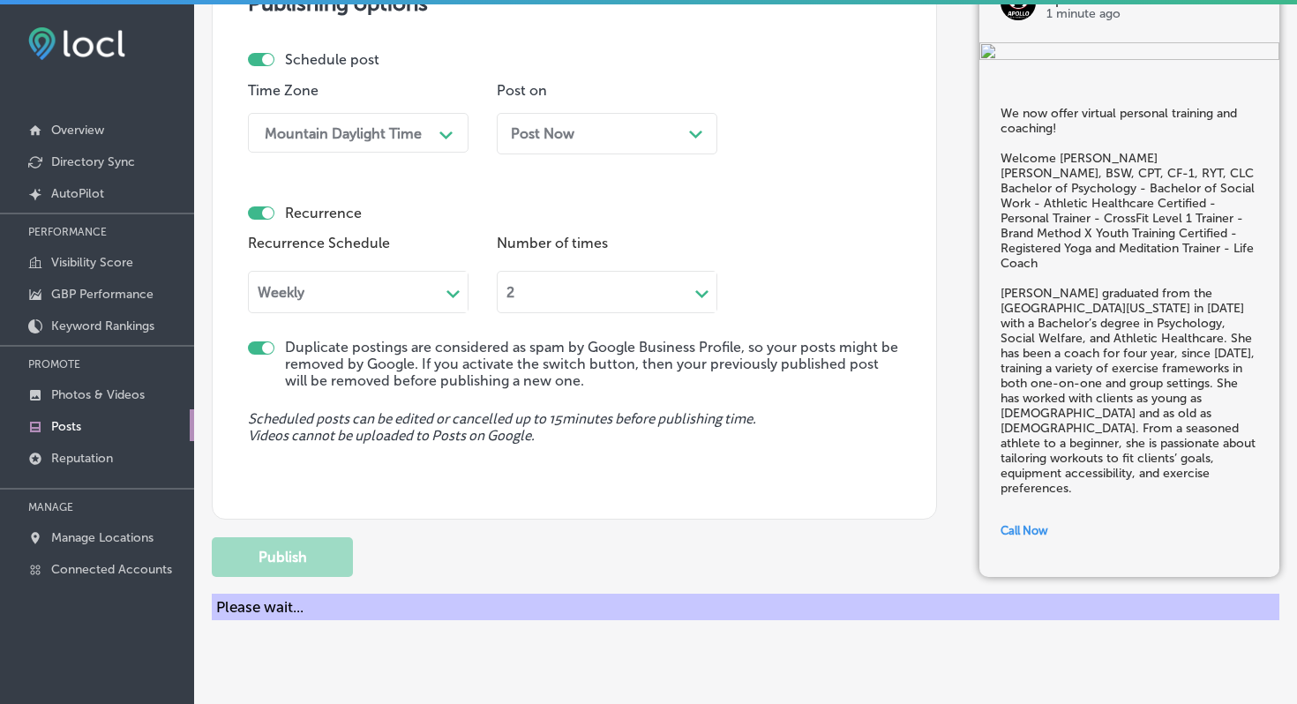
checkbox input "false"
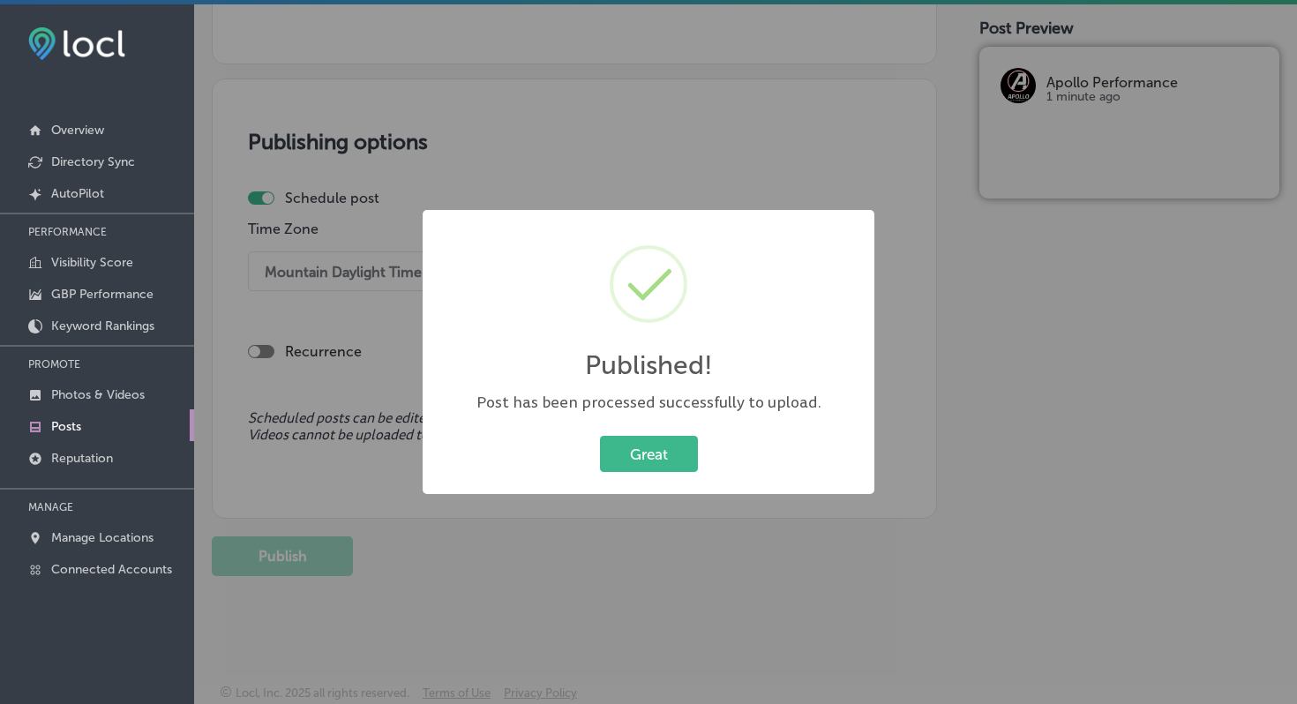
scroll to position [1398, 0]
click at [658, 445] on button "Great" at bounding box center [649, 454] width 98 height 36
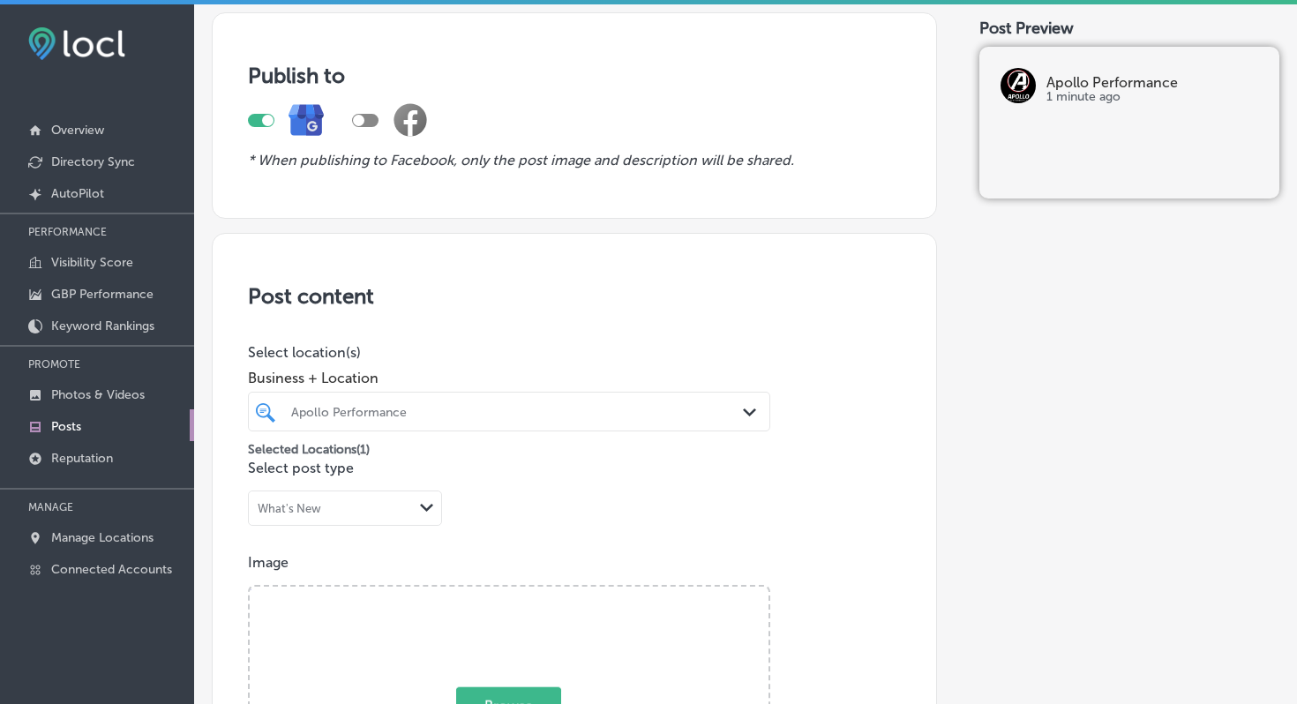
scroll to position [90, 0]
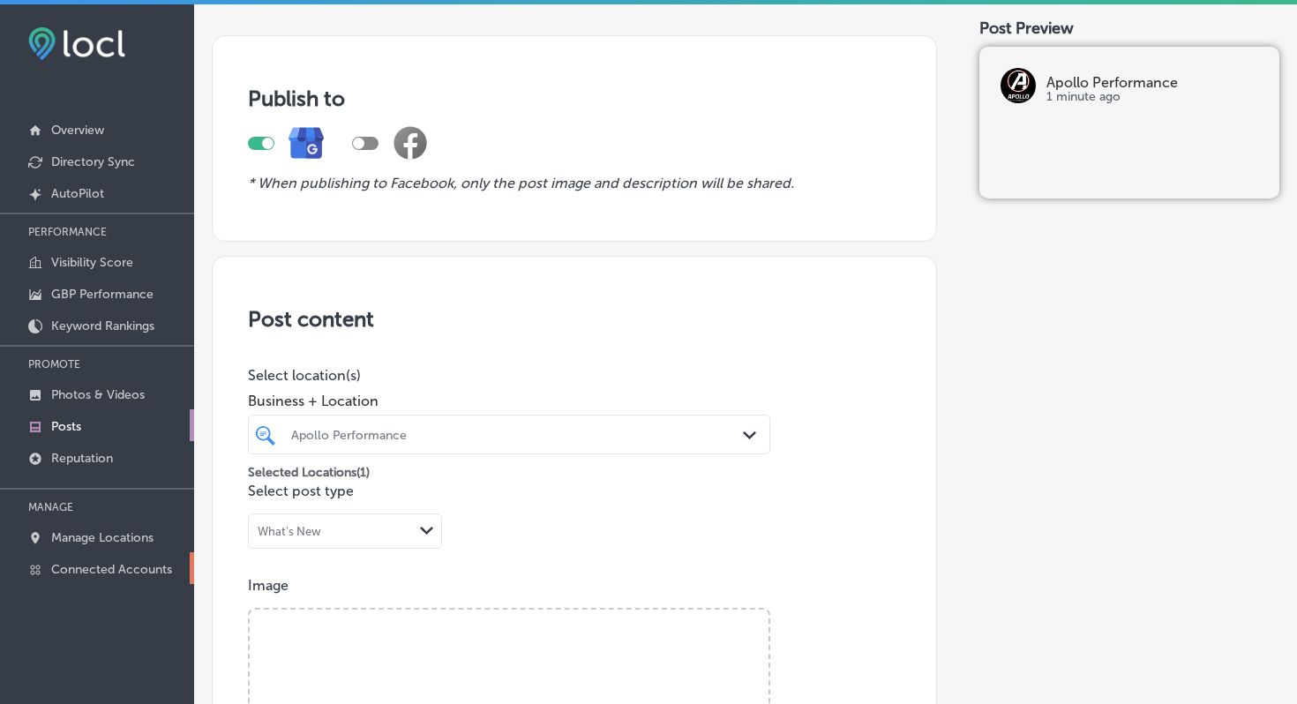
click at [133, 562] on p "Connected Accounts" at bounding box center [111, 569] width 121 height 15
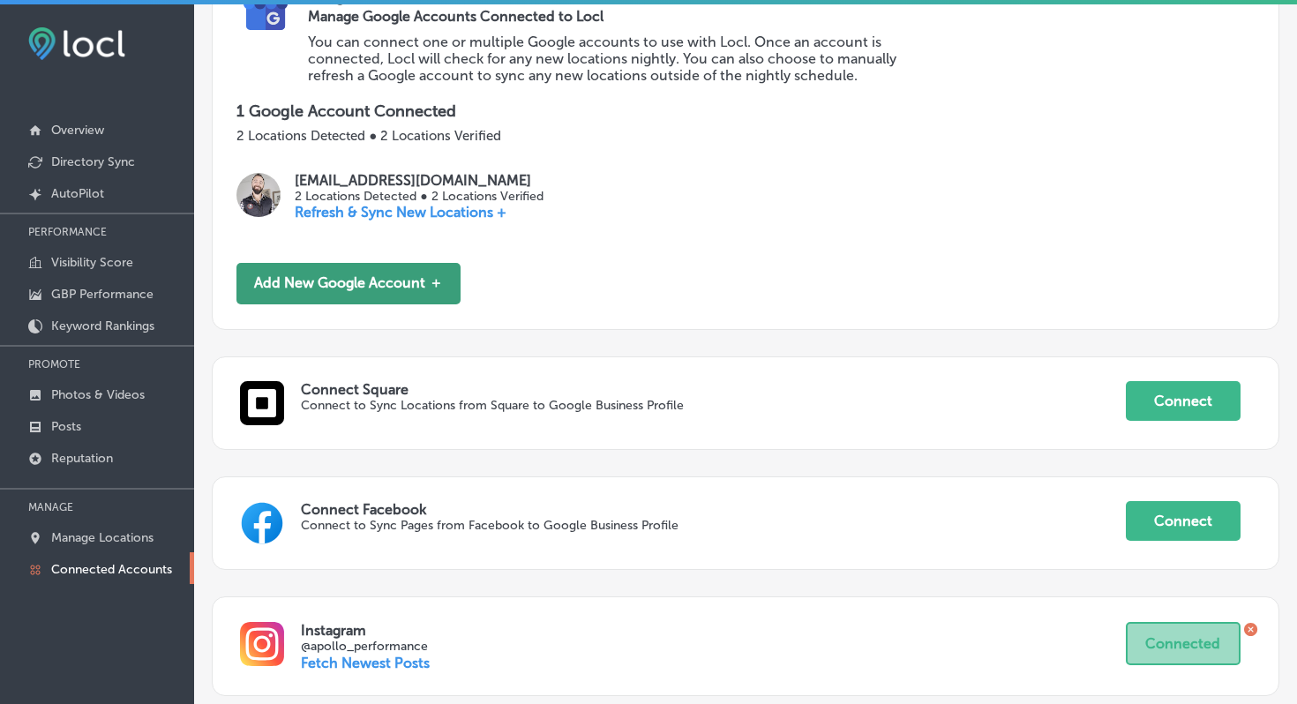
scroll to position [421, 0]
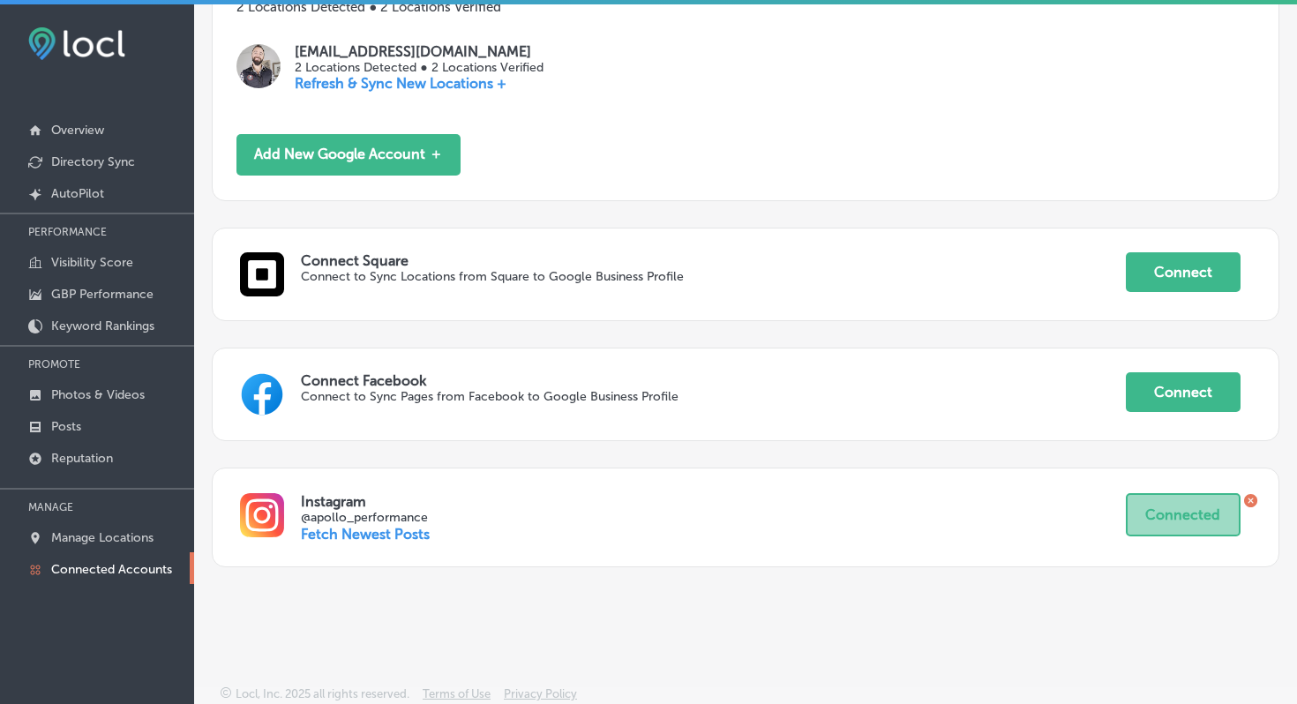
click at [392, 537] on p "Fetch Newest Posts" at bounding box center [365, 534] width 129 height 17
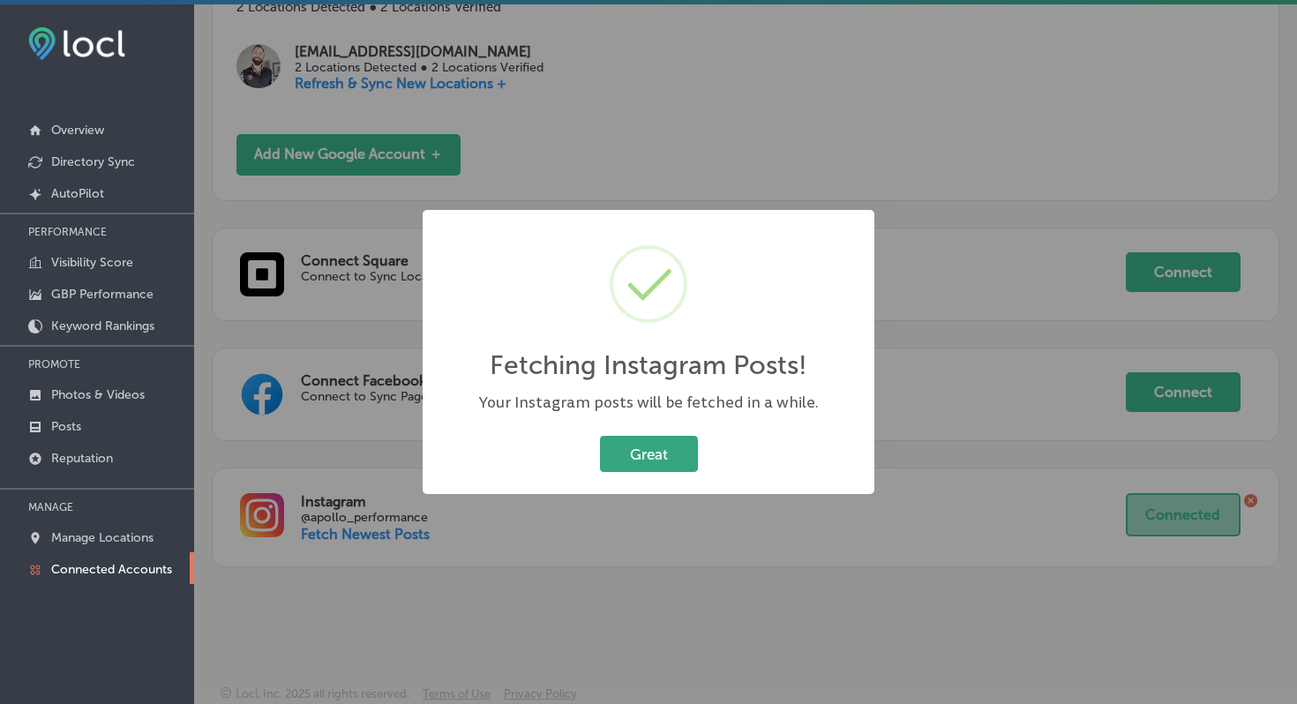
click at [659, 457] on button "Great" at bounding box center [649, 454] width 98 height 36
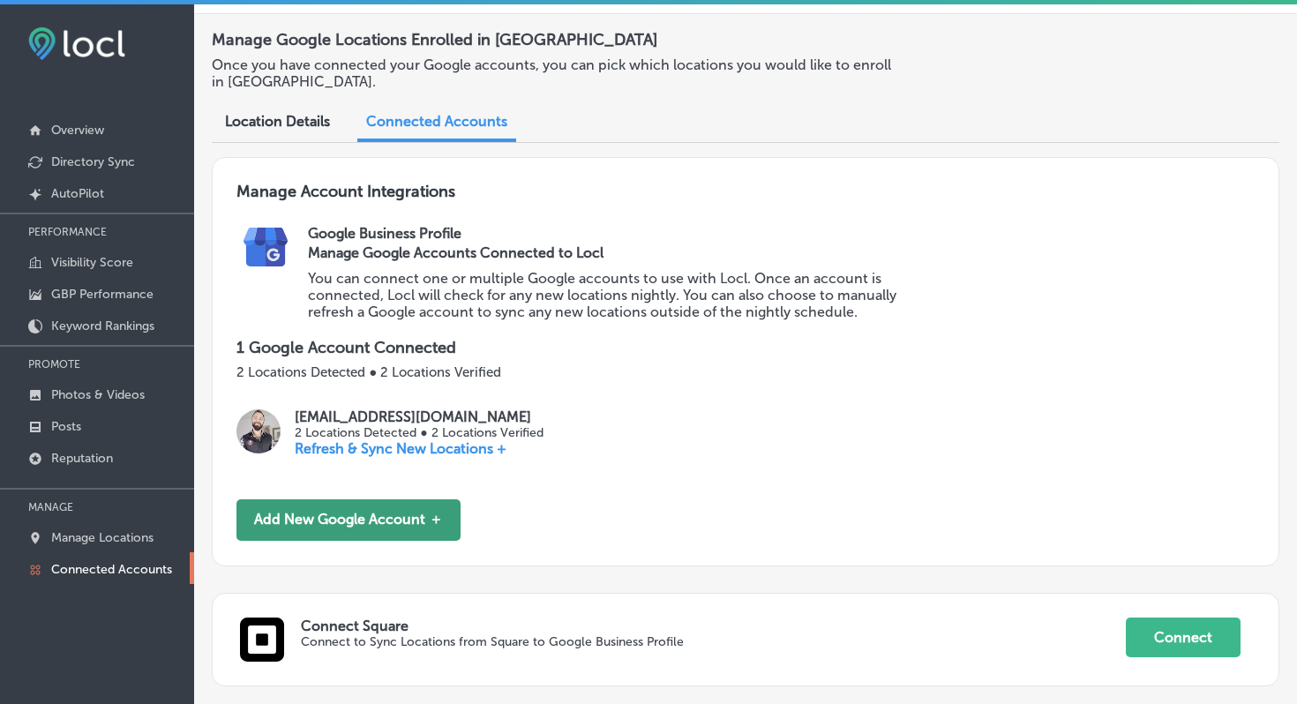
scroll to position [0, 0]
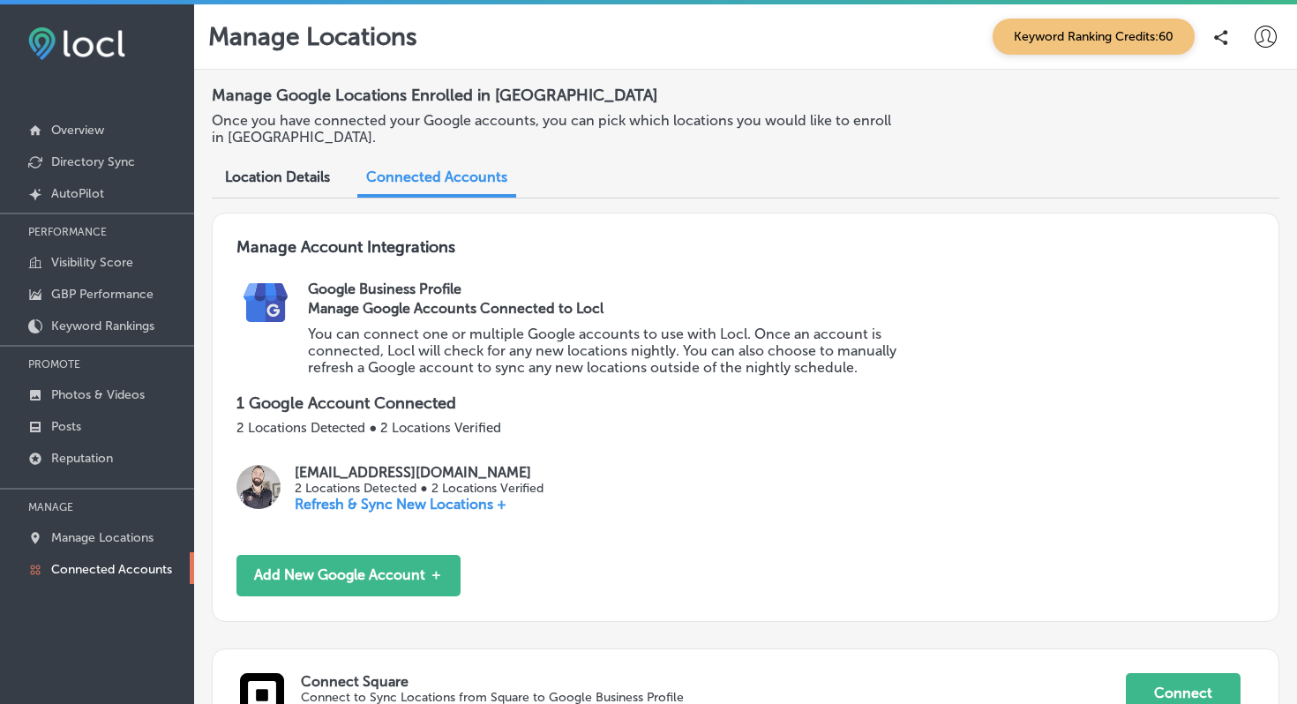
click at [294, 174] on span "Location Details" at bounding box center [277, 177] width 105 height 17
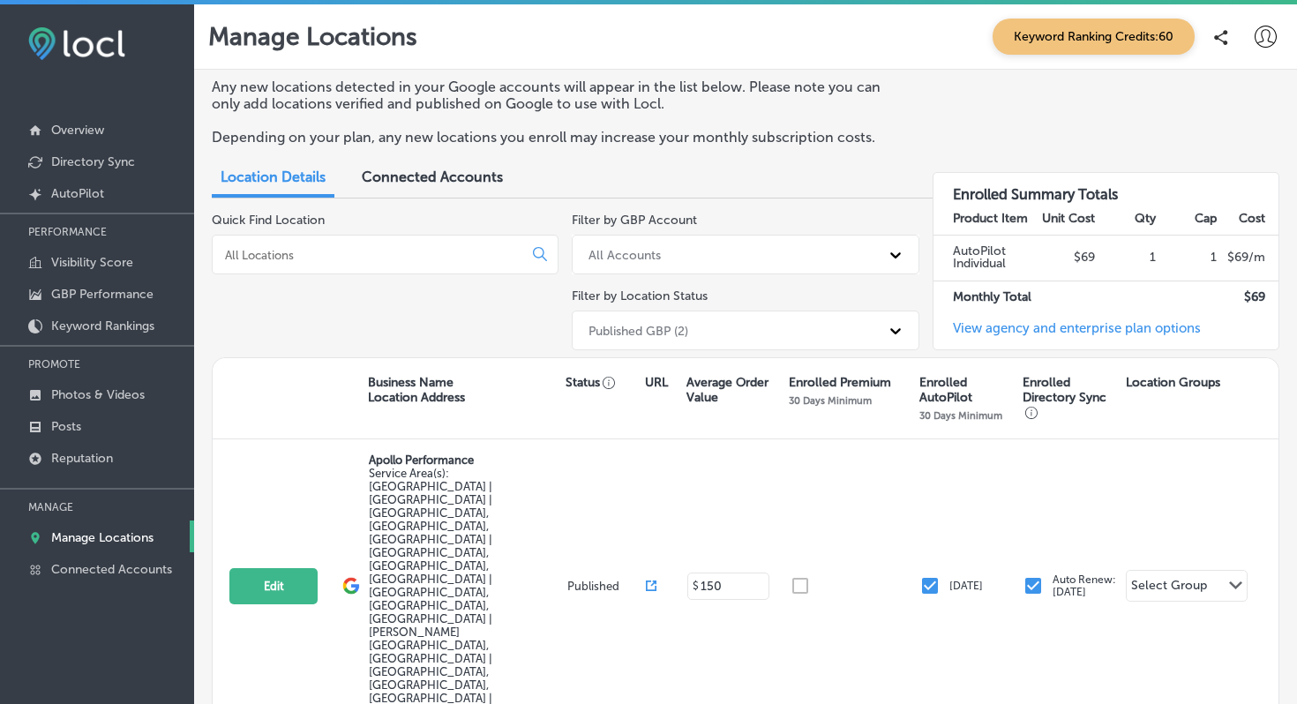
scroll to position [40, 0]
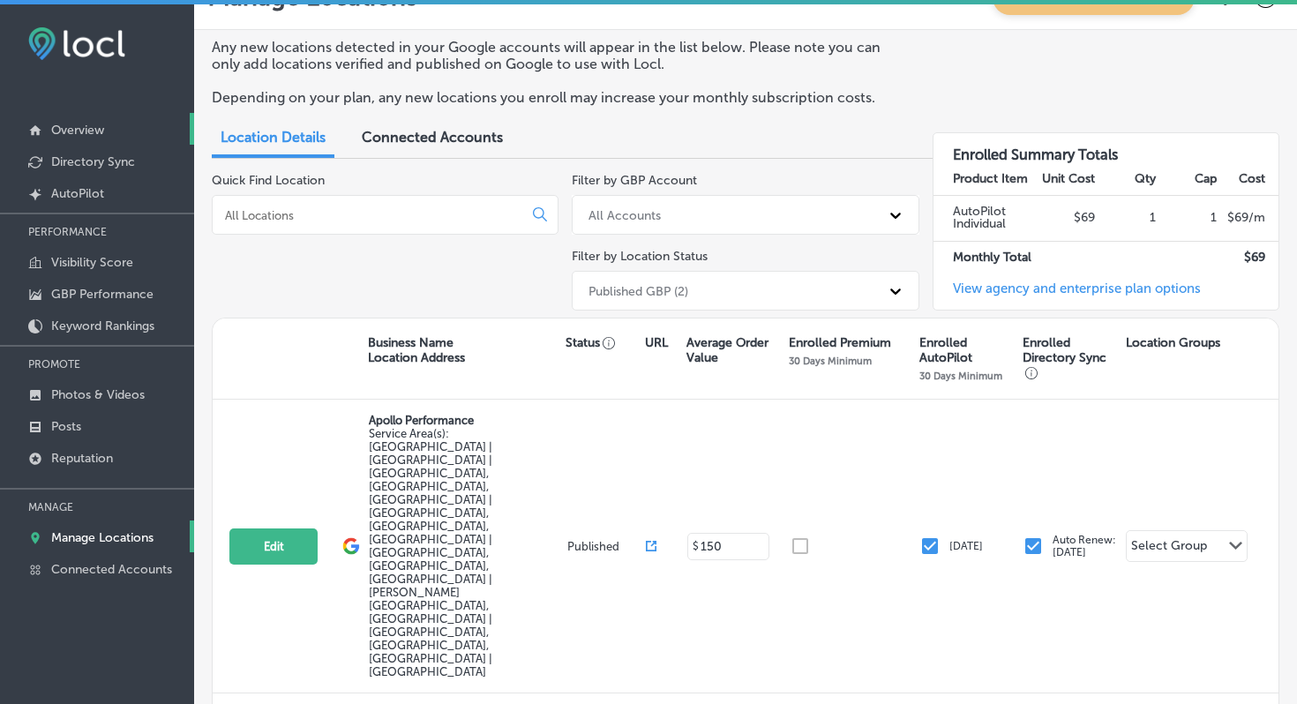
click at [100, 139] on link "Overview" at bounding box center [97, 129] width 194 height 32
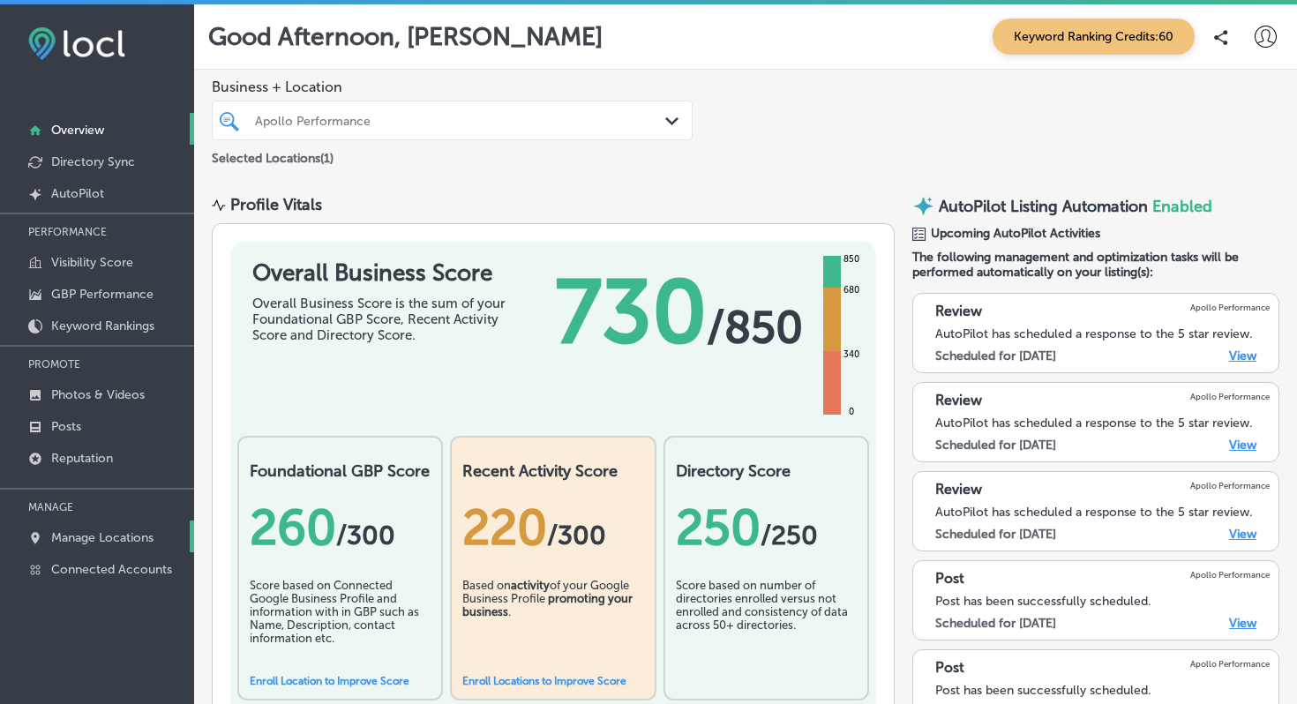
click at [134, 537] on p "Manage Locations" at bounding box center [102, 537] width 102 height 15
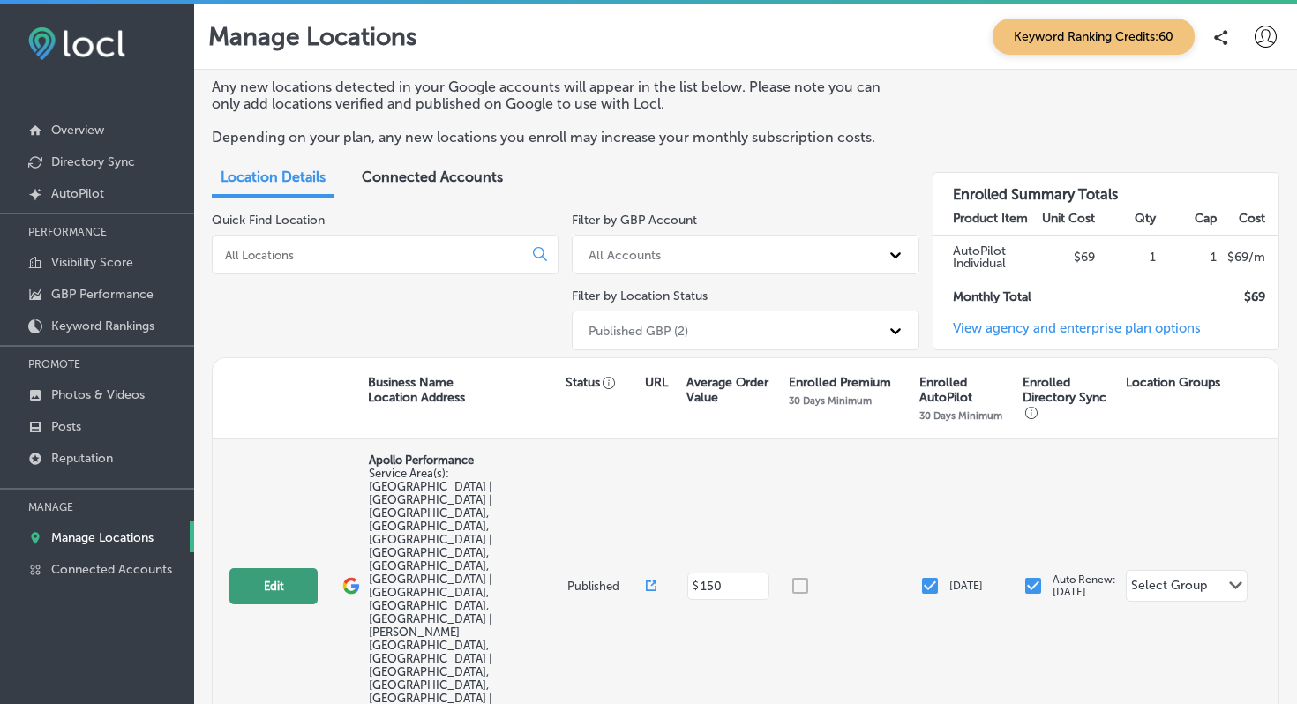
click at [277, 568] on button "Edit" at bounding box center [273, 586] width 88 height 36
select select "US"
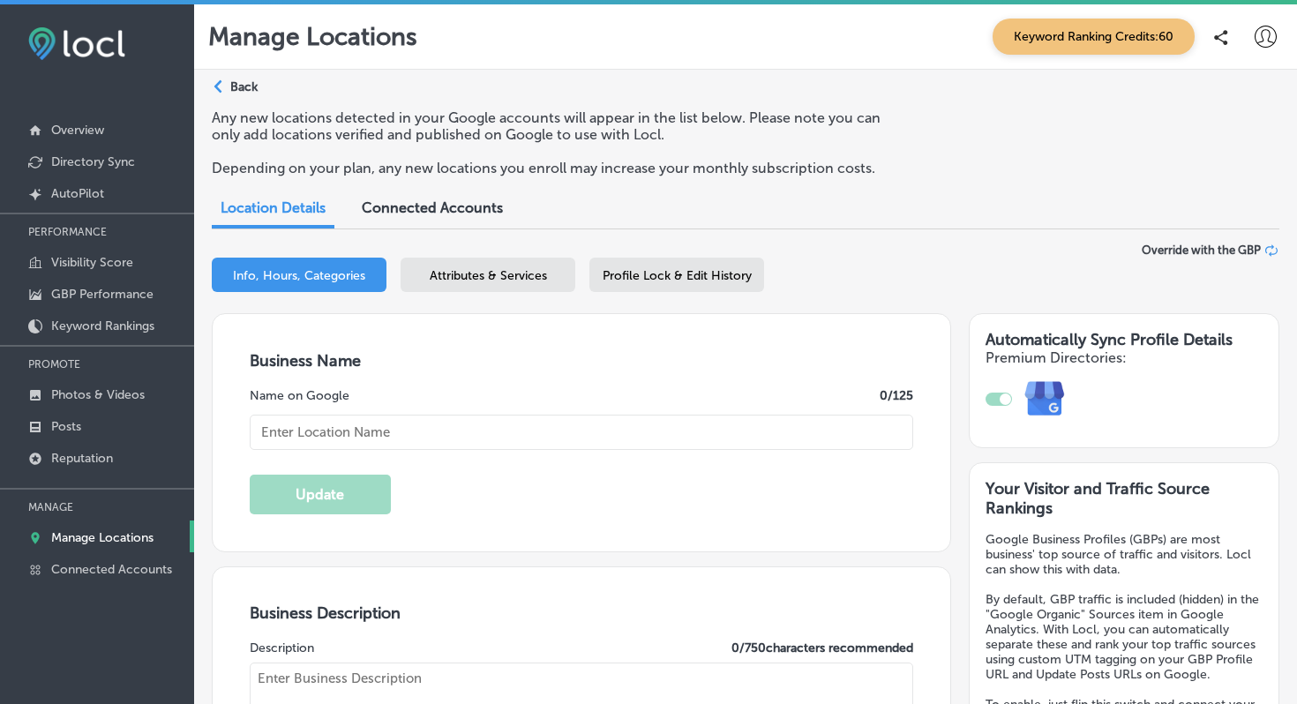
type input "Apollo Performance"
type textarea "Apollo Performance delivers elite physiotherapy directly to you—at home, in hot…"
type input "[STREET_ADDRESS]"
type input "Suite 12B"
type input "BRECKENRIDGE"
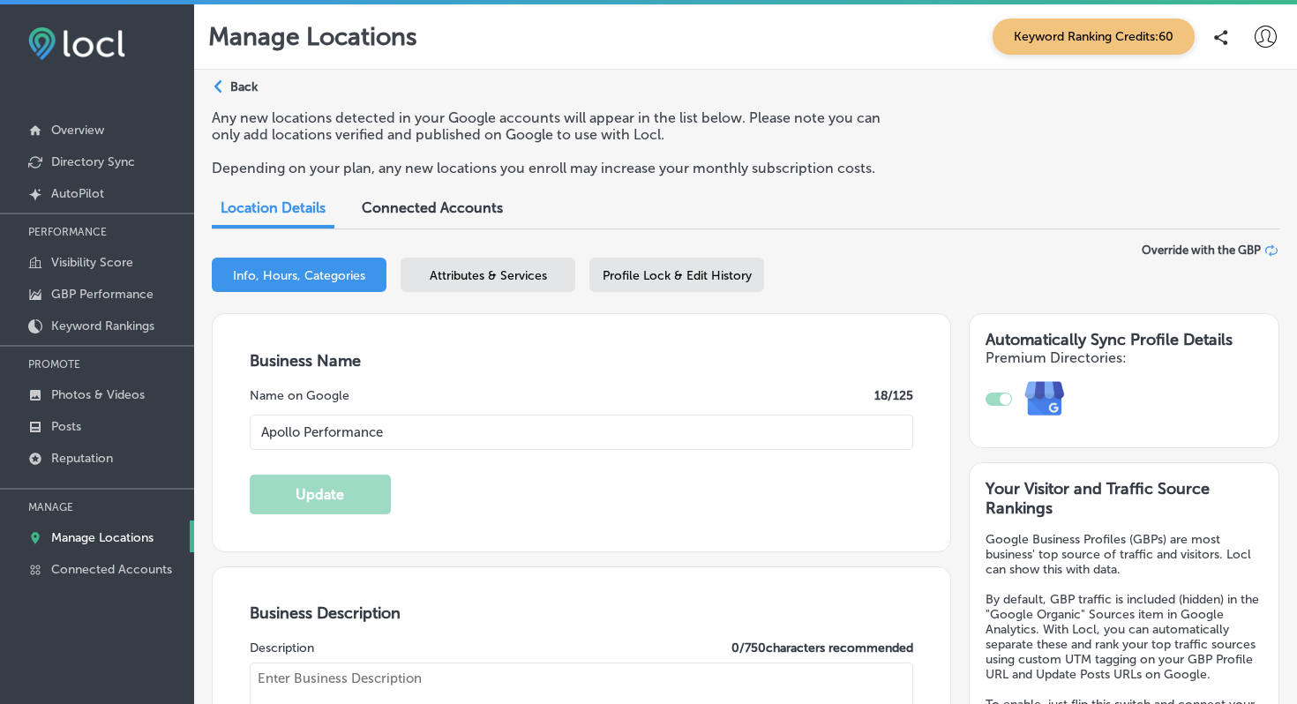
type input "80424"
type input "US"
type input "[URL][DOMAIN_NAME]"
checkbox input "true"
type textarea "Apollo Performance delivers elite physiotherapy directly to you—at home, in hot…"
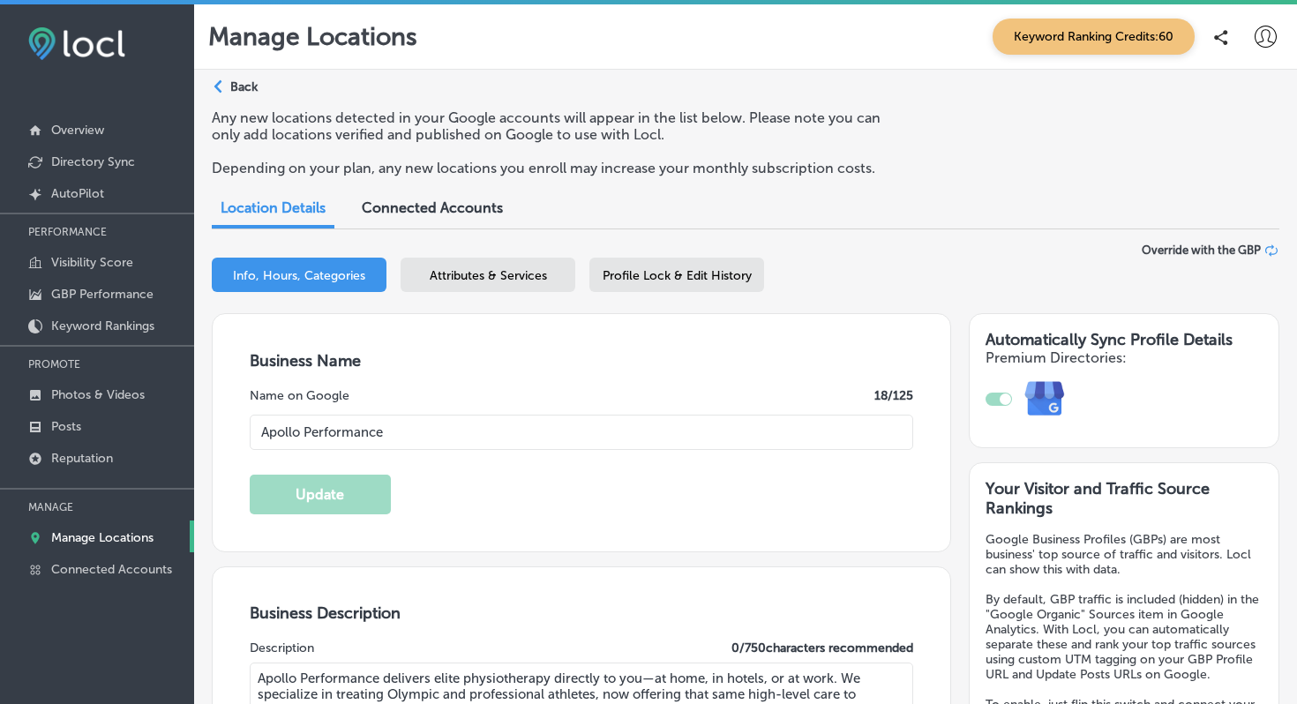
type input "[PHONE_NUMBER]"
select select "US"
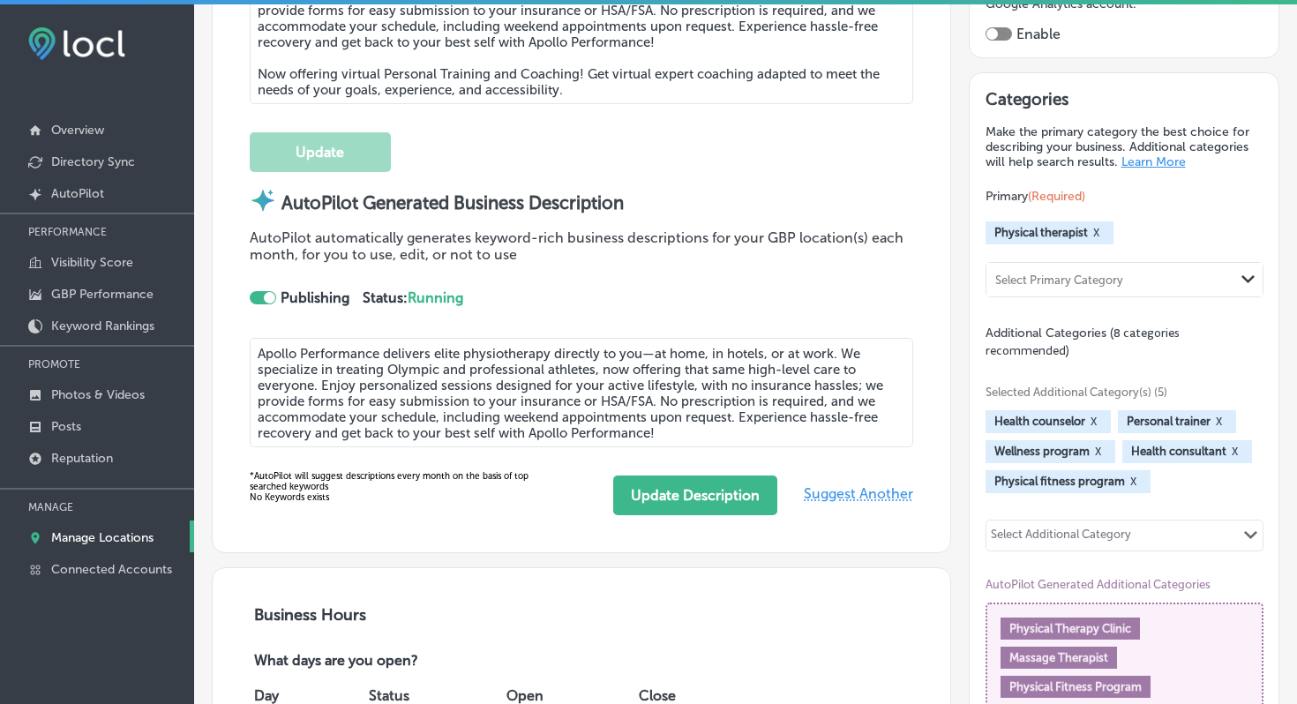
scroll to position [717, 0]
click at [1141, 525] on div "Select Additional Category Path Created with Sketch." at bounding box center [1125, 535] width 276 height 30
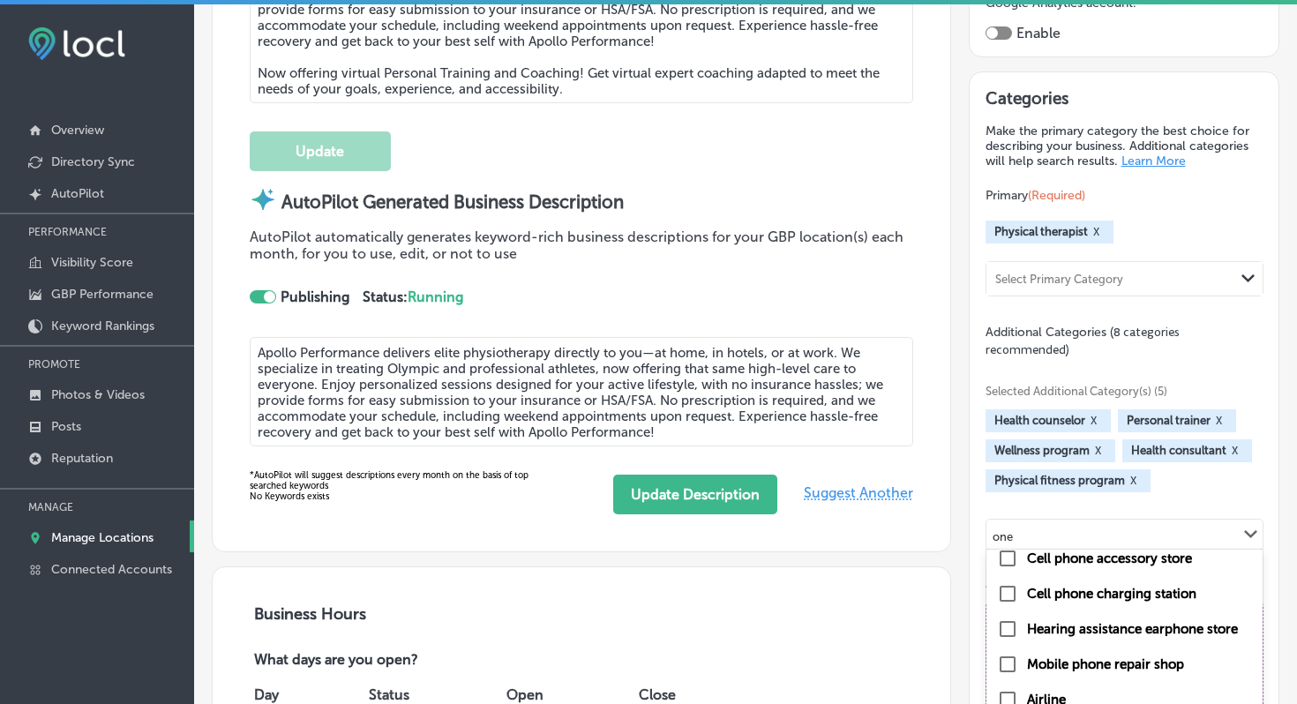
scroll to position [1437, 0]
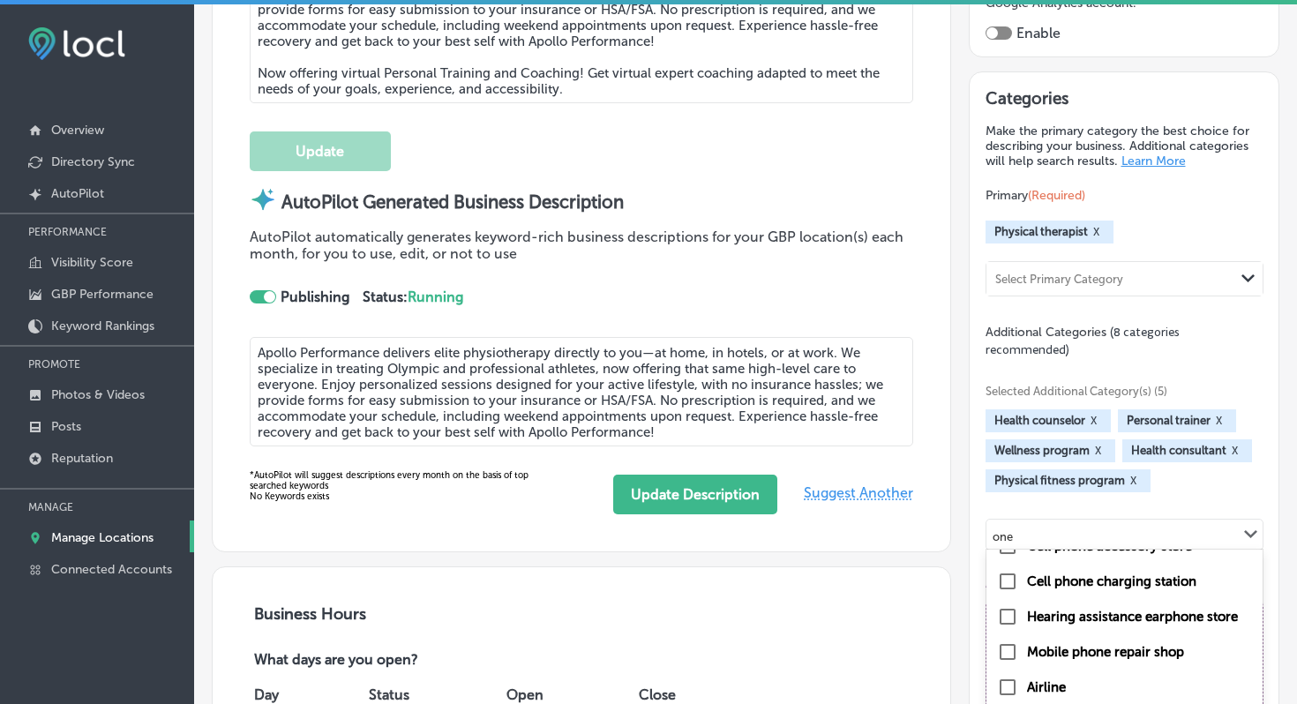
type input "one"
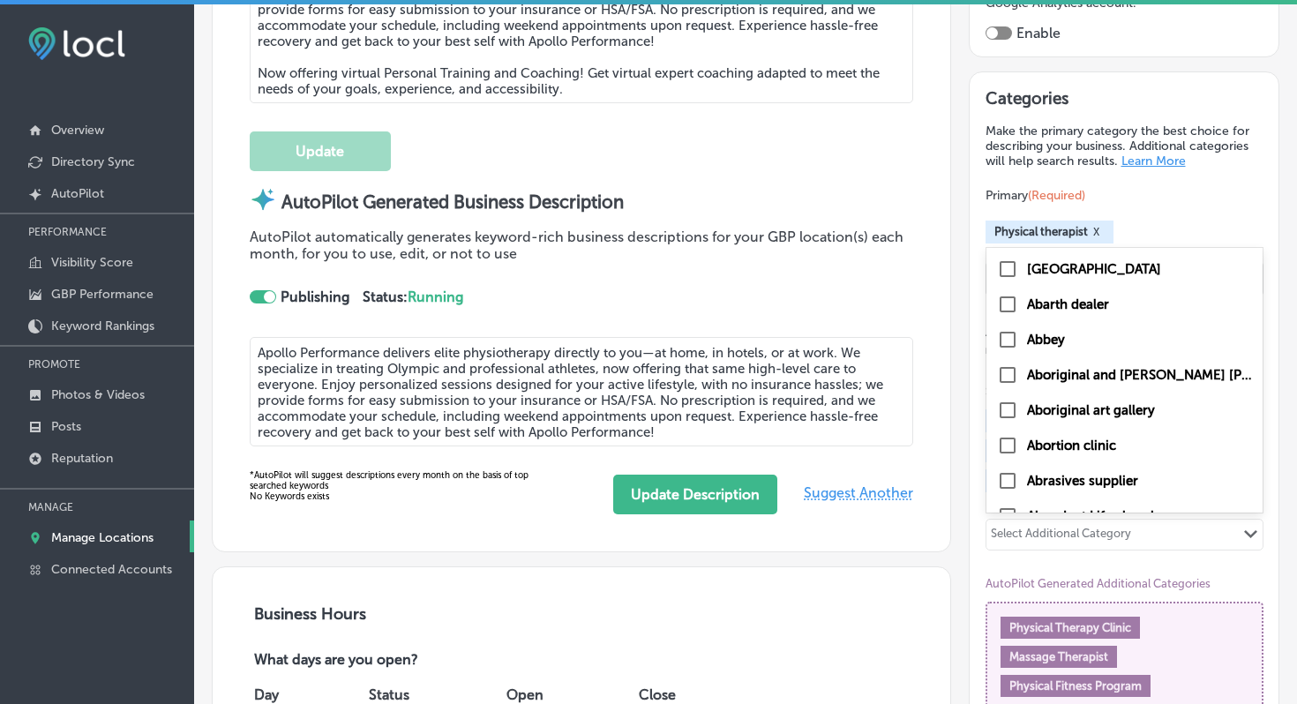
click at [1105, 527] on div "Select Additional Category" at bounding box center [1061, 537] width 140 height 20
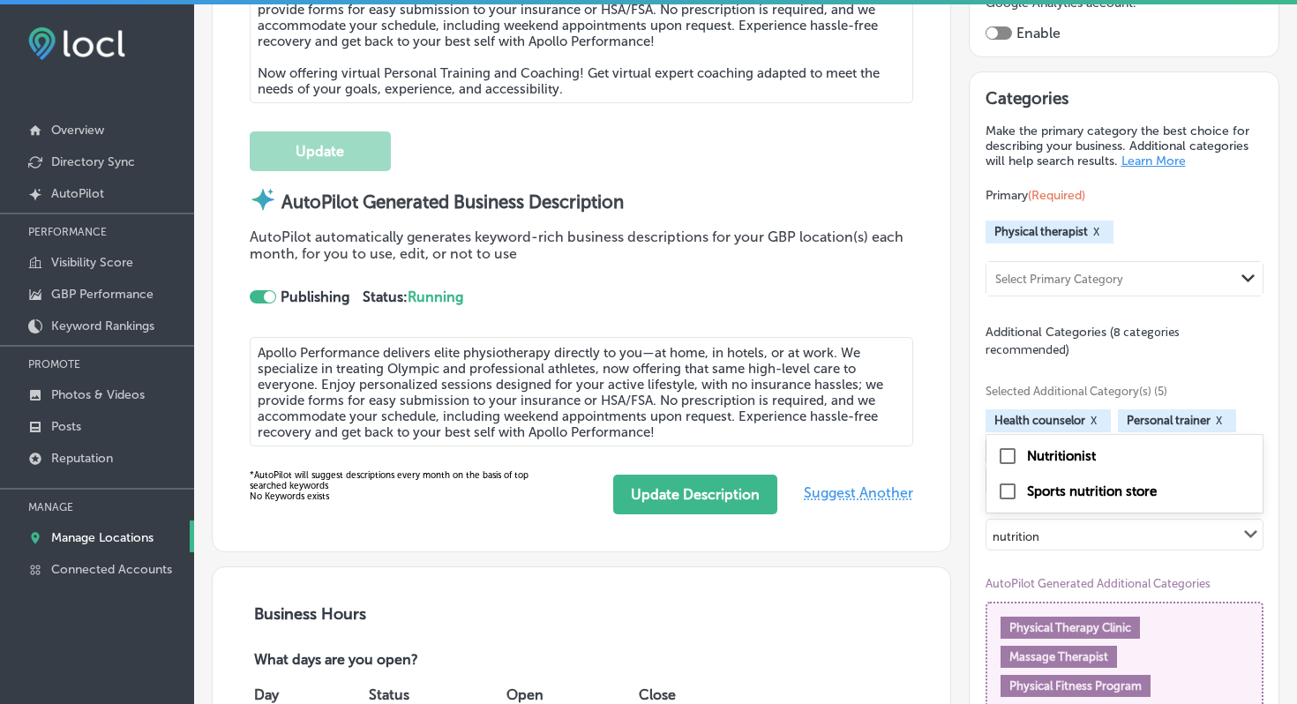
type input "nutrition"
click at [1254, 383] on div "Selected Additional Category(s) (5) Health counselor X Personal trainer X Welln…" at bounding box center [1125, 436] width 278 height 112
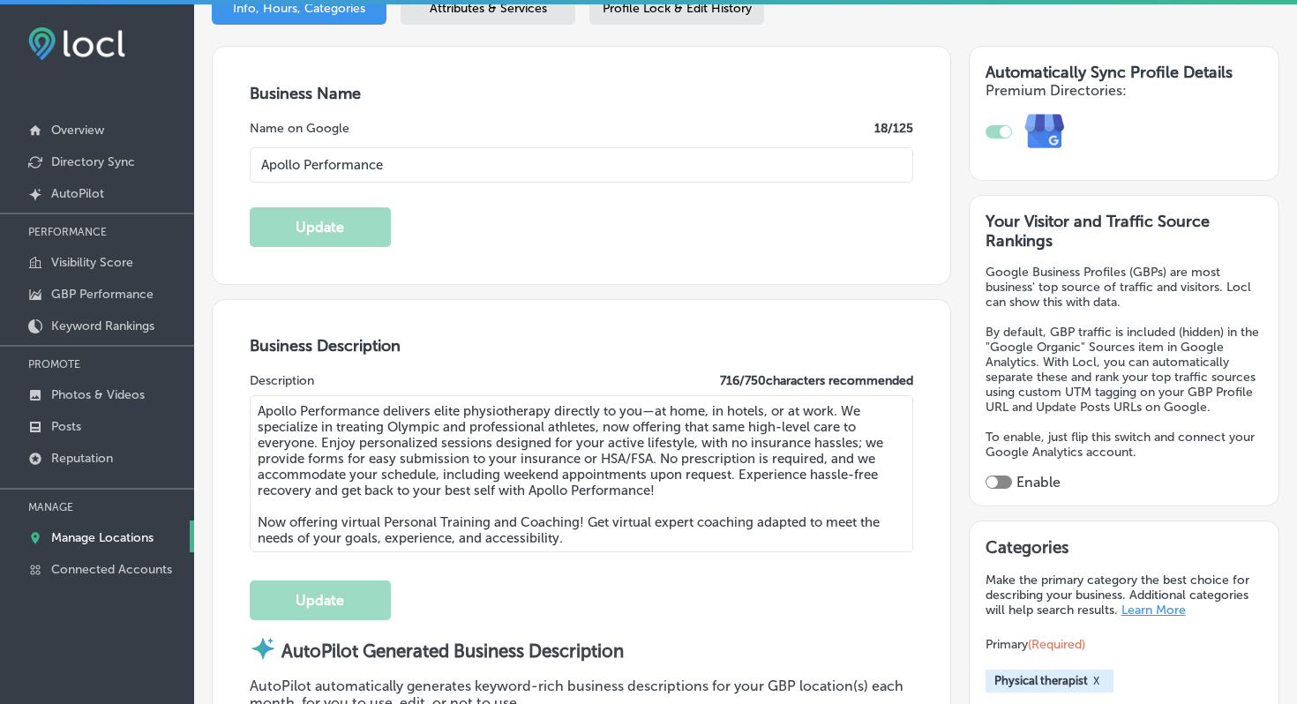
scroll to position [273, 0]
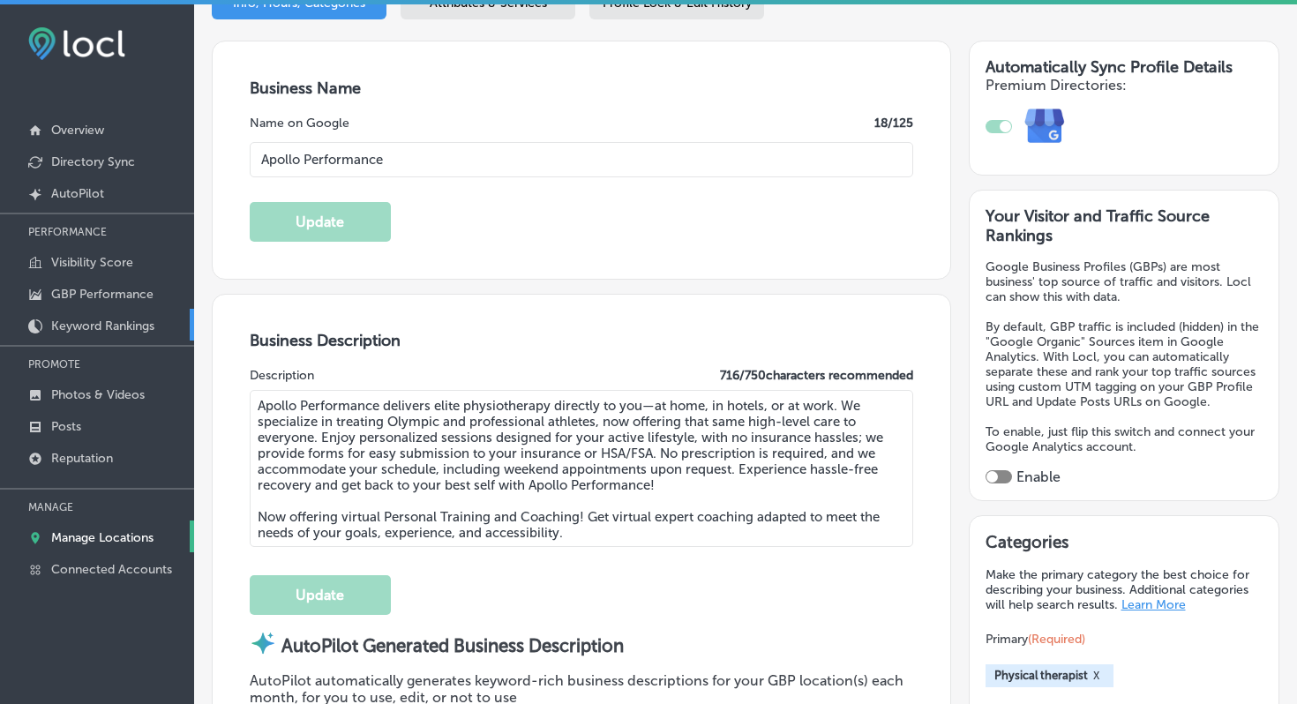
click at [112, 323] on p "Keyword Rankings" at bounding box center [102, 326] width 103 height 15
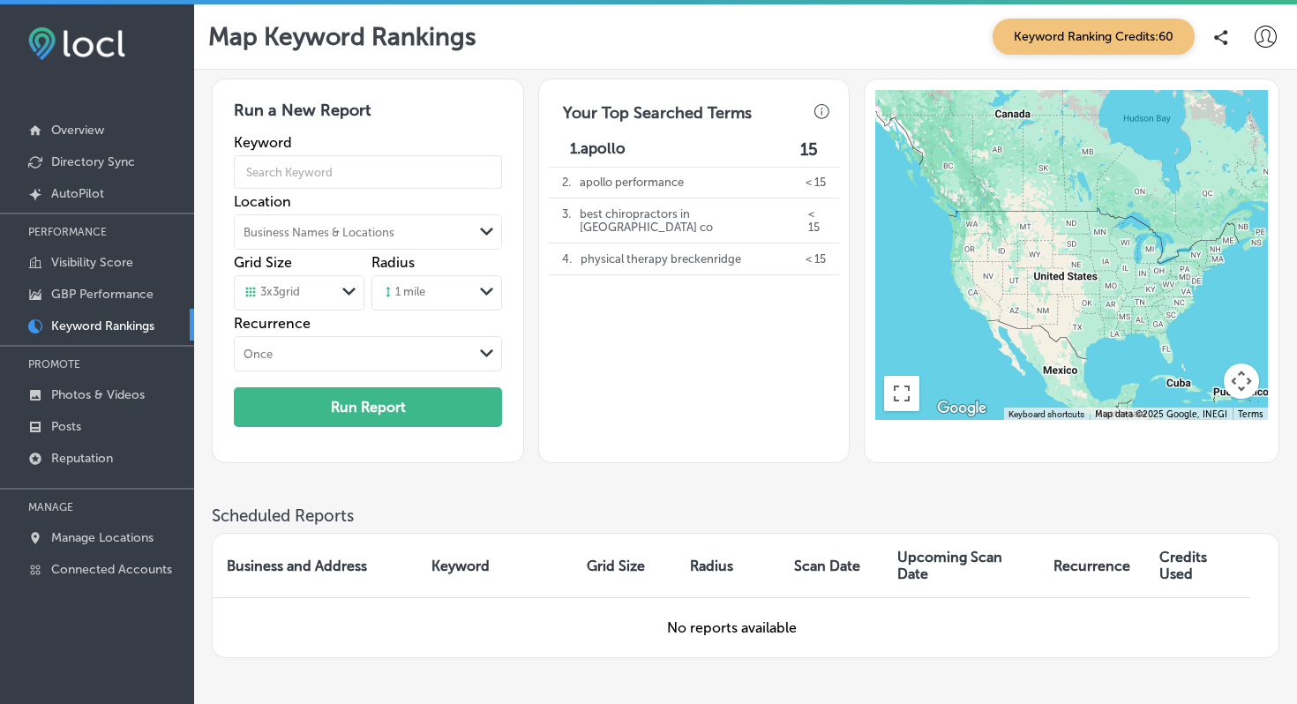
click at [1112, 44] on span "Keyword Ranking Credits: 60" at bounding box center [1094, 37] width 202 height 36
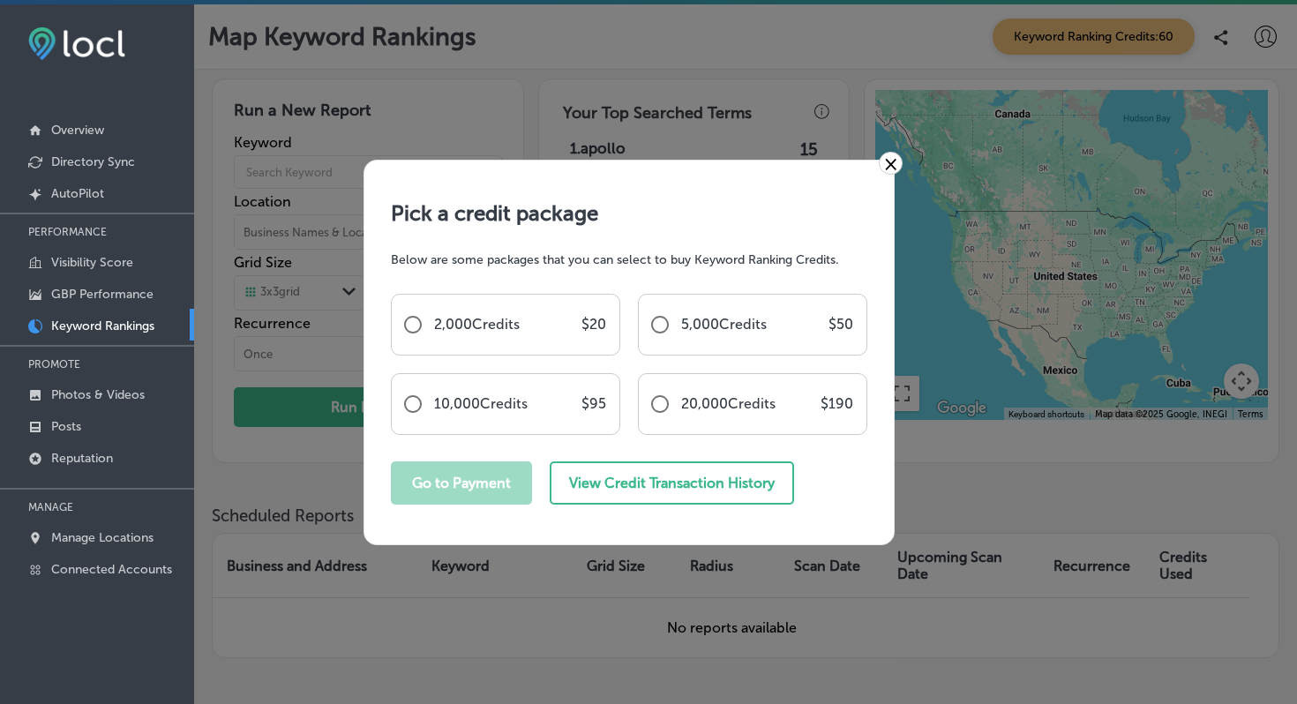
click at [893, 166] on link "×" at bounding box center [891, 163] width 24 height 23
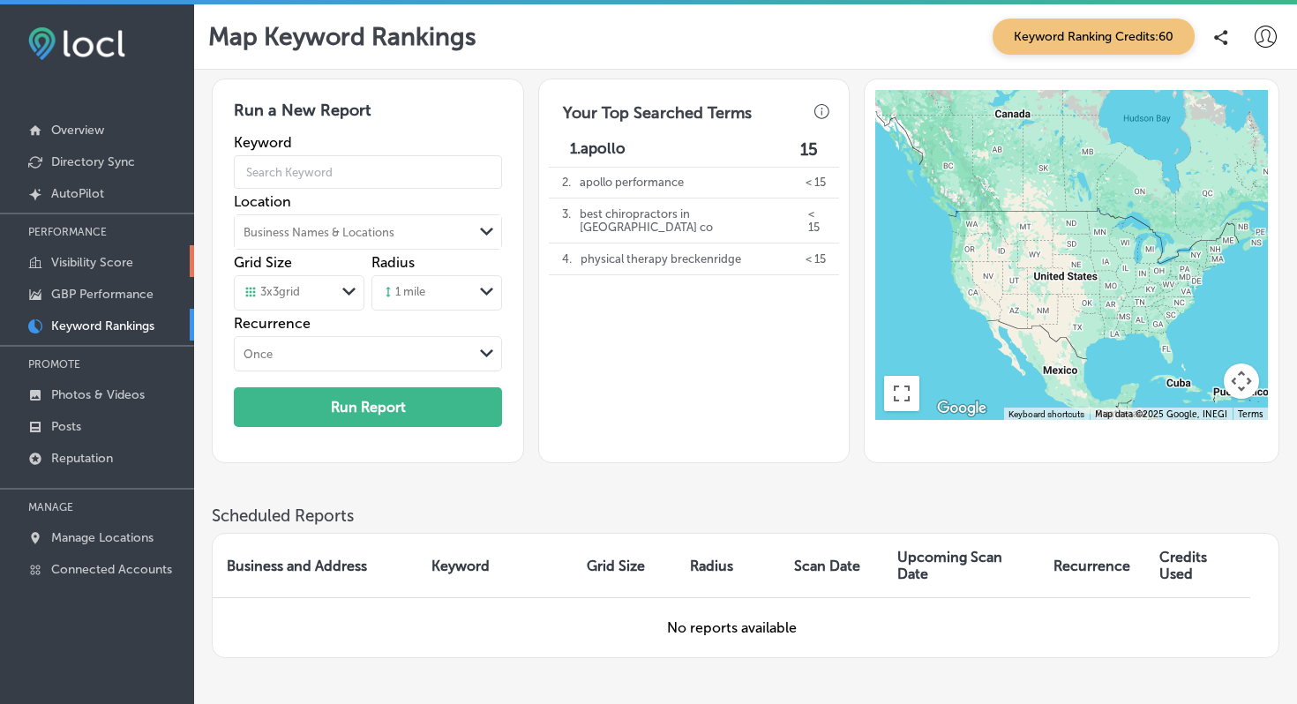
click at [116, 260] on p "Visibility Score" at bounding box center [92, 262] width 82 height 15
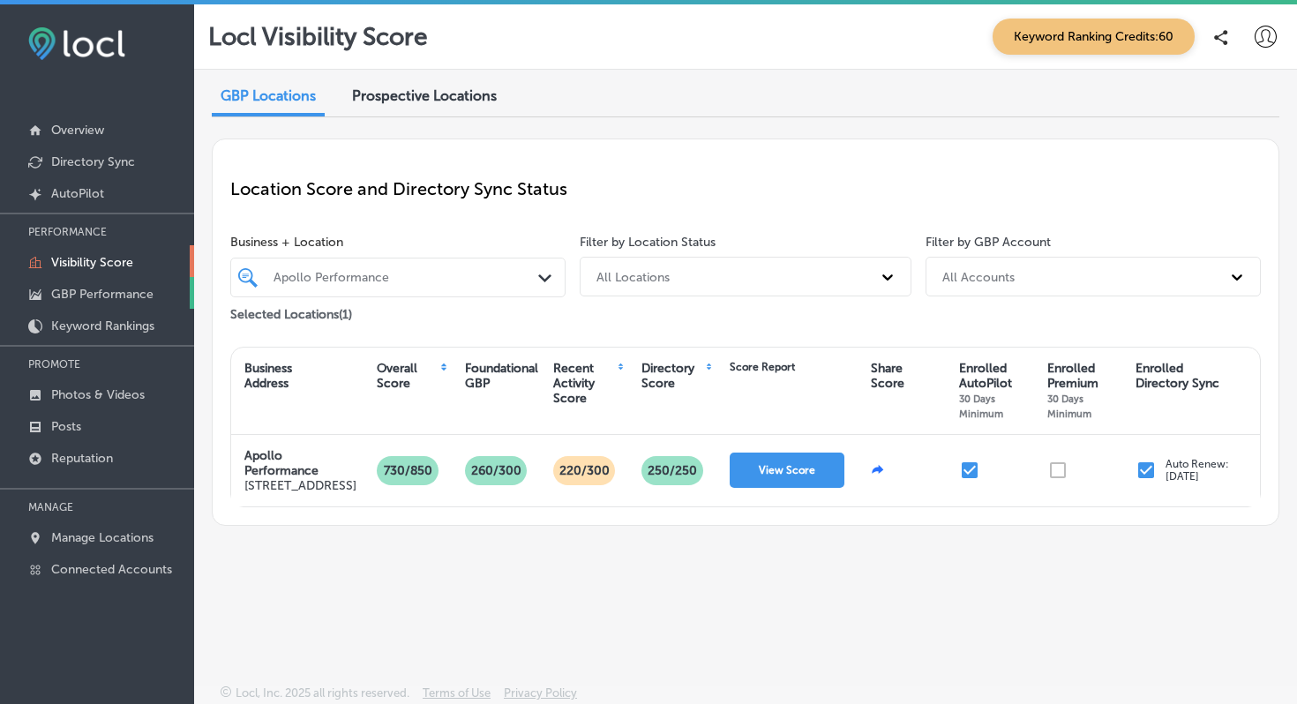
click at [138, 290] on p "GBP Performance" at bounding box center [102, 294] width 102 height 15
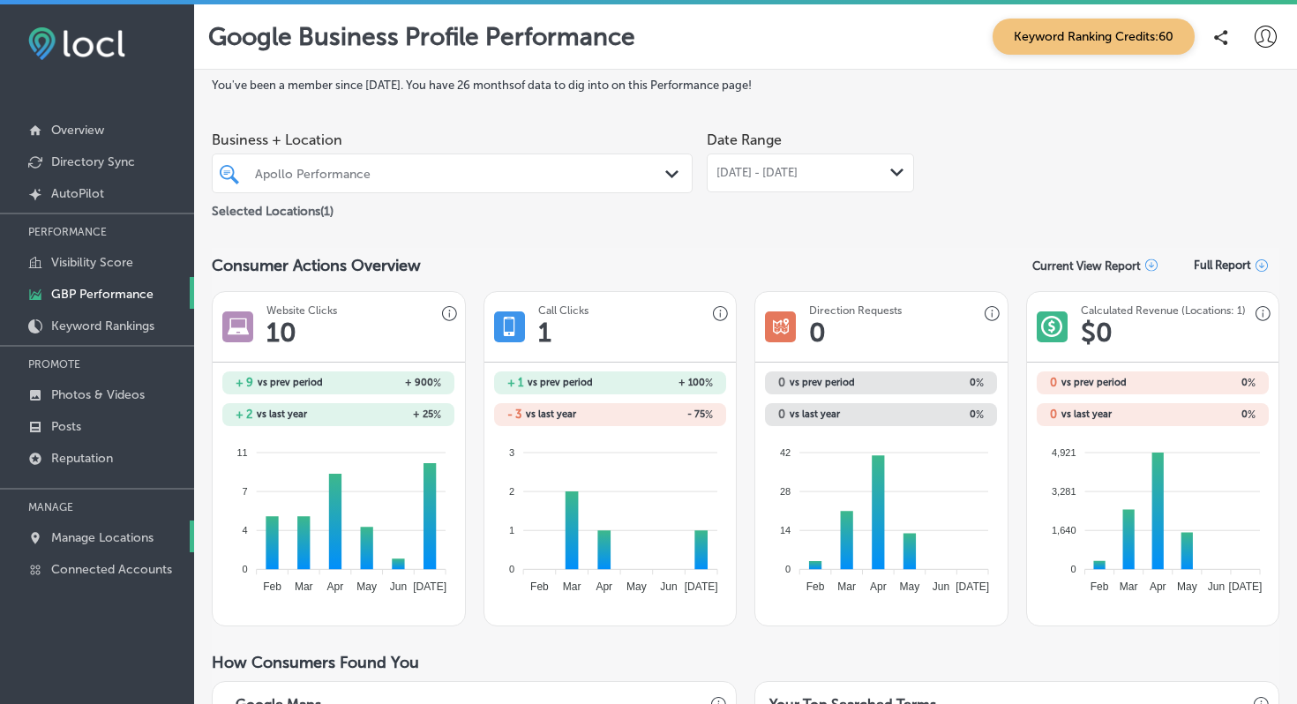
click at [119, 531] on p "Manage Locations" at bounding box center [102, 537] width 102 height 15
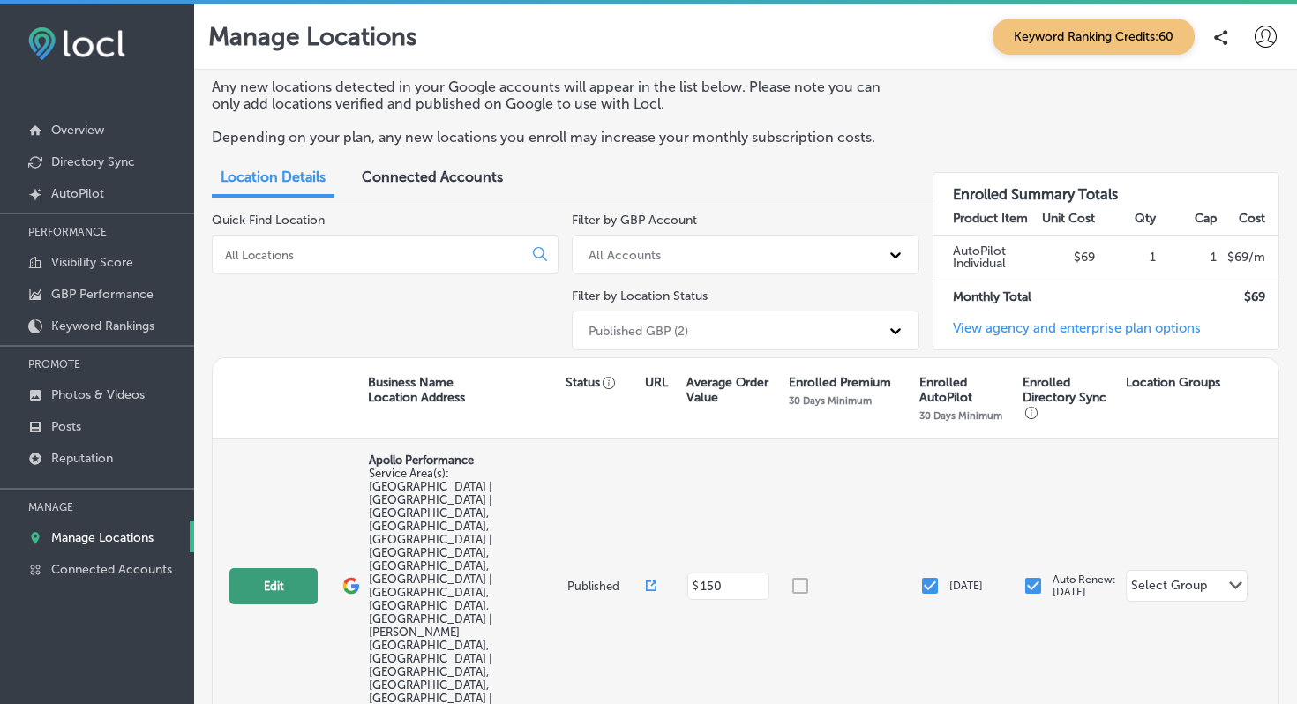
click at [282, 568] on button "Edit" at bounding box center [273, 586] width 88 height 36
select select "US"
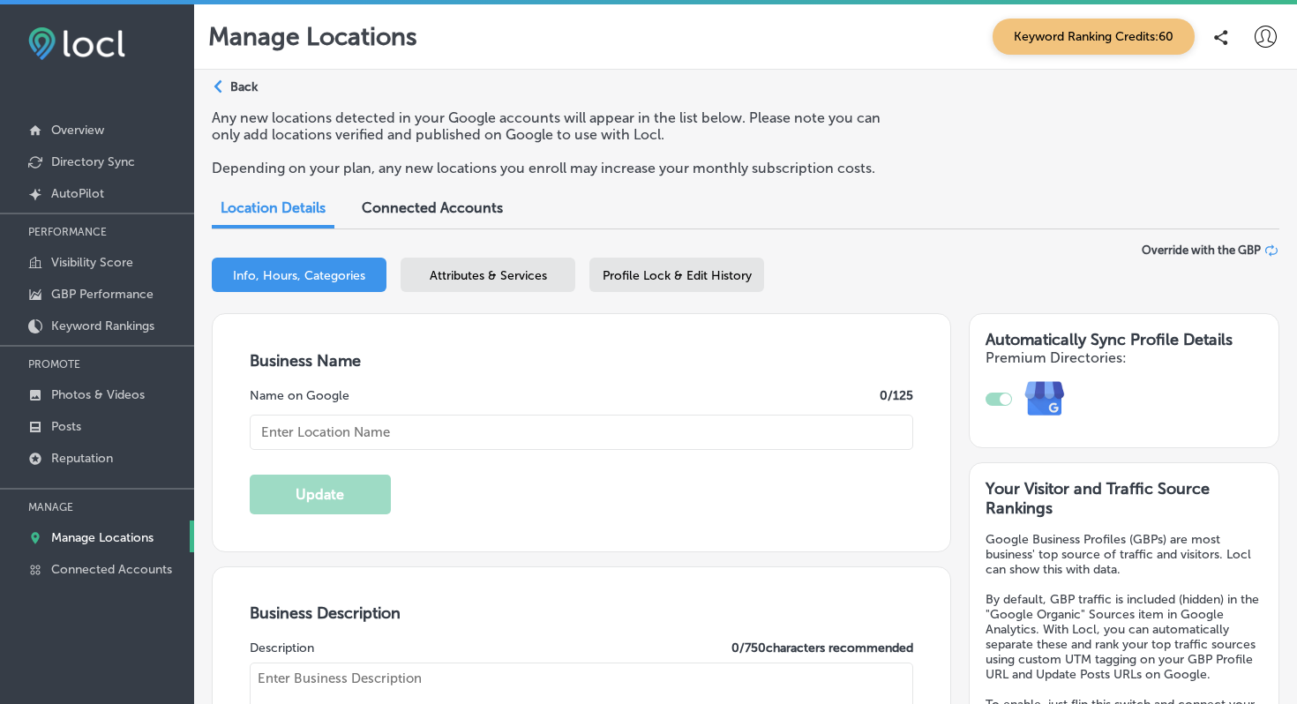
type input "Apollo Performance"
type textarea "Apollo Performance delivers elite physiotherapy directly to you—at home, in hot…"
type input "[URL][DOMAIN_NAME]"
type input "[PHONE_NUMBER]"
select select "US"
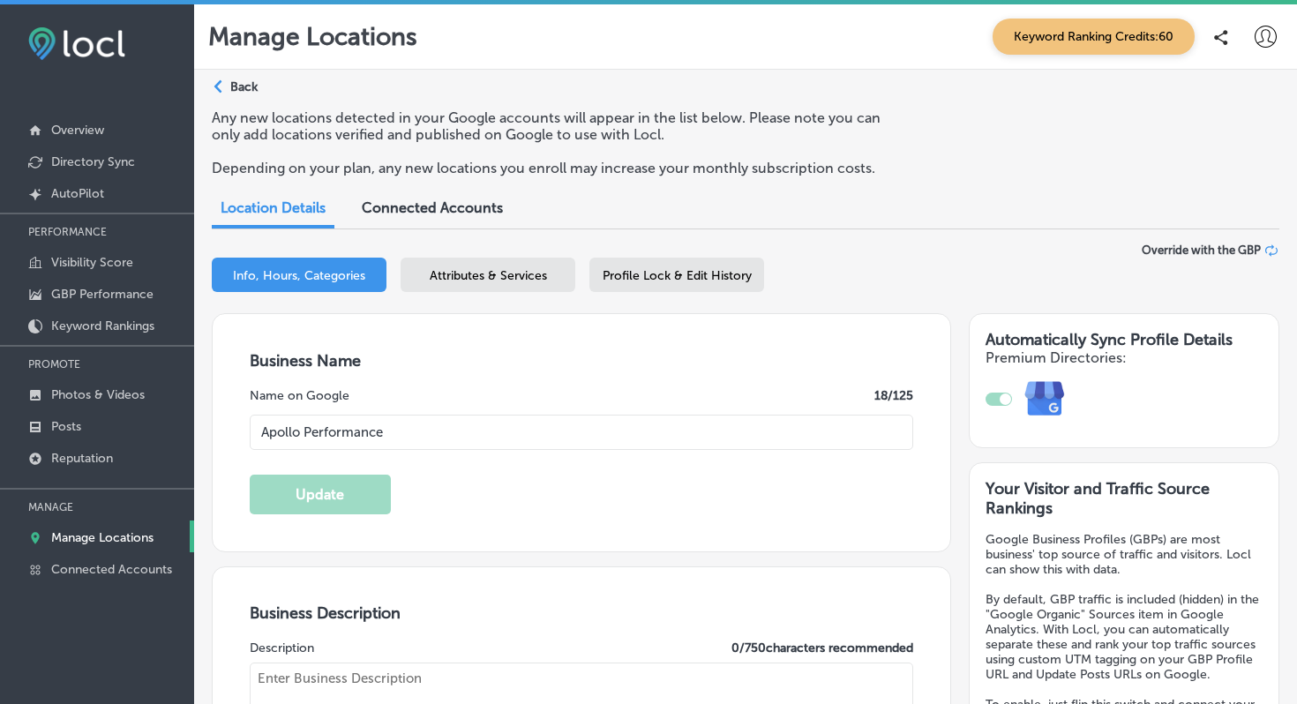
checkbox input "true"
type textarea "Apollo Performance delivers elite physiotherapy directly to you—at home, in hot…"
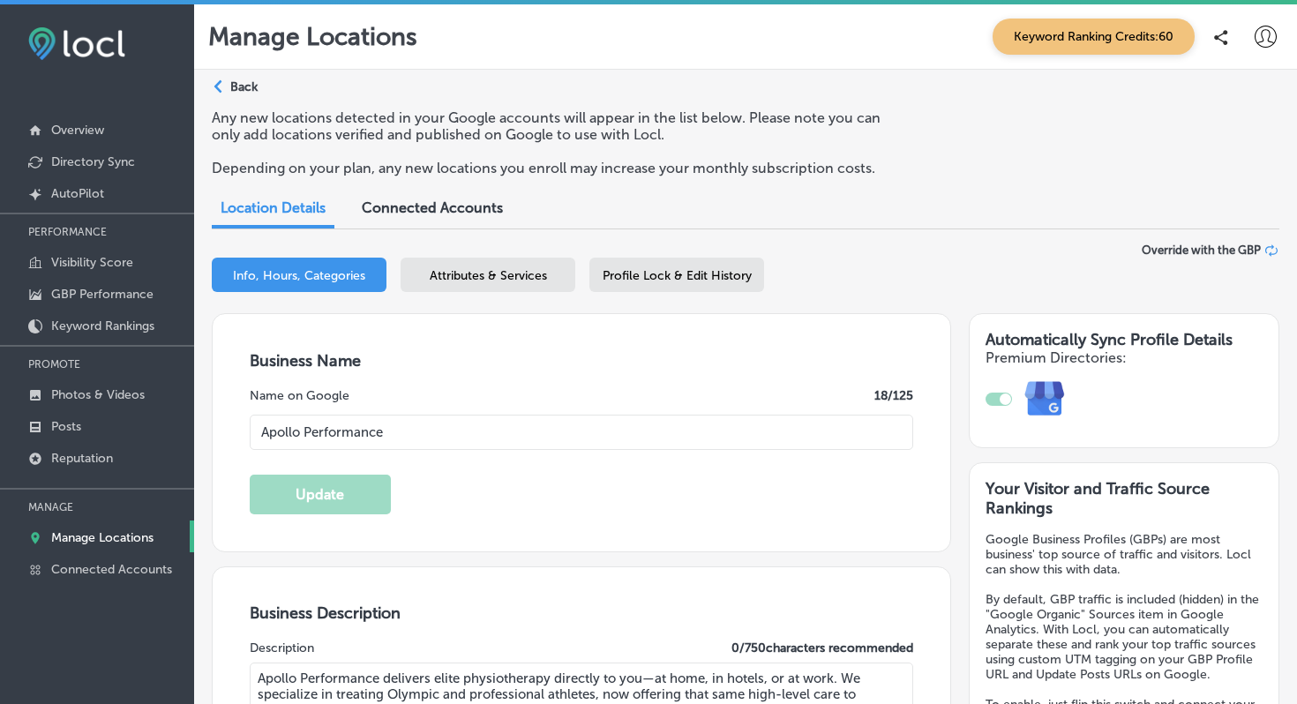
type input "[STREET_ADDRESS]"
type input "Suite 12B"
type input "BRECKENRIDGE"
type input "80424"
type input "US"
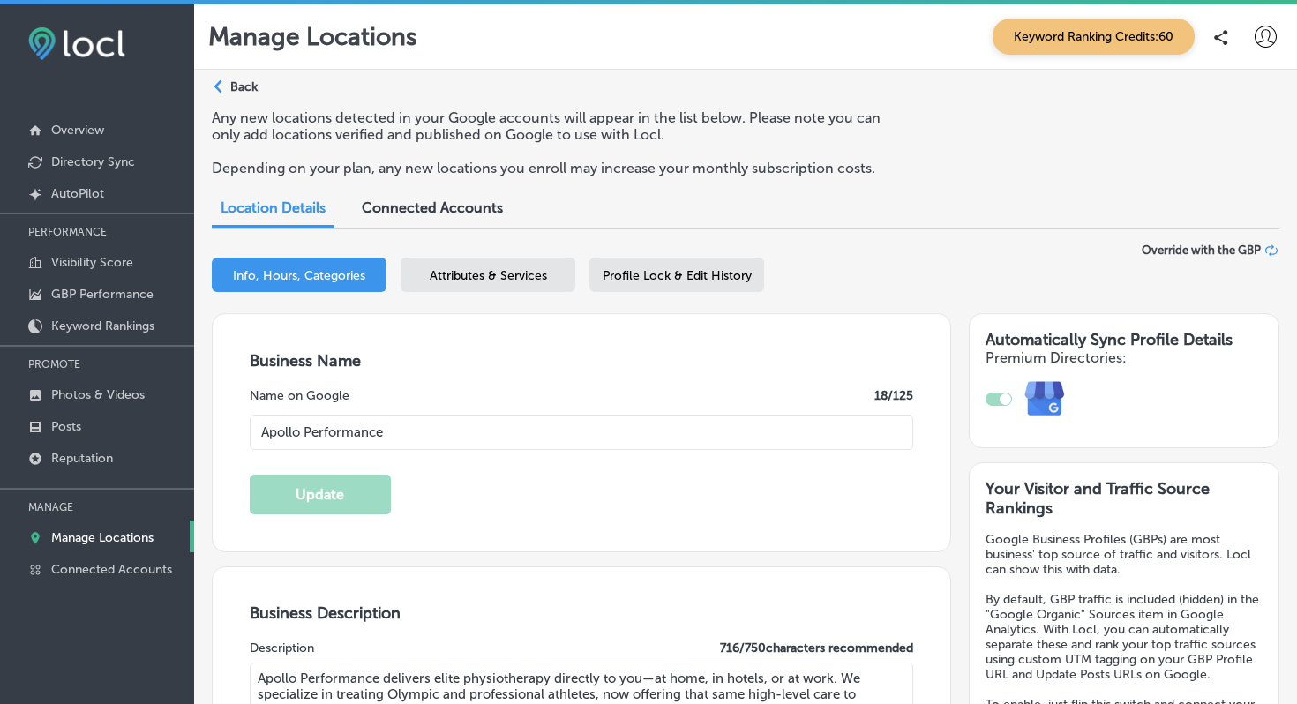
click at [479, 272] on span "Attributes & Services" at bounding box center [488, 275] width 117 height 15
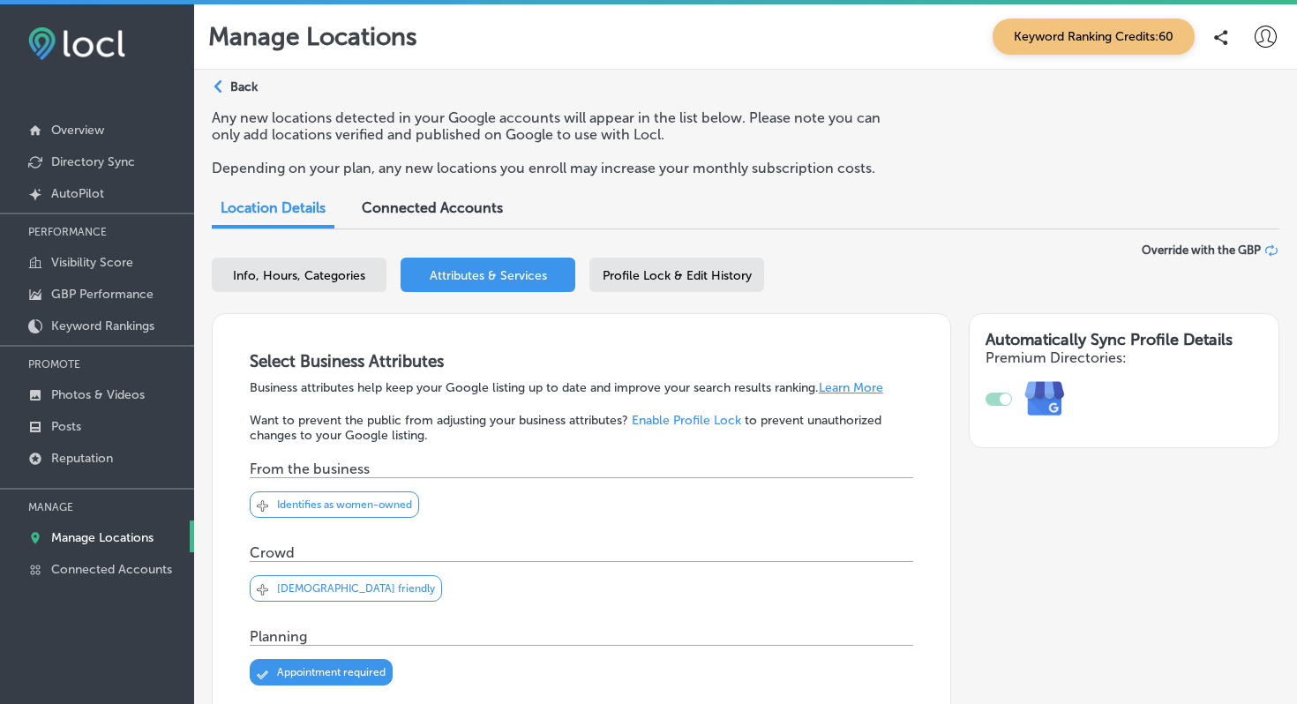
click at [316, 270] on span "Info, Hours, Categories" at bounding box center [299, 275] width 132 height 15
select select "US"
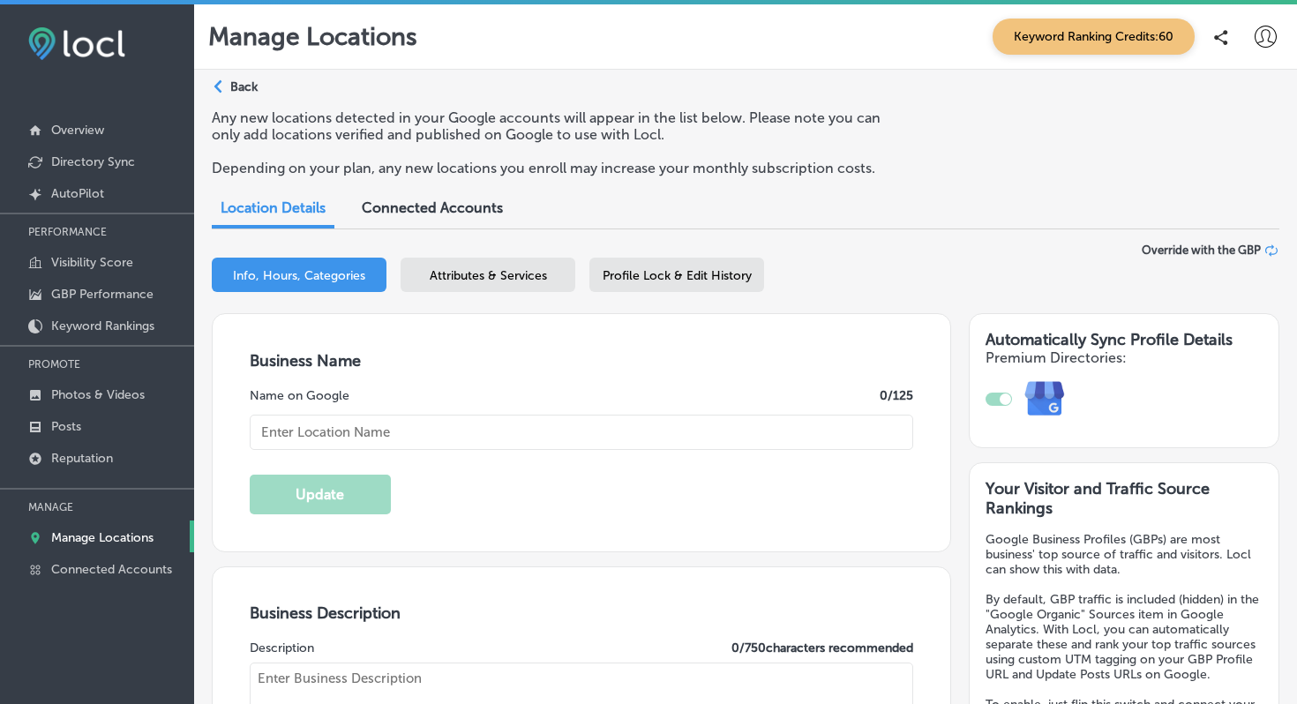
type textarea "Apollo Performance delivers elite physiotherapy directly to you—at home, in hot…"
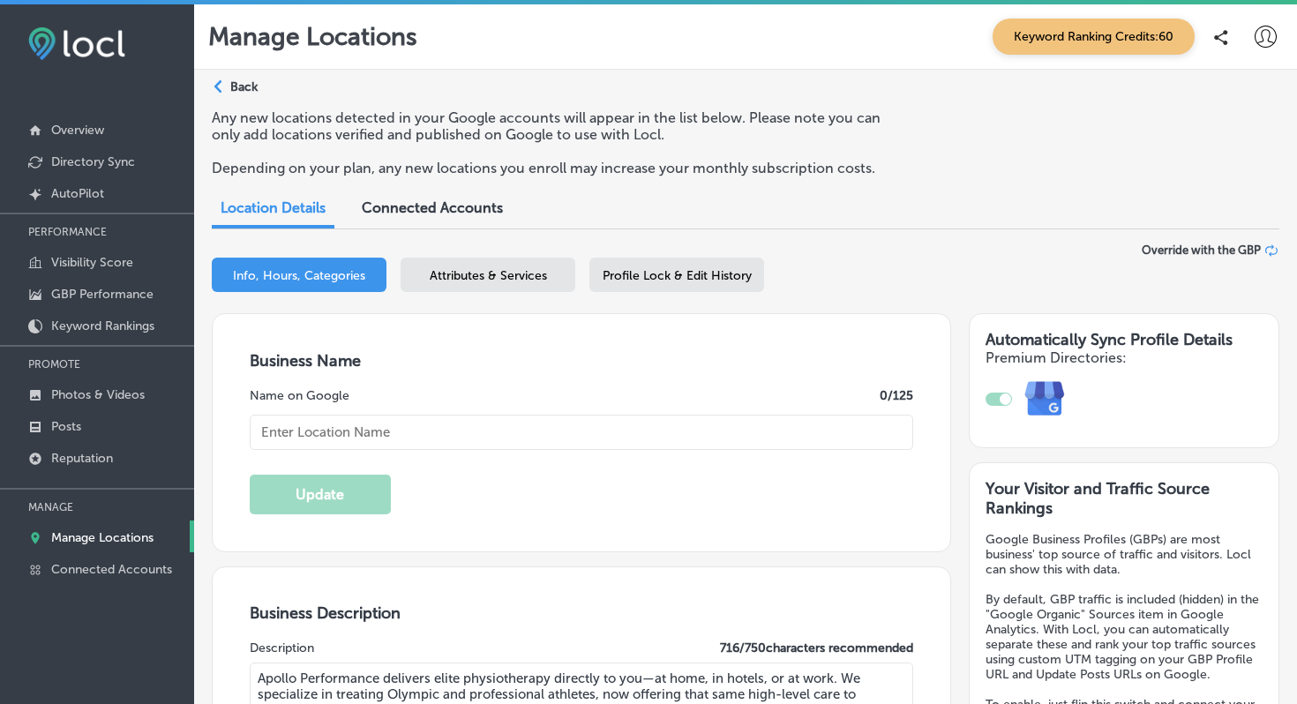
checkbox input "true"
type textarea "Apollo Performance delivers elite physiotherapy directly to you—at home, in hot…"
type input "[STREET_ADDRESS]"
type input "Suite 12B"
type input "BRECKENRIDGE"
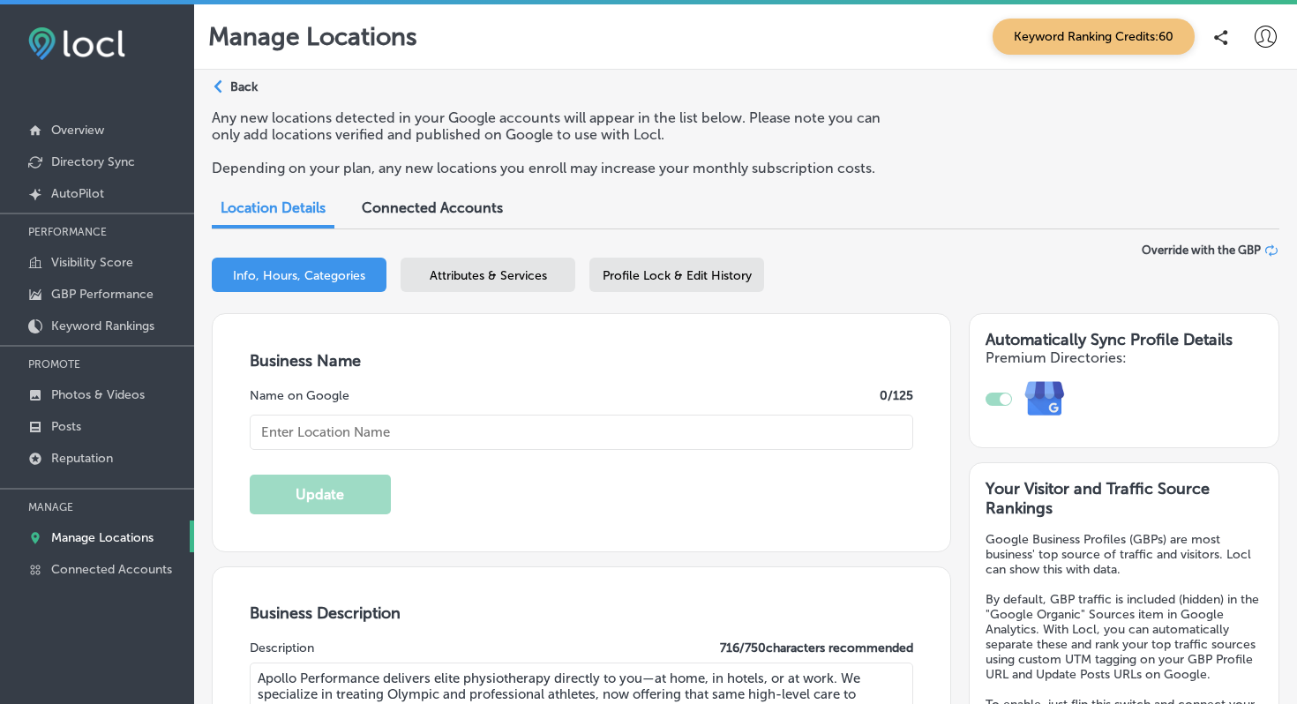
type input "80424"
type input "US"
type input "[URL][DOMAIN_NAME]"
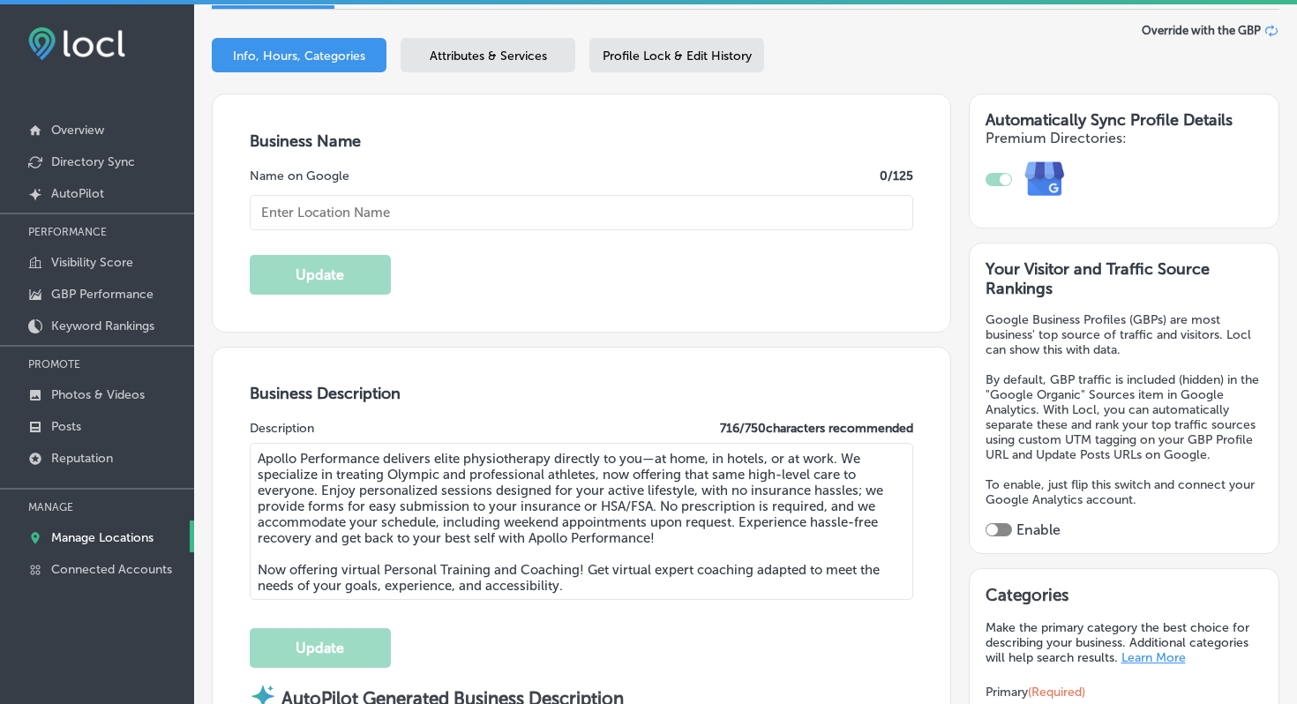
type input "Apollo Performance"
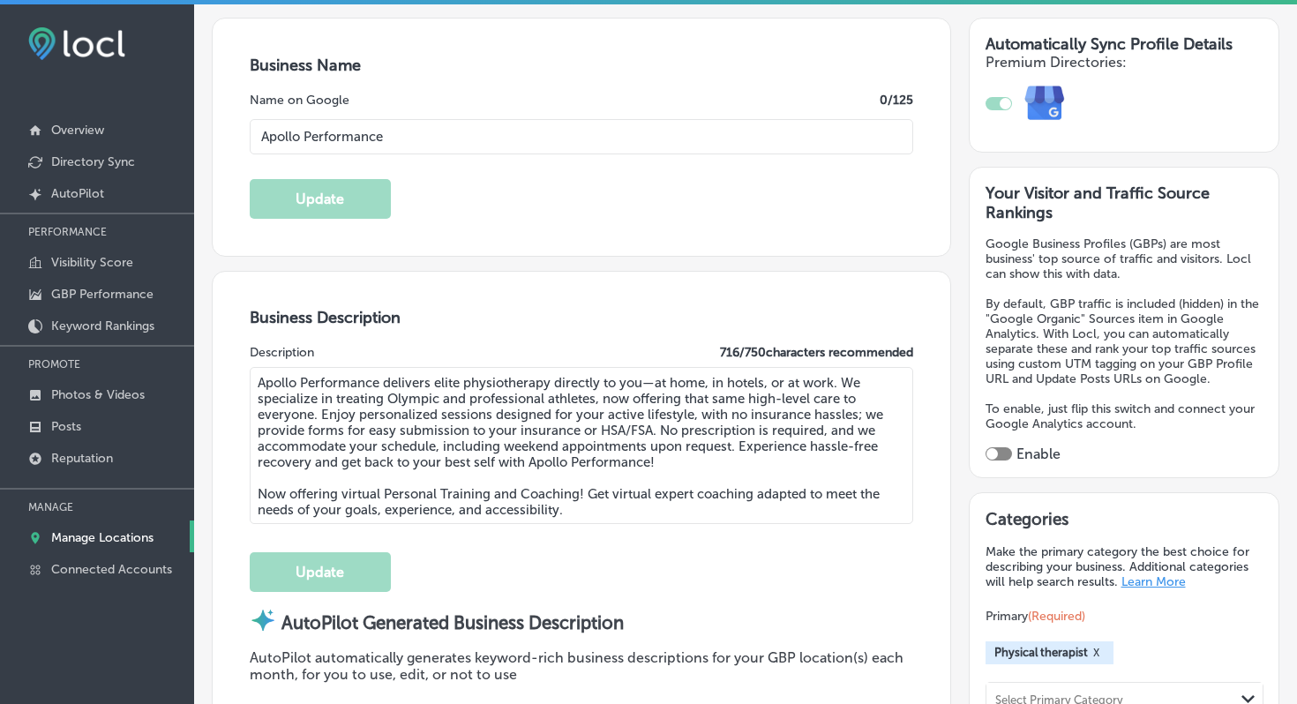
type input "[PHONE_NUMBER]"
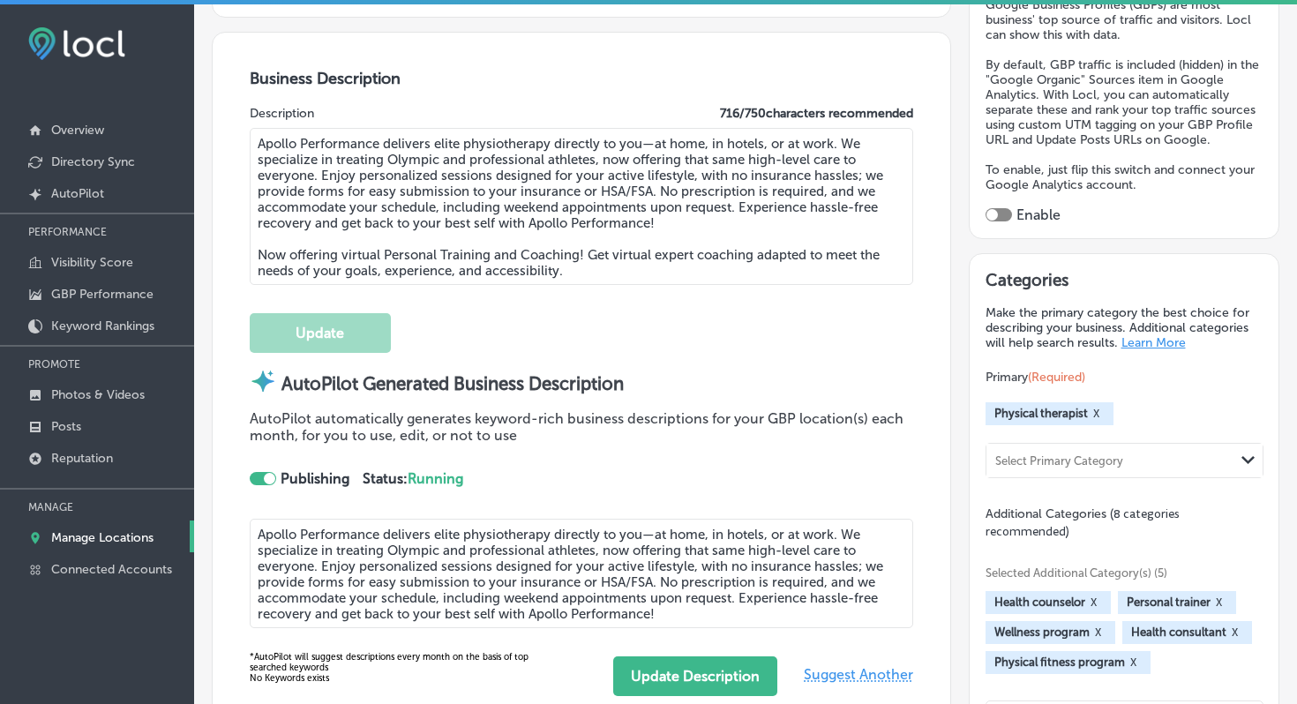
select select "US"
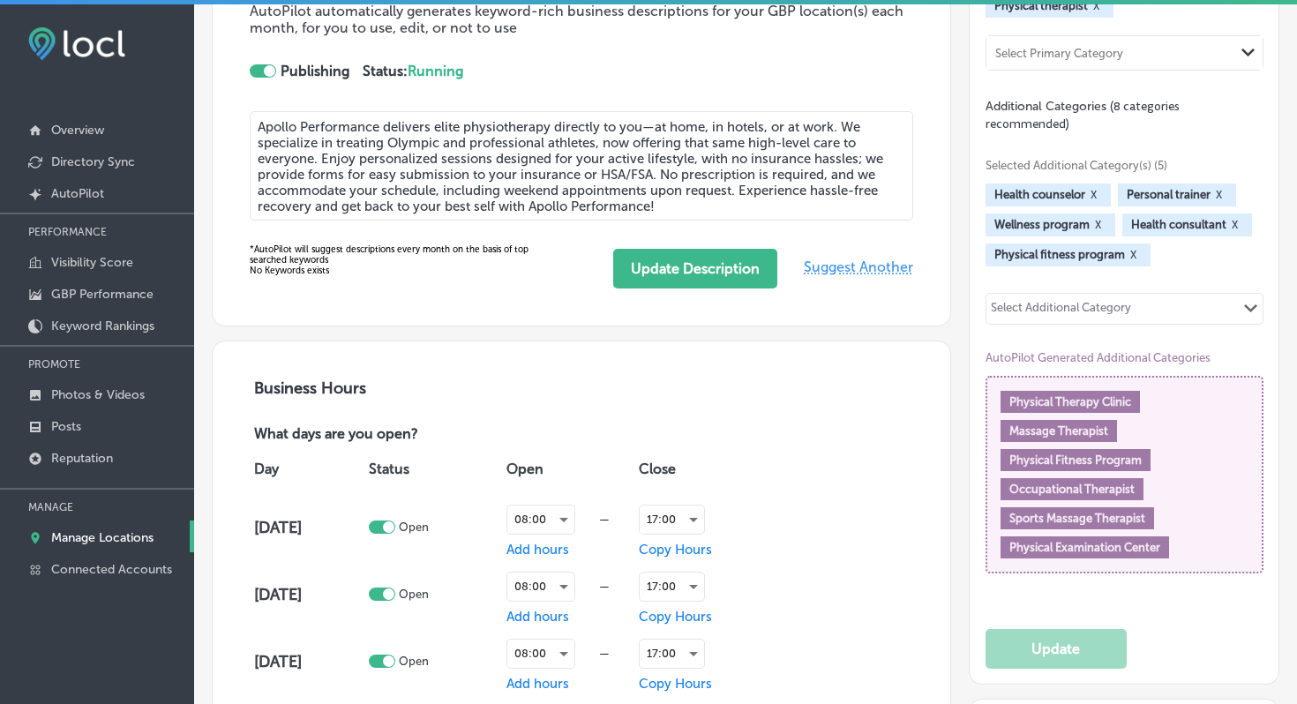
click at [1102, 301] on div "Select Additional Category" at bounding box center [1061, 311] width 140 height 20
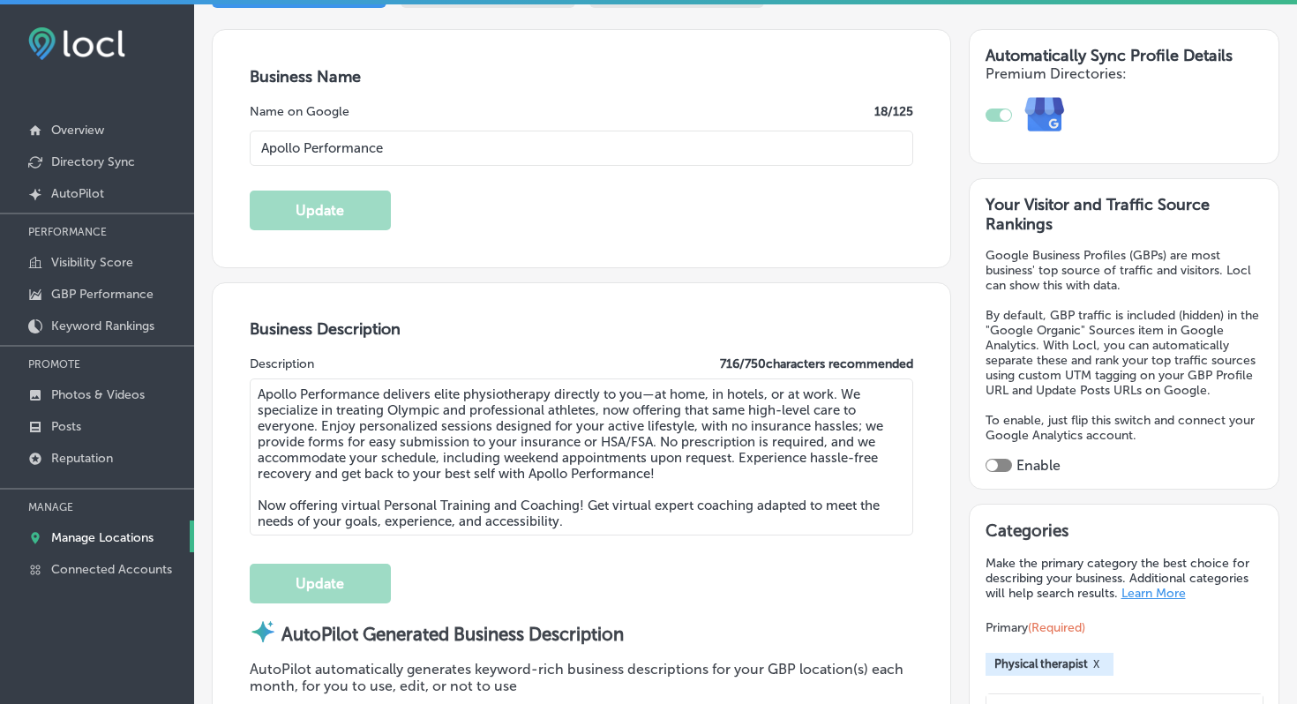
scroll to position [0, 0]
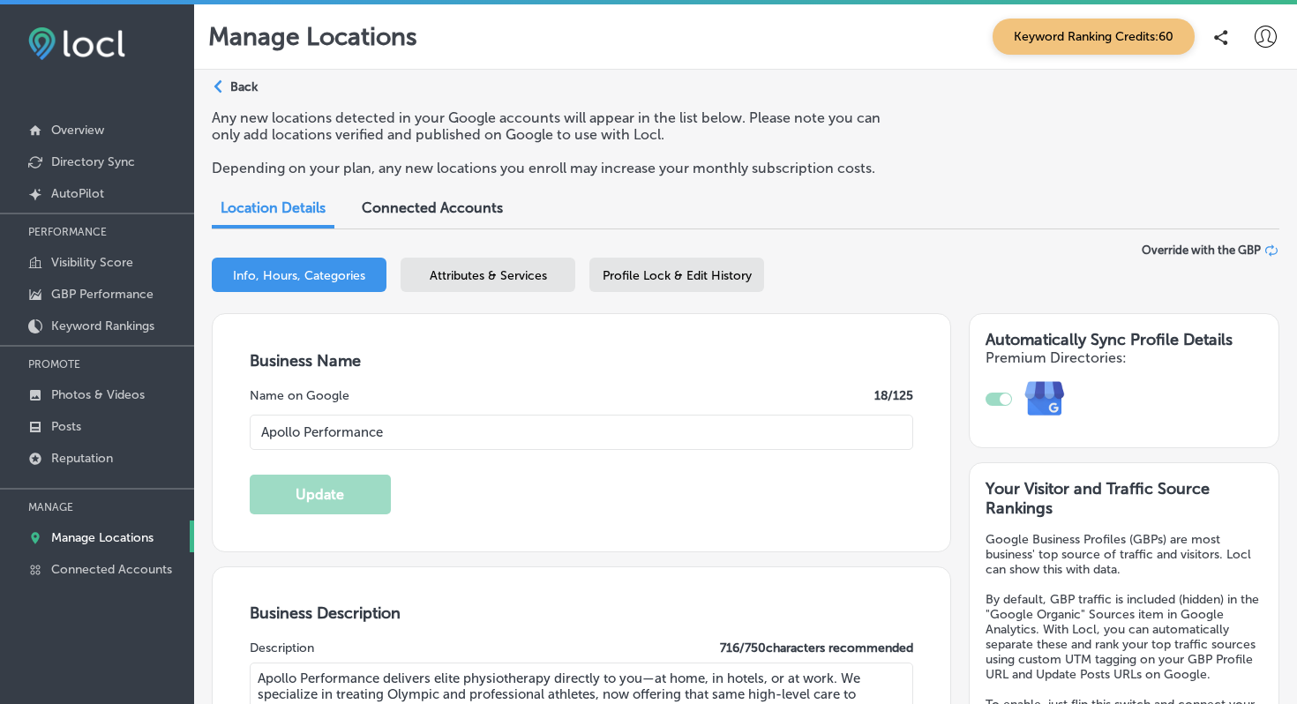
type input "online"
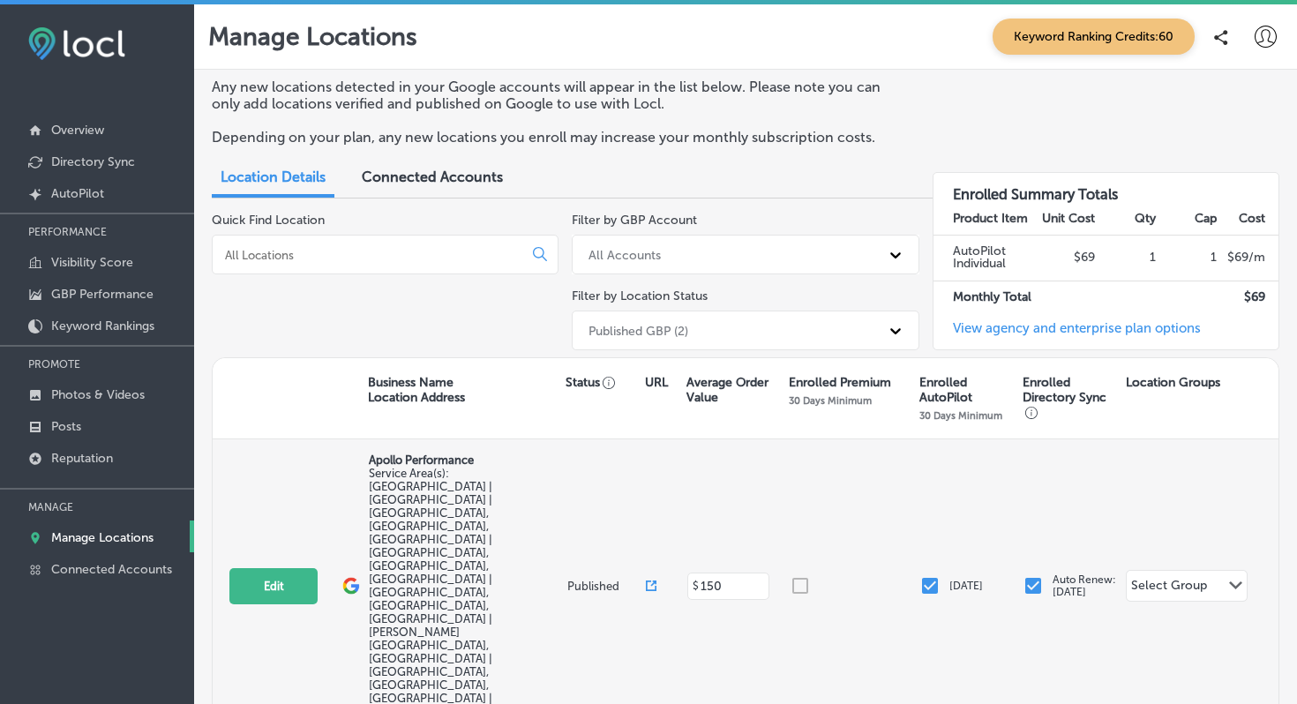
click at [281, 520] on div "Edit This location is not published yet. Apollo Performance Service Area(s): [G…" at bounding box center [746, 587] width 1066 height 294
click at [267, 568] on button "Edit" at bounding box center [273, 586] width 88 height 36
select select "US"
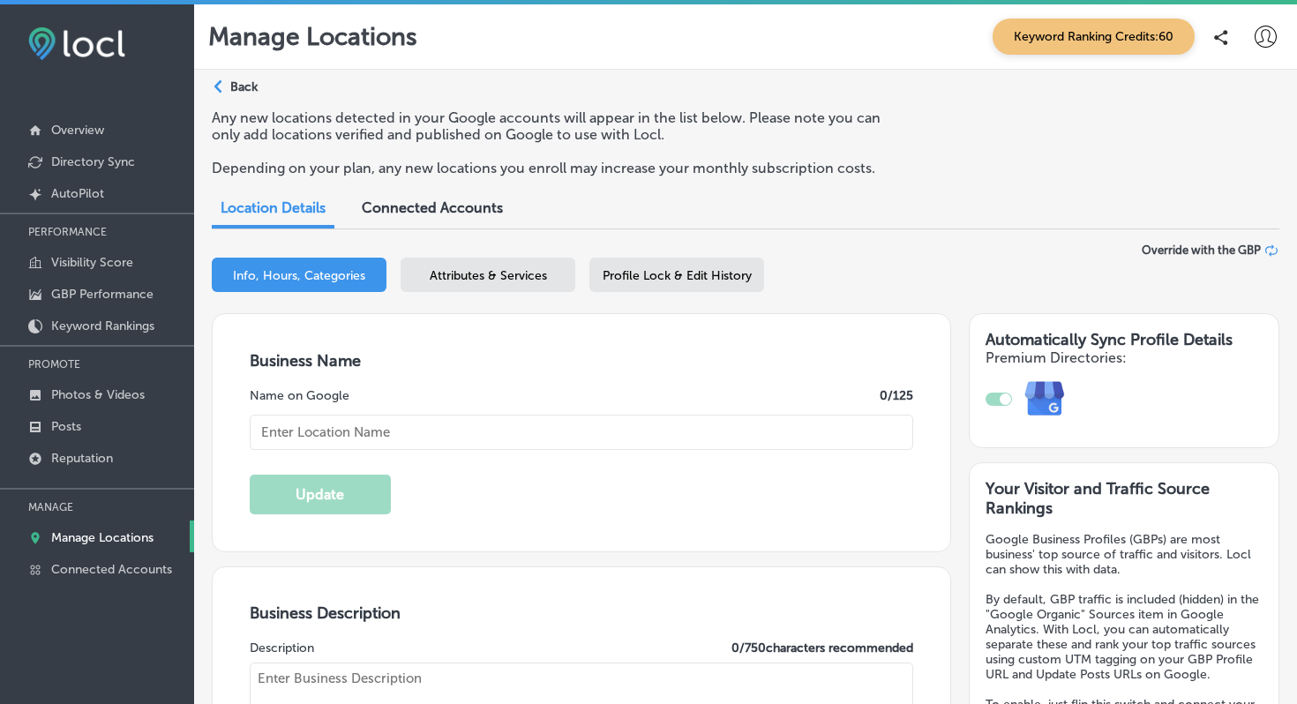
type input "Apollo Performance"
type textarea "Apollo Performance delivers elite physiotherapy directly to you—at home, in hot…"
type input "[STREET_ADDRESS]"
type input "Suite 12B"
type input "BRECKENRIDGE"
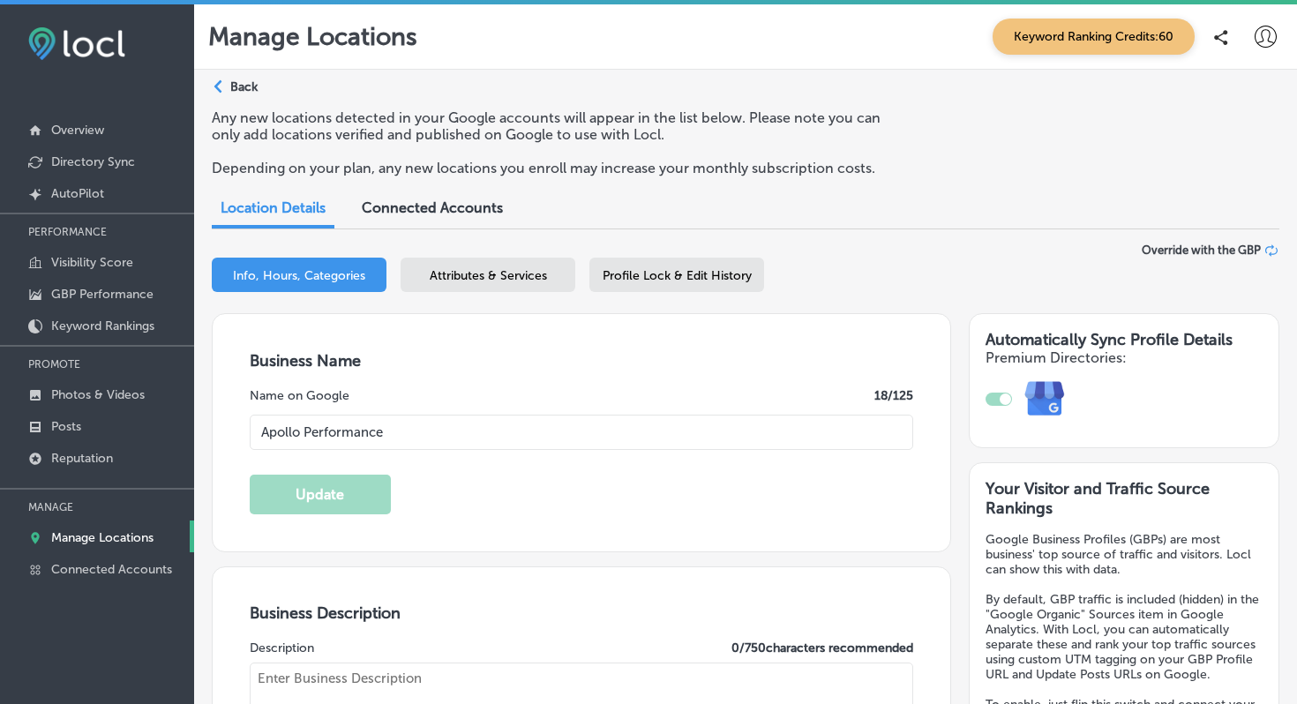
type input "80424"
type input "US"
type input "[URL][DOMAIN_NAME]"
checkbox input "true"
type textarea "Apollo Performance delivers elite physiotherapy directly to you—at home, in hot…"
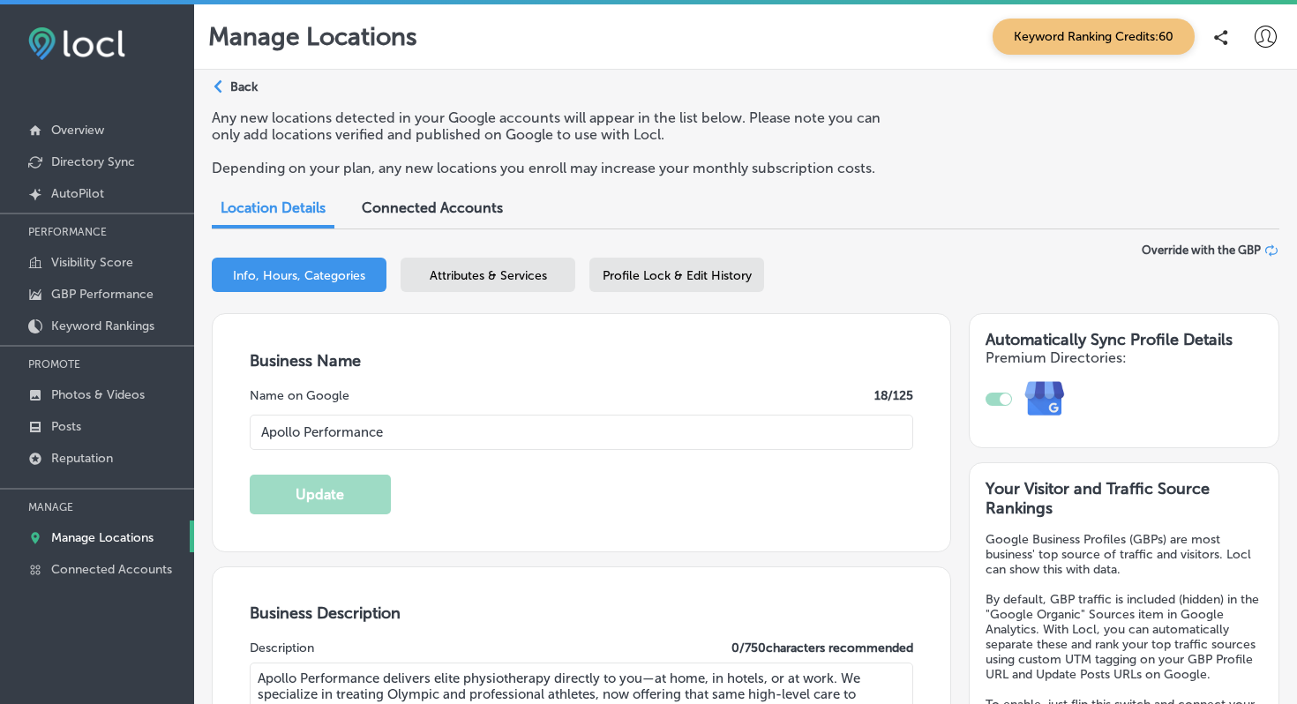
type input "[PHONE_NUMBER]"
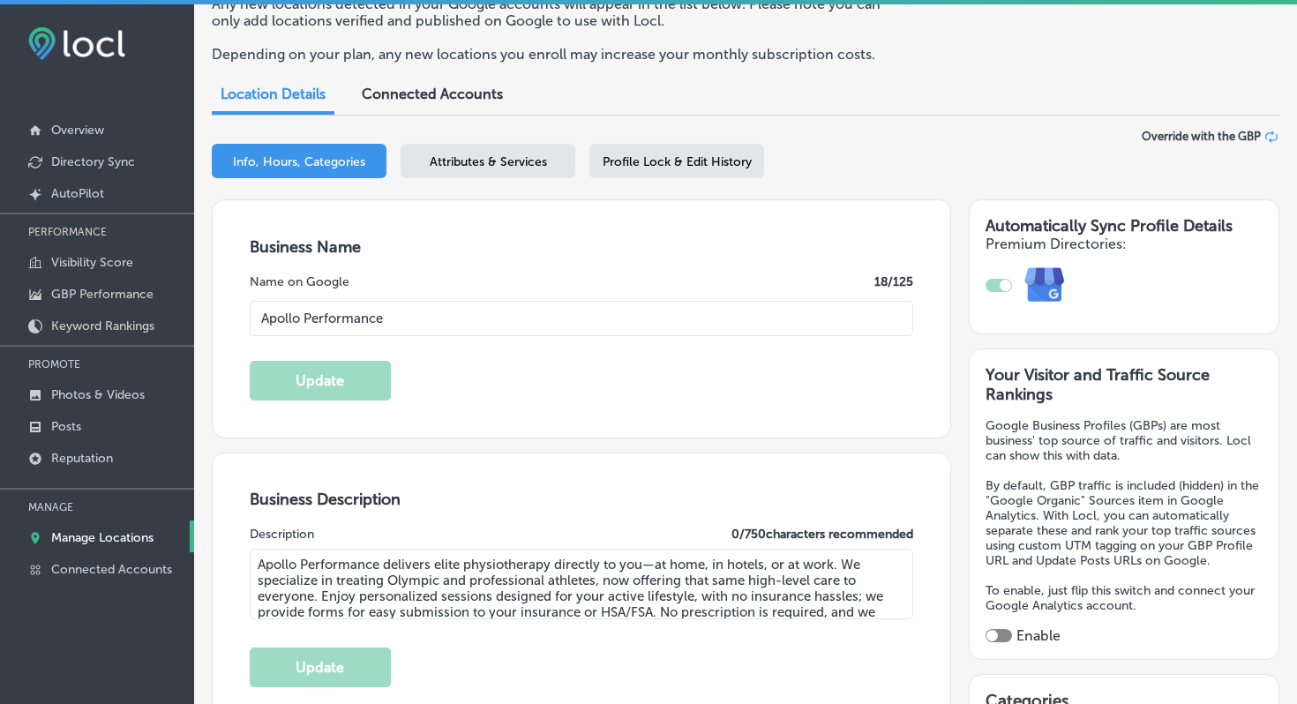
select select "US"
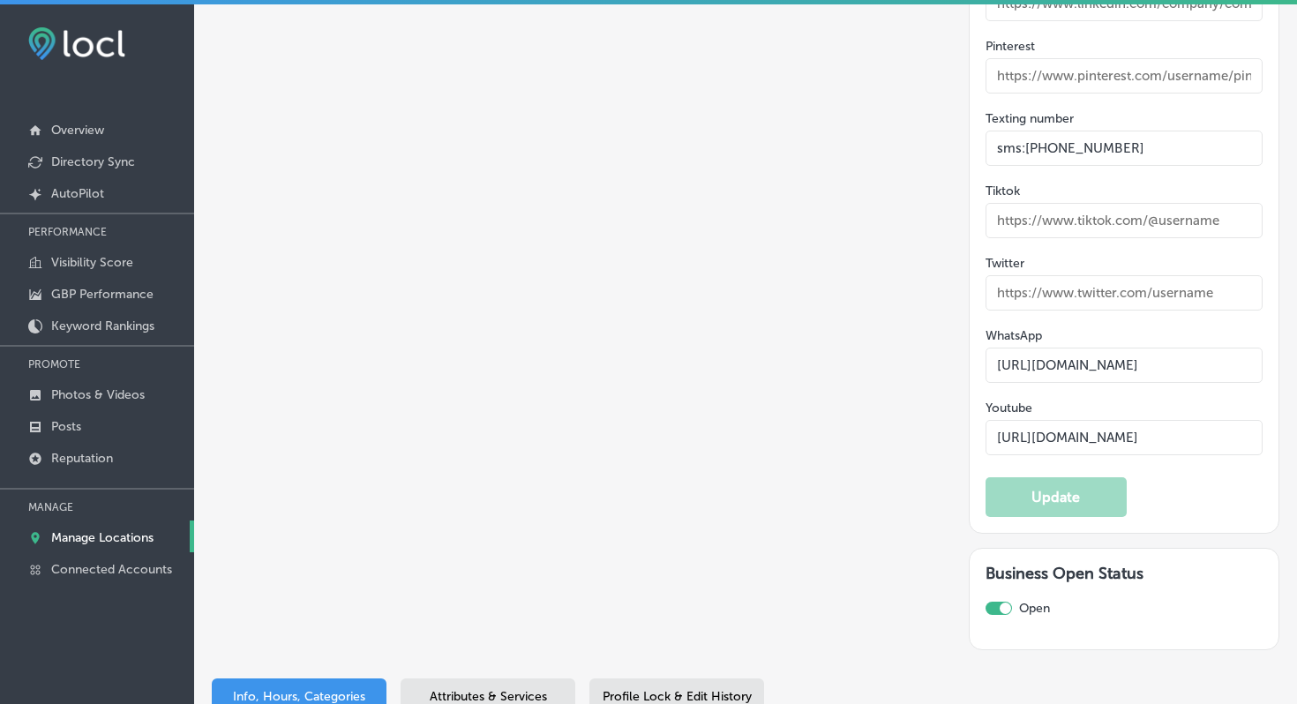
click at [505, 689] on span "Attributes & Services" at bounding box center [488, 696] width 117 height 15
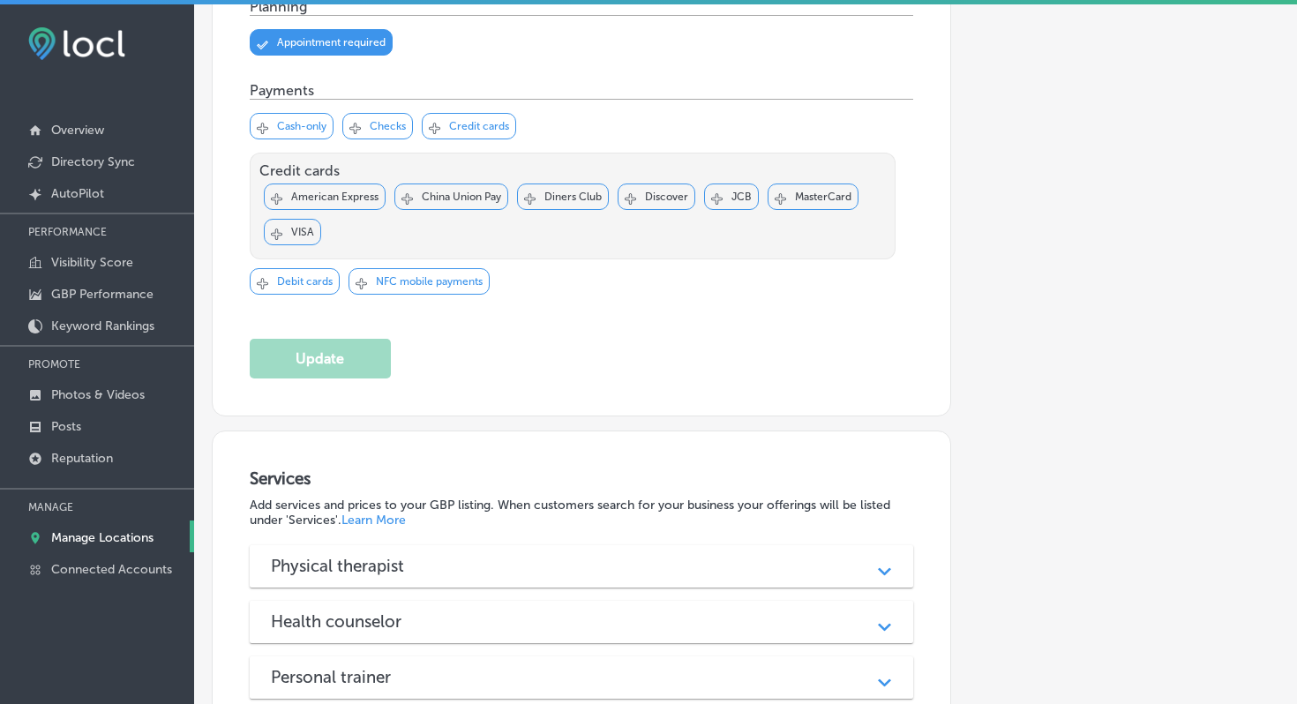
scroll to position [1098, 0]
